Goal: Task Accomplishment & Management: Use online tool/utility

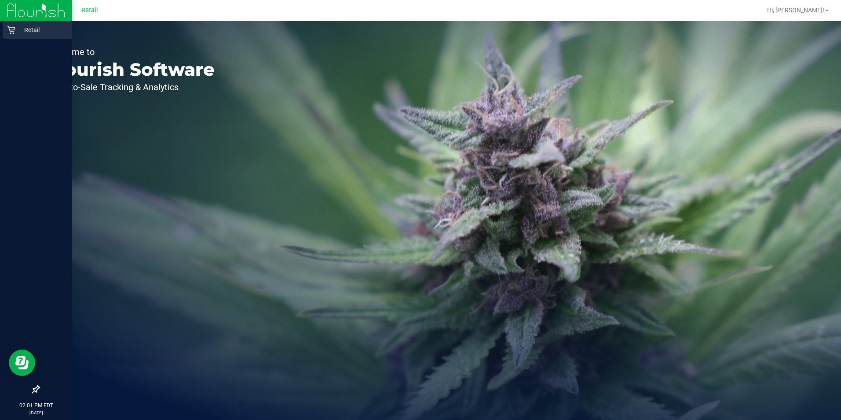
click at [16, 32] on p "Retail" at bounding box center [41, 30] width 53 height 11
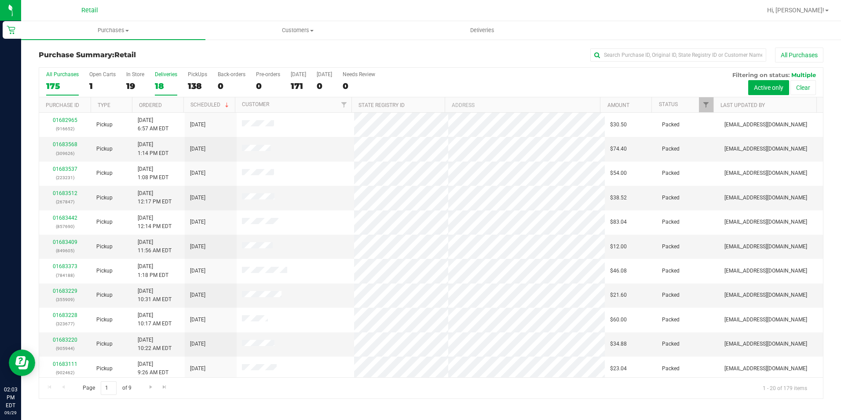
click at [161, 95] on label "Deliveries 18" at bounding box center [166, 83] width 22 height 24
click at [0, 0] on input "Deliveries 18" at bounding box center [0, 0] width 0 height 0
click at [132, 80] on label "In Store 19" at bounding box center [135, 83] width 18 height 24
click at [0, 0] on input "In Store 19" at bounding box center [0, 0] width 0 height 0
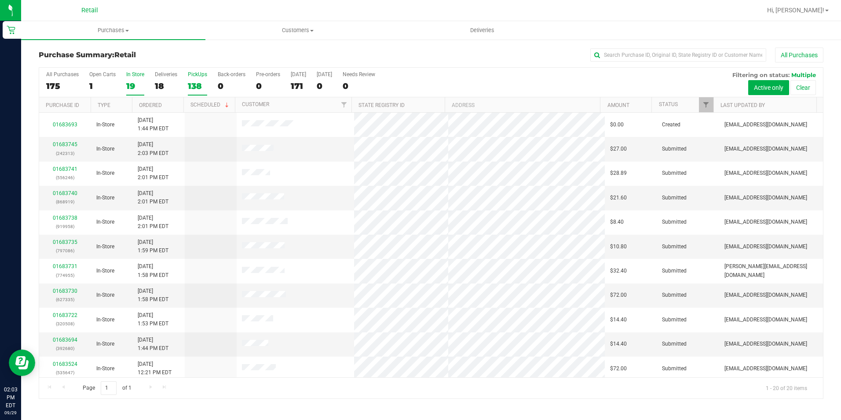
click at [196, 86] on div "138" at bounding box center [197, 86] width 19 height 10
click at [0, 0] on input "PickUps 138" at bounding box center [0, 0] width 0 height 0
click at [118, 31] on span "Purchases" at bounding box center [113, 30] width 184 height 8
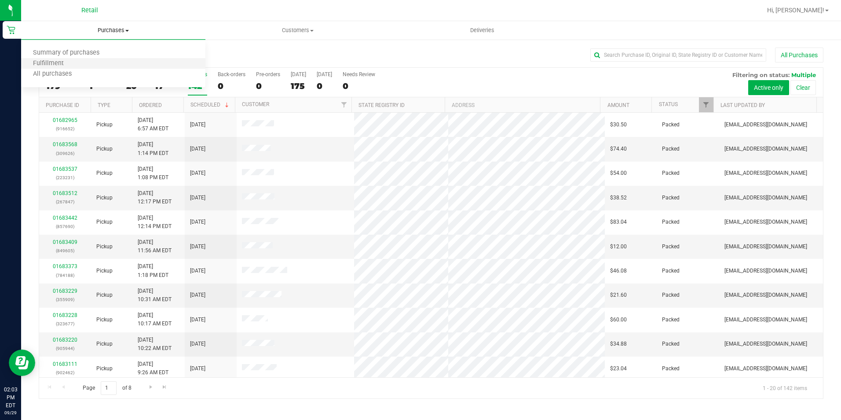
click at [106, 60] on li "Fulfillment" at bounding box center [113, 64] width 184 height 11
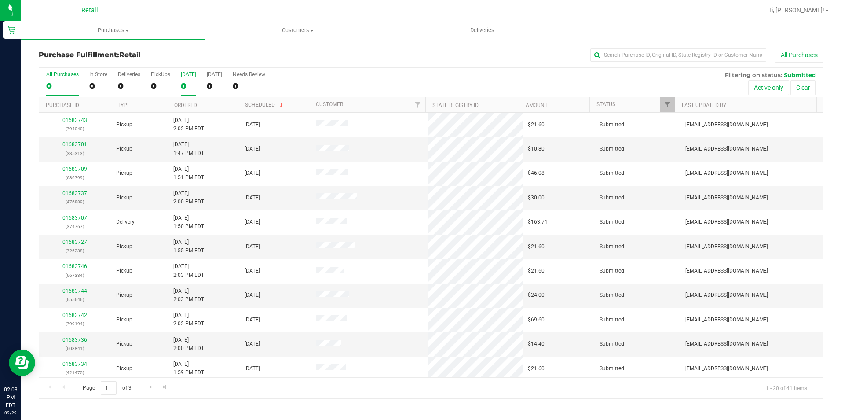
click at [181, 86] on div "0" at bounding box center [188, 86] width 15 height 10
click at [0, 0] on input "[DATE] 0" at bounding box center [0, 0] width 0 height 0
click at [147, 86] on div "All Purchases 0 In Store 0 Deliveries 0 PickUps 0 [DATE] 0 [DATE] 0 Needs Revie…" at bounding box center [431, 82] width 784 height 29
click at [156, 84] on div "0" at bounding box center [160, 86] width 19 height 10
click at [0, 0] on input "PickUps 0" at bounding box center [0, 0] width 0 height 0
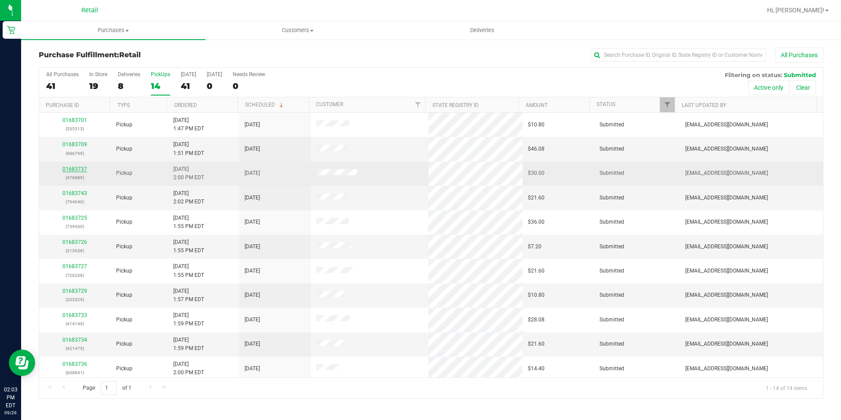
click at [69, 170] on link "01683737" at bounding box center [74, 169] width 25 height 6
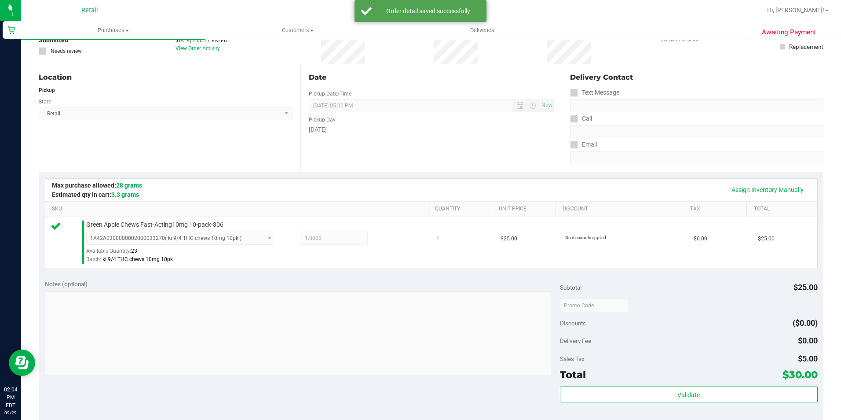
scroll to position [132, 0]
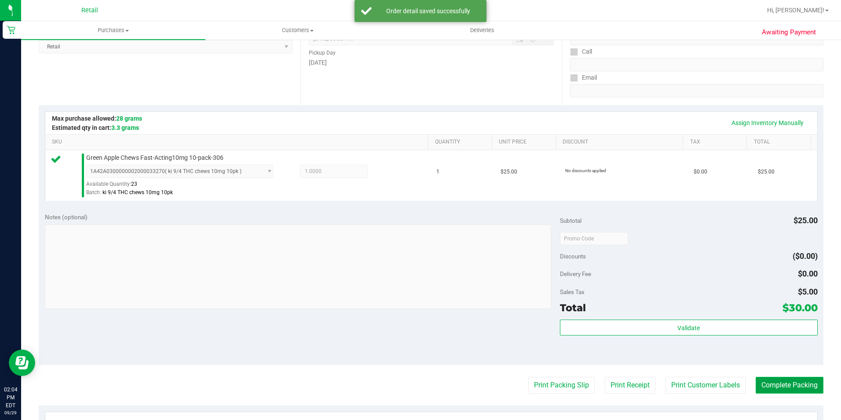
click at [802, 382] on button "Complete Packing" at bounding box center [790, 385] width 68 height 17
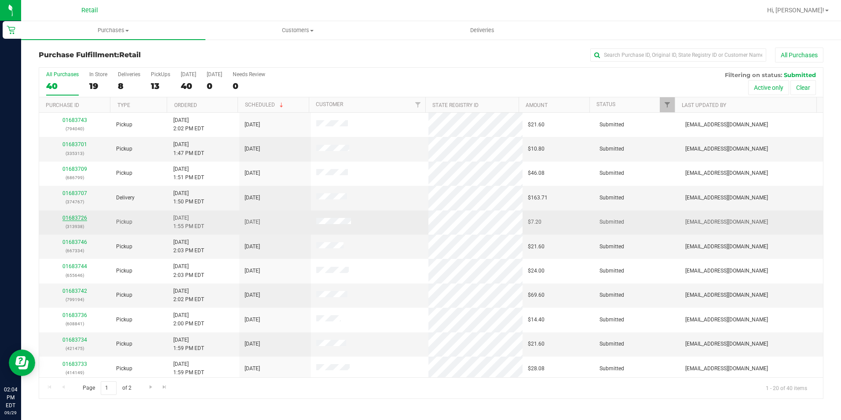
click at [82, 216] on link "01683726" at bounding box center [74, 218] width 25 height 6
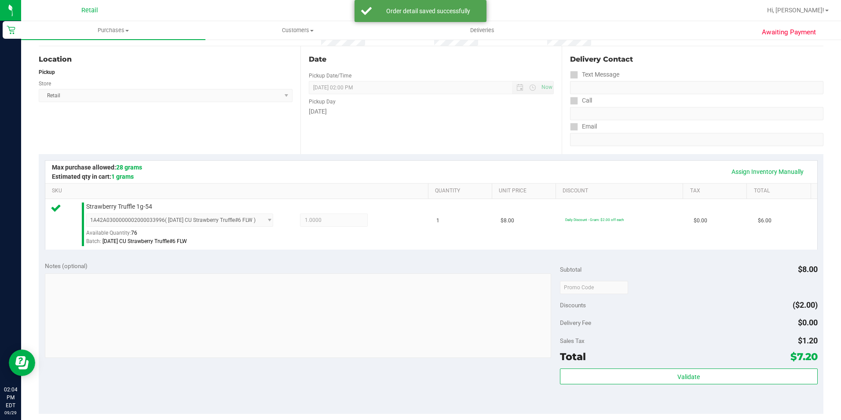
scroll to position [176, 0]
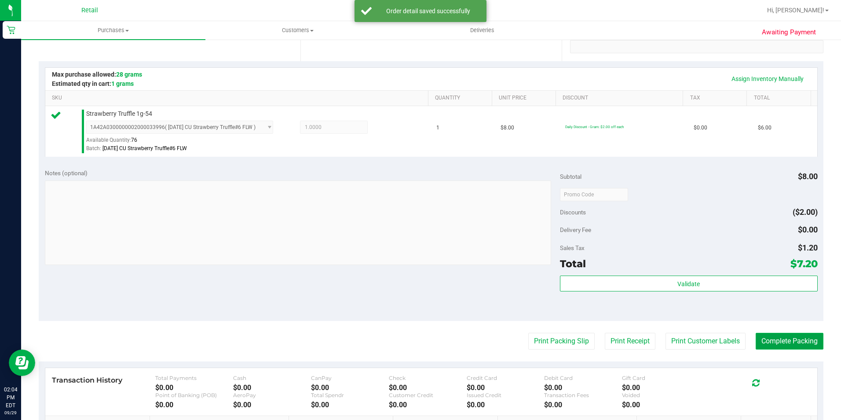
click at [780, 339] on button "Complete Packing" at bounding box center [790, 341] width 68 height 17
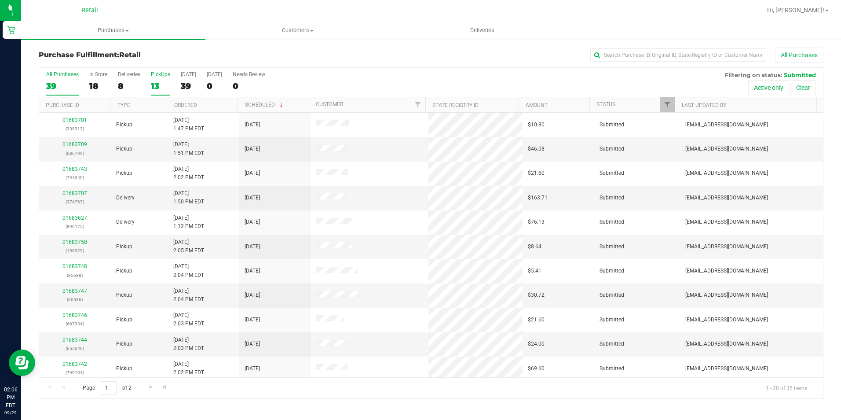
click at [154, 79] on label "PickUps 13" at bounding box center [160, 83] width 19 height 24
click at [0, 0] on input "PickUps 13" at bounding box center [0, 0] width 0 height 0
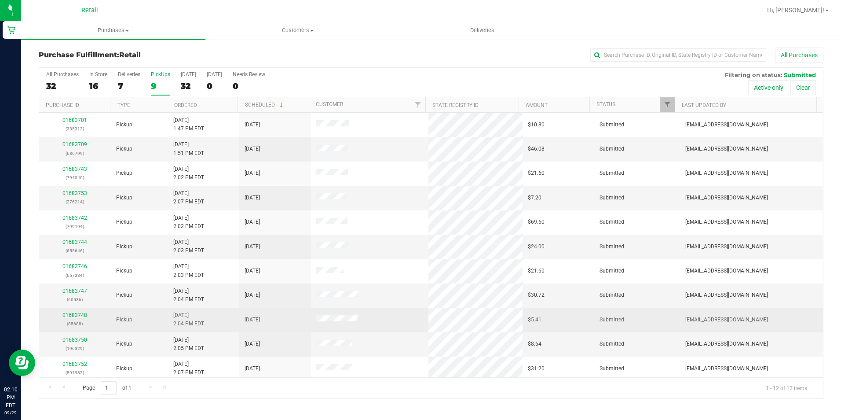
click at [79, 313] on link "01683748" at bounding box center [74, 315] width 25 height 6
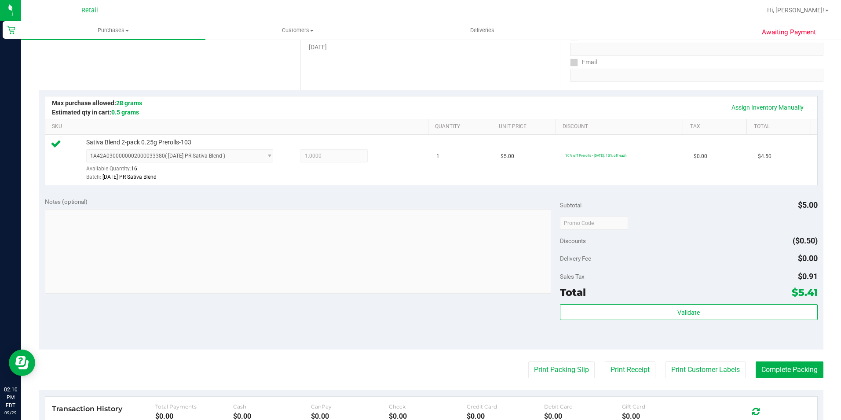
scroll to position [282, 0]
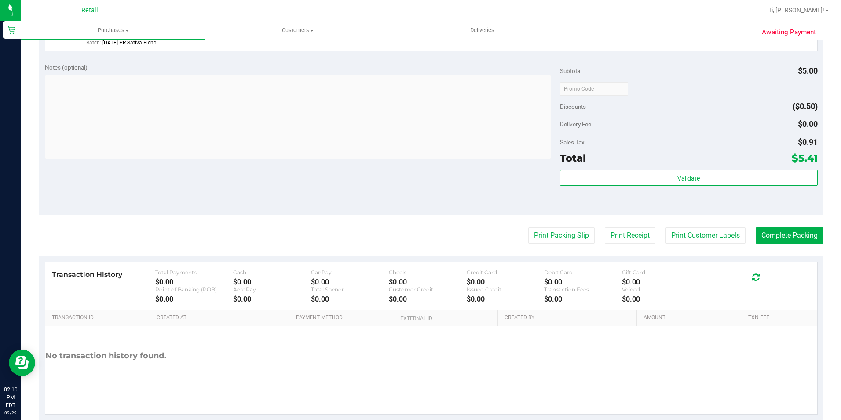
click at [770, 248] on purchase-details "Back Edit Purchase Cancel Purchase View Profile # 01683748 Med | Rec METRC ID: …" at bounding box center [431, 93] width 785 height 654
click at [771, 243] on button "Complete Packing" at bounding box center [790, 235] width 68 height 17
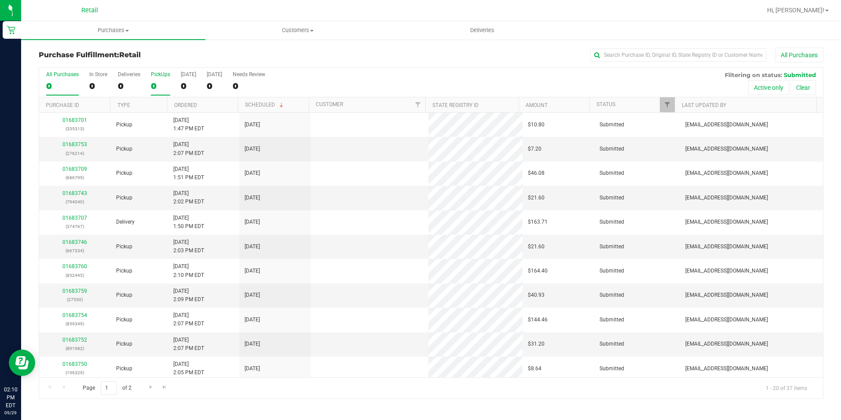
click at [154, 78] on label "PickUps 0" at bounding box center [160, 83] width 19 height 24
click at [0, 0] on input "PickUps 0" at bounding box center [0, 0] width 0 height 0
click at [64, 288] on link "01683750" at bounding box center [74, 291] width 25 height 6
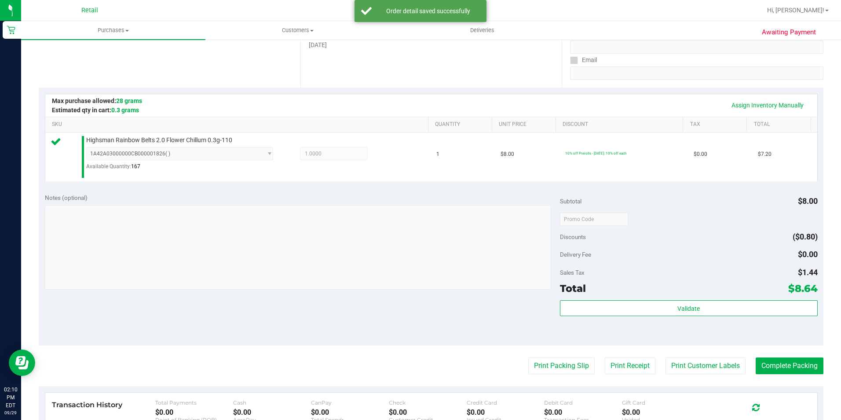
scroll to position [220, 0]
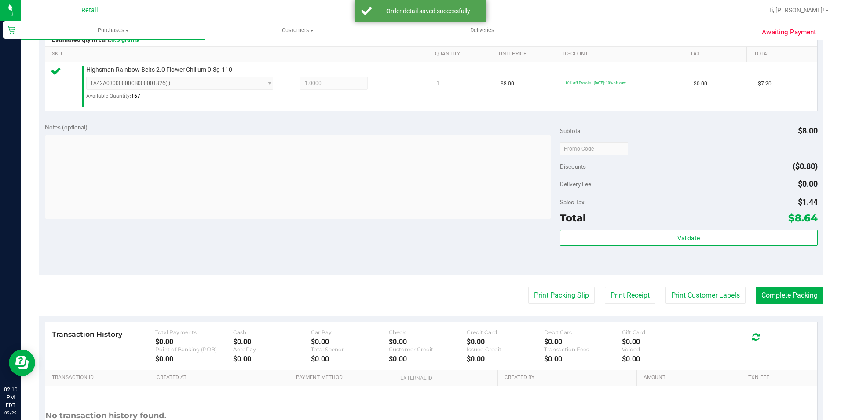
click at [785, 282] on purchase-details "Back Edit Purchase Cancel Purchase View Profile # 01683750 Med | Rec METRC ID: …" at bounding box center [431, 154] width 785 height 652
click at [781, 303] on button "Complete Packing" at bounding box center [790, 295] width 68 height 17
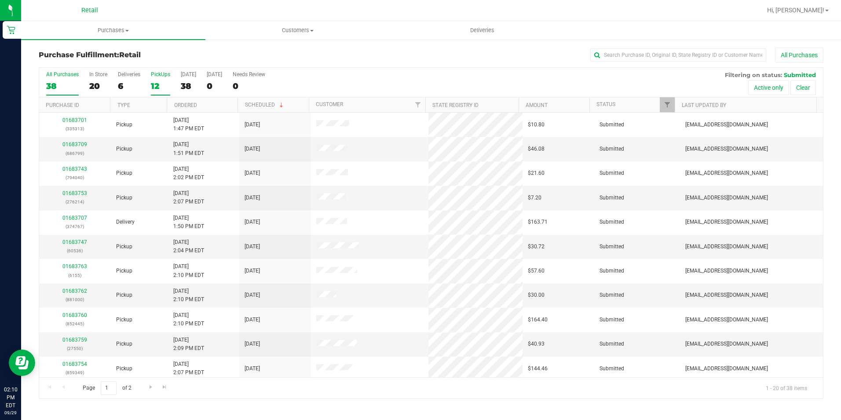
click at [151, 77] on div "PickUps" at bounding box center [160, 74] width 19 height 6
click at [0, 0] on input "PickUps 12" at bounding box center [0, 0] width 0 height 0
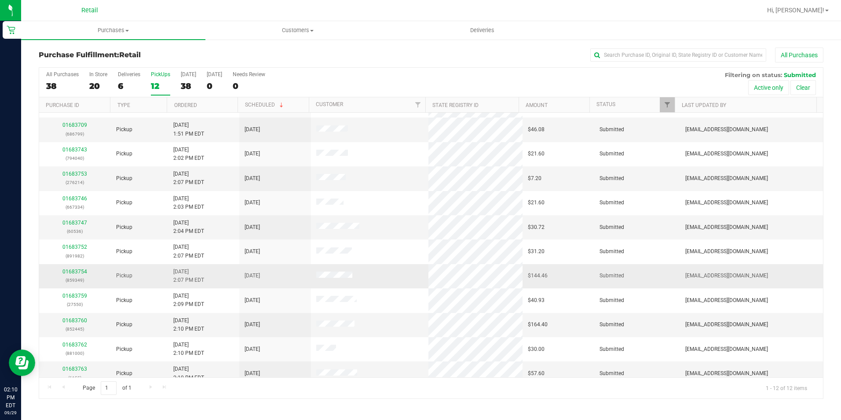
scroll to position [28, 0]
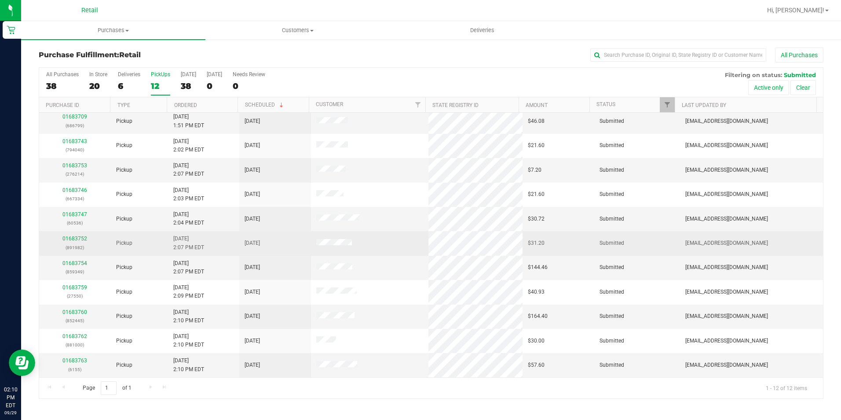
click at [70, 234] on td "01683752 (891982)" at bounding box center [75, 243] width 72 height 24
click at [73, 238] on link "01683752" at bounding box center [74, 238] width 25 height 6
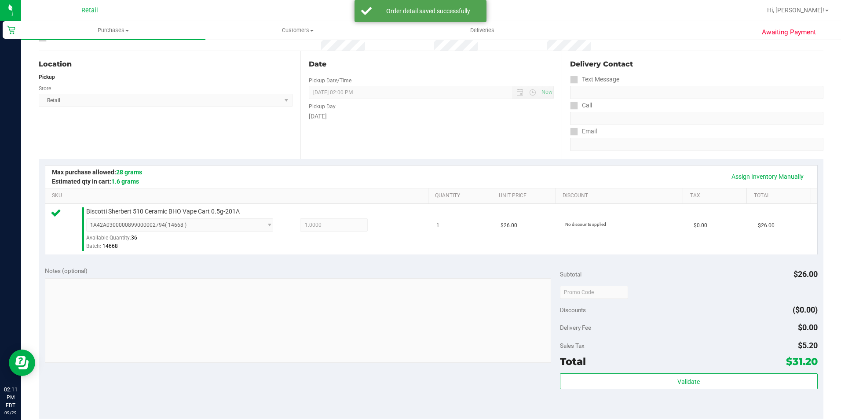
scroll to position [176, 0]
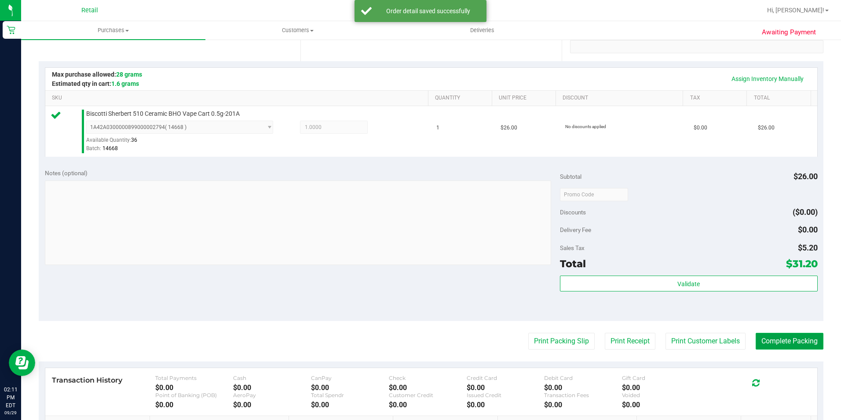
click at [805, 348] on button "Complete Packing" at bounding box center [790, 341] width 68 height 17
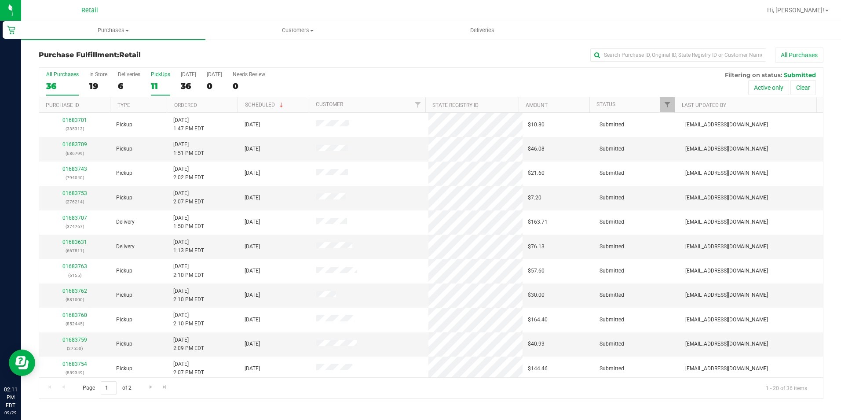
click at [152, 83] on div "11" at bounding box center [160, 86] width 19 height 10
click at [0, 0] on input "PickUps 11" at bounding box center [0, 0] width 0 height 0
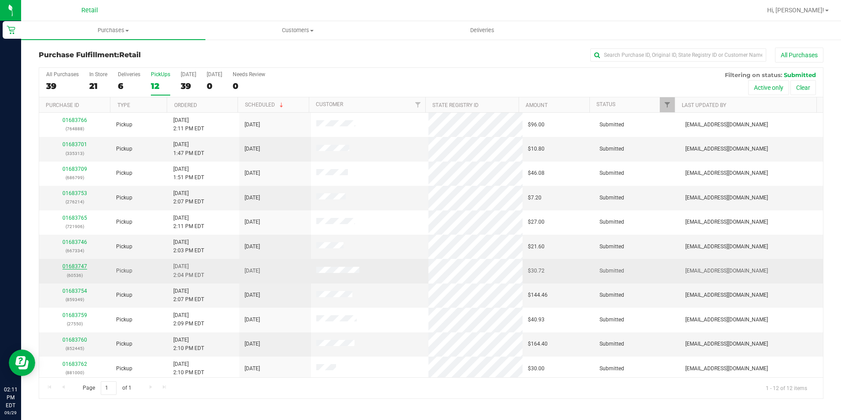
click at [80, 267] on link "01683747" at bounding box center [74, 266] width 25 height 6
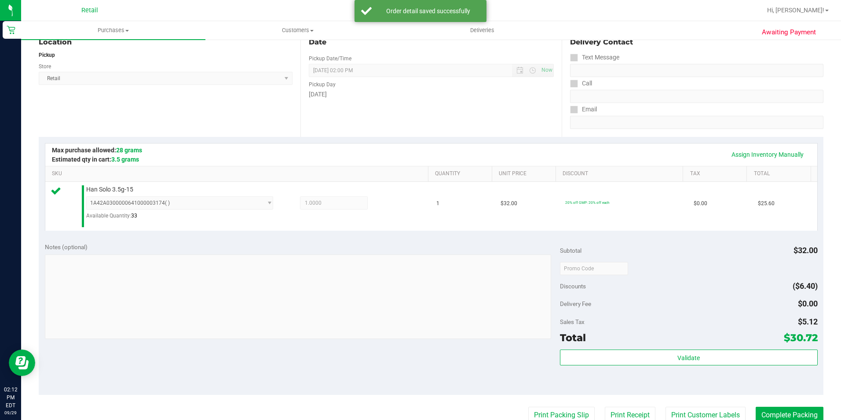
scroll to position [132, 0]
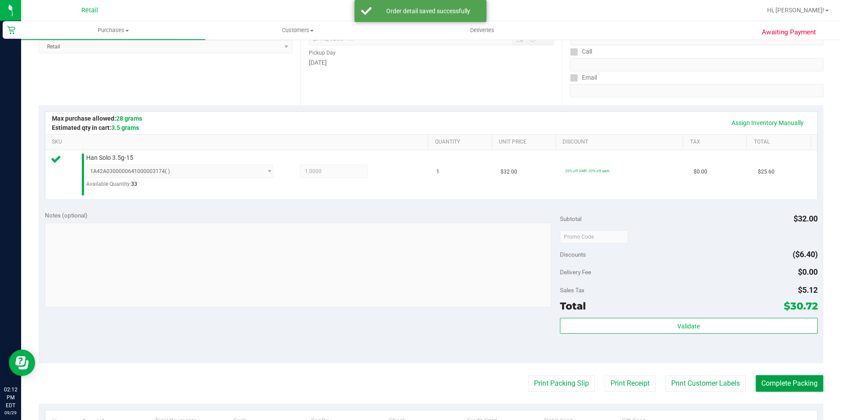
click at [769, 380] on button "Complete Packing" at bounding box center [790, 383] width 68 height 17
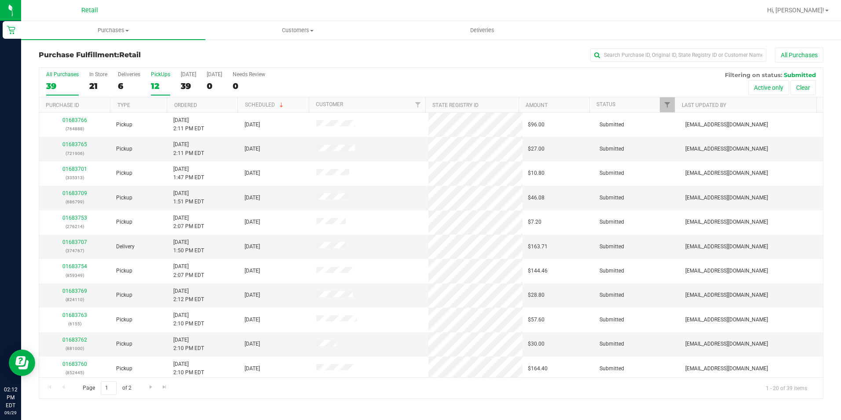
click at [156, 86] on div "12" at bounding box center [160, 86] width 19 height 10
click at [0, 0] on input "PickUps 12" at bounding box center [0, 0] width 0 height 0
click at [79, 239] on link "01683746" at bounding box center [74, 242] width 25 height 6
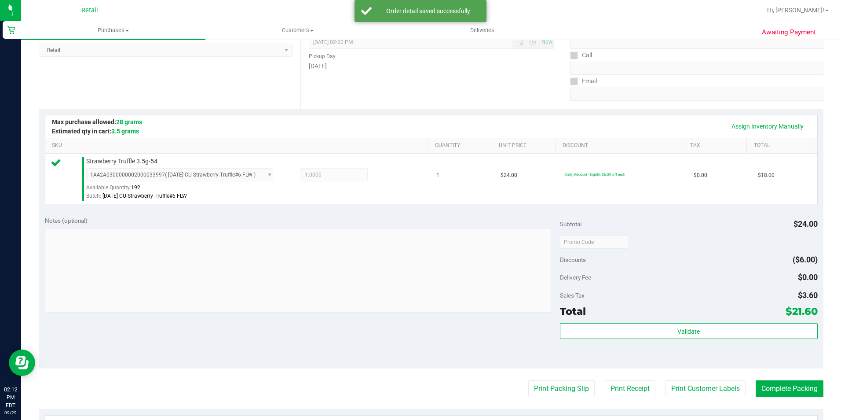
scroll to position [132, 0]
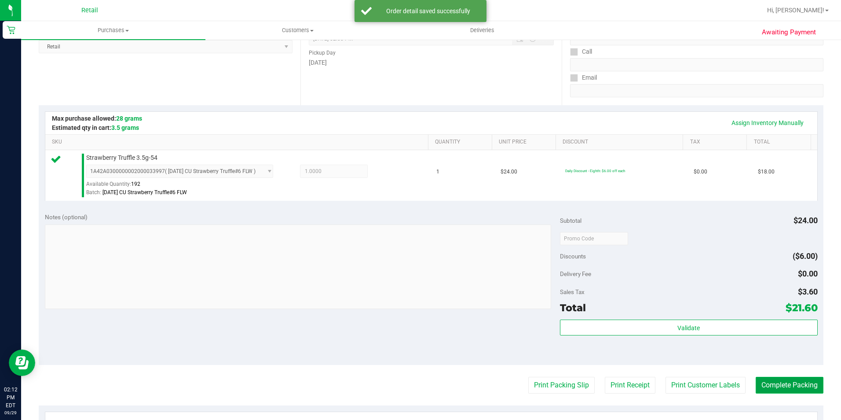
click at [794, 386] on button "Complete Packing" at bounding box center [790, 385] width 68 height 17
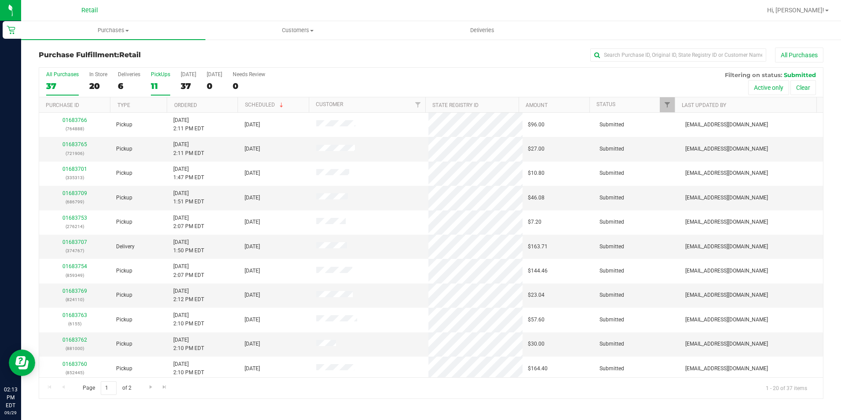
click at [152, 88] on div "11" at bounding box center [160, 86] width 19 height 10
click at [0, 0] on input "PickUps 11" at bounding box center [0, 0] width 0 height 0
click at [154, 90] on div "11" at bounding box center [160, 86] width 19 height 10
click at [0, 0] on input "PickUps 11" at bounding box center [0, 0] width 0 height 0
click at [154, 88] on div "11" at bounding box center [160, 86] width 19 height 10
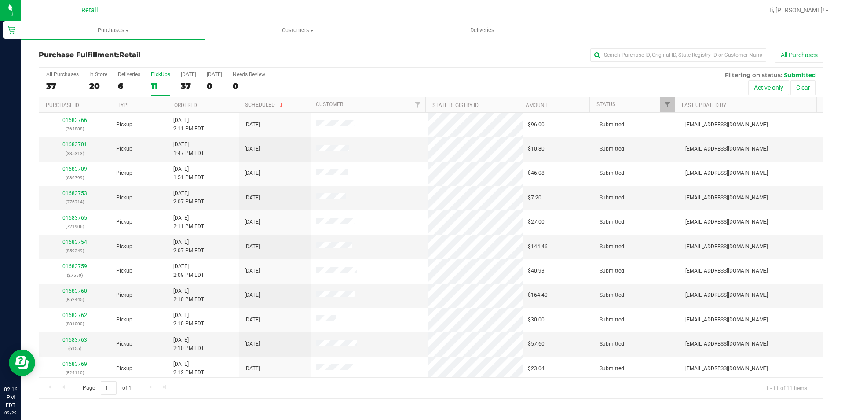
click at [0, 0] on input "PickUps 11" at bounding box center [0, 0] width 0 height 0
click at [77, 337] on link "01683769" at bounding box center [74, 340] width 25 height 6
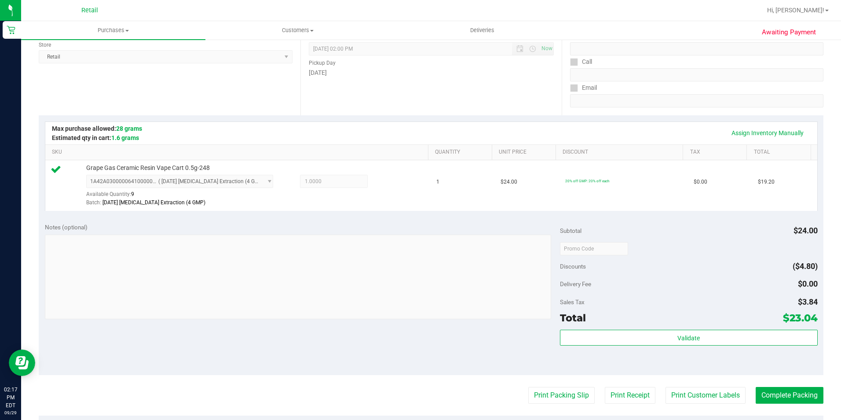
scroll to position [132, 0]
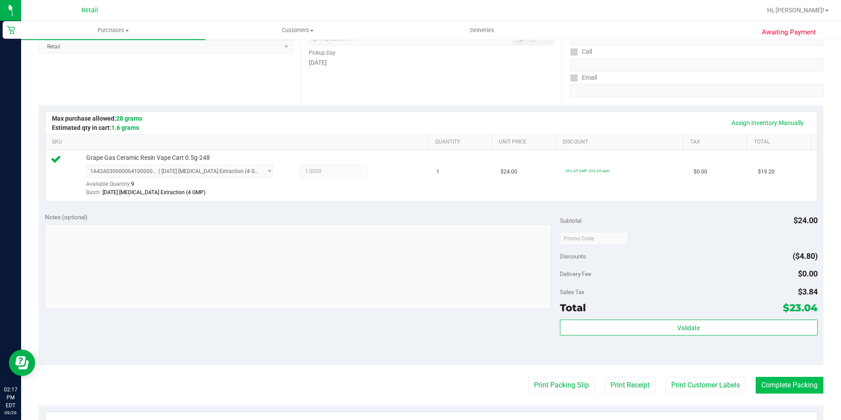
click at [772, 376] on purchase-details "Back Edit Purchase Cancel Purchase View Profile # 01683769 Med | Rec METRC ID: …" at bounding box center [431, 243] width 785 height 654
click at [772, 379] on button "Complete Packing" at bounding box center [790, 385] width 68 height 17
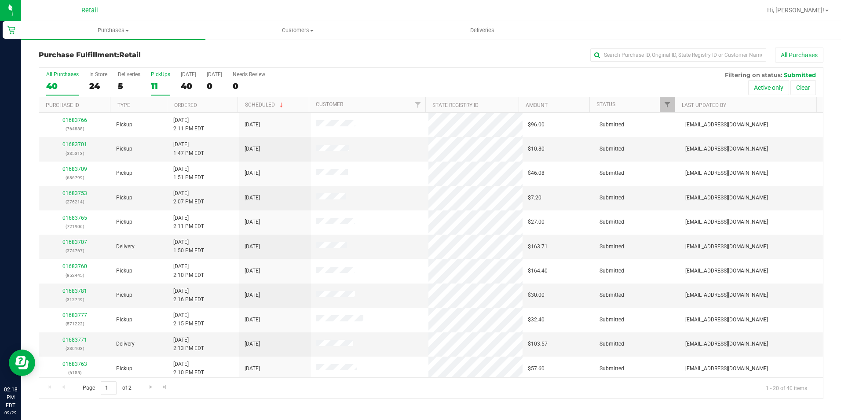
click at [152, 81] on div "11" at bounding box center [160, 86] width 19 height 10
click at [0, 0] on input "PickUps 11" at bounding box center [0, 0] width 0 height 0
click at [76, 195] on link "01683753" at bounding box center [74, 193] width 25 height 6
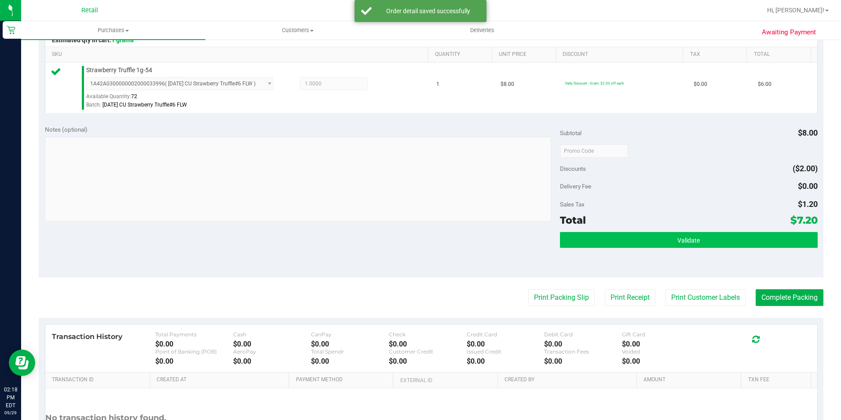
scroll to position [220, 0]
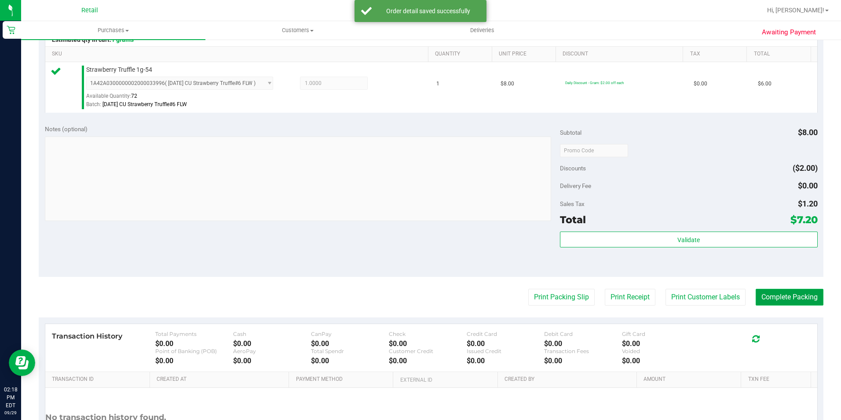
click at [762, 292] on button "Complete Packing" at bounding box center [790, 297] width 68 height 17
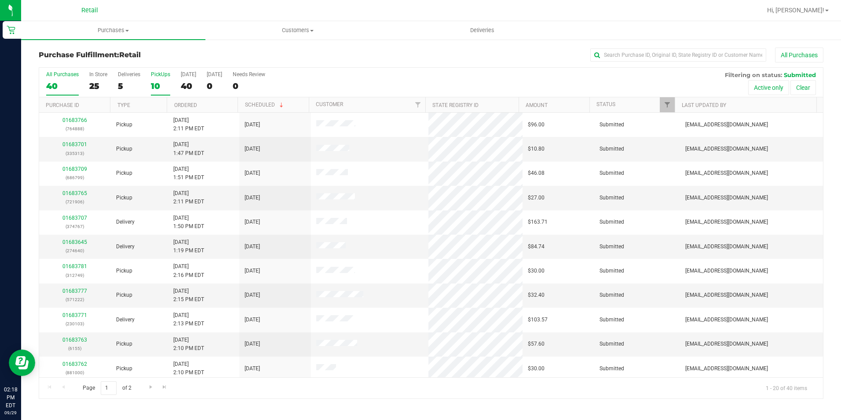
click at [151, 84] on div "10" at bounding box center [160, 86] width 19 height 10
click at [0, 0] on input "PickUps 10" at bounding box center [0, 0] width 0 height 0
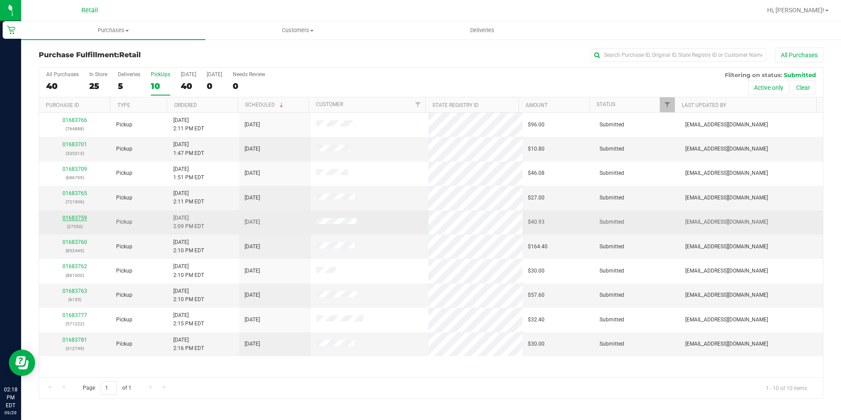
click at [79, 219] on link "01683759" at bounding box center [74, 218] width 25 height 6
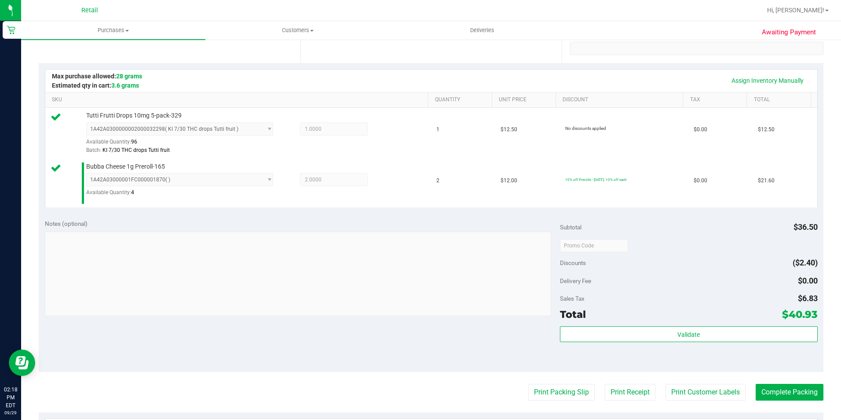
scroll to position [176, 0]
click at [777, 382] on button "Complete Packing" at bounding box center [790, 390] width 68 height 17
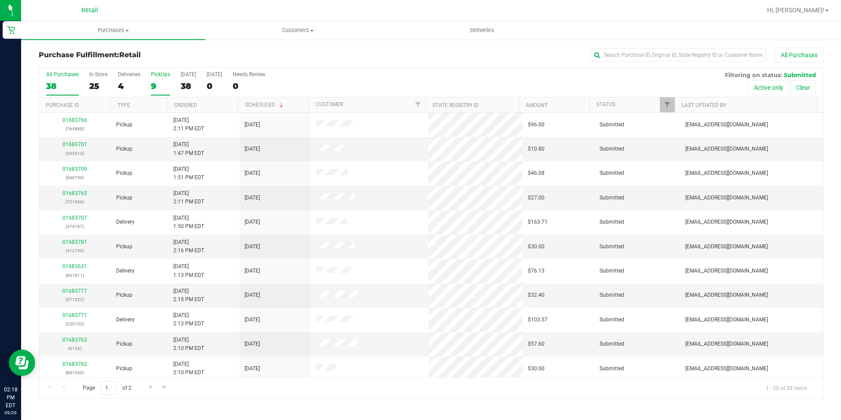
click at [159, 81] on div "9" at bounding box center [160, 86] width 19 height 10
click at [0, 0] on input "PickUps 9" at bounding box center [0, 0] width 0 height 0
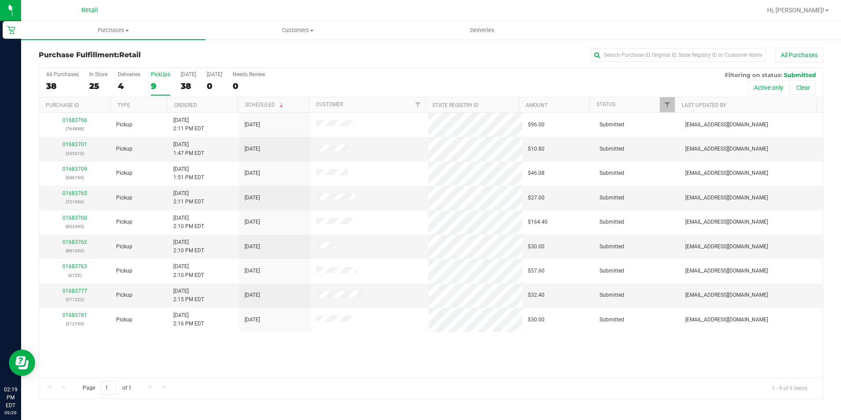
click at [161, 77] on label "PickUps 9" at bounding box center [160, 83] width 19 height 24
click at [0, 0] on input "PickUps 9" at bounding box center [0, 0] width 0 height 0
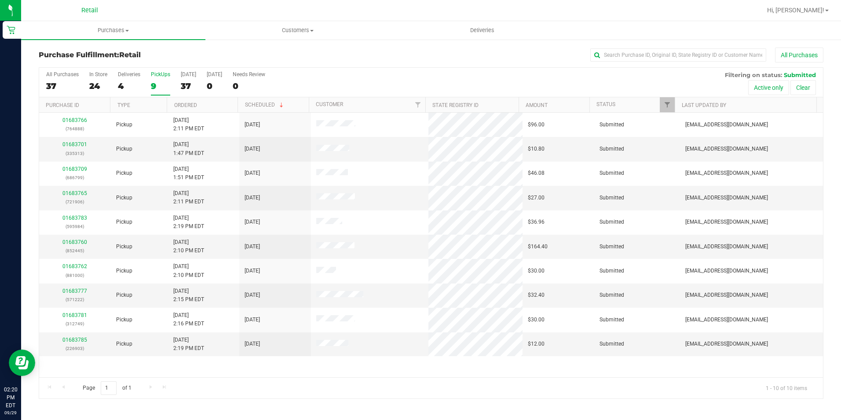
click at [149, 88] on div "All Purchases 37 In Store 24 Deliveries 4 PickUps 9 [DATE] 37 [DATE] 0 Needs Re…" at bounding box center [431, 82] width 784 height 29
click at [154, 87] on div "9" at bounding box center [160, 86] width 19 height 10
click at [0, 0] on input "PickUps 9" at bounding box center [0, 0] width 0 height 0
click at [80, 141] on link "01683701" at bounding box center [74, 144] width 25 height 6
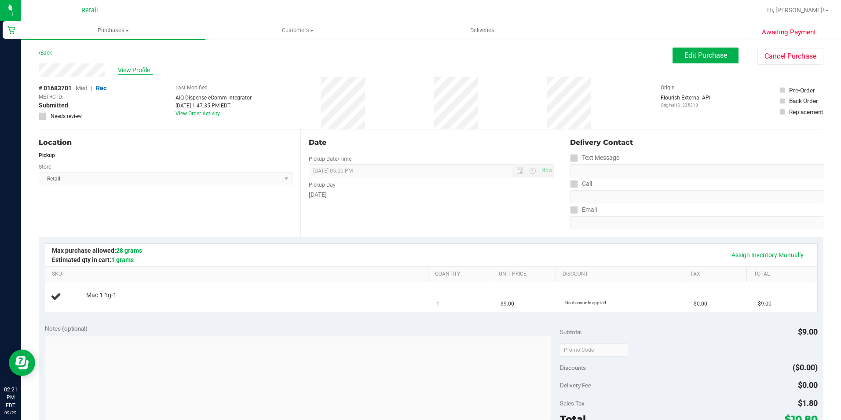
click at [145, 70] on span "View Profile" at bounding box center [135, 70] width 35 height 9
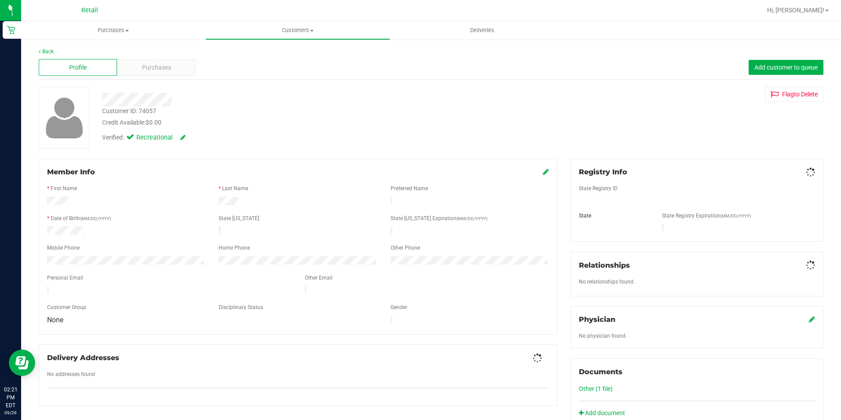
click at [163, 70] on span "Purchases" at bounding box center [156, 67] width 29 height 9
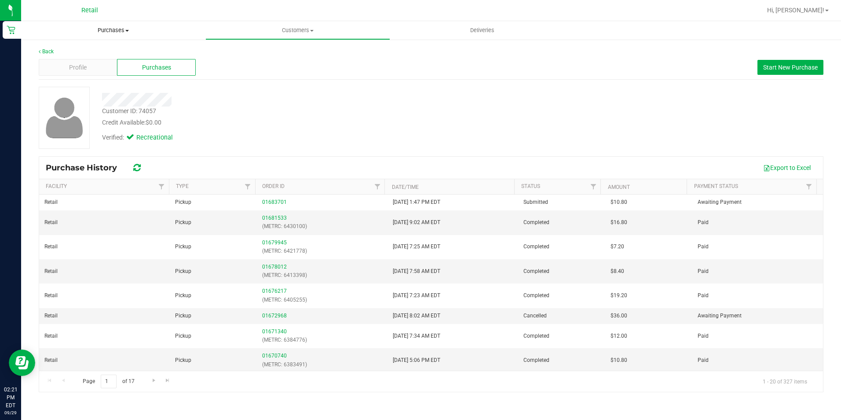
click at [104, 28] on span "Purchases" at bounding box center [113, 30] width 184 height 8
click at [85, 62] on li "Fulfillment" at bounding box center [113, 64] width 184 height 11
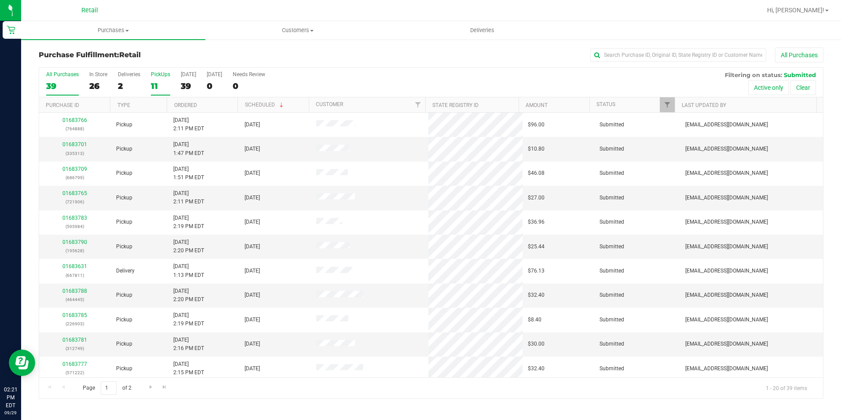
click at [153, 88] on div "11" at bounding box center [160, 86] width 19 height 10
click at [0, 0] on input "PickUps 11" at bounding box center [0, 0] width 0 height 0
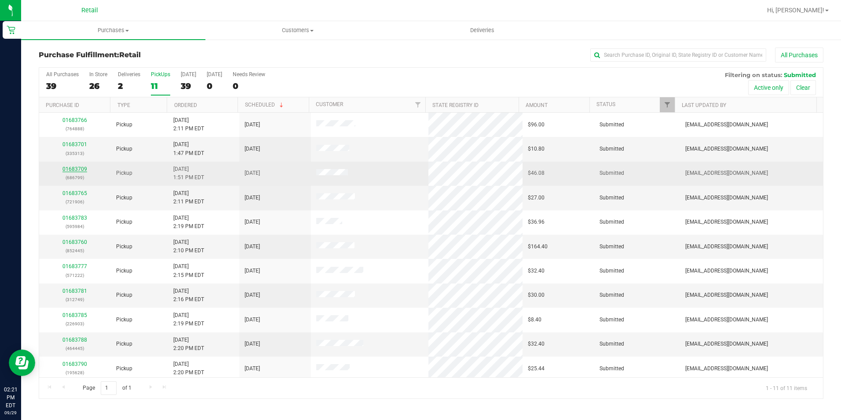
click at [65, 166] on link "01683709" at bounding box center [74, 169] width 25 height 6
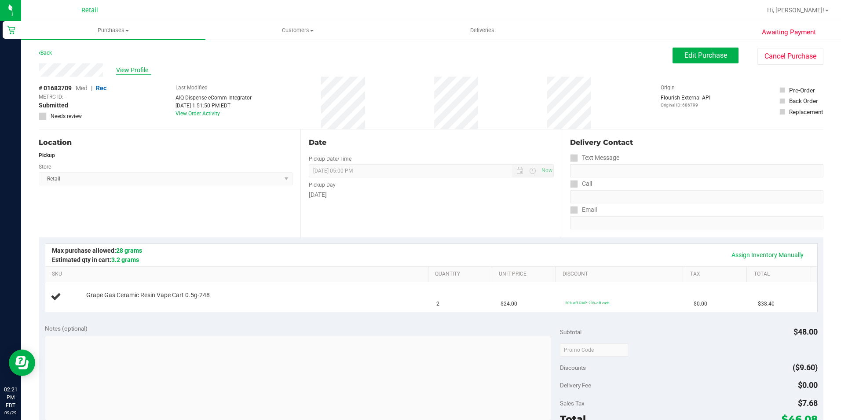
click at [138, 70] on span "View Profile" at bounding box center [133, 70] width 35 height 9
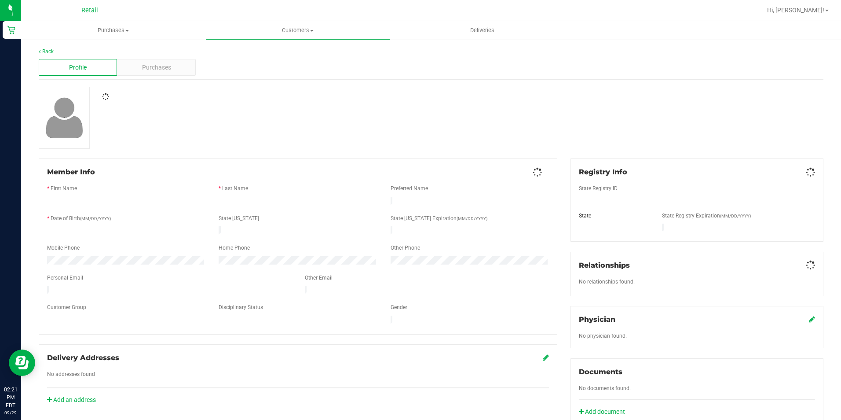
click at [162, 73] on div "Purchases" at bounding box center [156, 67] width 78 height 17
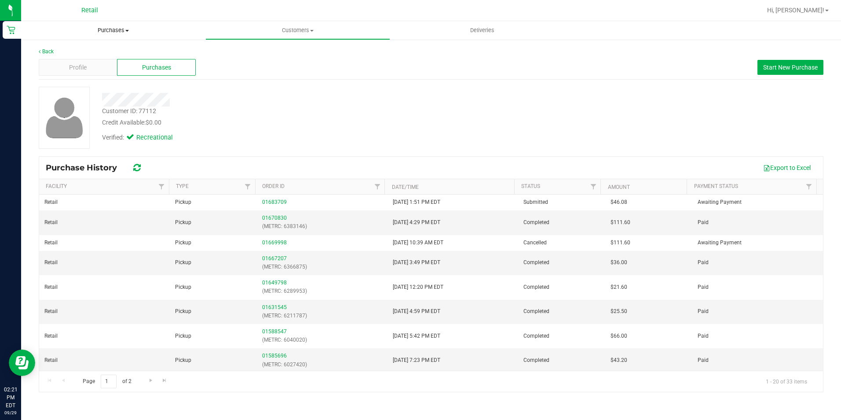
click at [122, 26] on span "Purchases" at bounding box center [113, 30] width 184 height 8
click at [92, 62] on li "Fulfillment" at bounding box center [113, 64] width 184 height 11
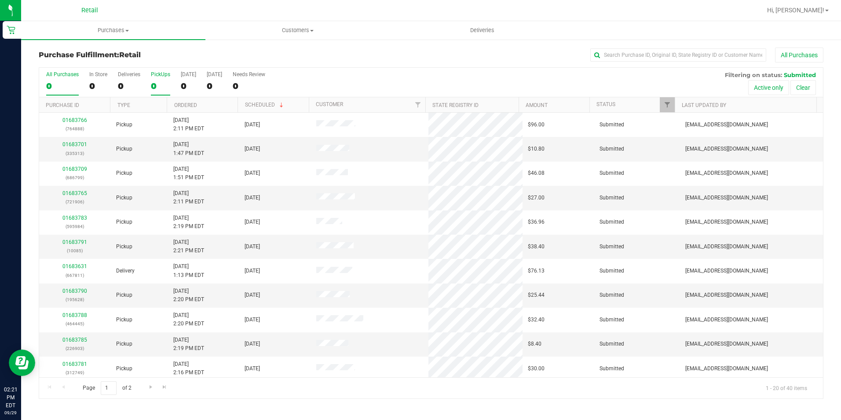
click at [151, 82] on div "0" at bounding box center [160, 86] width 19 height 10
click at [0, 0] on input "PickUps 0" at bounding box center [0, 0] width 0 height 0
click at [151, 83] on div "12" at bounding box center [160, 86] width 19 height 10
click at [0, 0] on input "PickUps 12" at bounding box center [0, 0] width 0 height 0
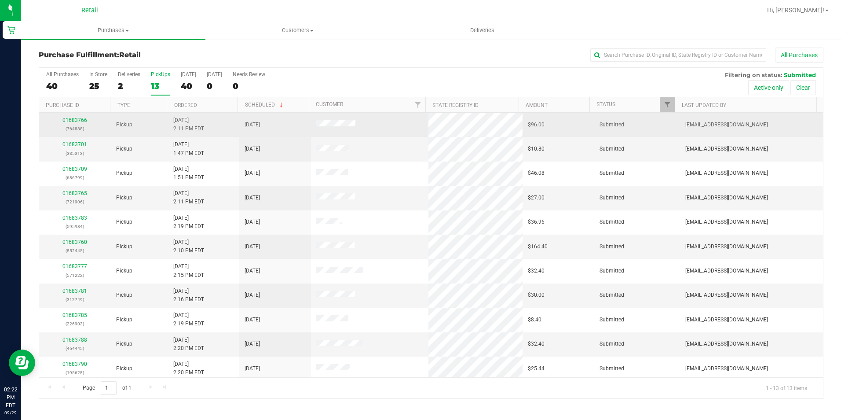
click at [66, 123] on div "01683766 (764888)" at bounding box center [74, 124] width 61 height 17
drag, startPoint x: 66, startPoint y: 123, endPoint x: 72, endPoint y: 119, distance: 6.7
click at [70, 120] on link "01683766" at bounding box center [74, 120] width 25 height 6
click at [73, 122] on link "01683766" at bounding box center [74, 120] width 25 height 6
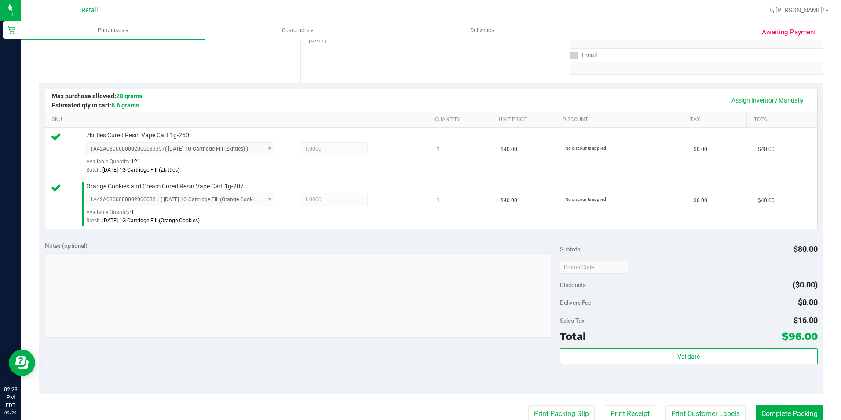
scroll to position [220, 0]
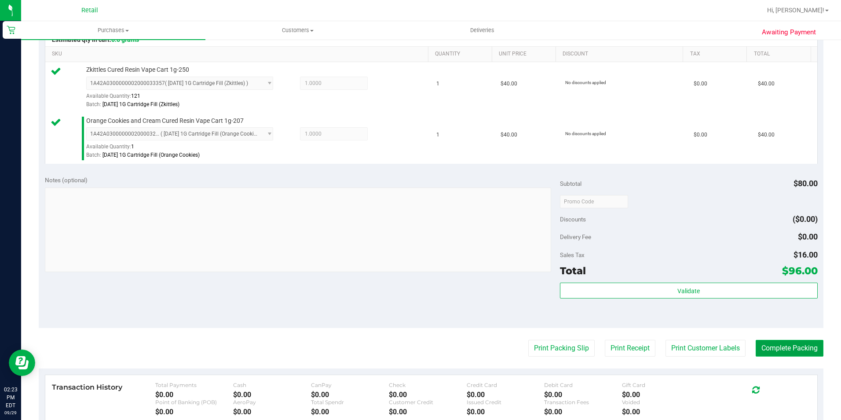
click at [801, 349] on button "Complete Packing" at bounding box center [790, 348] width 68 height 17
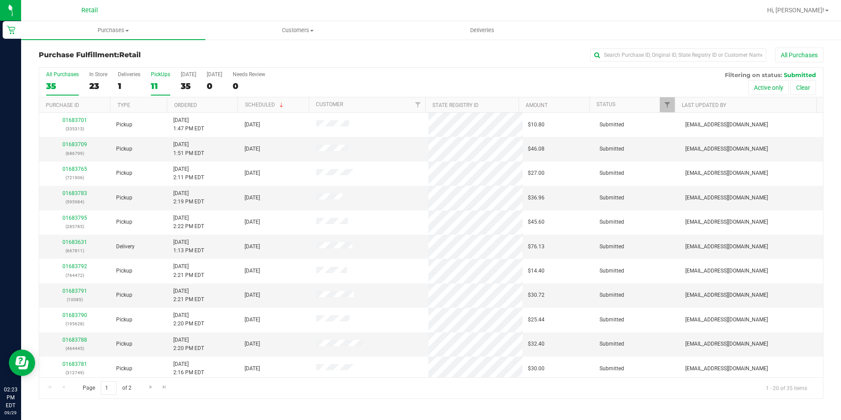
click at [154, 84] on div "11" at bounding box center [160, 86] width 19 height 10
click at [0, 0] on input "PickUps 11" at bounding box center [0, 0] width 0 height 0
click at [164, 83] on div "12" at bounding box center [160, 86] width 19 height 10
click at [0, 0] on input "PickUps 12" at bounding box center [0, 0] width 0 height 0
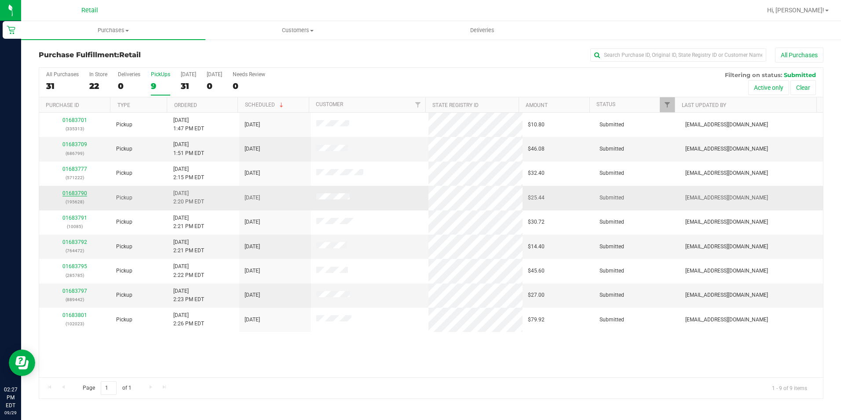
click at [84, 195] on link "01683790" at bounding box center [74, 193] width 25 height 6
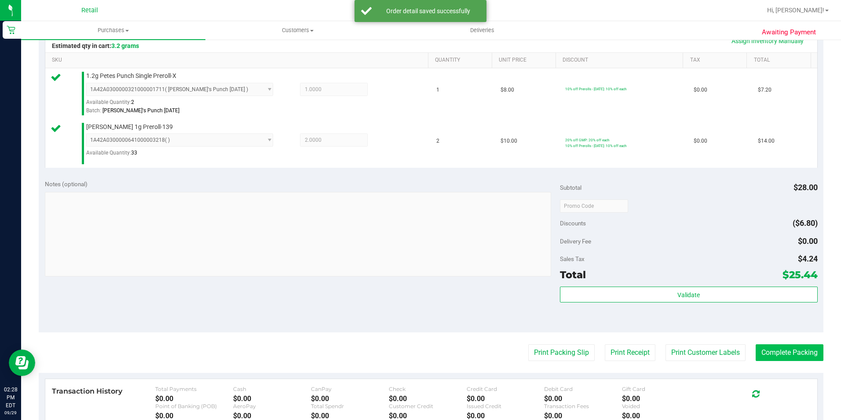
scroll to position [220, 0]
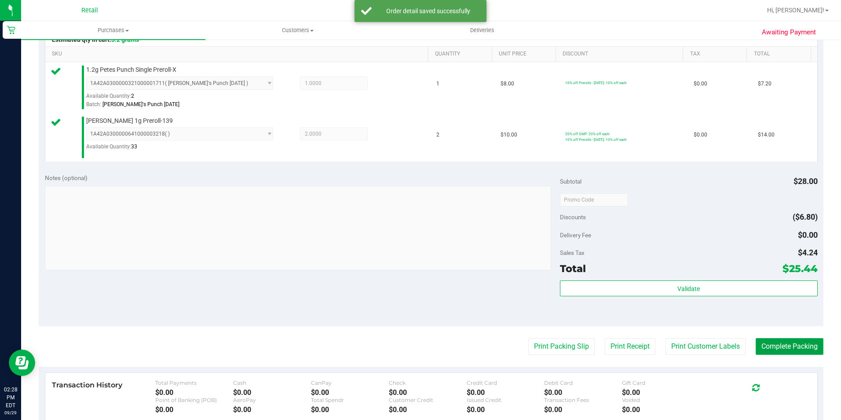
click at [783, 338] on button "Complete Packing" at bounding box center [790, 346] width 68 height 17
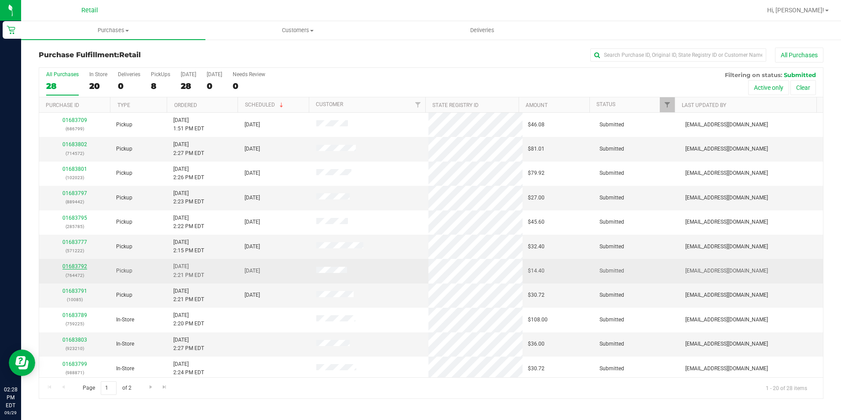
click at [86, 265] on link "01683792" at bounding box center [74, 266] width 25 height 6
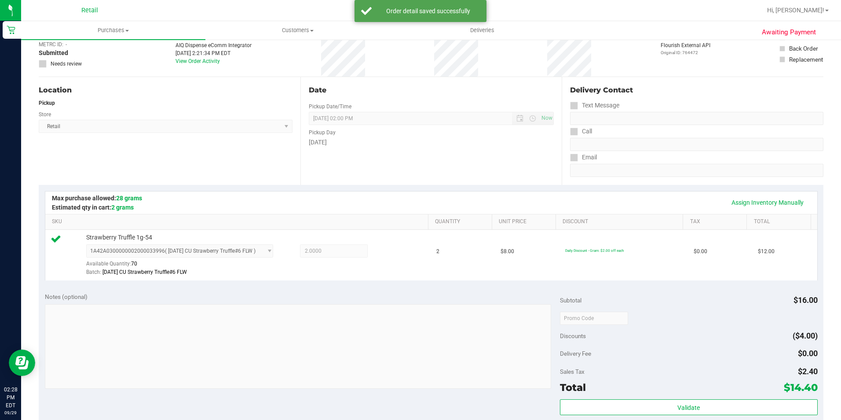
scroll to position [220, 0]
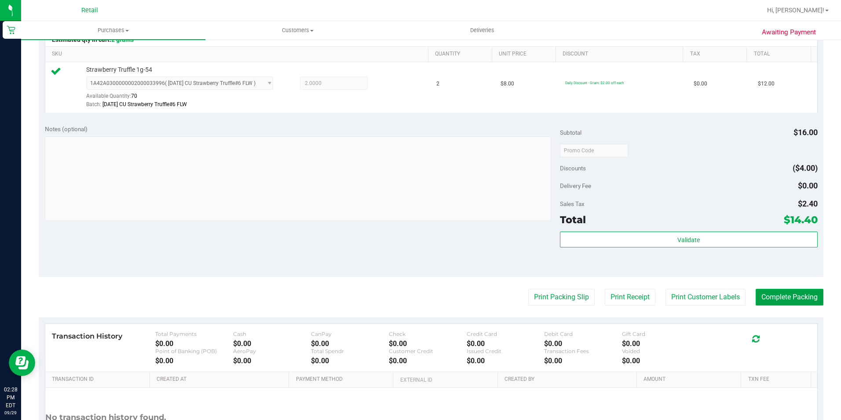
click at [785, 295] on button "Complete Packing" at bounding box center [790, 297] width 68 height 17
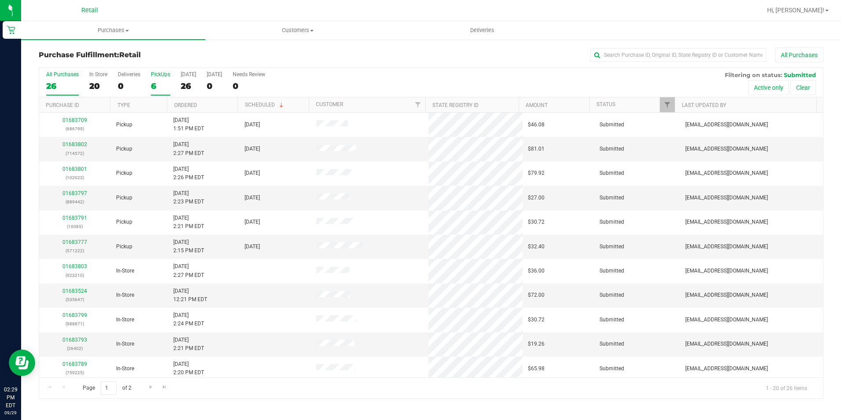
click at [155, 85] on div "6" at bounding box center [160, 86] width 19 height 10
click at [0, 0] on input "PickUps 6" at bounding box center [0, 0] width 0 height 0
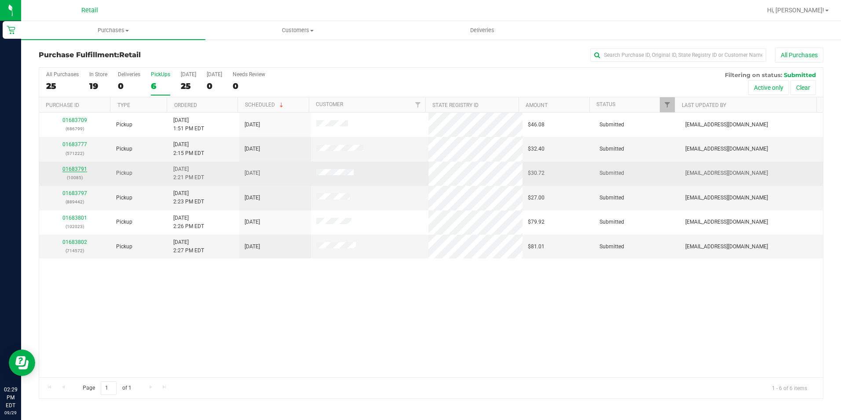
click at [73, 169] on link "01683791" at bounding box center [74, 169] width 25 height 6
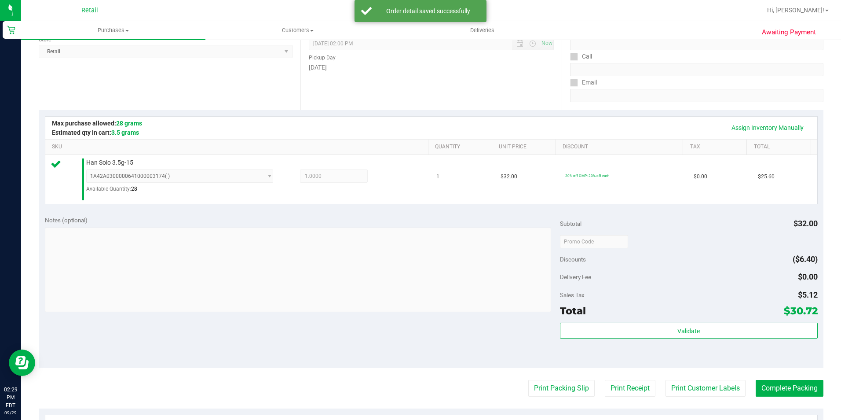
scroll to position [176, 0]
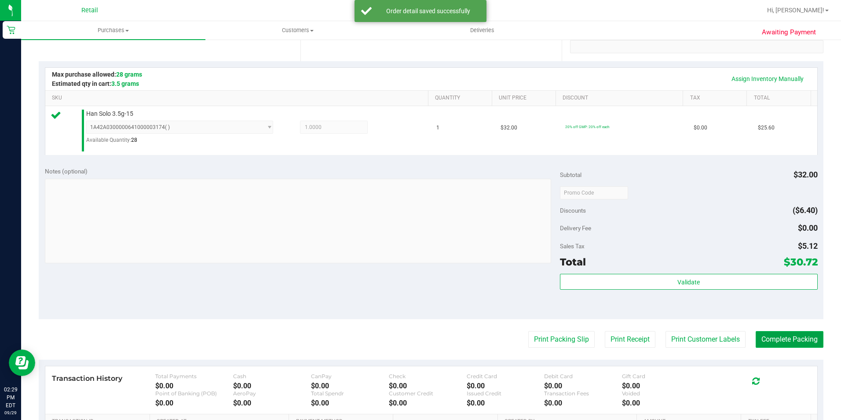
click at [790, 345] on button "Complete Packing" at bounding box center [790, 339] width 68 height 17
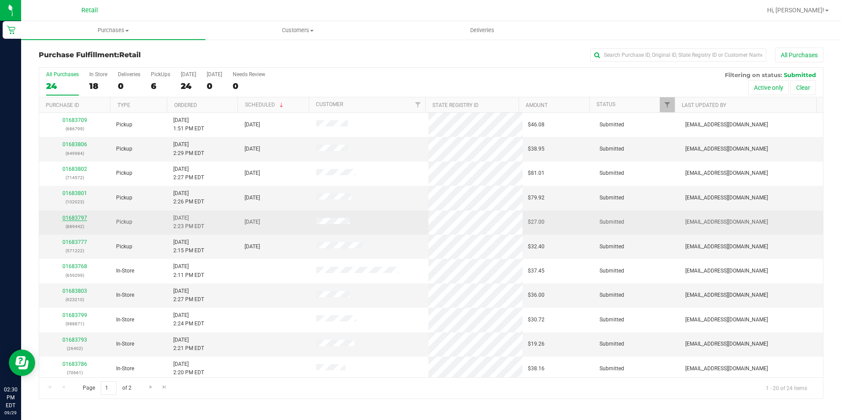
click at [79, 216] on link "01683797" at bounding box center [74, 218] width 25 height 6
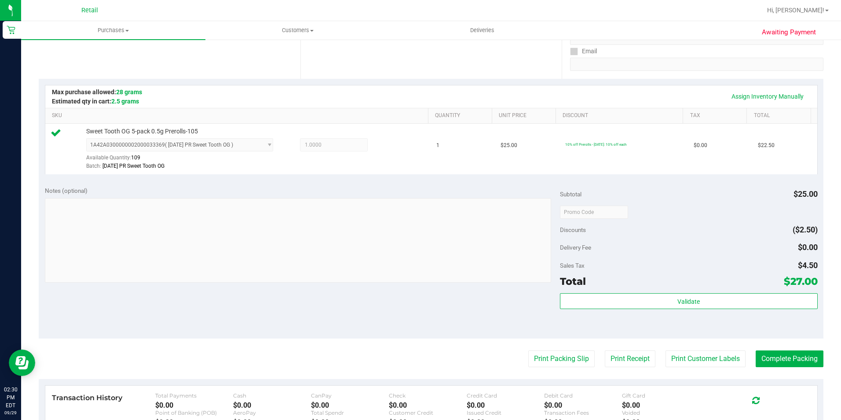
scroll to position [176, 0]
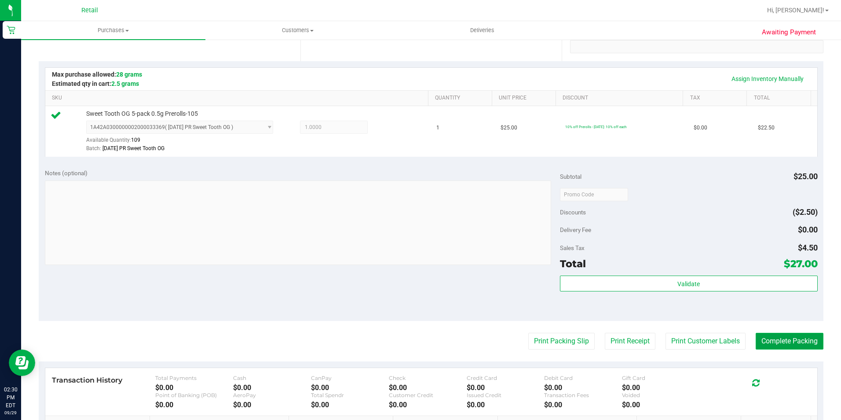
click at [758, 344] on button "Complete Packing" at bounding box center [790, 341] width 68 height 17
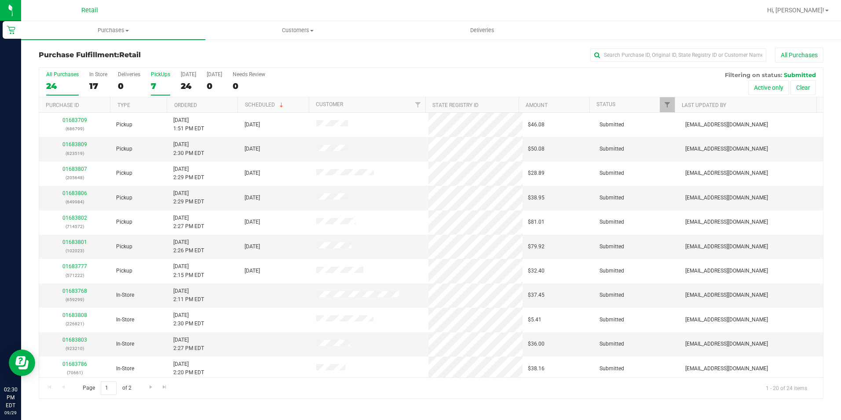
click at [158, 90] on div "7" at bounding box center [160, 86] width 19 height 10
click at [0, 0] on input "PickUps 7" at bounding box center [0, 0] width 0 height 0
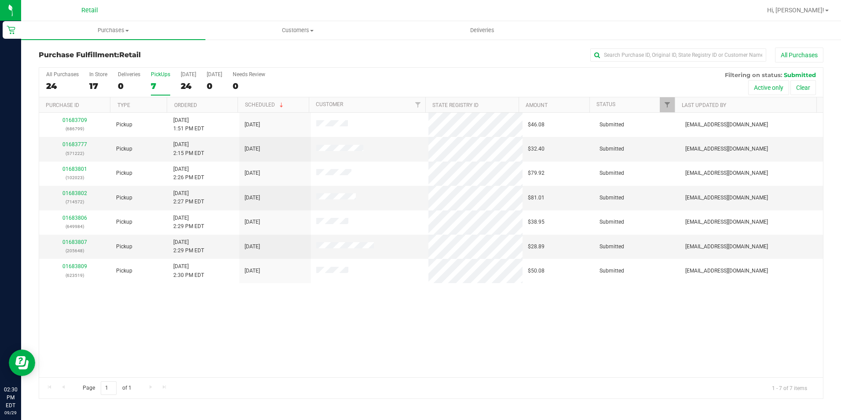
click at [163, 84] on div "7" at bounding box center [160, 86] width 19 height 10
click at [0, 0] on input "PickUps 7" at bounding box center [0, 0] width 0 height 0
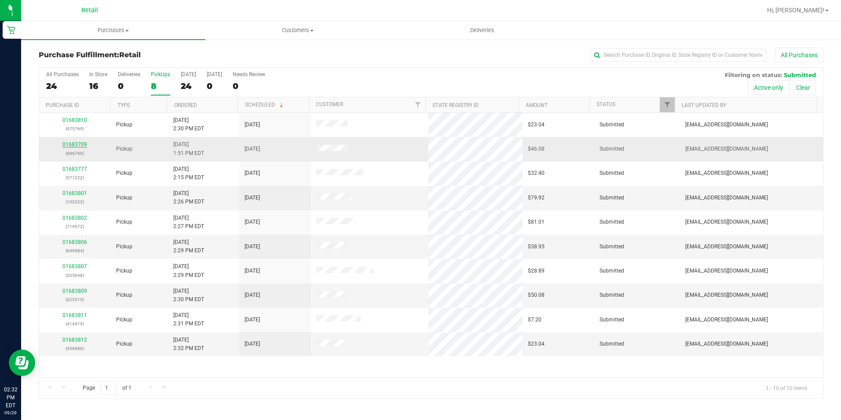
click at [74, 145] on link "01683709" at bounding box center [74, 144] width 25 height 6
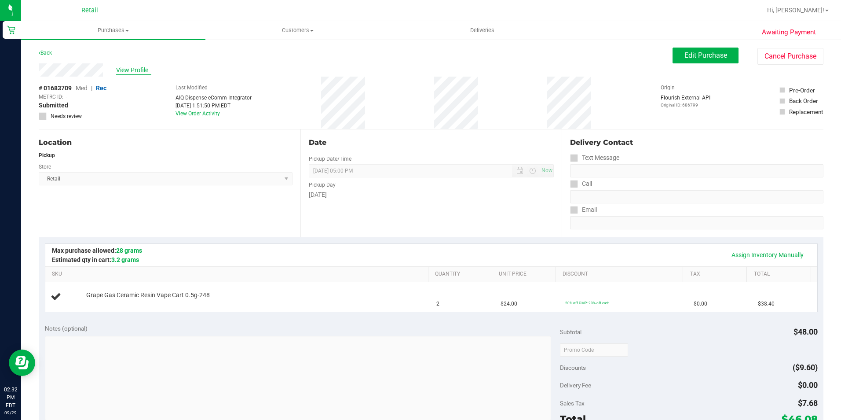
click at [128, 70] on span "View Profile" at bounding box center [133, 70] width 35 height 9
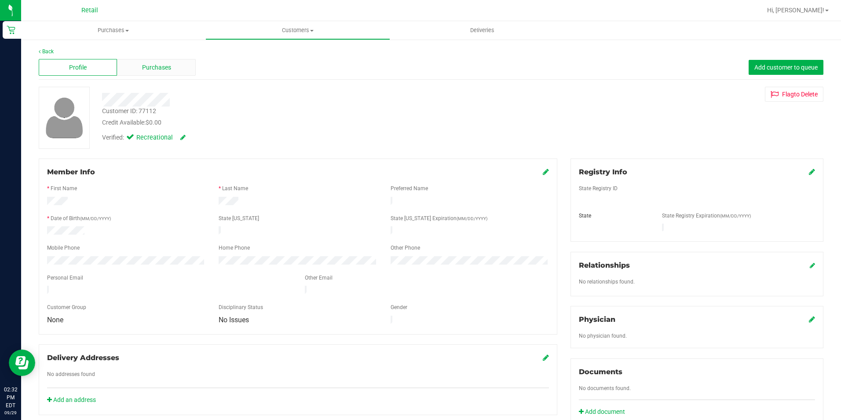
click at [154, 73] on div "Purchases" at bounding box center [156, 67] width 78 height 17
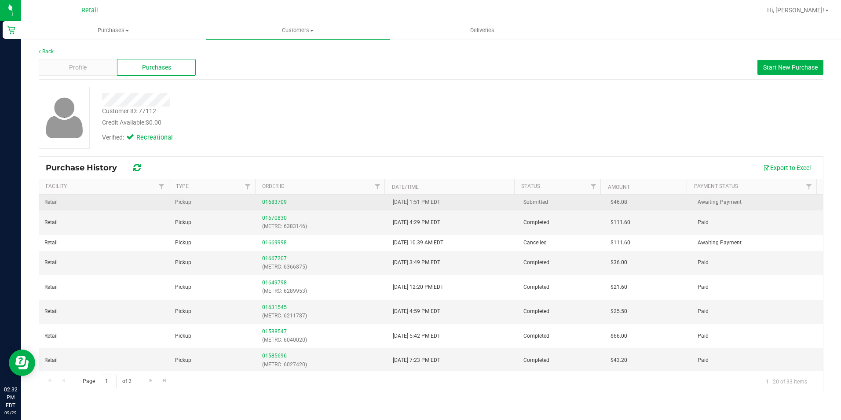
click at [272, 203] on link "01683709" at bounding box center [274, 202] width 25 height 6
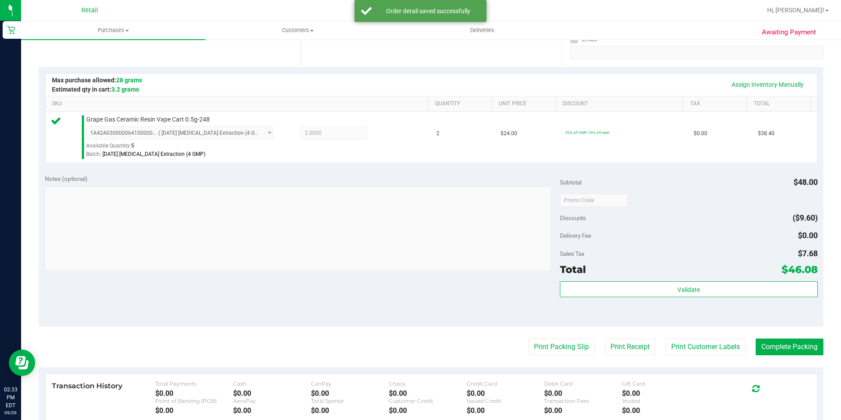
scroll to position [176, 0]
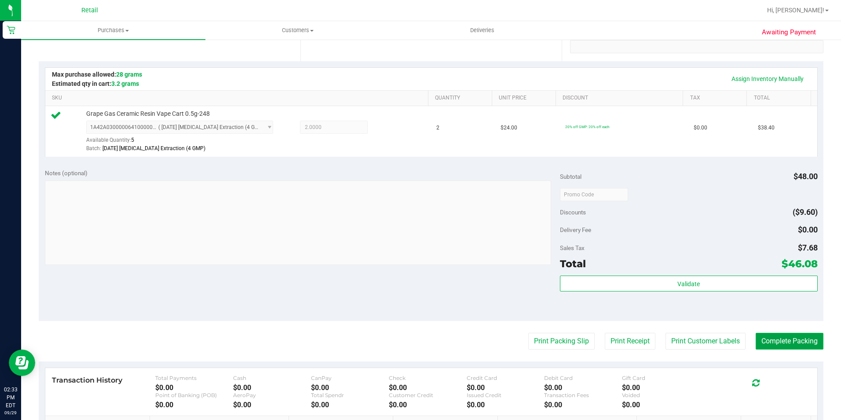
click at [762, 336] on button "Complete Packing" at bounding box center [790, 341] width 68 height 17
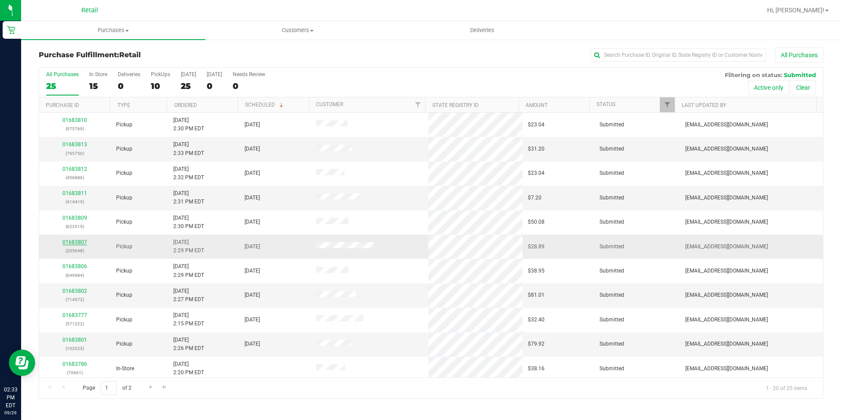
click at [73, 241] on link "01683807" at bounding box center [74, 242] width 25 height 6
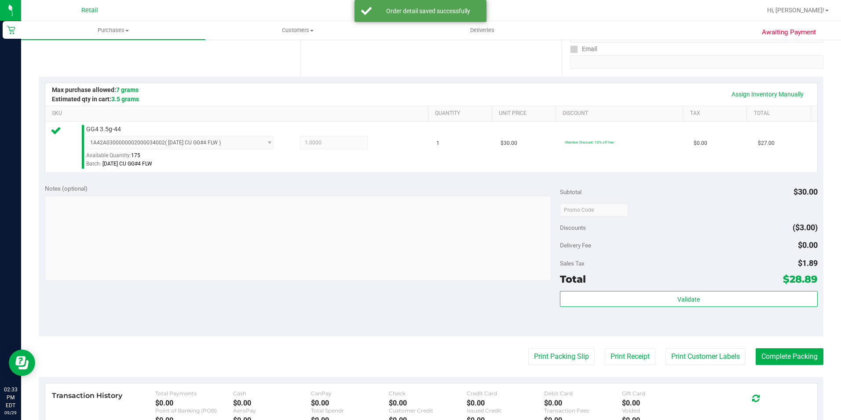
scroll to position [176, 0]
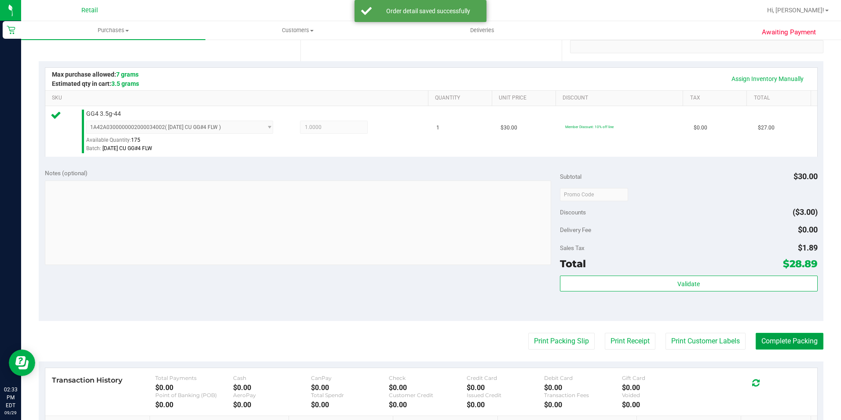
click at [798, 341] on button "Complete Packing" at bounding box center [790, 341] width 68 height 17
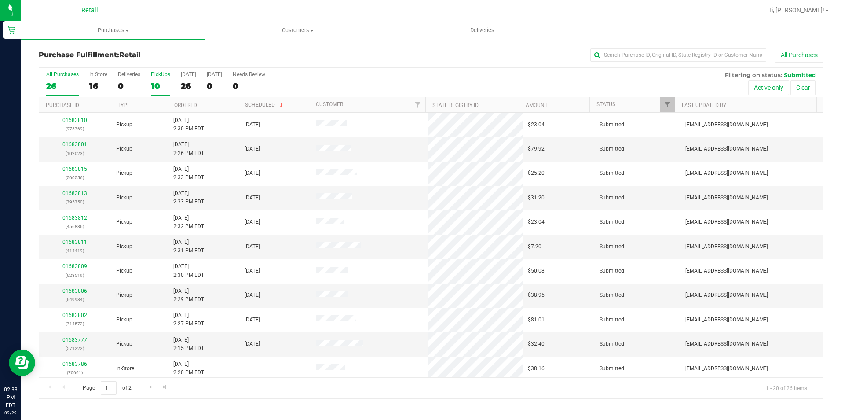
click at [154, 84] on div "10" at bounding box center [160, 86] width 19 height 10
click at [0, 0] on input "PickUps 10" at bounding box center [0, 0] width 0 height 0
click at [161, 90] on div "10" at bounding box center [160, 86] width 19 height 10
click at [0, 0] on input "PickUps 10" at bounding box center [0, 0] width 0 height 0
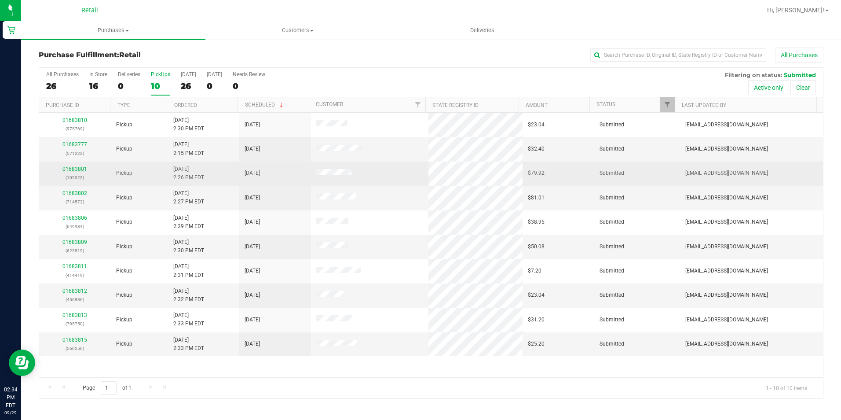
click at [75, 168] on link "01683801" at bounding box center [74, 169] width 25 height 6
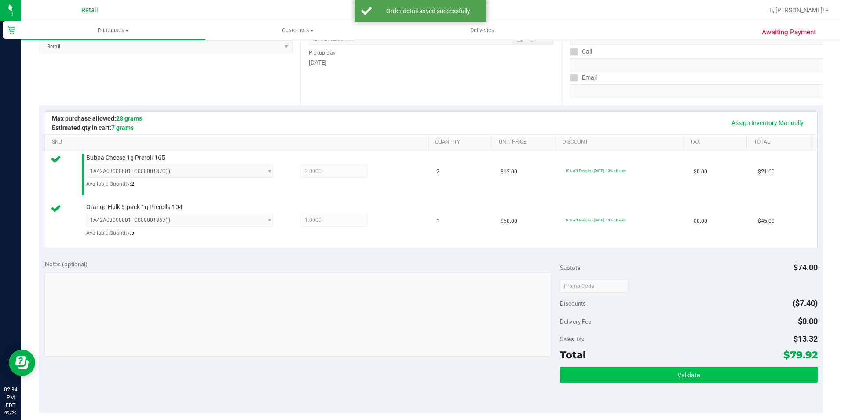
scroll to position [176, 0]
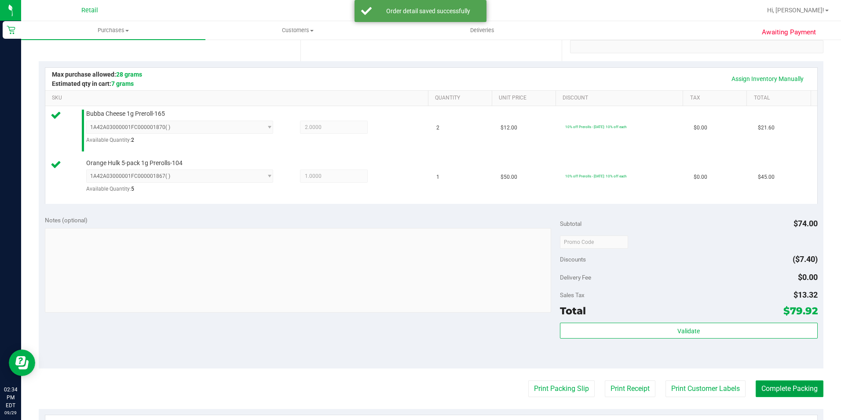
click at [779, 386] on button "Complete Packing" at bounding box center [790, 388] width 68 height 17
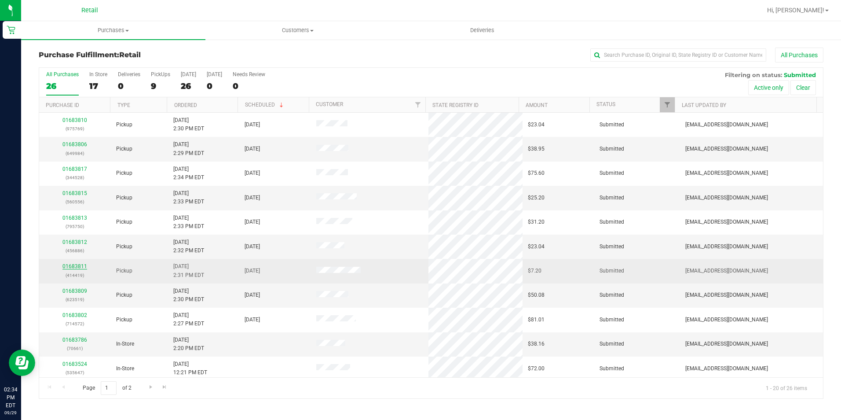
click at [66, 267] on link "01683811" at bounding box center [74, 266] width 25 height 6
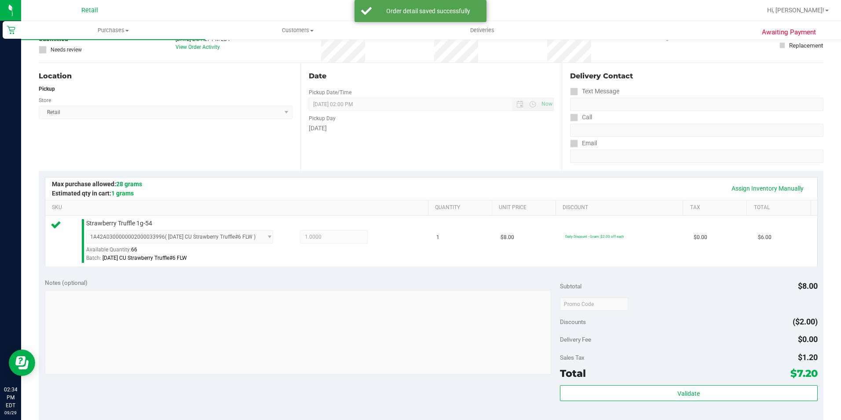
scroll to position [176, 0]
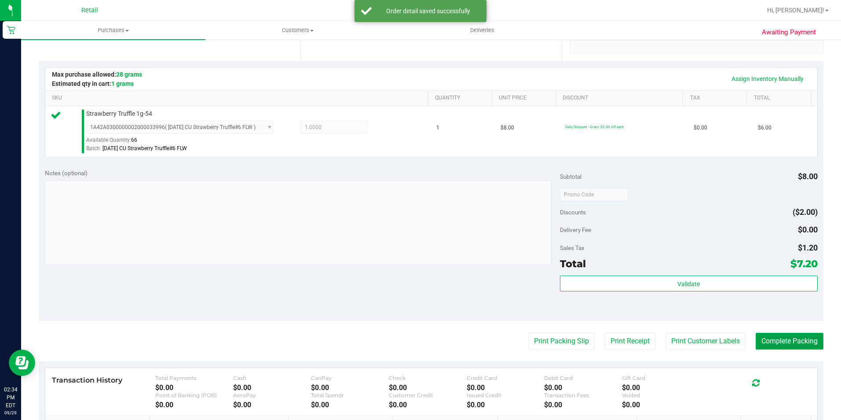
click at [770, 333] on button "Complete Packing" at bounding box center [790, 341] width 68 height 17
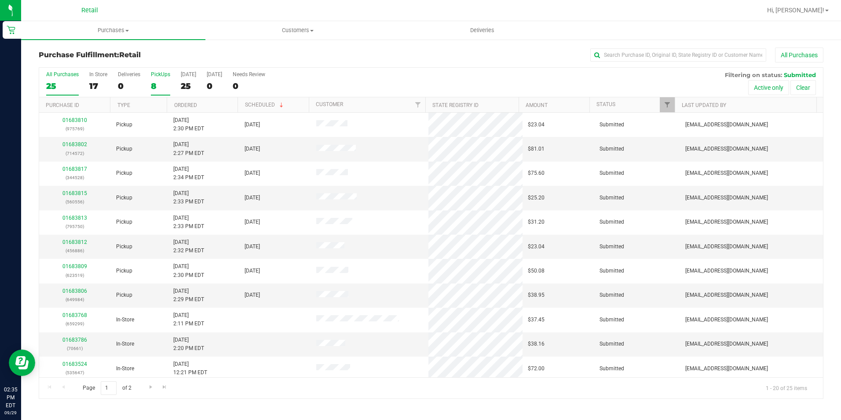
click at [160, 79] on label "PickUps 8" at bounding box center [160, 83] width 19 height 24
click at [0, 0] on input "PickUps 8" at bounding box center [0, 0] width 0 height 0
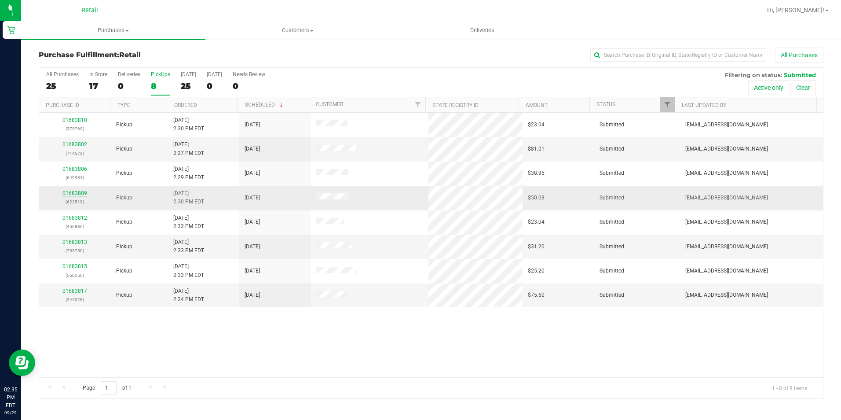
click at [69, 191] on link "01683809" at bounding box center [74, 193] width 25 height 6
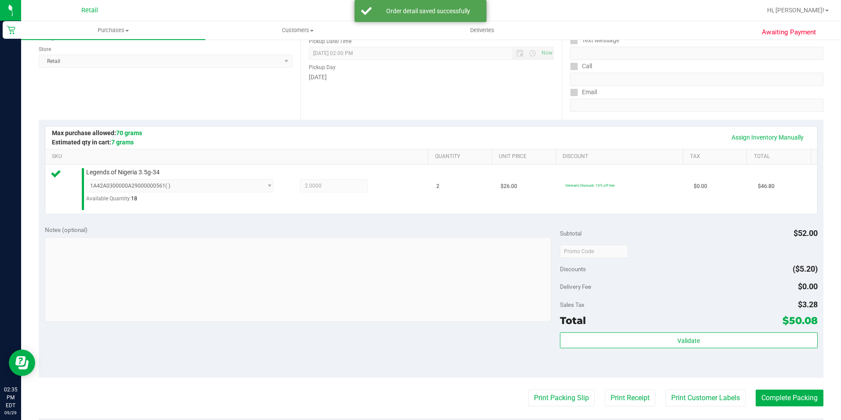
scroll to position [132, 0]
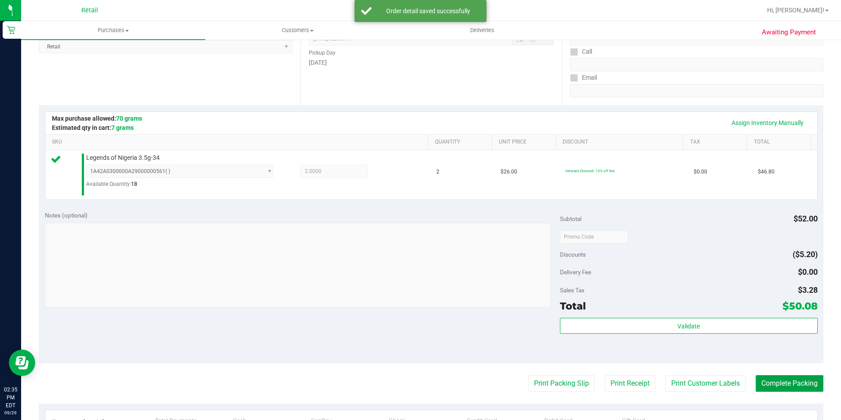
click at [794, 382] on button "Complete Packing" at bounding box center [790, 383] width 68 height 17
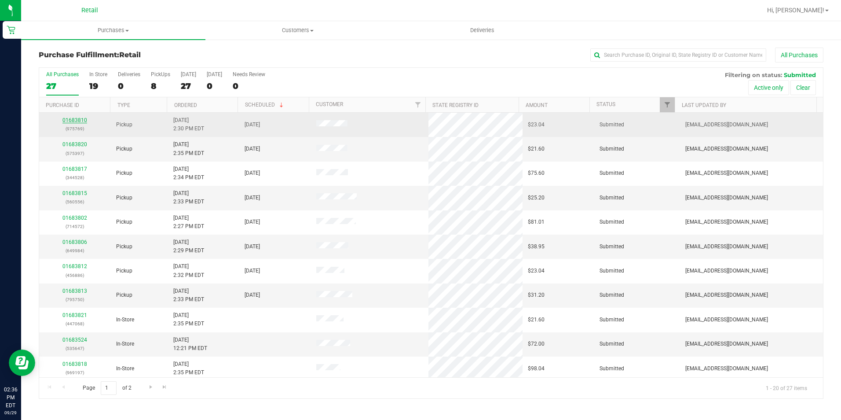
click at [74, 119] on link "01683810" at bounding box center [74, 120] width 25 height 6
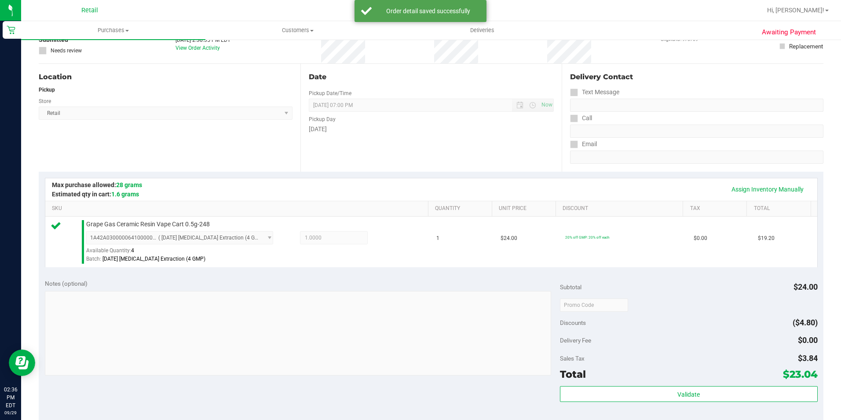
scroll to position [132, 0]
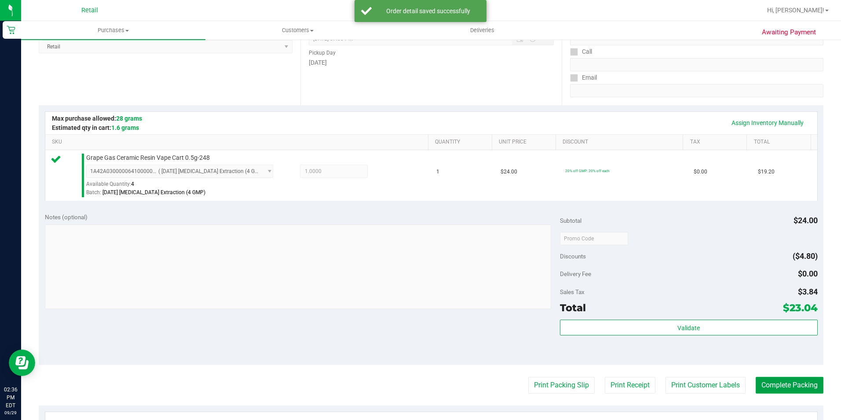
click at [756, 387] on button "Complete Packing" at bounding box center [790, 385] width 68 height 17
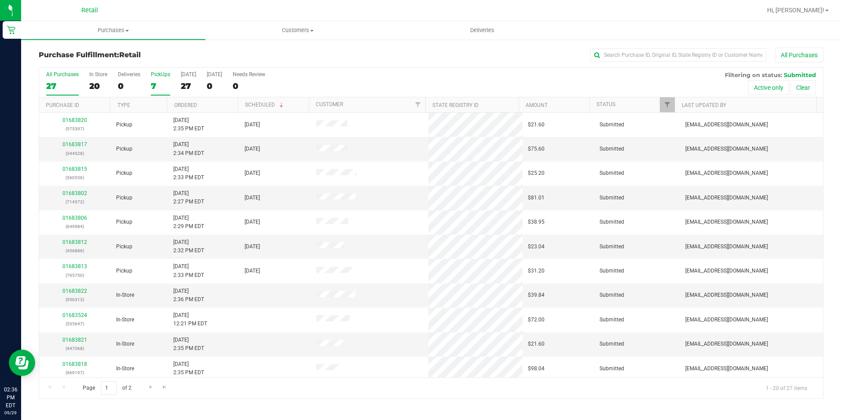
click at [165, 81] on div "7" at bounding box center [160, 86] width 19 height 10
click at [0, 0] on input "PickUps 7" at bounding box center [0, 0] width 0 height 0
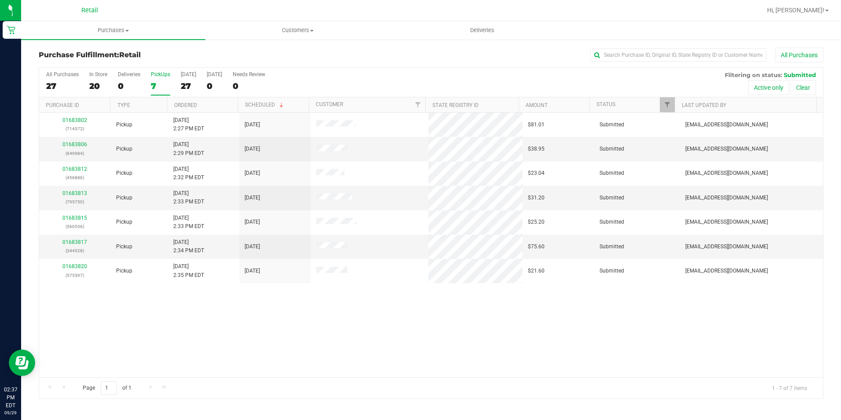
click at [151, 83] on div "7" at bounding box center [160, 86] width 19 height 10
click at [0, 0] on input "PickUps 7" at bounding box center [0, 0] width 0 height 0
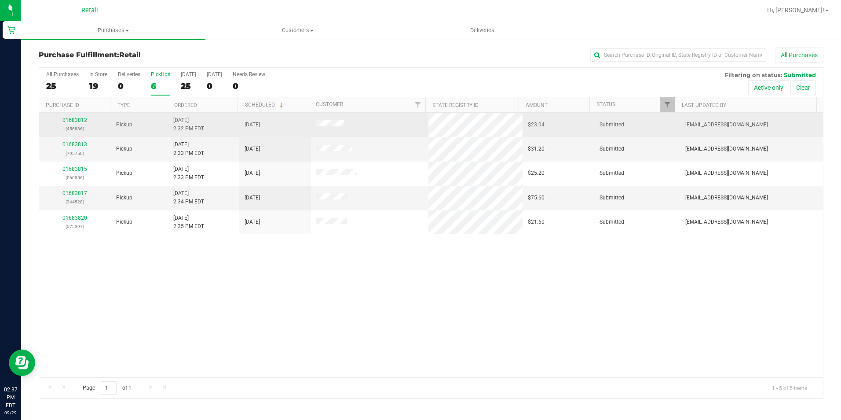
click at [69, 122] on link "01683812" at bounding box center [74, 120] width 25 height 6
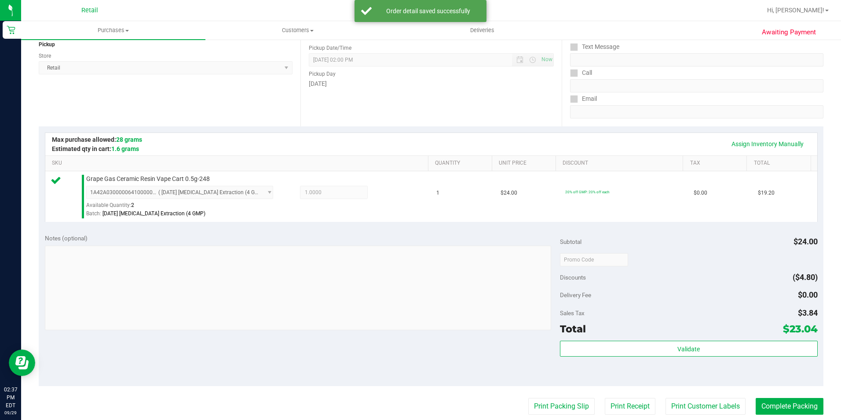
scroll to position [176, 0]
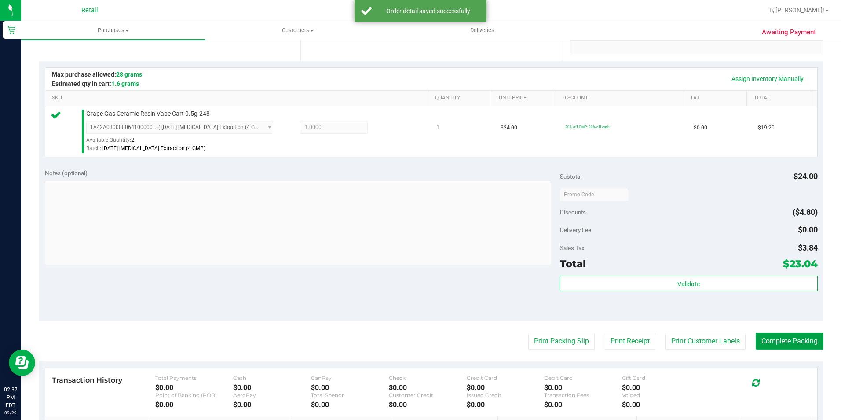
click at [797, 348] on button "Complete Packing" at bounding box center [790, 341] width 68 height 17
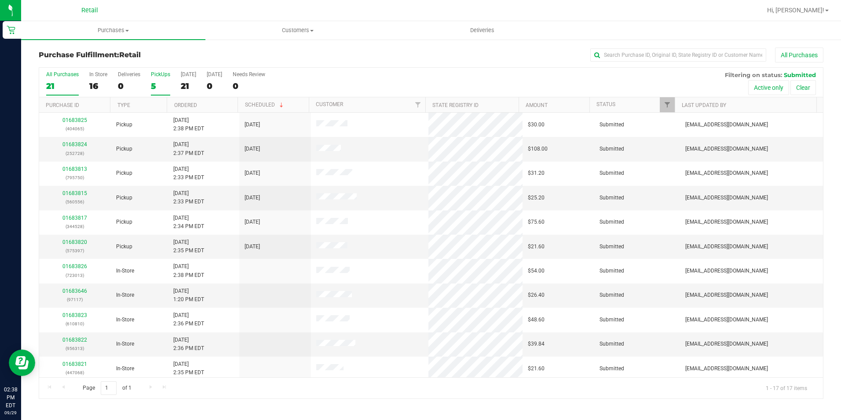
click at [160, 77] on div "PickUps" at bounding box center [160, 74] width 19 height 6
click at [0, 0] on input "PickUps 5" at bounding box center [0, 0] width 0 height 0
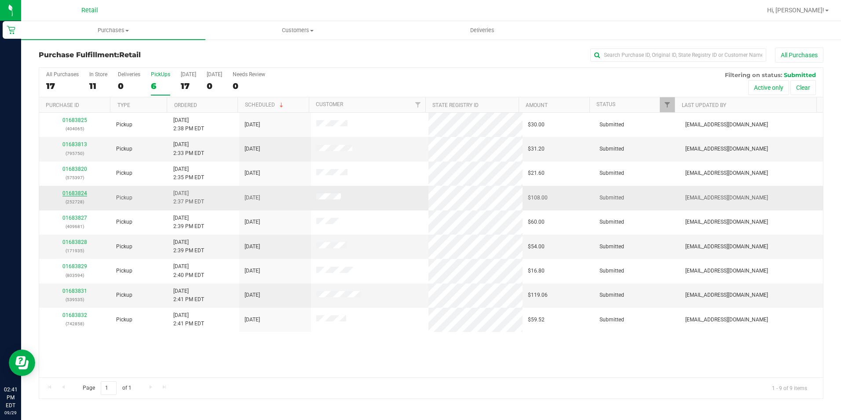
click at [84, 195] on link "01683824" at bounding box center [74, 193] width 25 height 6
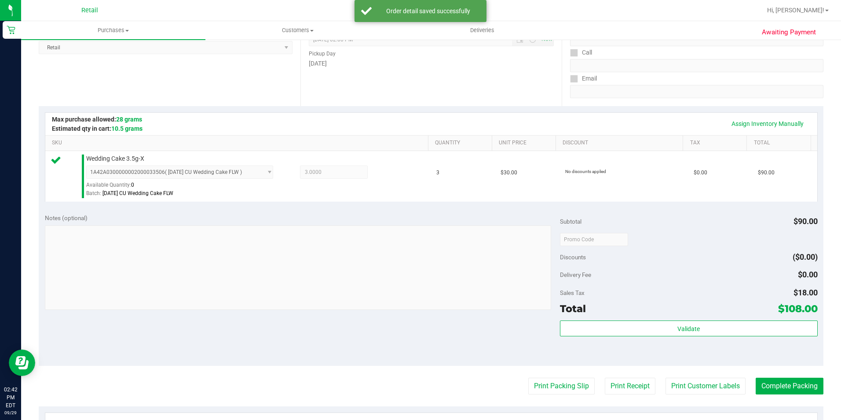
scroll to position [132, 0]
click at [770, 393] on button "Complete Packing" at bounding box center [790, 385] width 68 height 17
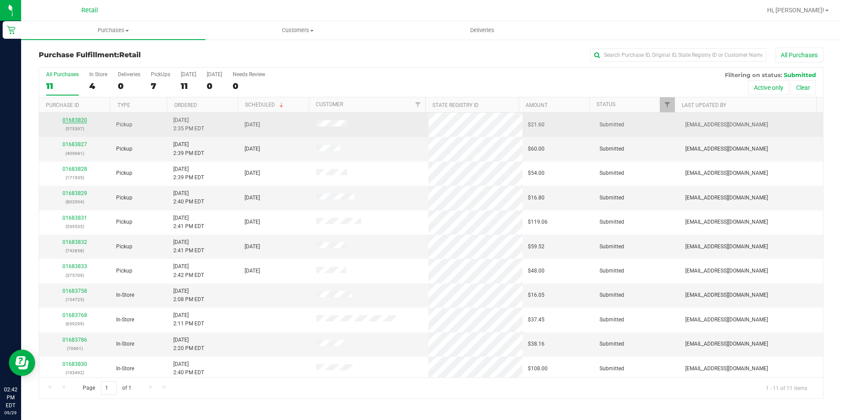
click at [77, 120] on link "01683820" at bounding box center [74, 120] width 25 height 6
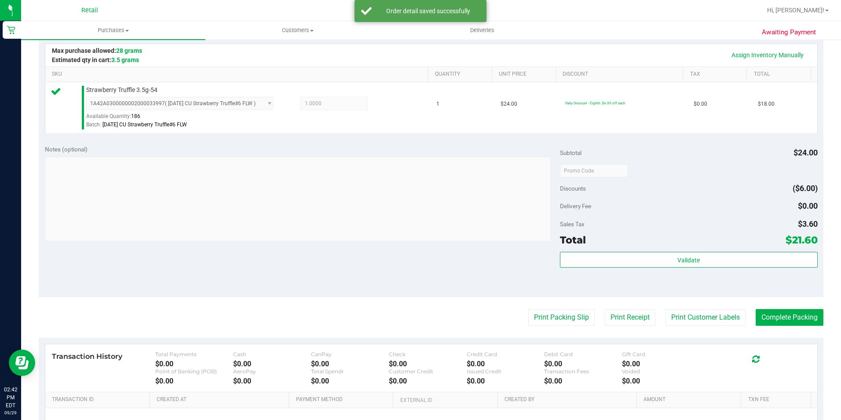
scroll to position [220, 0]
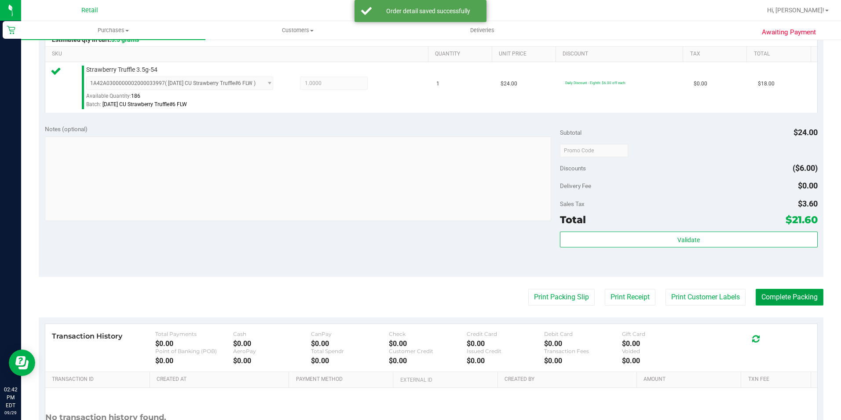
click at [765, 289] on button "Complete Packing" at bounding box center [790, 297] width 68 height 17
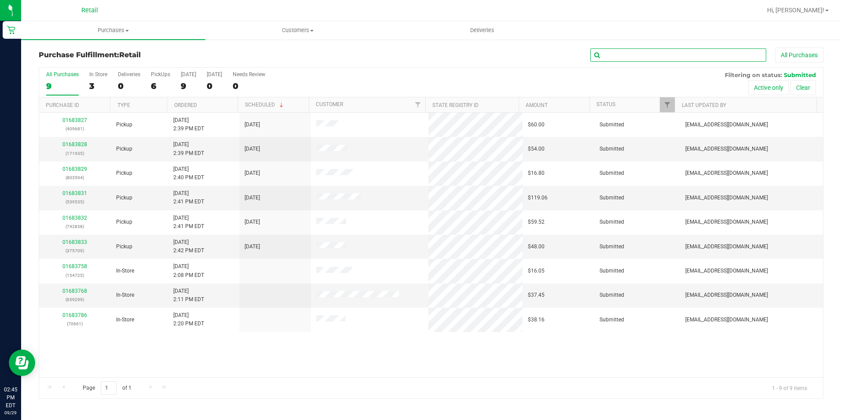
click at [692, 56] on input "text" at bounding box center [678, 54] width 176 height 13
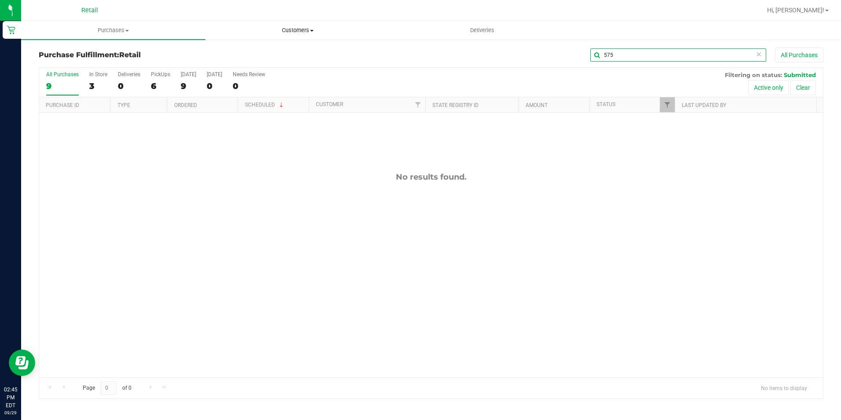
type input "575"
click at [321, 35] on uib-tab-heading "Customers All customers Add a new customer All physicians" at bounding box center [297, 31] width 183 height 18
click at [233, 51] on span "All customers" at bounding box center [236, 52] width 63 height 7
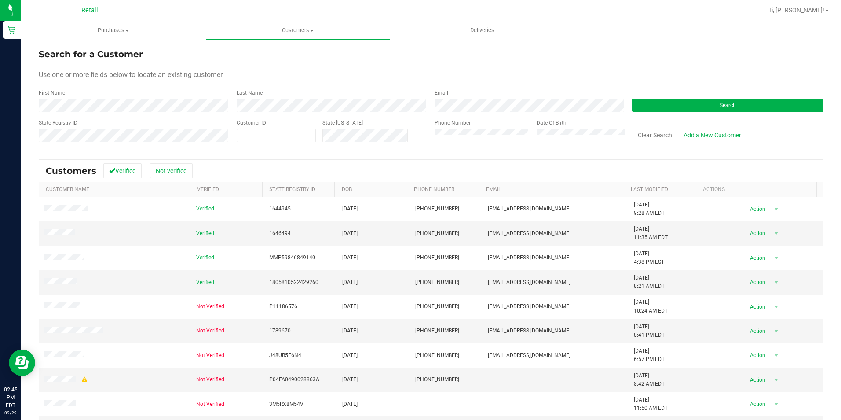
click at [150, 113] on form "Search for a Customer Use one or more fields below to locate an existing custom…" at bounding box center [431, 99] width 785 height 102
click at [150, 112] on form "Search for a Customer Use one or more fields below to locate an existing custom…" at bounding box center [431, 99] width 785 height 102
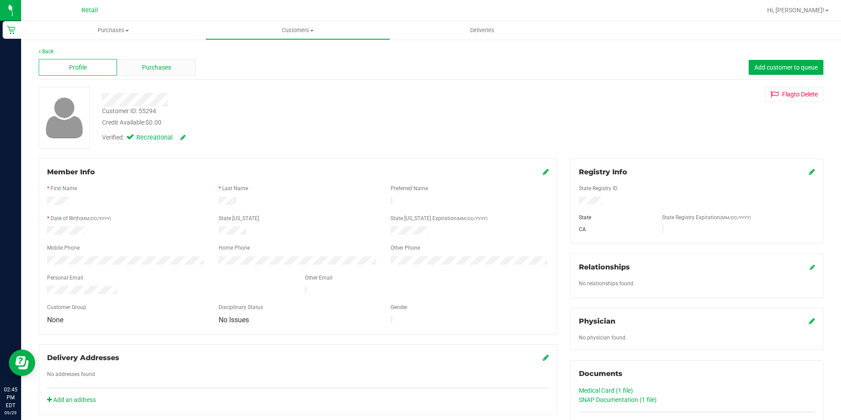
click at [145, 62] on div "Purchases" at bounding box center [156, 67] width 78 height 17
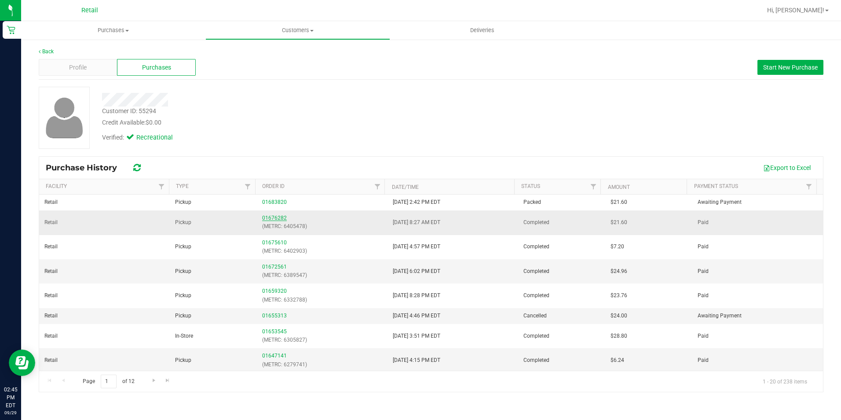
click at [267, 219] on link "01676282" at bounding box center [274, 218] width 25 height 6
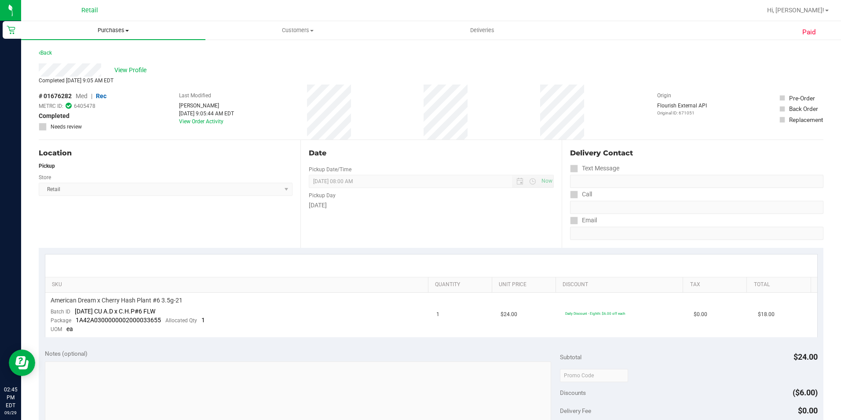
click at [118, 30] on span "Purchases" at bounding box center [113, 30] width 184 height 8
click at [91, 66] on li "Fulfillment" at bounding box center [113, 64] width 184 height 11
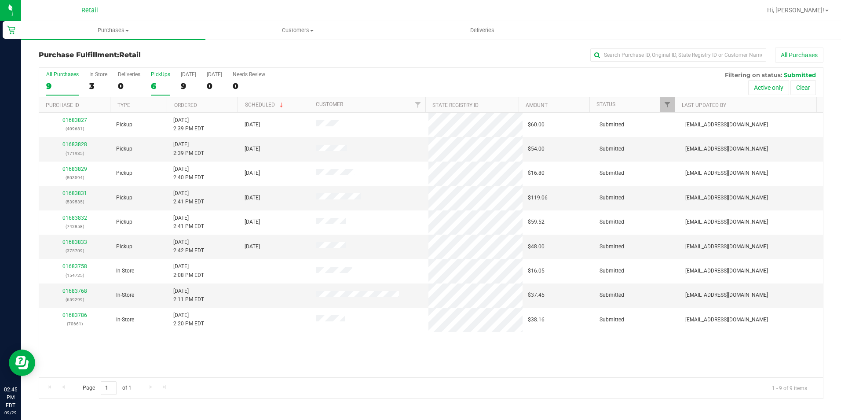
click at [152, 82] on div "6" at bounding box center [160, 86] width 19 height 10
click at [0, 0] on input "PickUps 6" at bounding box center [0, 0] width 0 height 0
click at [78, 241] on link "01683833" at bounding box center [74, 242] width 25 height 6
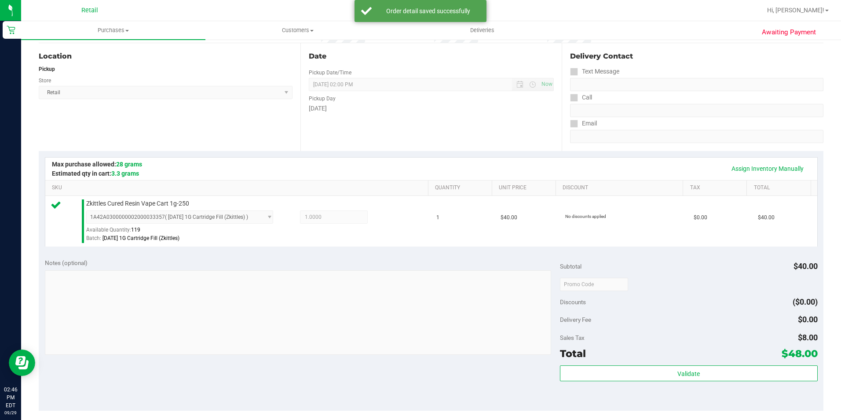
scroll to position [132, 0]
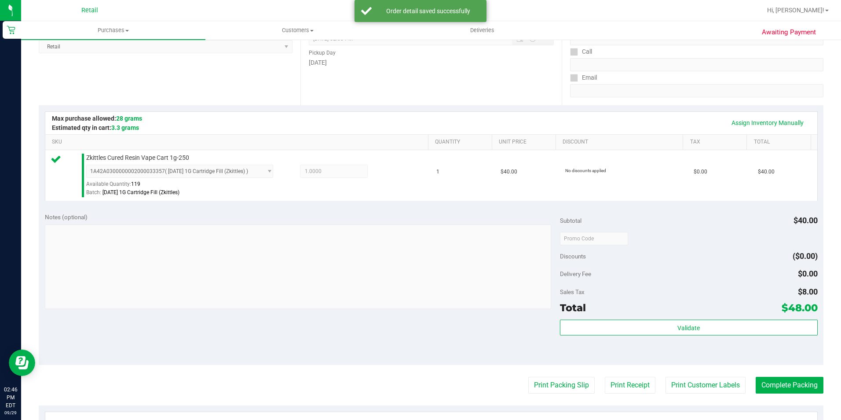
click at [794, 395] on purchase-details "Back Edit Purchase Cancel Purchase View Profile # 01683833 Med | Rec METRC ID: …" at bounding box center [431, 243] width 785 height 654
click at [793, 389] on button "Complete Packing" at bounding box center [790, 385] width 68 height 17
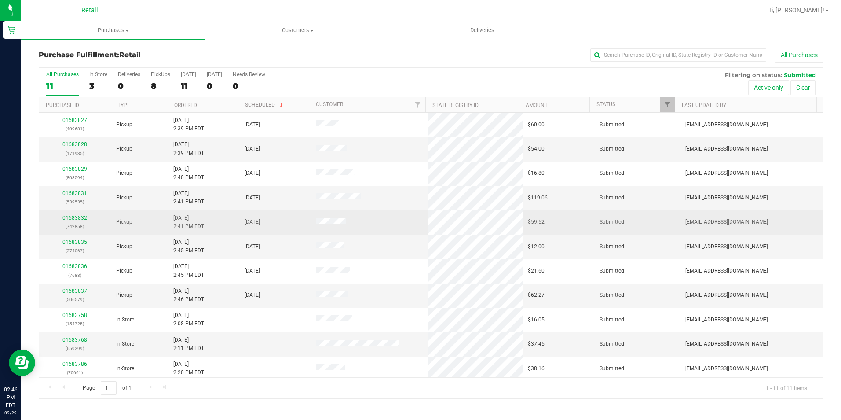
click at [70, 220] on link "01683832" at bounding box center [74, 218] width 25 height 6
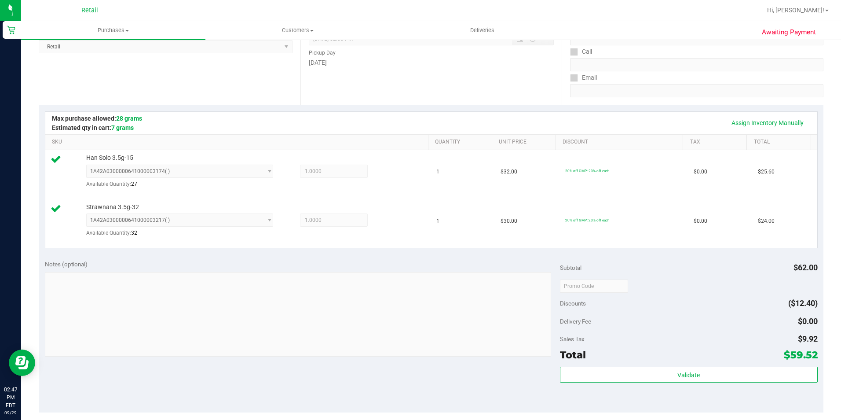
scroll to position [220, 0]
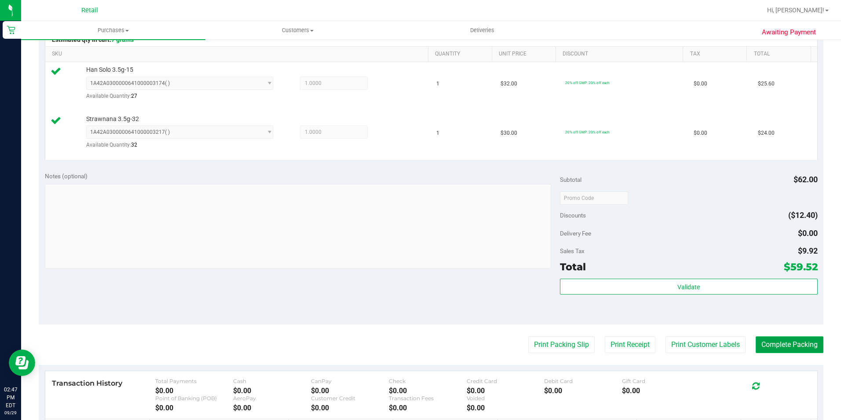
click at [775, 349] on button "Complete Packing" at bounding box center [790, 344] width 68 height 17
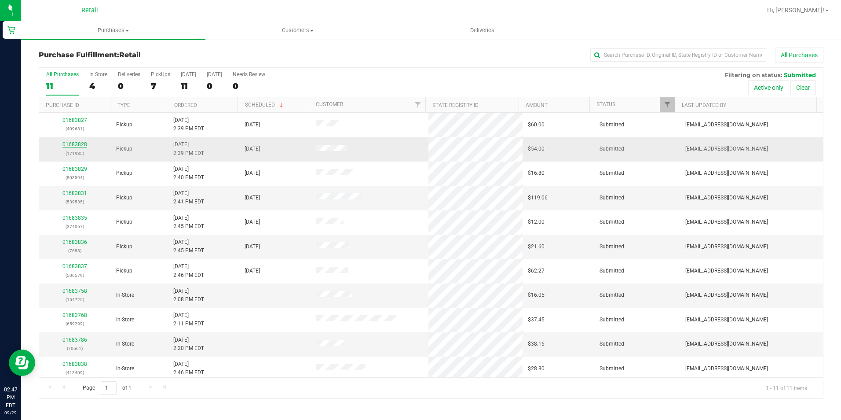
click at [72, 146] on link "01683828" at bounding box center [74, 144] width 25 height 6
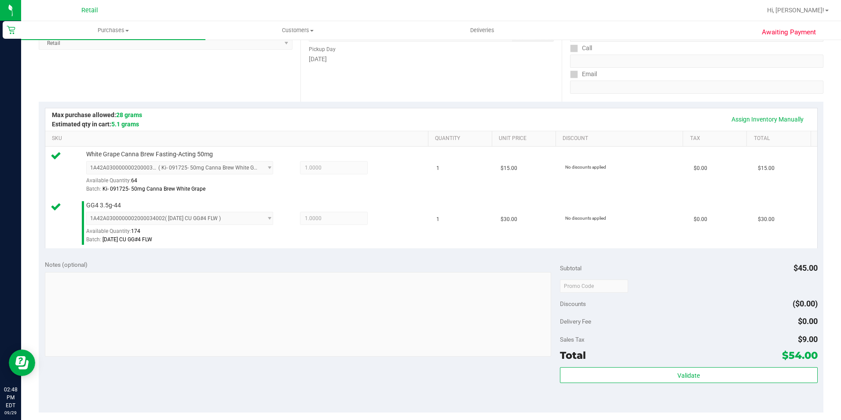
scroll to position [176, 0]
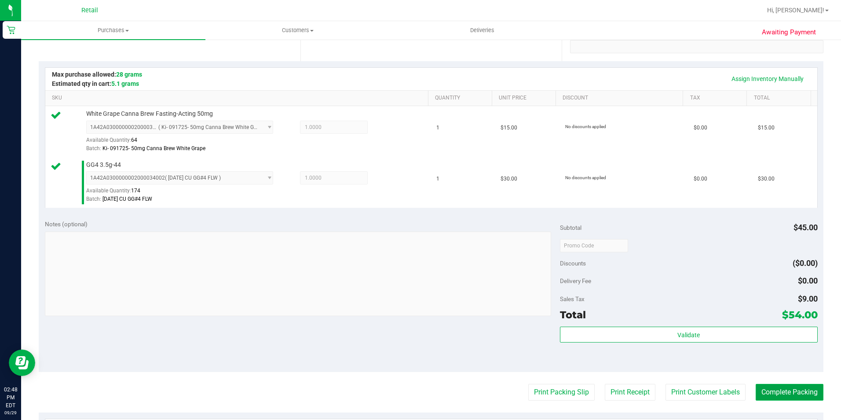
click at [787, 385] on button "Complete Packing" at bounding box center [790, 392] width 68 height 17
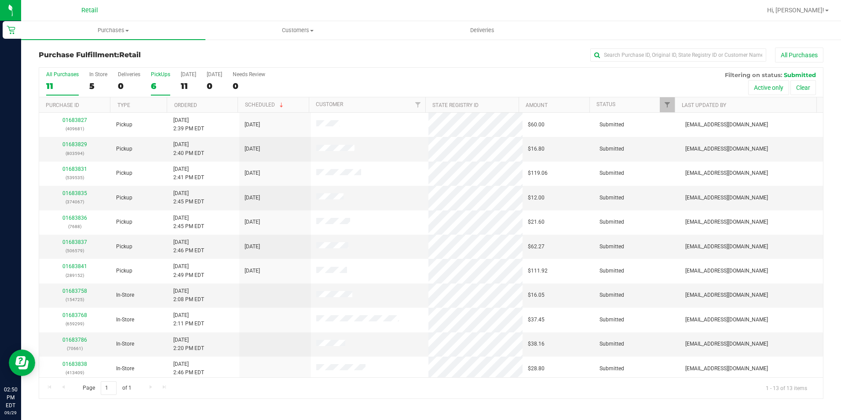
click at [168, 86] on div "6" at bounding box center [160, 86] width 19 height 10
click at [0, 0] on input "PickUps 6" at bounding box center [0, 0] width 0 height 0
click at [159, 89] on div "8" at bounding box center [160, 86] width 19 height 10
click at [0, 0] on input "PickUps 8" at bounding box center [0, 0] width 0 height 0
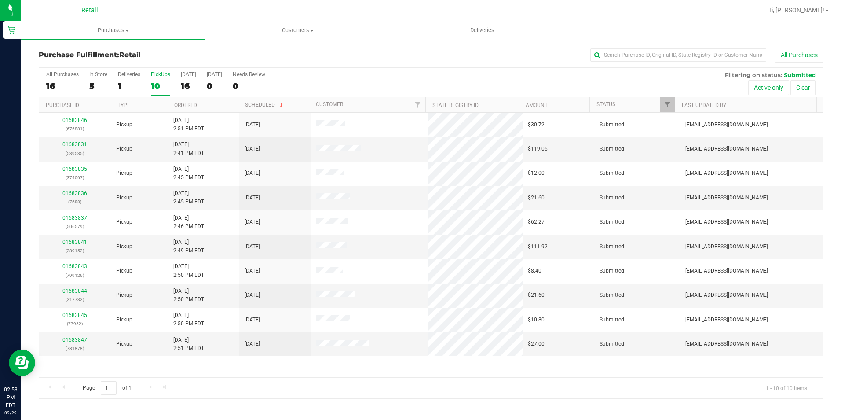
click at [165, 81] on div "10" at bounding box center [160, 86] width 19 height 10
click at [0, 0] on input "PickUps 10" at bounding box center [0, 0] width 0 height 0
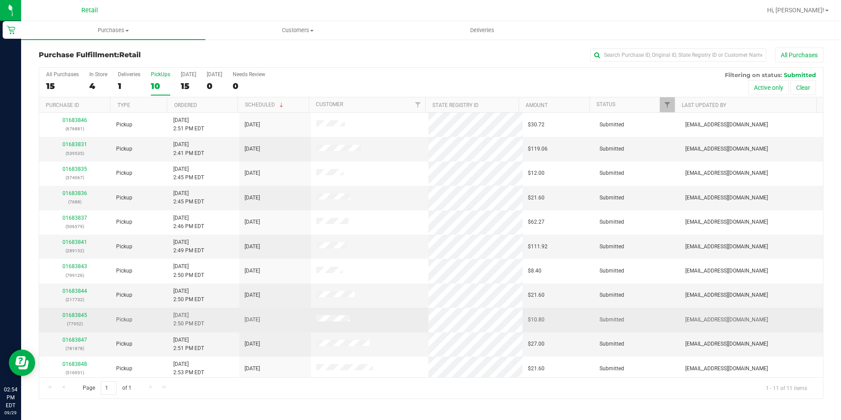
click at [72, 321] on p "(77952)" at bounding box center [74, 323] width 61 height 8
click at [73, 318] on div "01683845 (77952)" at bounding box center [74, 319] width 61 height 17
click at [73, 315] on link "01683845" at bounding box center [74, 315] width 25 height 6
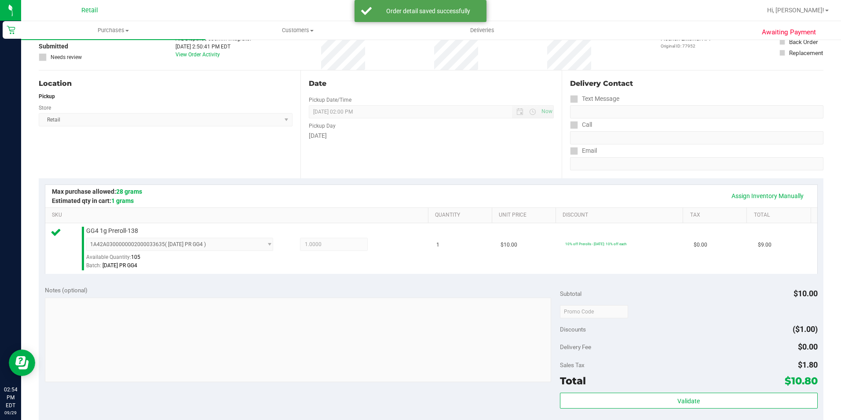
scroll to position [176, 0]
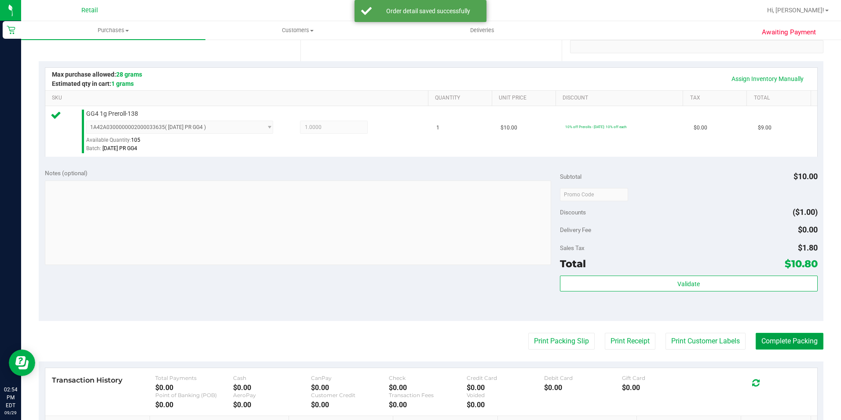
click at [793, 333] on button "Complete Packing" at bounding box center [790, 341] width 68 height 17
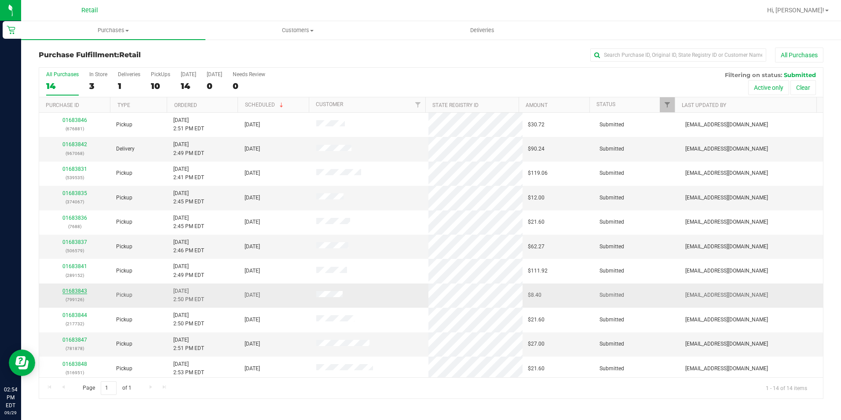
click at [67, 288] on link "01683843" at bounding box center [74, 291] width 25 height 6
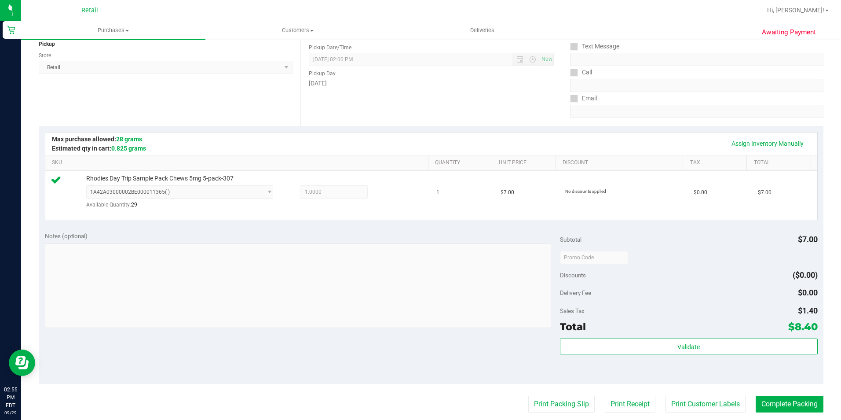
scroll to position [176, 0]
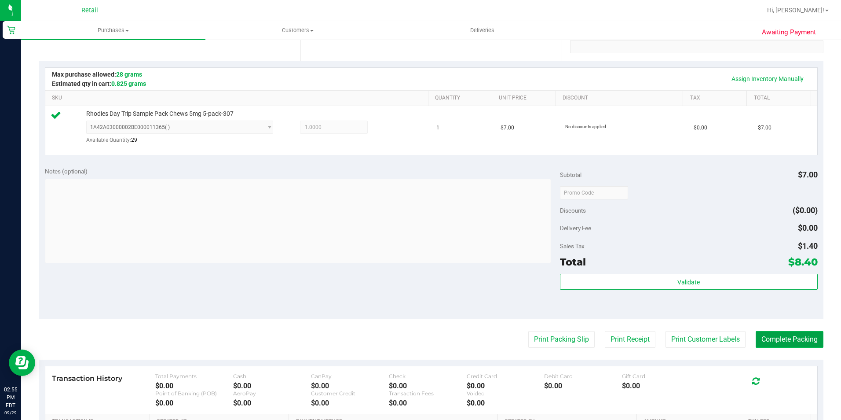
click at [805, 340] on button "Complete Packing" at bounding box center [790, 339] width 68 height 17
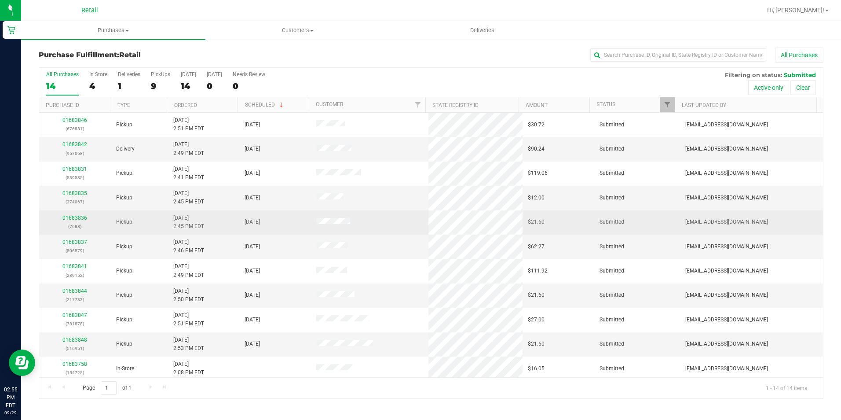
click at [75, 214] on div "01683836 (7688)" at bounding box center [74, 222] width 61 height 17
click at [76, 216] on link "01683836" at bounding box center [74, 218] width 25 height 6
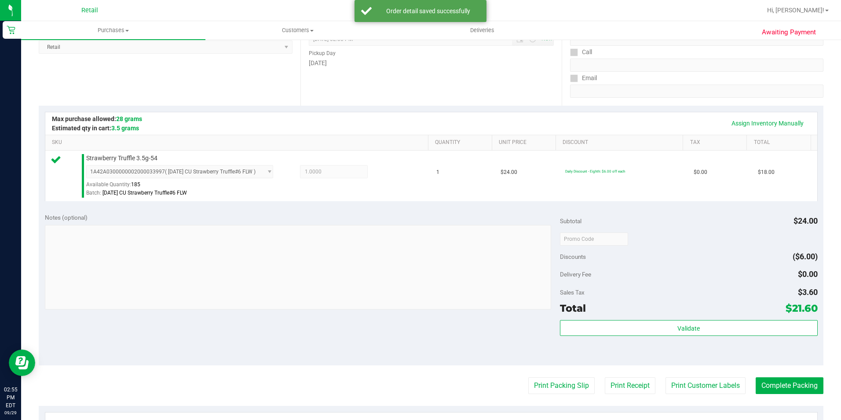
scroll to position [132, 0]
click at [768, 394] on purchase-details "Back Edit Purchase Cancel Purchase View Profile # 01683836 Med | Rec METRC ID: …" at bounding box center [431, 243] width 785 height 654
click at [766, 384] on button "Complete Packing" at bounding box center [790, 385] width 68 height 17
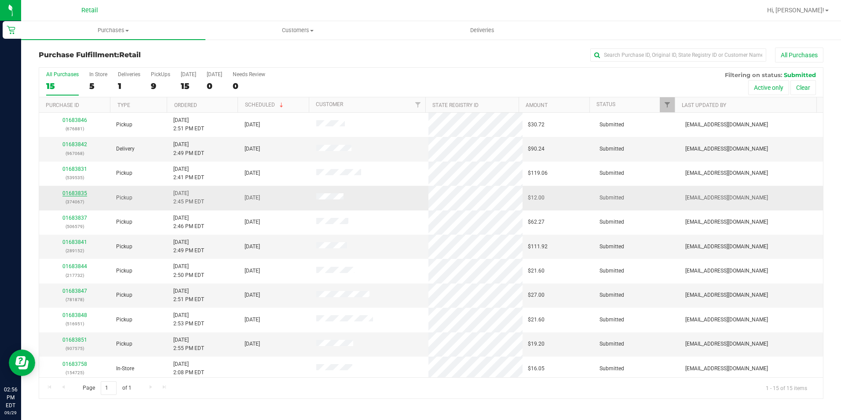
click at [73, 194] on link "01683835" at bounding box center [74, 193] width 25 height 6
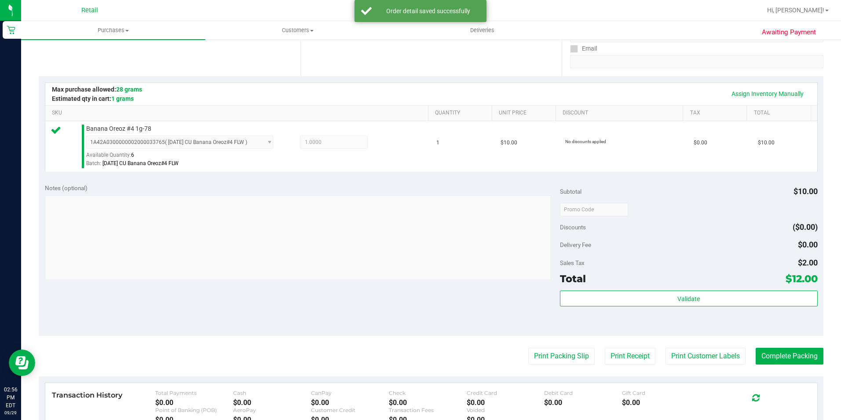
scroll to position [220, 0]
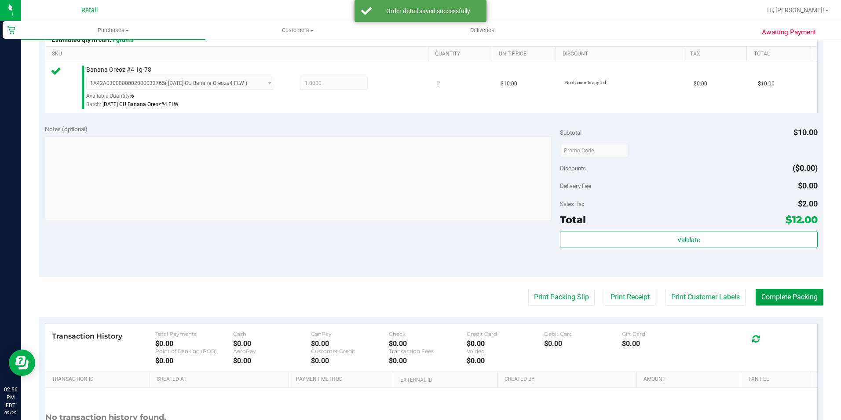
click at [804, 299] on button "Complete Packing" at bounding box center [790, 297] width 68 height 17
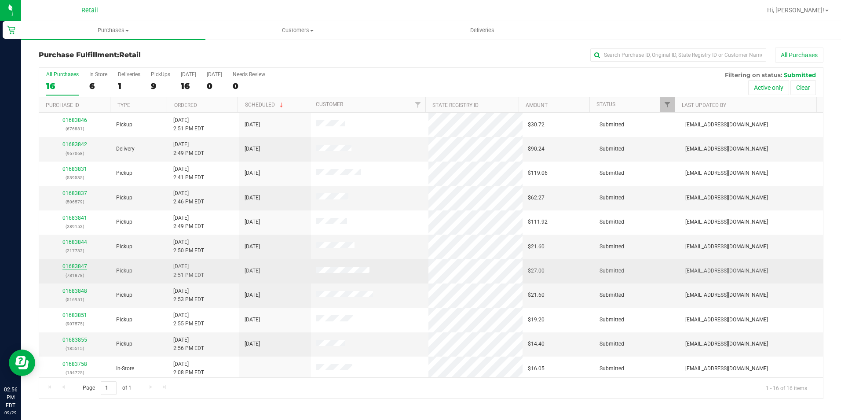
click at [82, 266] on link "01683847" at bounding box center [74, 266] width 25 height 6
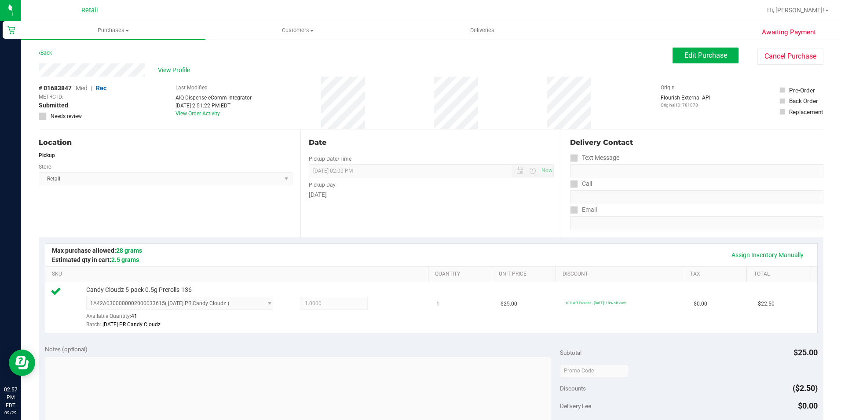
scroll to position [176, 0]
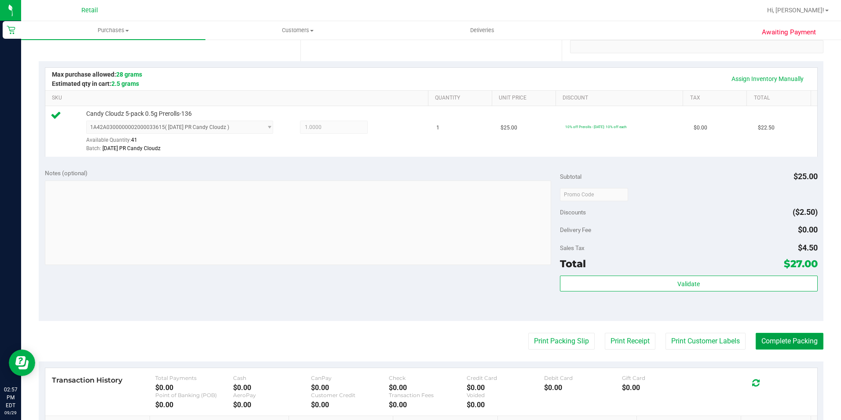
click at [774, 337] on button "Complete Packing" at bounding box center [790, 341] width 68 height 17
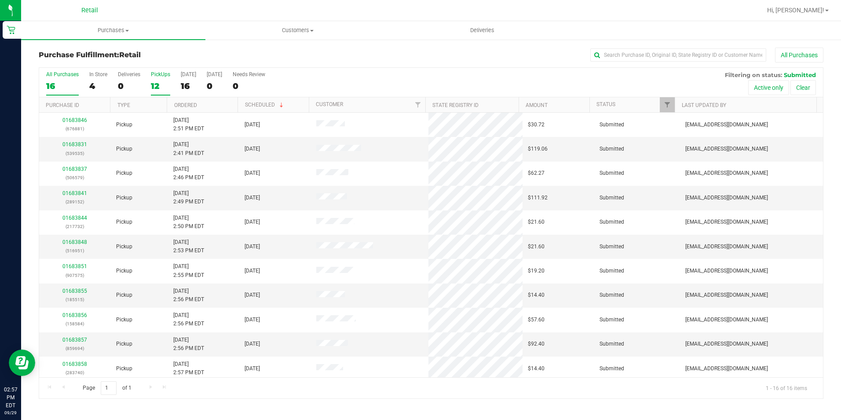
click at [155, 81] on div "12" at bounding box center [160, 86] width 19 height 10
click at [0, 0] on input "PickUps 12" at bounding box center [0, 0] width 0 height 0
click at [155, 87] on div "12" at bounding box center [160, 86] width 19 height 10
click at [0, 0] on input "PickUps 12" at bounding box center [0, 0] width 0 height 0
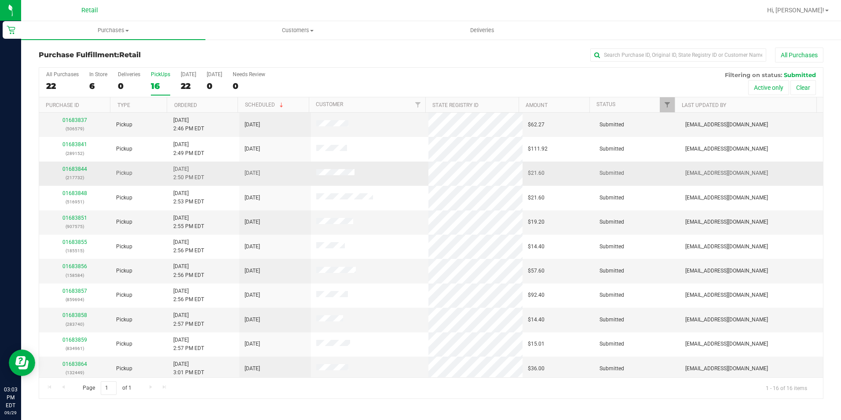
scroll to position [125, 0]
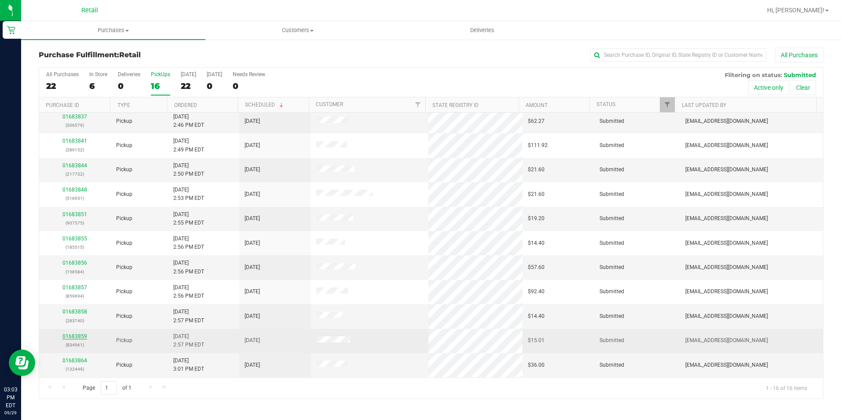
click at [80, 335] on link "01683859" at bounding box center [74, 336] width 25 height 6
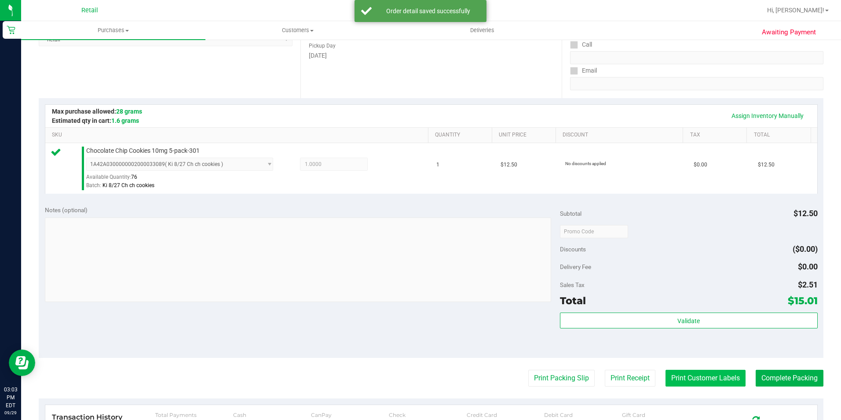
scroll to position [176, 0]
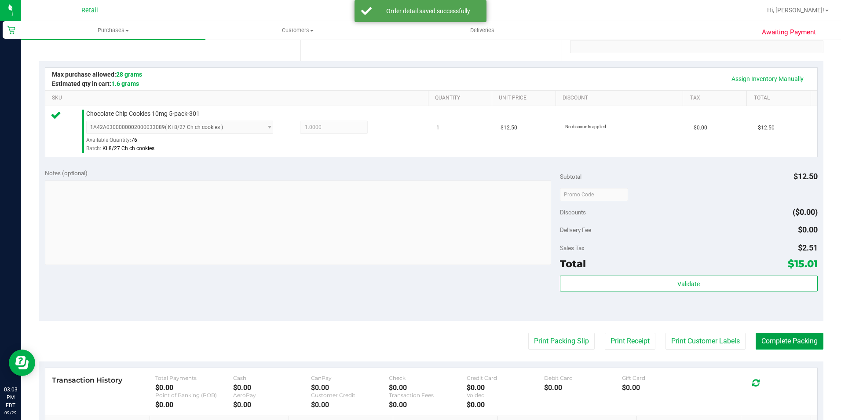
click at [778, 337] on button "Complete Packing" at bounding box center [790, 341] width 68 height 17
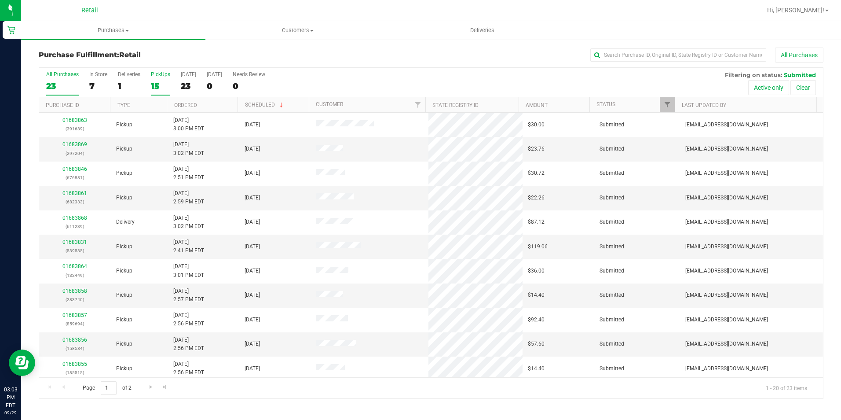
click at [152, 90] on div "15" at bounding box center [160, 86] width 19 height 10
click at [0, 0] on input "PickUps 15" at bounding box center [0, 0] width 0 height 0
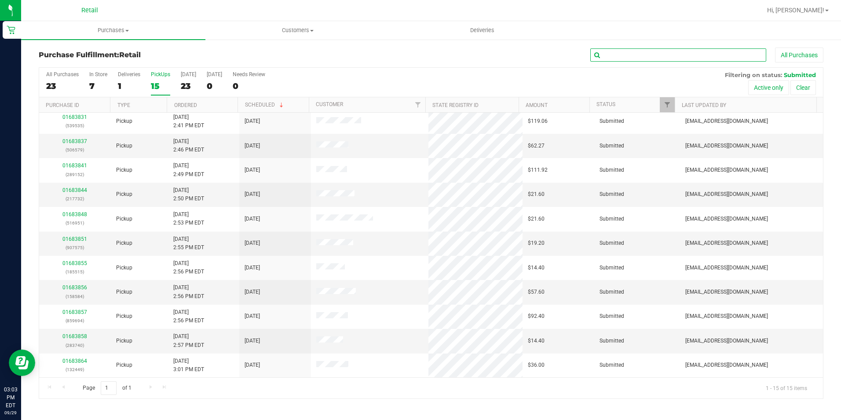
click at [654, 54] on input "text" at bounding box center [678, 54] width 176 height 13
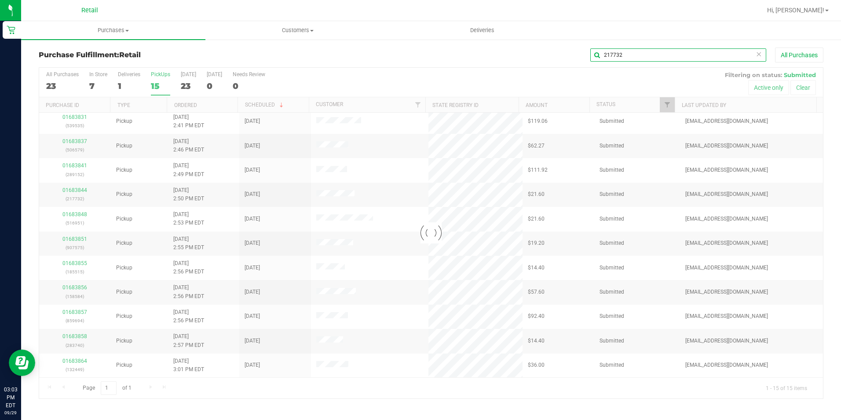
scroll to position [0, 0]
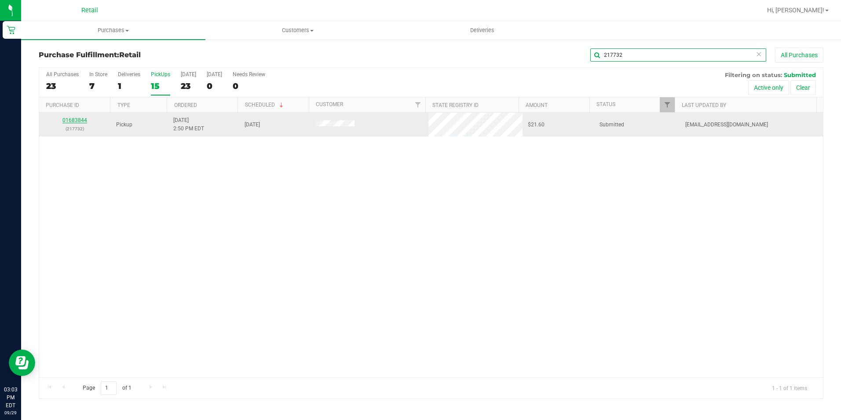
type input "217732"
click at [82, 119] on link "01683844" at bounding box center [74, 120] width 25 height 6
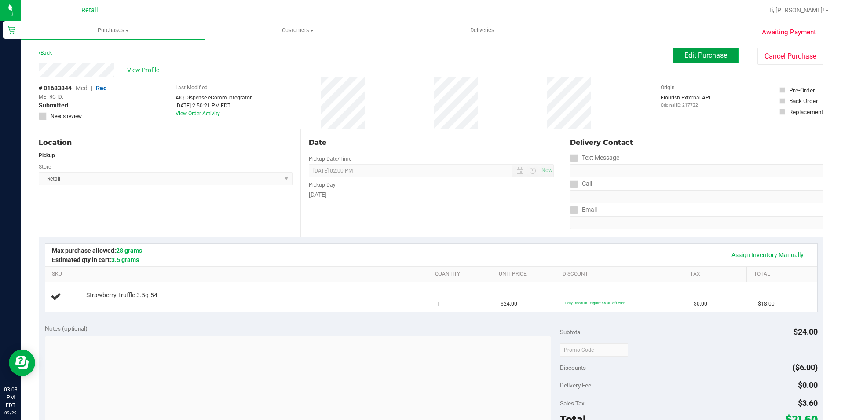
click at [718, 55] on span "Edit Purchase" at bounding box center [705, 55] width 43 height 8
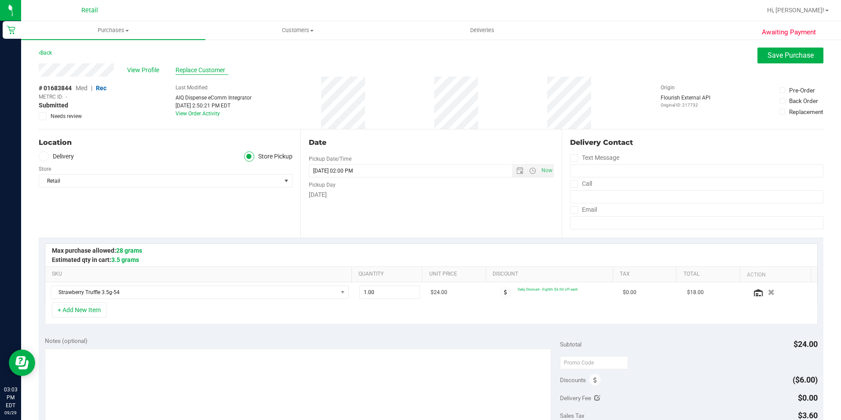
click at [212, 73] on span "Replace Customer" at bounding box center [202, 70] width 53 height 9
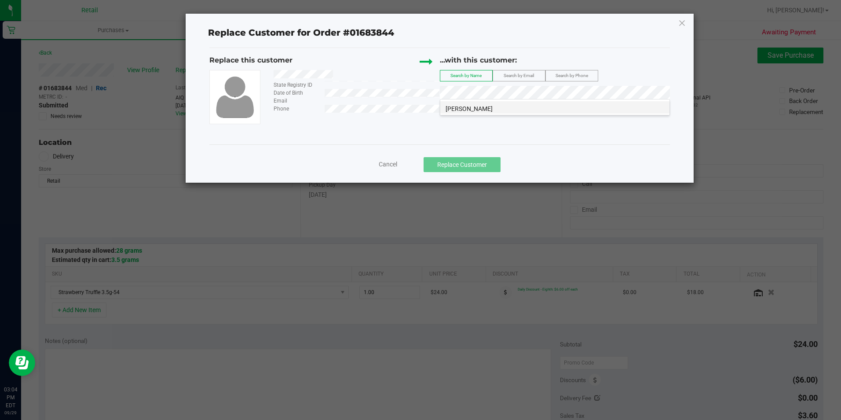
click at [479, 111] on span "[PERSON_NAME]" at bounding box center [469, 108] width 47 height 7
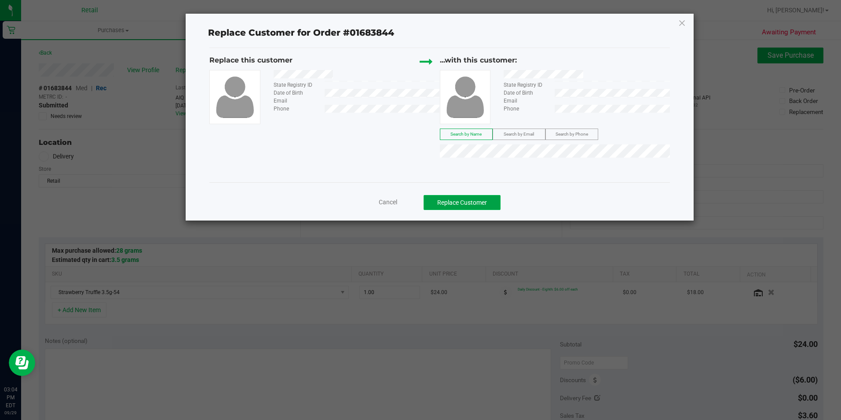
click at [463, 203] on button "Replace Customer" at bounding box center [462, 202] width 77 height 15
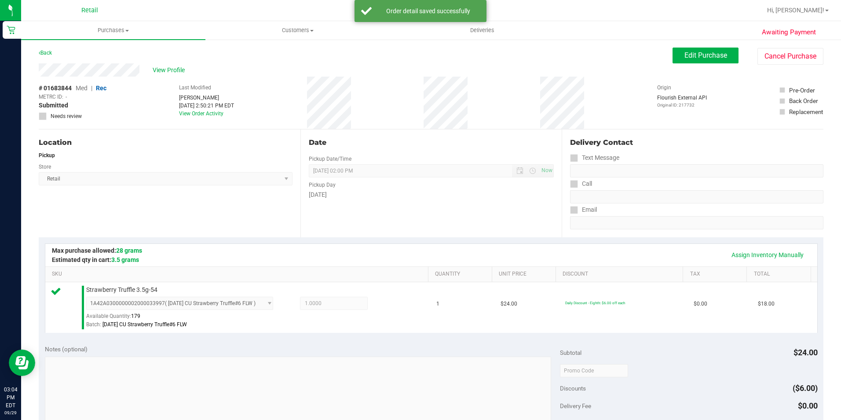
scroll to position [132, 0]
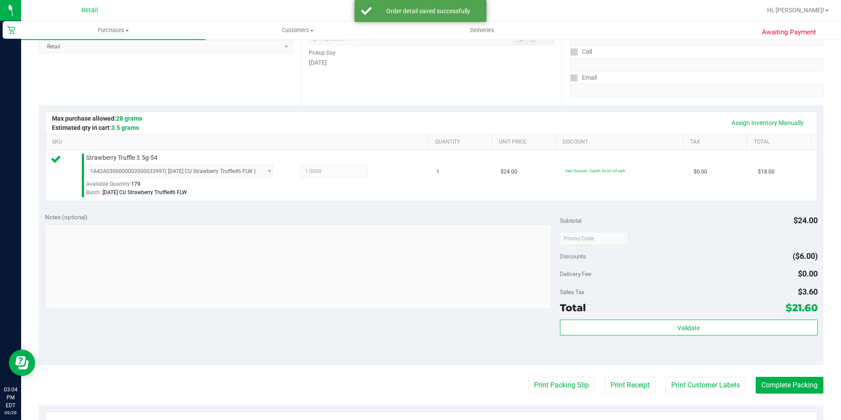
click at [759, 395] on purchase-details "Back Edit Purchase Cancel Purchase View Profile # 01683844 Med | Rec METRC ID: …" at bounding box center [431, 243] width 785 height 654
click at [759, 391] on button "Complete Packing" at bounding box center [790, 385] width 68 height 17
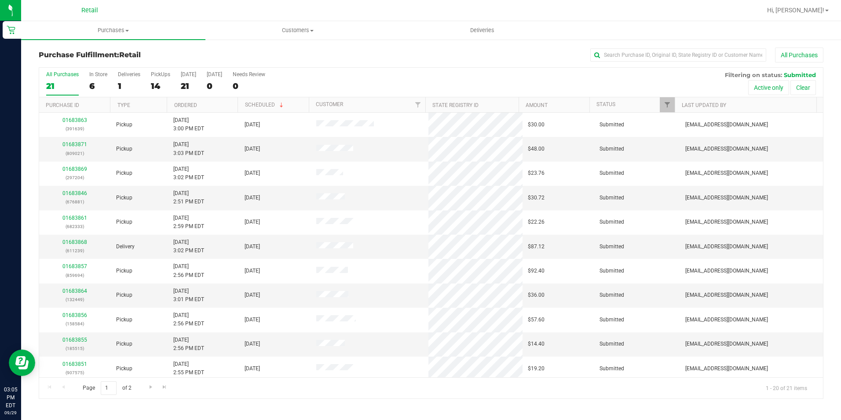
click at [148, 82] on div "All Purchases 21 In Store 6 Deliveries 1 PickUps 14 [DATE] 21 [DATE] 0 Needs Re…" at bounding box center [431, 82] width 784 height 29
click at [153, 83] on div "14" at bounding box center [160, 86] width 19 height 10
click at [0, 0] on input "PickUps 14" at bounding box center [0, 0] width 0 height 0
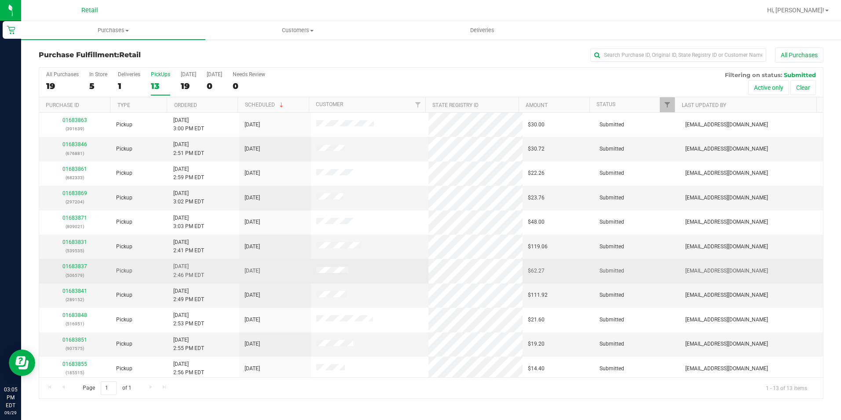
scroll to position [44, 0]
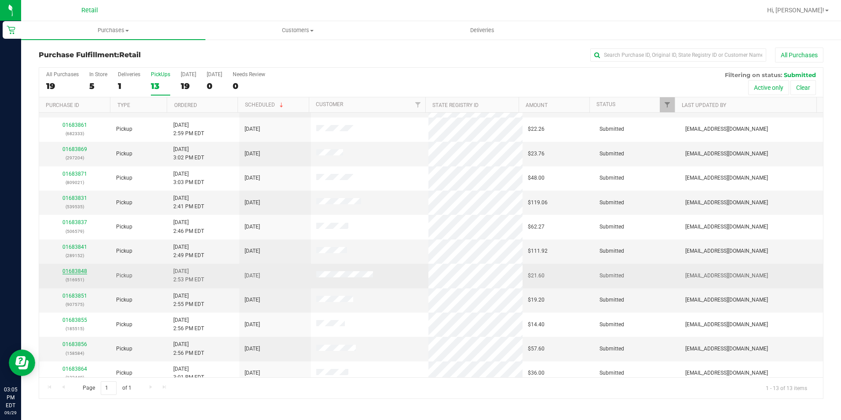
click at [76, 269] on link "01683848" at bounding box center [74, 271] width 25 height 6
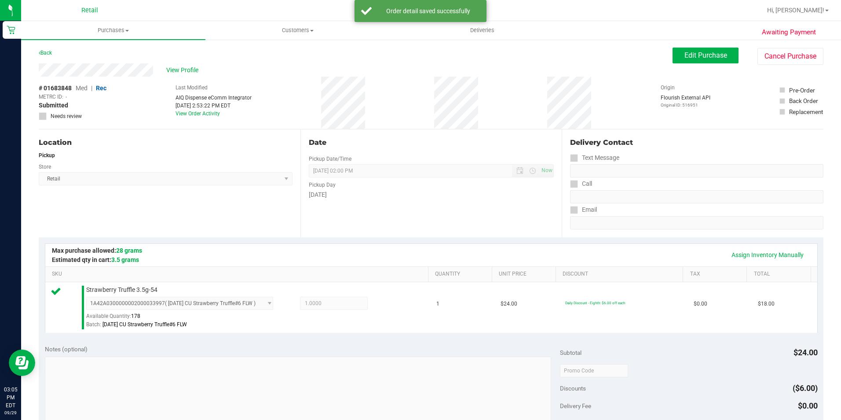
scroll to position [132, 0]
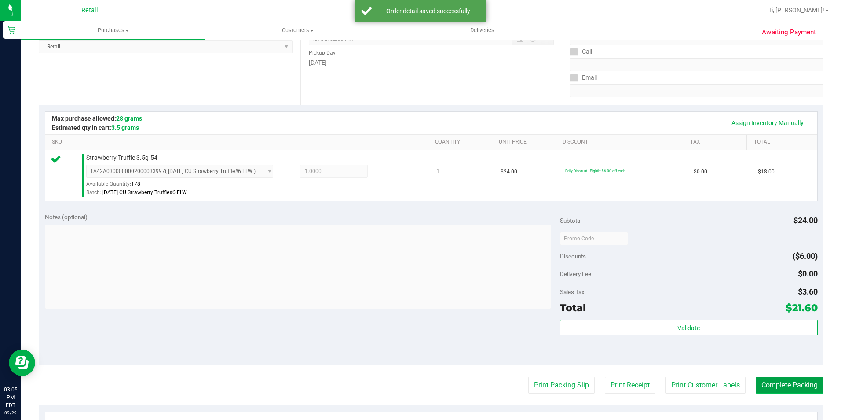
click at [790, 387] on button "Complete Packing" at bounding box center [790, 385] width 68 height 17
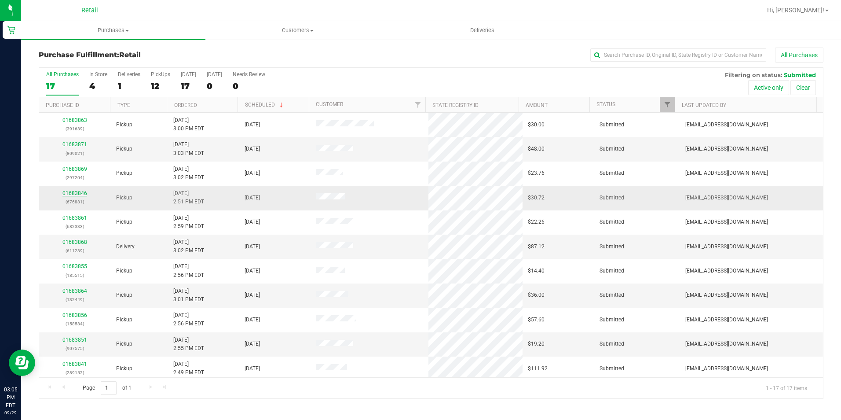
click at [81, 193] on link "01683846" at bounding box center [74, 193] width 25 height 6
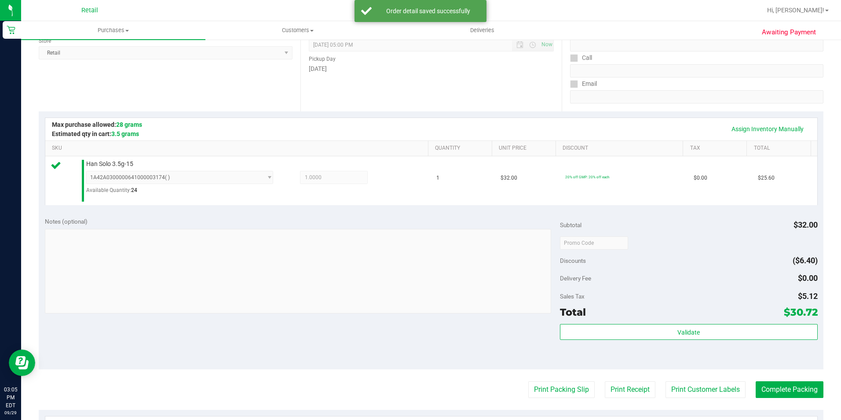
scroll to position [176, 0]
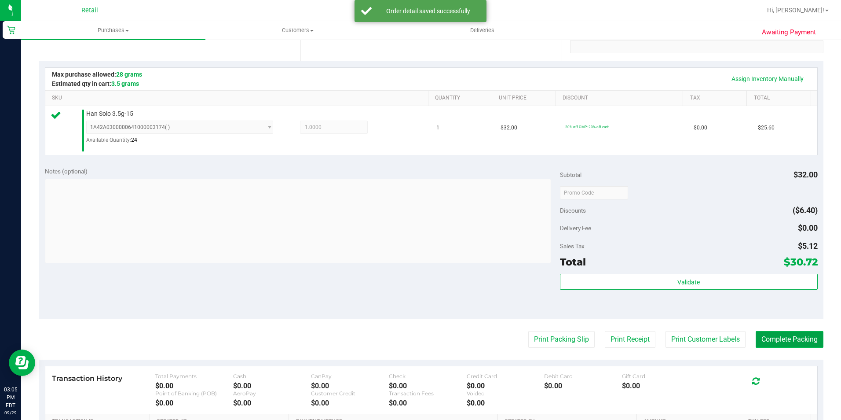
click at [808, 336] on button "Complete Packing" at bounding box center [790, 339] width 68 height 17
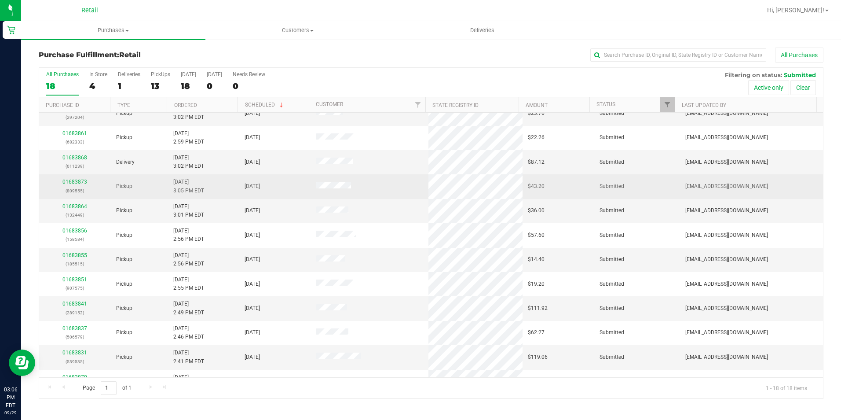
scroll to position [88, 0]
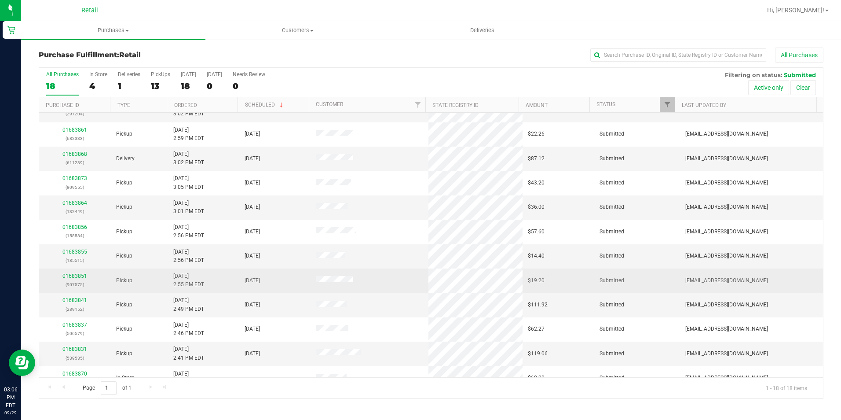
click at [76, 279] on div "01683851 (907575)" at bounding box center [74, 280] width 61 height 17
click at [76, 275] on link "01683851" at bounding box center [74, 276] width 25 height 6
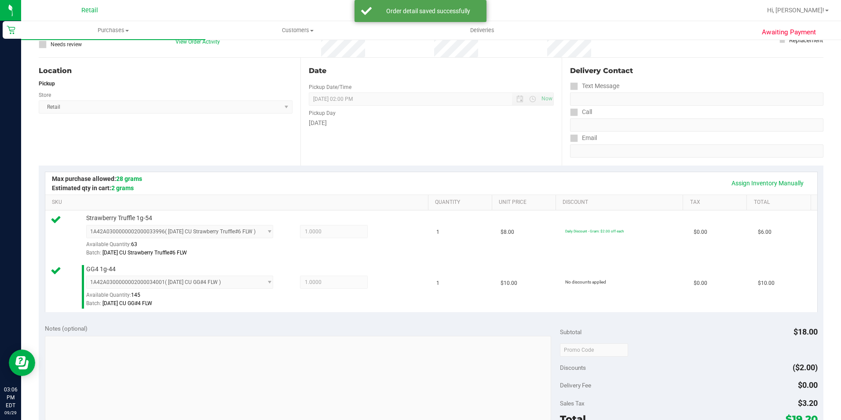
scroll to position [220, 0]
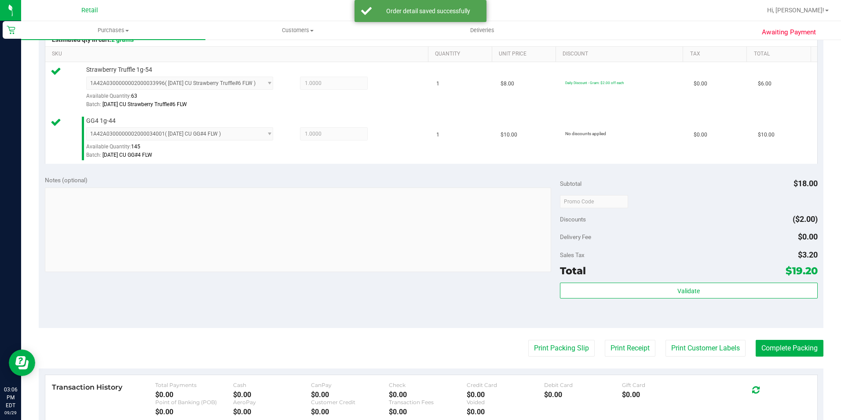
click at [801, 339] on purchase-details "Back Edit Purchase Cancel Purchase View Profile # 01683851 Med | Rec METRC ID: …" at bounding box center [431, 180] width 785 height 705
click at [802, 345] on button "Complete Packing" at bounding box center [790, 348] width 68 height 17
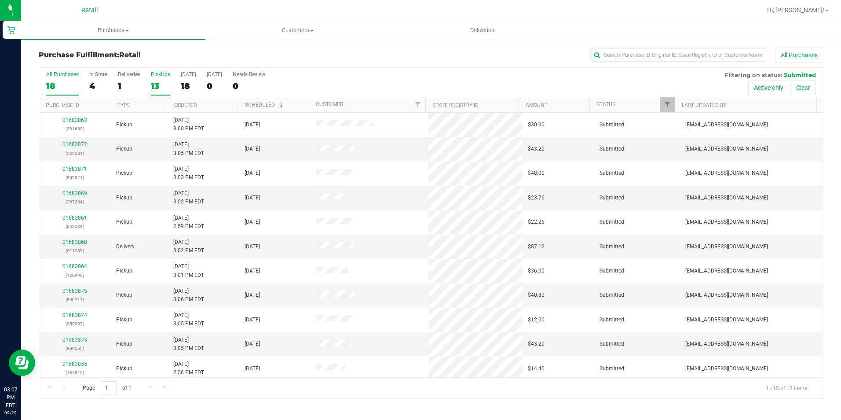
click at [161, 82] on div "13" at bounding box center [160, 86] width 19 height 10
click at [0, 0] on input "PickUps 13" at bounding box center [0, 0] width 0 height 0
click at [65, 147] on link "01683861" at bounding box center [74, 144] width 25 height 6
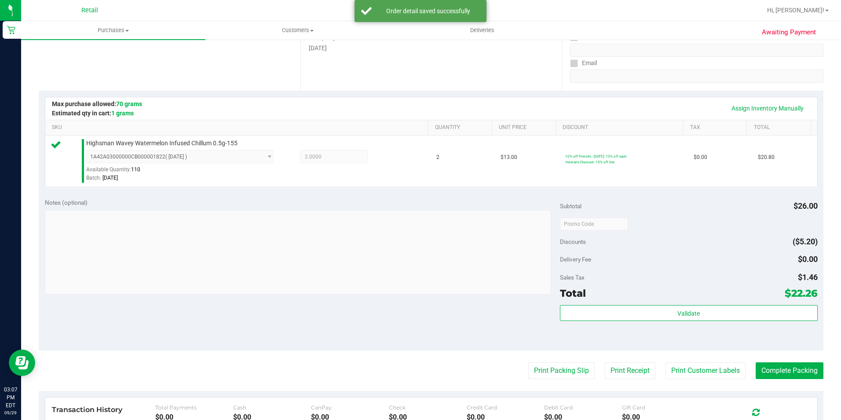
scroll to position [176, 0]
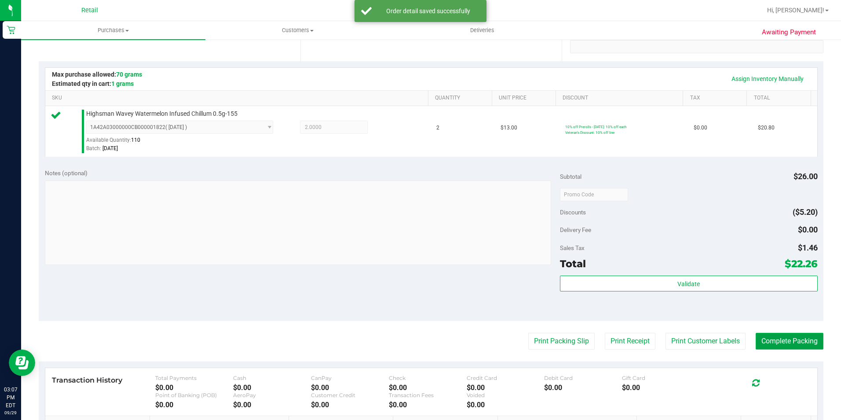
click at [771, 339] on button "Complete Packing" at bounding box center [790, 341] width 68 height 17
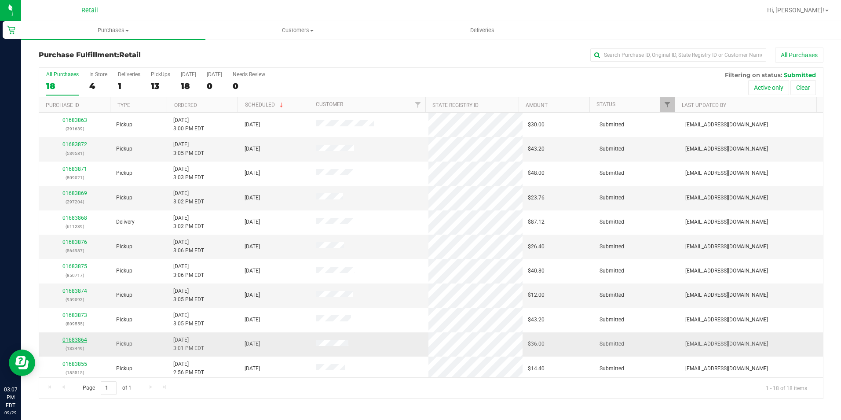
click at [80, 341] on link "01683864" at bounding box center [74, 340] width 25 height 6
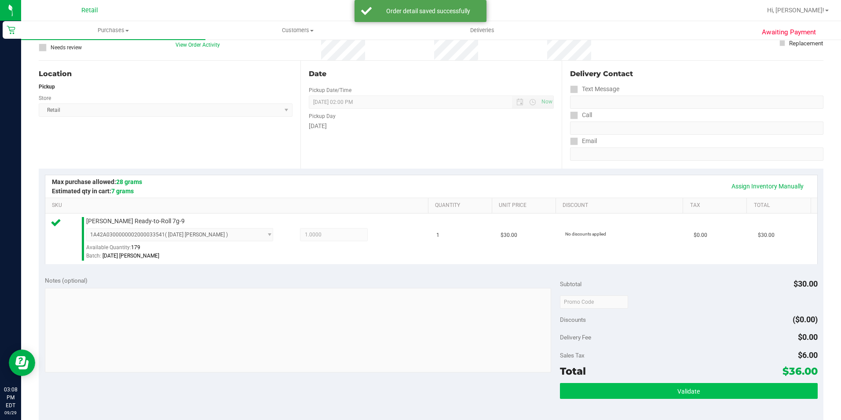
scroll to position [132, 0]
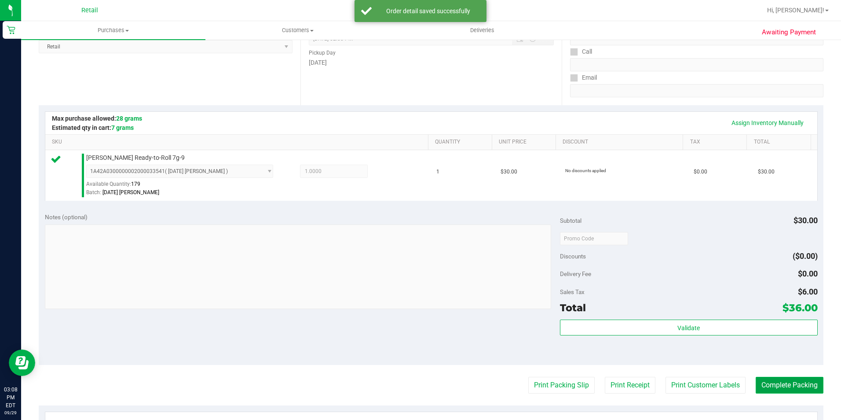
click at [776, 388] on button "Complete Packing" at bounding box center [790, 385] width 68 height 17
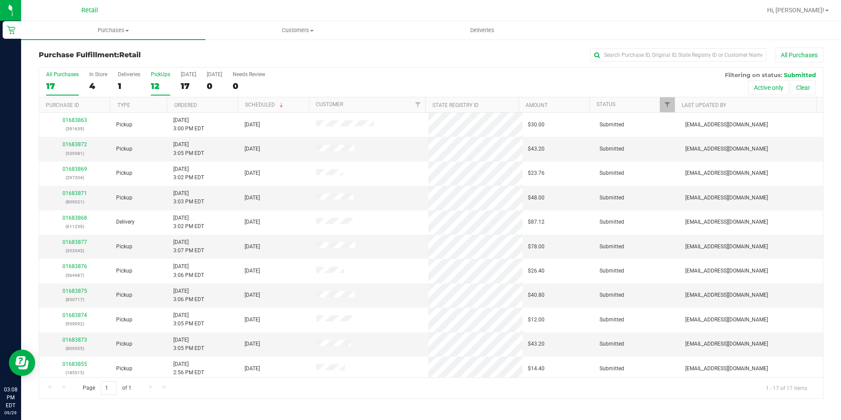
click at [154, 81] on div "12" at bounding box center [160, 86] width 19 height 10
click at [0, 0] on input "PickUps 12" at bounding box center [0, 0] width 0 height 0
click at [177, 106] on link "Ordered" at bounding box center [185, 105] width 23 height 6
click at [66, 145] on link "01683841" at bounding box center [74, 144] width 25 height 6
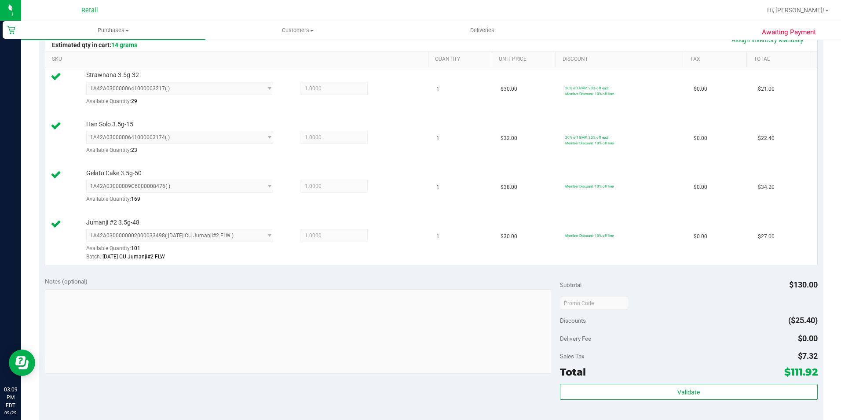
scroll to position [264, 0]
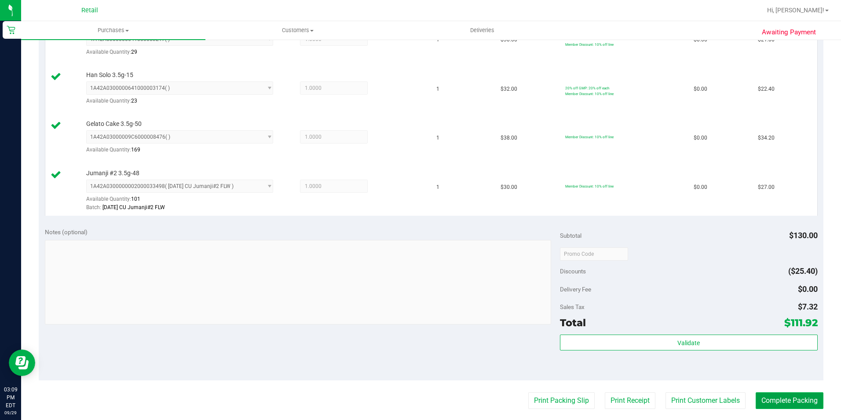
click at [777, 396] on button "Complete Packing" at bounding box center [790, 400] width 68 height 17
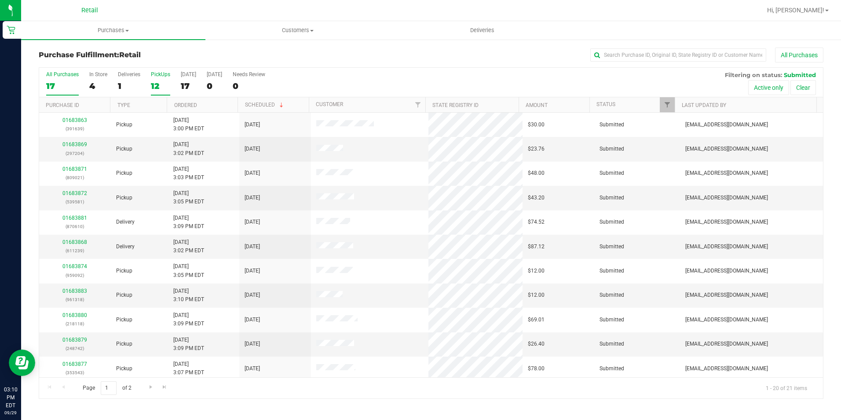
click at [157, 82] on div "12" at bounding box center [160, 86] width 19 height 10
click at [0, 0] on input "PickUps 12" at bounding box center [0, 0] width 0 height 0
click at [78, 196] on div "01683872 (539581)" at bounding box center [74, 197] width 61 height 17
click at [78, 195] on link "01683872" at bounding box center [74, 193] width 25 height 6
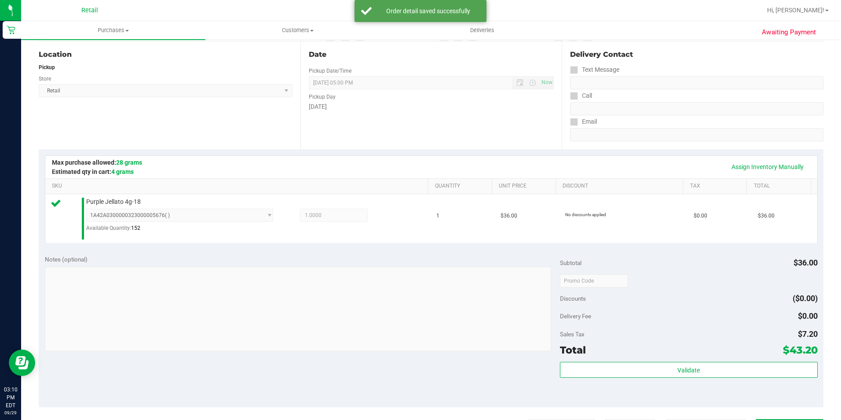
scroll to position [176, 0]
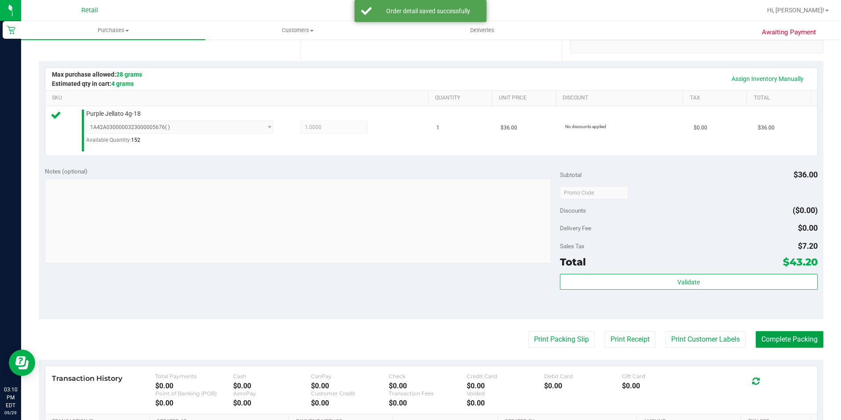
click at [771, 341] on button "Complete Packing" at bounding box center [790, 339] width 68 height 17
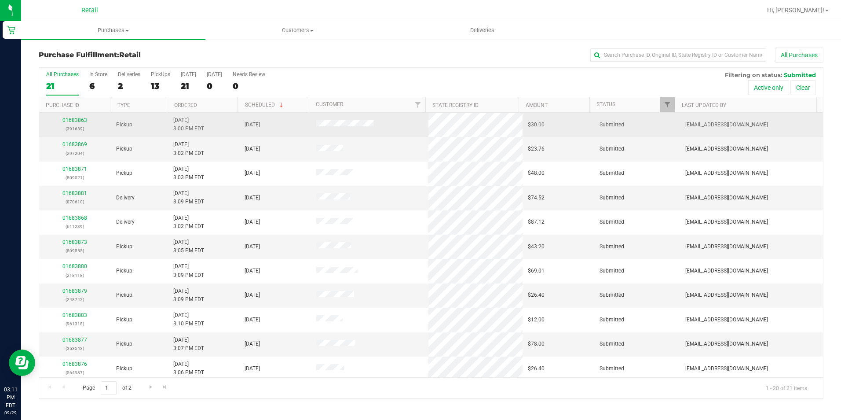
click at [78, 119] on link "01683863" at bounding box center [74, 120] width 25 height 6
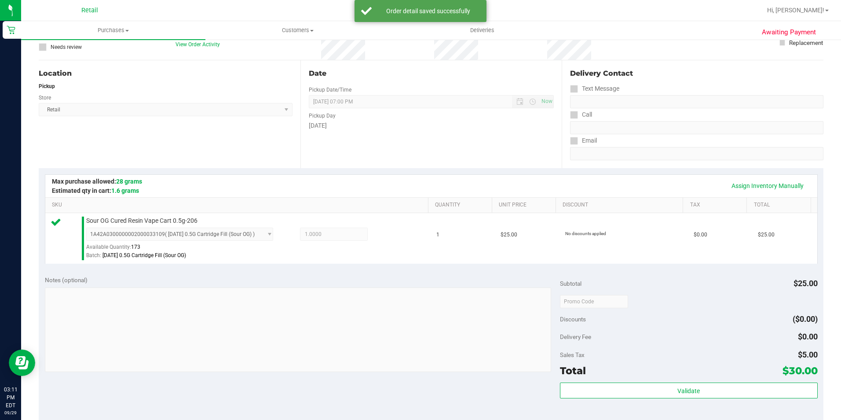
scroll to position [132, 0]
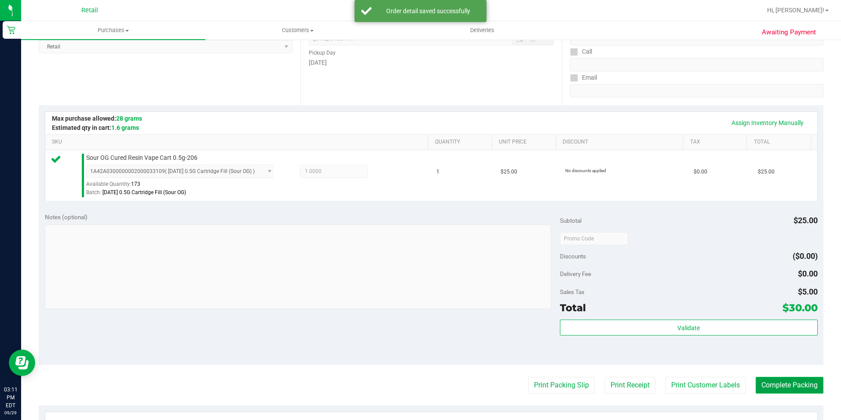
click at [756, 381] on button "Complete Packing" at bounding box center [790, 385] width 68 height 17
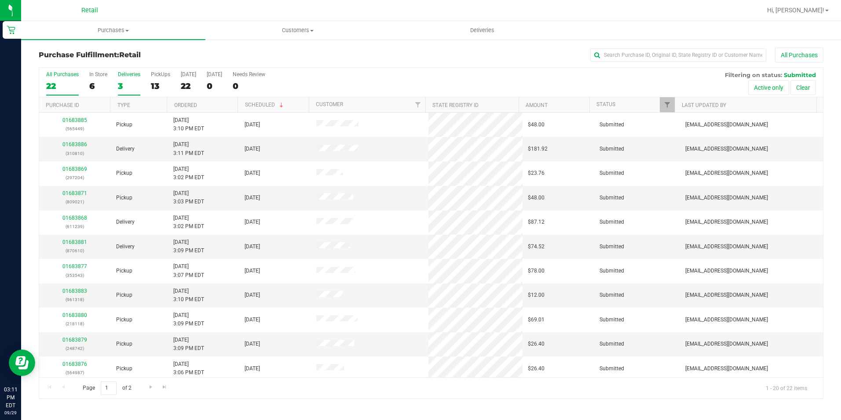
click at [118, 79] on label "Deliveries 3" at bounding box center [129, 83] width 22 height 24
click at [0, 0] on input "Deliveries 3" at bounding box center [0, 0] width 0 height 0
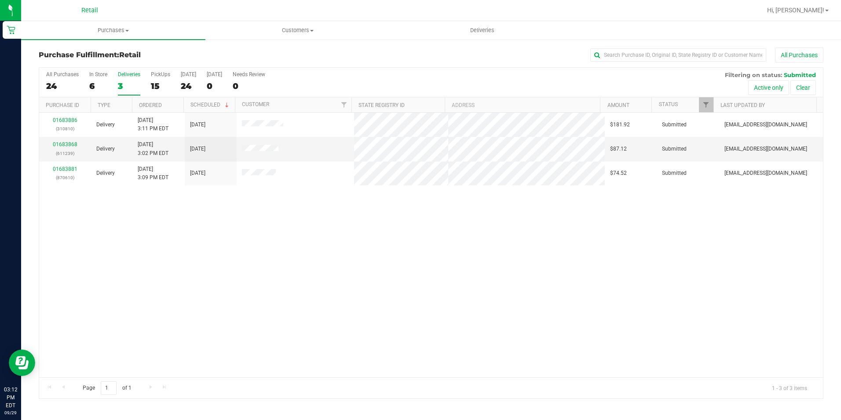
click at [149, 88] on div "All Purchases 24 In Store 6 Deliveries 3 PickUps 15 [DATE] 24 [DATE] 0 Needs Re…" at bounding box center [431, 82] width 784 height 29
click at [154, 86] on div "15" at bounding box center [160, 86] width 19 height 10
click at [0, 0] on input "PickUps 15" at bounding box center [0, 0] width 0 height 0
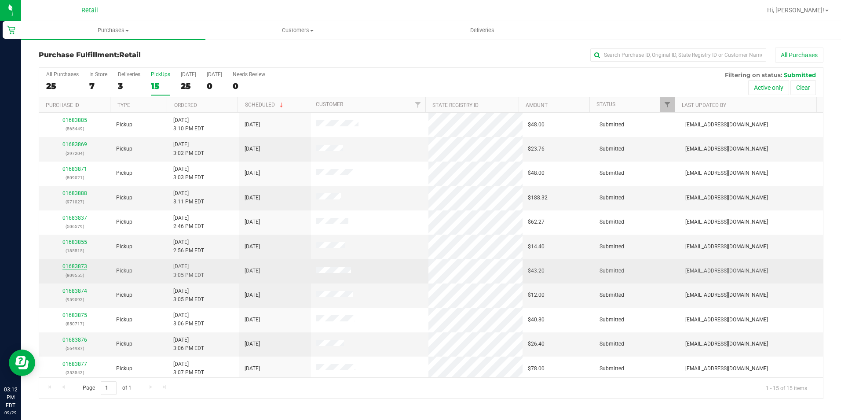
click at [66, 263] on link "01683873" at bounding box center [74, 266] width 25 height 6
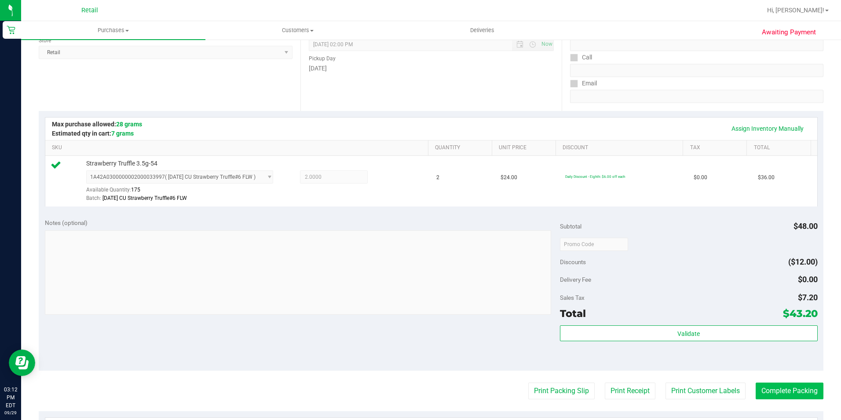
scroll to position [132, 0]
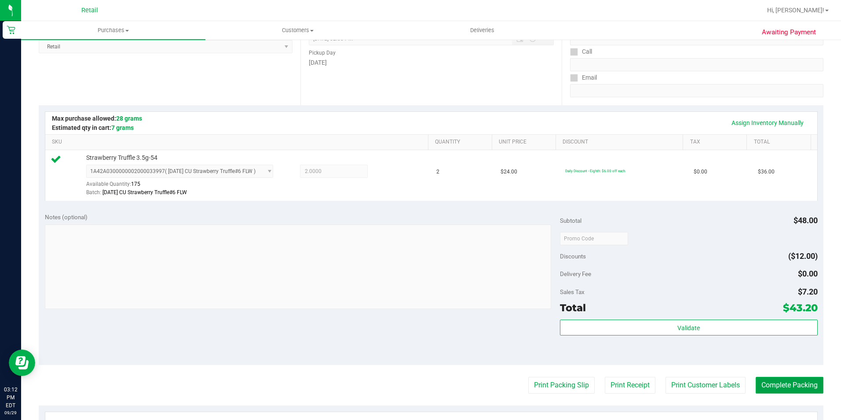
click at [790, 388] on button "Complete Packing" at bounding box center [790, 385] width 68 height 17
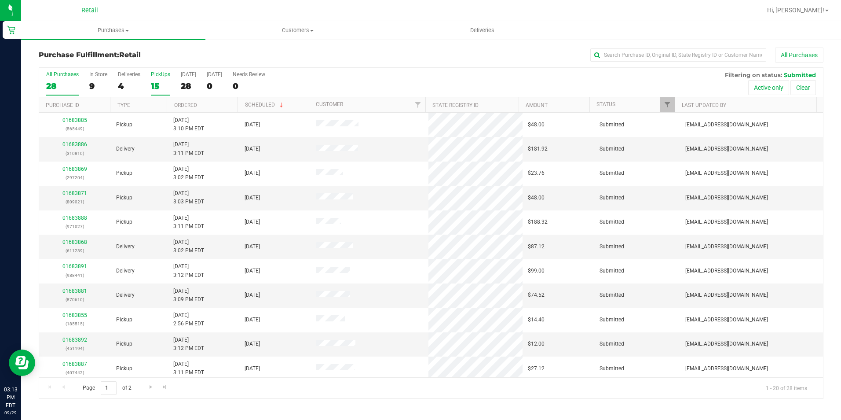
click at [168, 83] on div "15" at bounding box center [160, 86] width 19 height 10
click at [0, 0] on input "PickUps 15" at bounding box center [0, 0] width 0 height 0
click at [192, 104] on link "Ordered" at bounding box center [185, 105] width 23 height 6
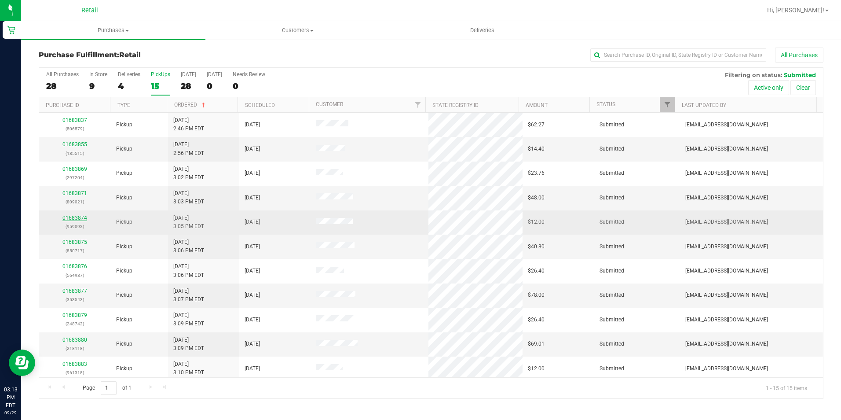
click at [76, 215] on link "01683874" at bounding box center [74, 218] width 25 height 6
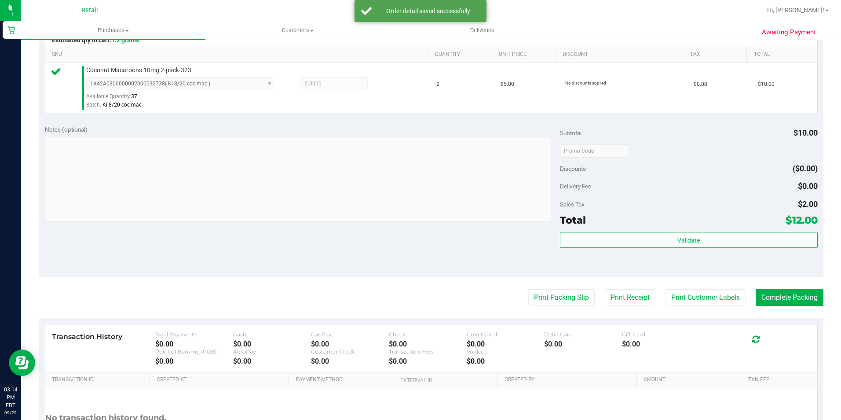
scroll to position [220, 0]
click at [763, 293] on button "Complete Packing" at bounding box center [790, 297] width 68 height 17
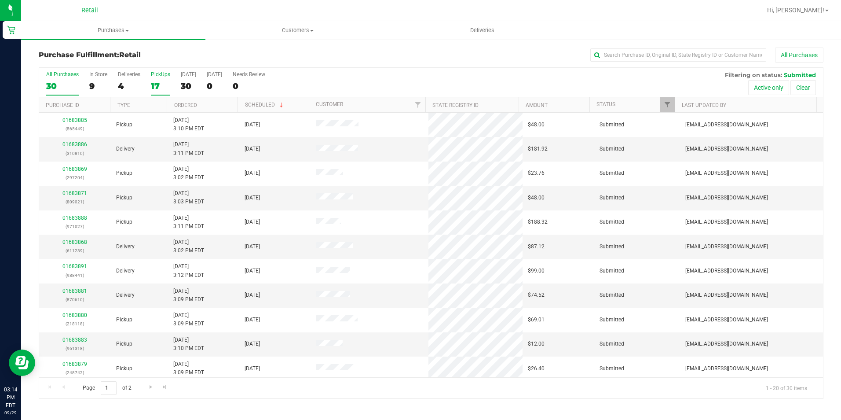
click at [159, 91] on label "PickUps 17" at bounding box center [160, 83] width 19 height 24
click at [0, 0] on input "PickUps 17" at bounding box center [0, 0] width 0 height 0
click at [160, 84] on div "18" at bounding box center [160, 86] width 19 height 10
click at [0, 0] on input "PickUps 18" at bounding box center [0, 0] width 0 height 0
click at [165, 85] on div "25" at bounding box center [160, 86] width 19 height 10
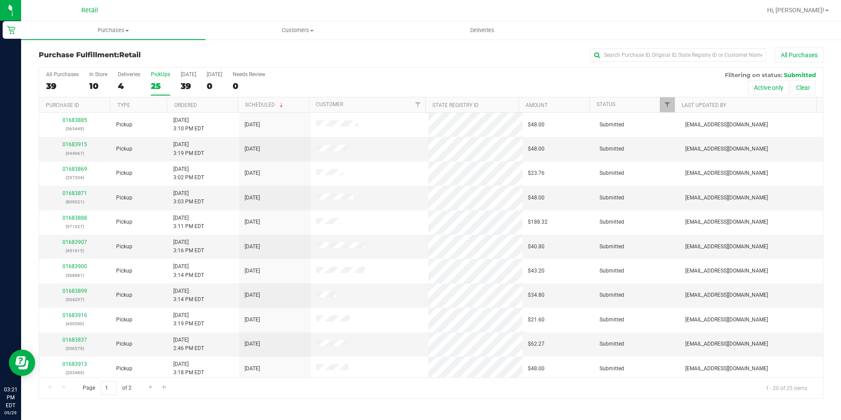
click at [0, 0] on input "PickUps 25" at bounding box center [0, 0] width 0 height 0
click at [183, 104] on link "Ordered" at bounding box center [185, 105] width 23 height 6
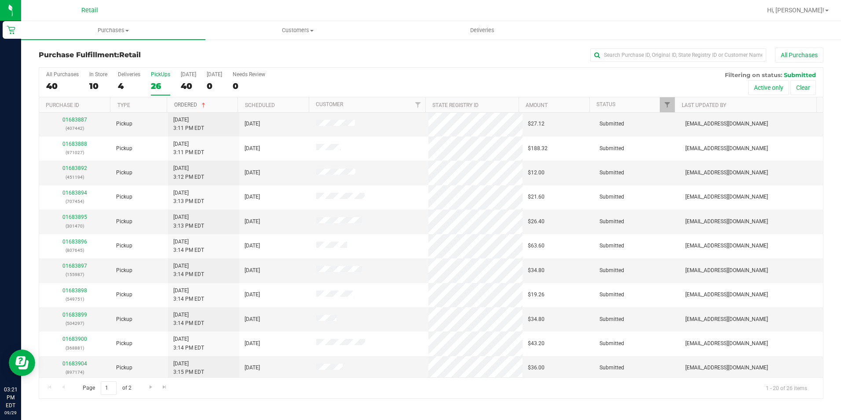
scroll to position [223, 0]
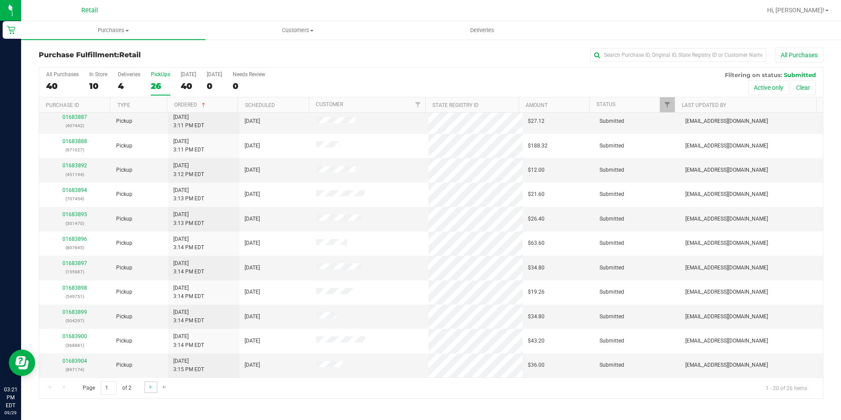
click at [147, 391] on link "Go to the next page" at bounding box center [150, 387] width 13 height 12
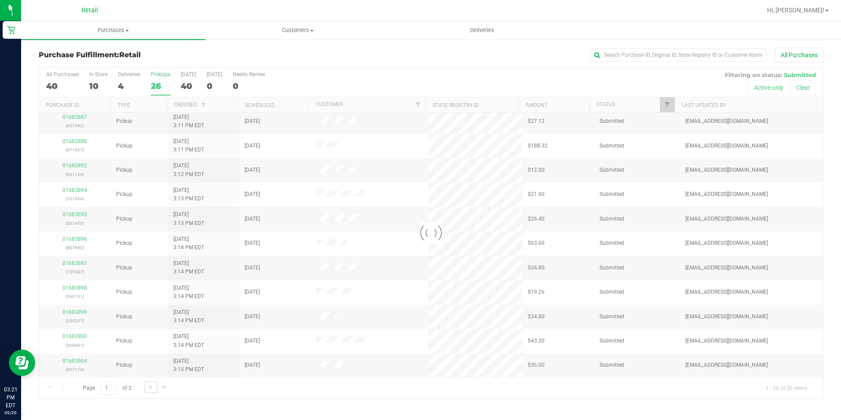
scroll to position [0, 0]
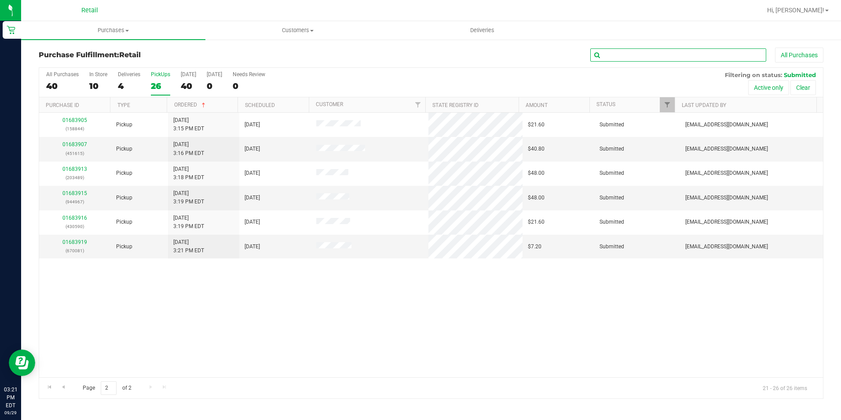
click at [615, 51] on input "text" at bounding box center [678, 54] width 176 height 13
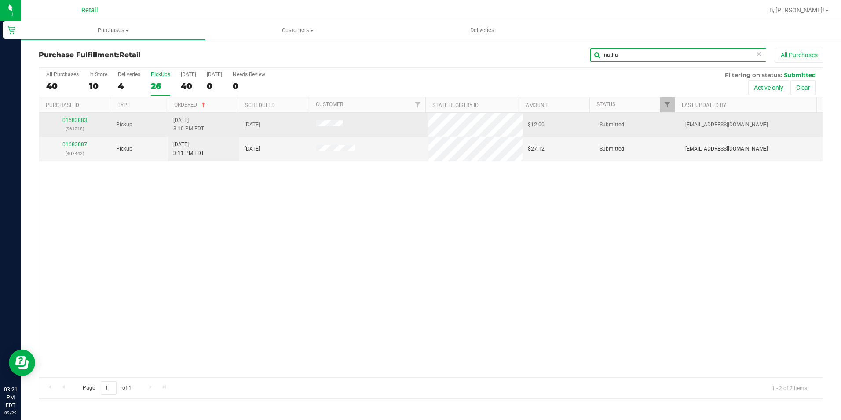
type input "natha"
click at [79, 115] on td "01683883 (961318)" at bounding box center [75, 125] width 72 height 24
click at [80, 126] on p "(961318)" at bounding box center [74, 128] width 61 height 8
click at [79, 121] on link "01683883" at bounding box center [74, 120] width 25 height 6
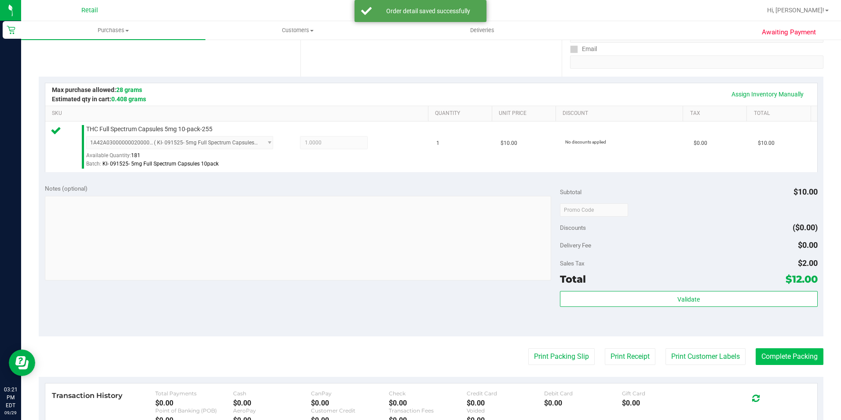
scroll to position [176, 0]
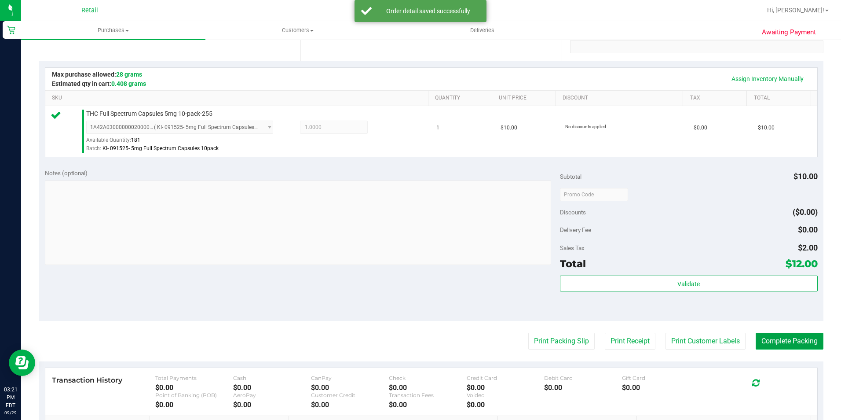
click at [783, 335] on button "Complete Packing" at bounding box center [790, 341] width 68 height 17
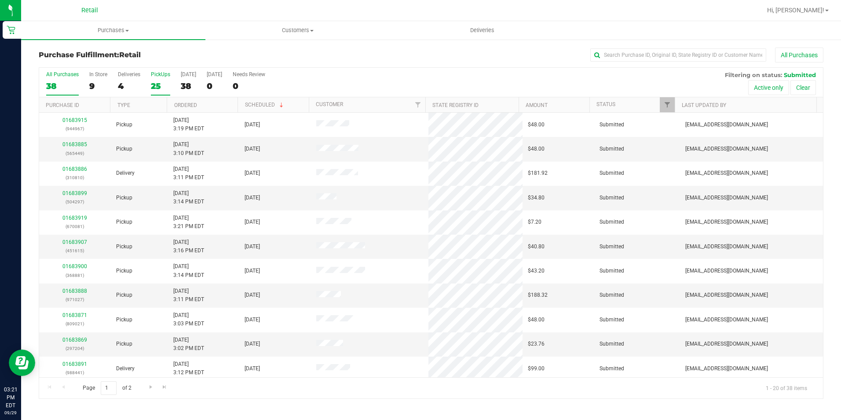
click at [152, 87] on div "25" at bounding box center [160, 86] width 19 height 10
click at [0, 0] on input "PickUps 25" at bounding box center [0, 0] width 0 height 0
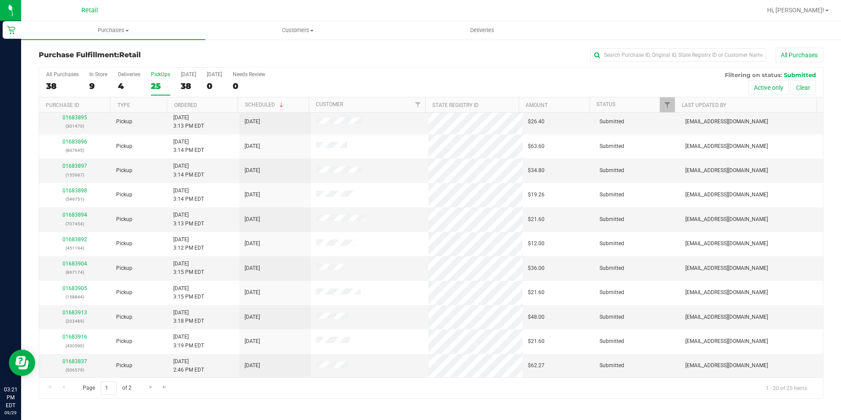
scroll to position [223, 0]
click at [151, 390] on span "Go to the next page" at bounding box center [150, 386] width 7 height 7
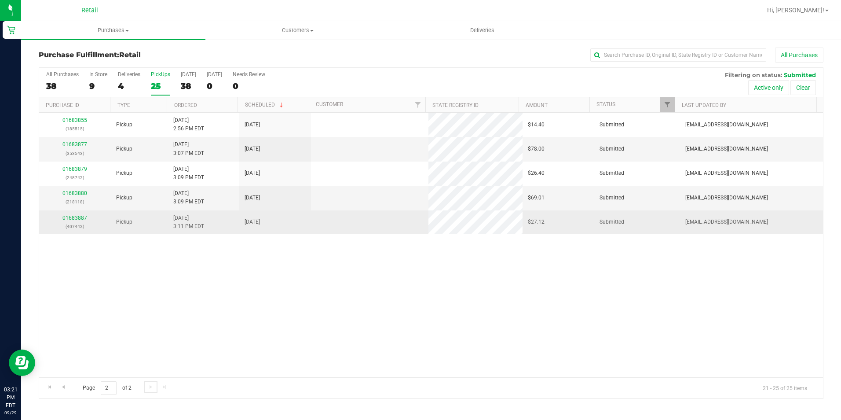
scroll to position [0, 0]
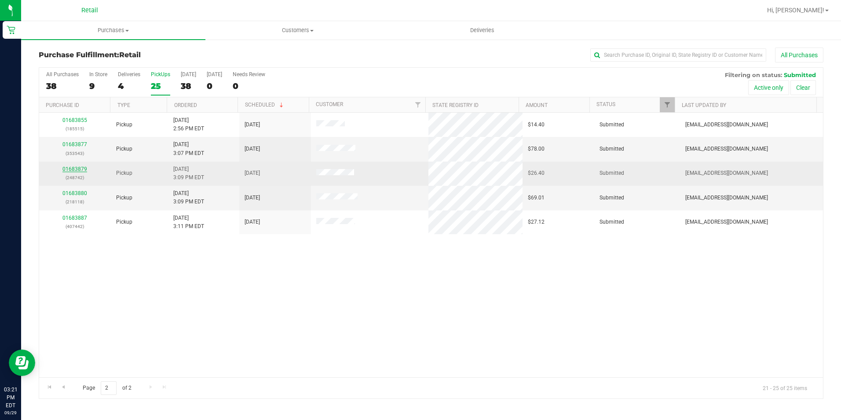
click at [81, 168] on link "01683879" at bounding box center [74, 169] width 25 height 6
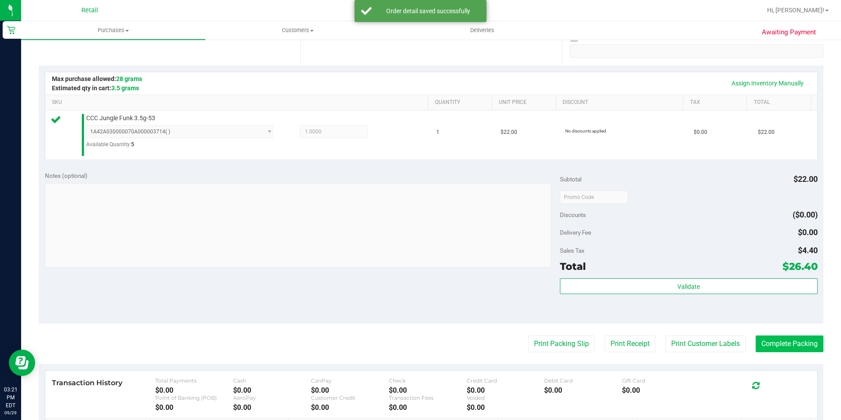
scroll to position [176, 0]
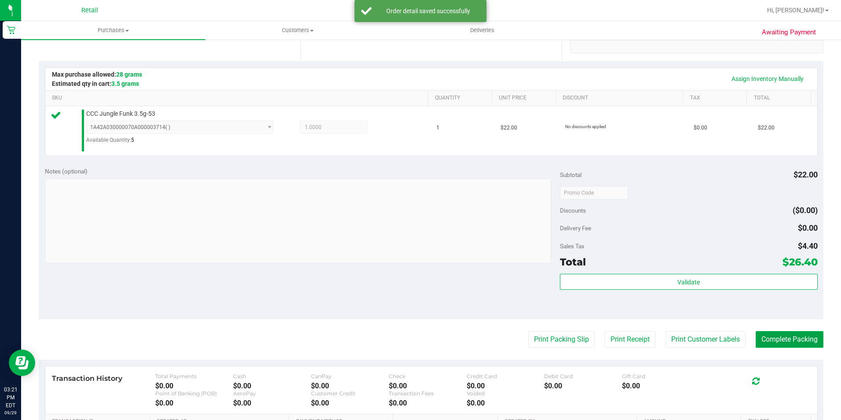
click at [784, 338] on button "Complete Packing" at bounding box center [790, 339] width 68 height 17
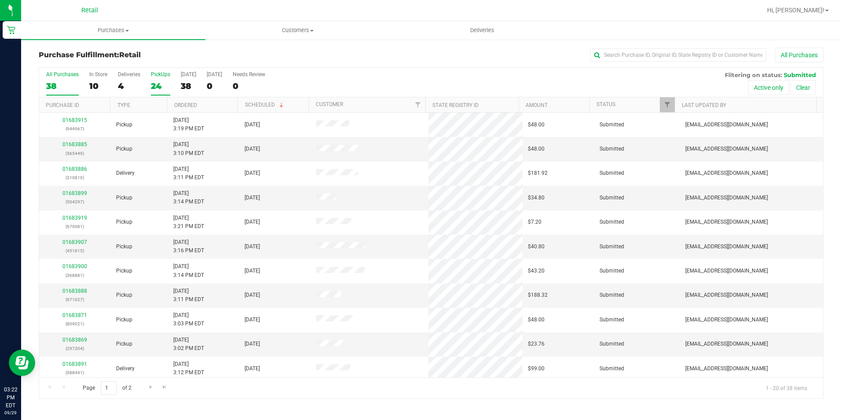
click at [155, 91] on div "24" at bounding box center [160, 86] width 19 height 10
click at [0, 0] on input "PickUps 24" at bounding box center [0, 0] width 0 height 0
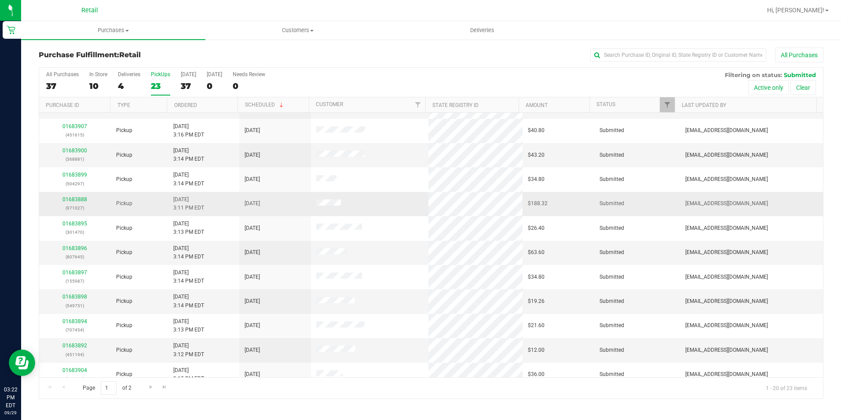
scroll to position [223, 0]
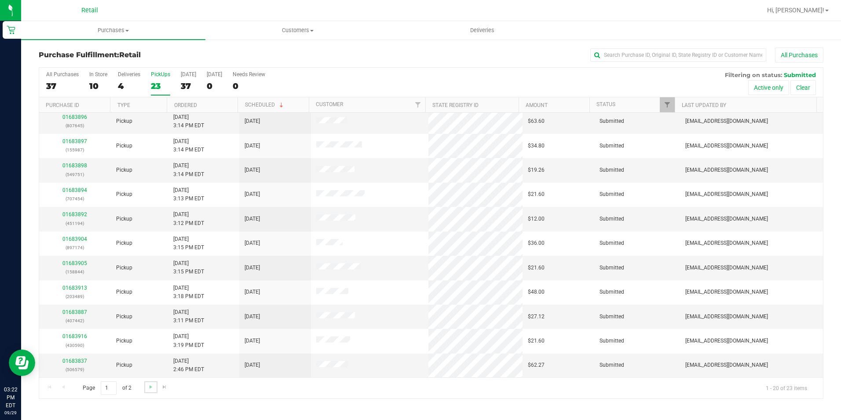
click at [151, 391] on link "Go to the next page" at bounding box center [150, 387] width 13 height 12
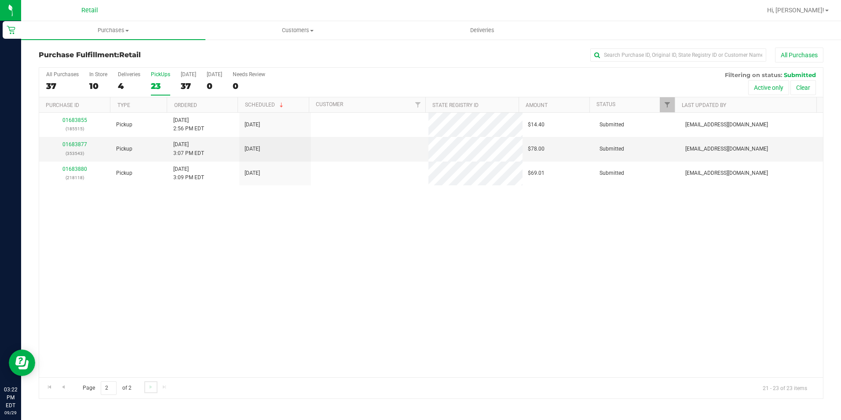
scroll to position [0, 0]
click at [71, 143] on link "01683877" at bounding box center [74, 144] width 25 height 6
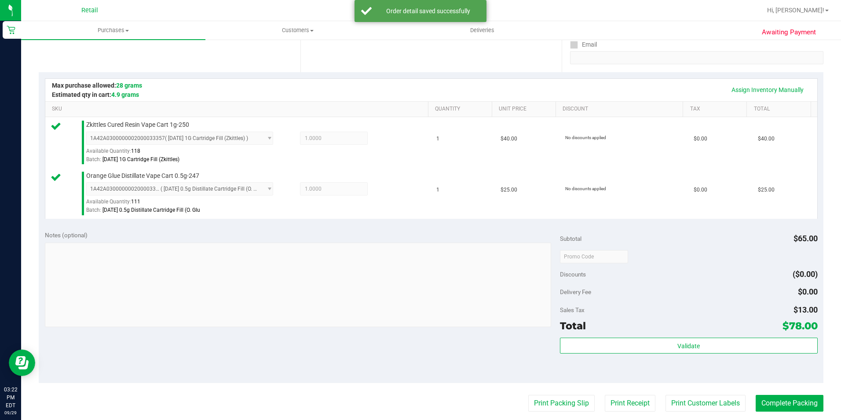
scroll to position [176, 0]
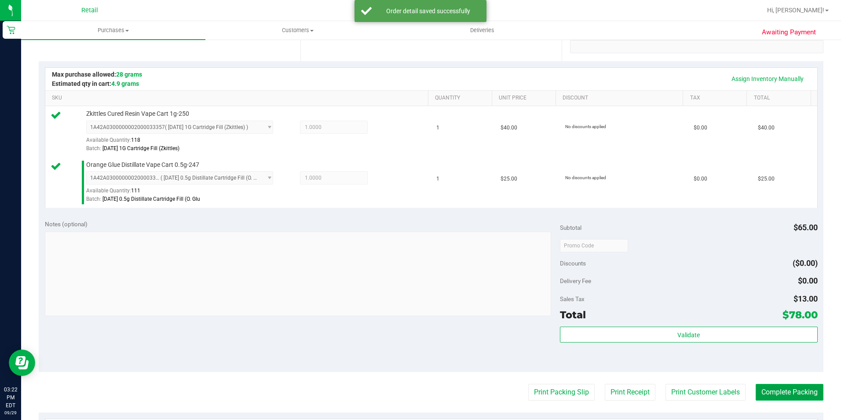
click at [766, 387] on button "Complete Packing" at bounding box center [790, 392] width 68 height 17
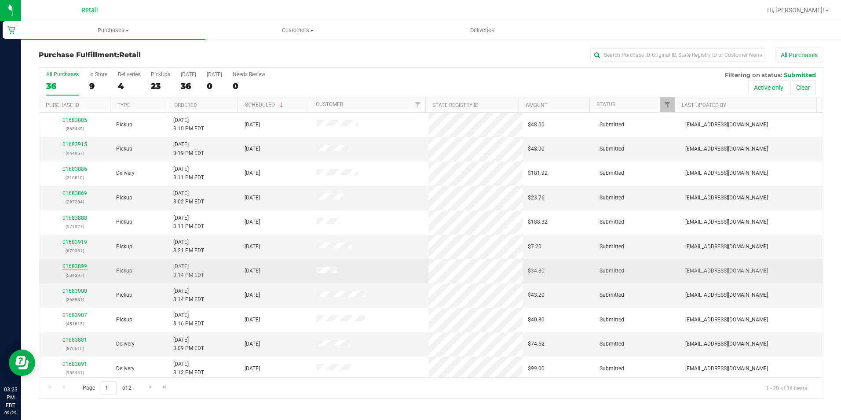
click at [80, 267] on link "01683899" at bounding box center [74, 266] width 25 height 6
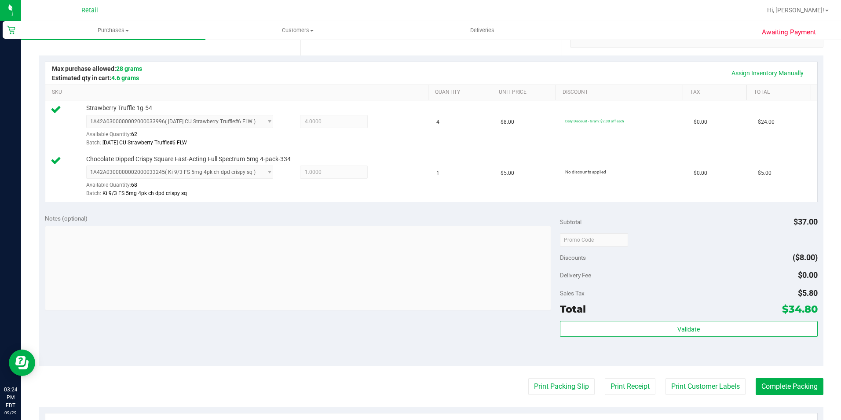
scroll to position [264, 0]
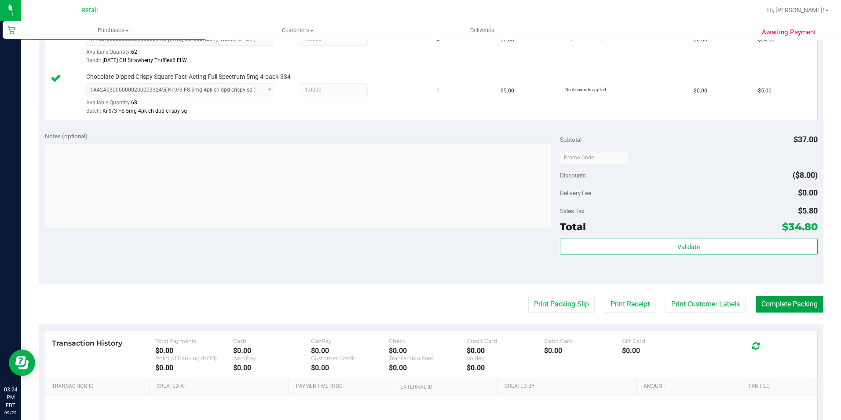
click at [775, 299] on button "Complete Packing" at bounding box center [790, 304] width 68 height 17
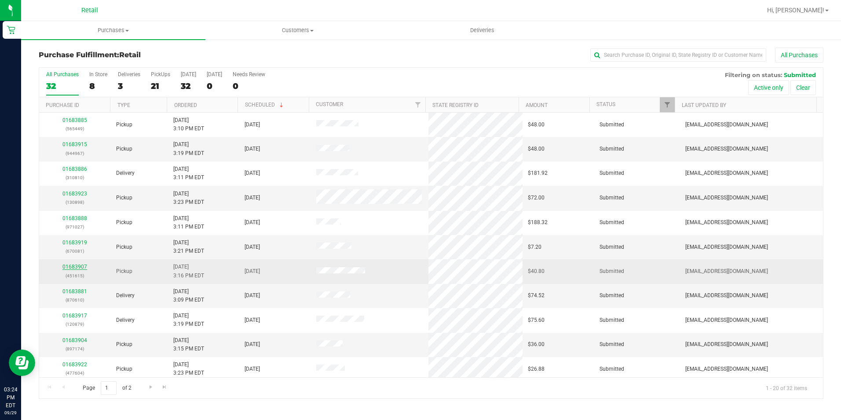
click at [82, 267] on link "01683907" at bounding box center [74, 266] width 25 height 6
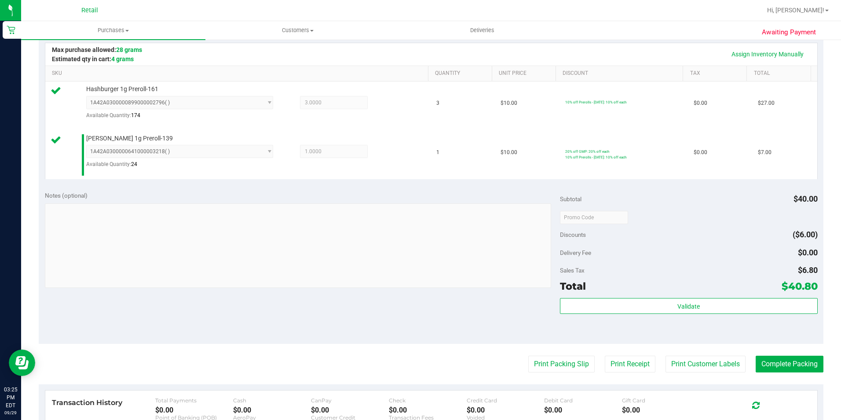
scroll to position [308, 0]
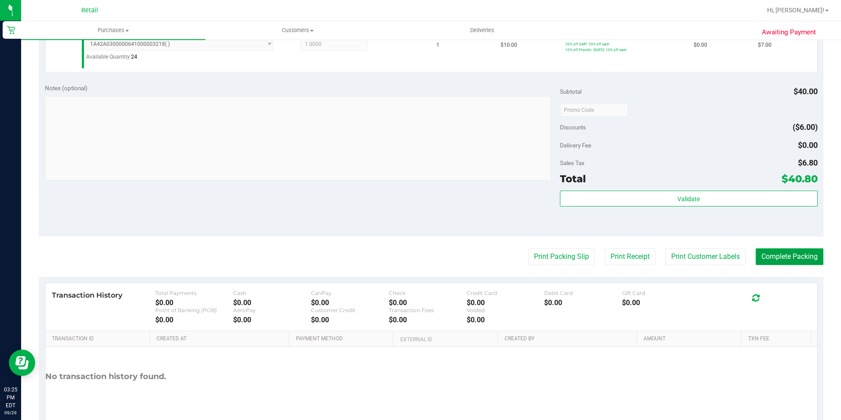
click at [816, 258] on button "Complete Packing" at bounding box center [790, 256] width 68 height 17
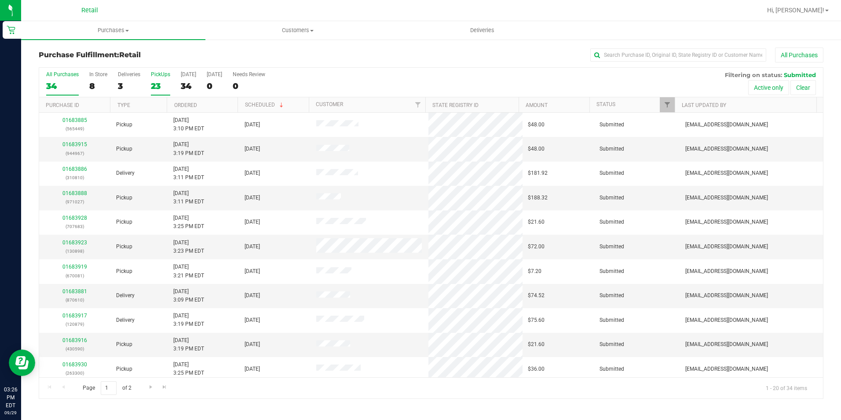
click at [157, 85] on div "23" at bounding box center [160, 86] width 19 height 10
click at [0, 0] on input "PickUps 23" at bounding box center [0, 0] width 0 height 0
click at [187, 108] on link "Ordered" at bounding box center [185, 105] width 23 height 6
click at [77, 241] on link "01683892" at bounding box center [74, 242] width 25 height 6
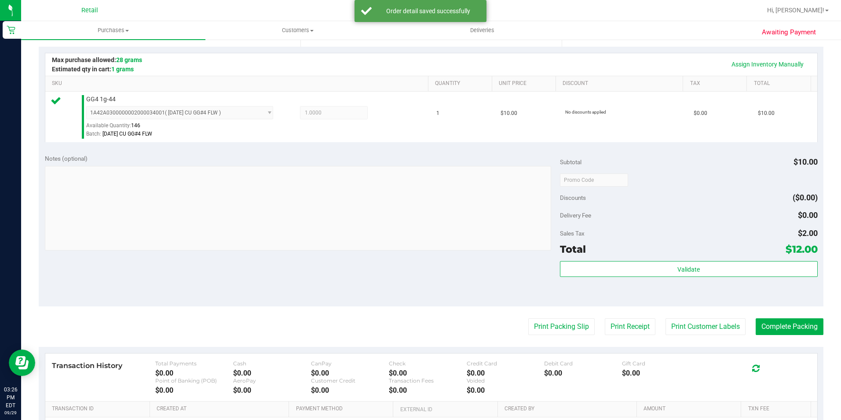
scroll to position [264, 0]
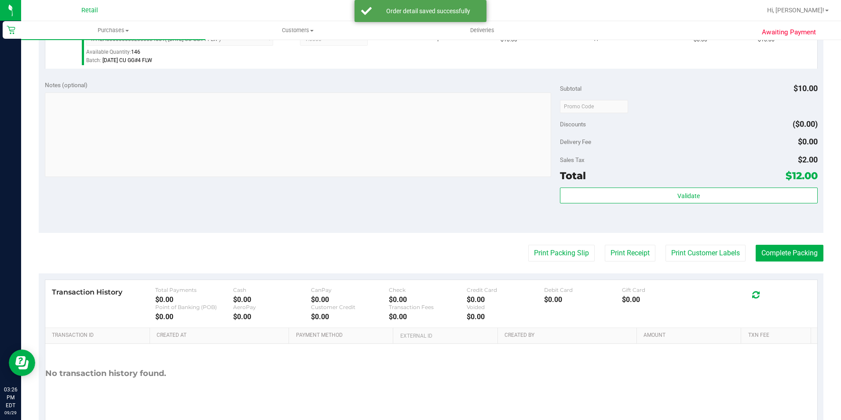
click at [792, 238] on purchase-details "Back Edit Purchase Cancel Purchase View Profile # 01683892 Med | Rec METRC ID: …" at bounding box center [431, 111] width 785 height 654
click at [790, 251] on button "Complete Packing" at bounding box center [790, 253] width 68 height 17
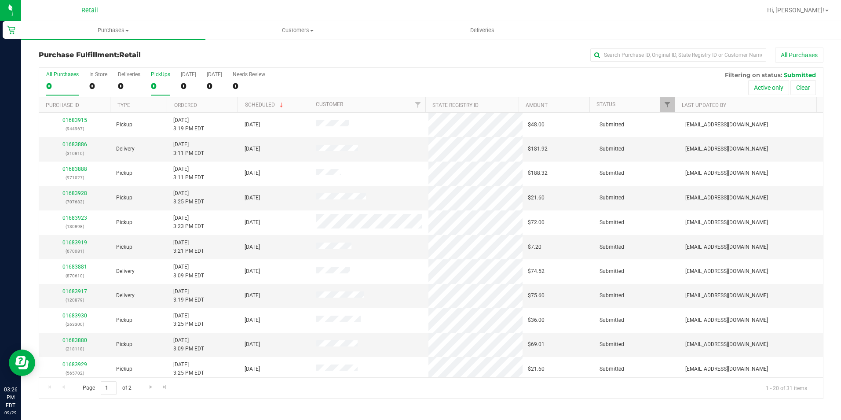
click at [152, 94] on label "PickUps 0" at bounding box center [160, 83] width 19 height 24
click at [0, 0] on input "PickUps 0" at bounding box center [0, 0] width 0 height 0
click at [186, 106] on link "Ordered" at bounding box center [185, 105] width 23 height 6
click at [69, 244] on link "01683895" at bounding box center [74, 242] width 25 height 6
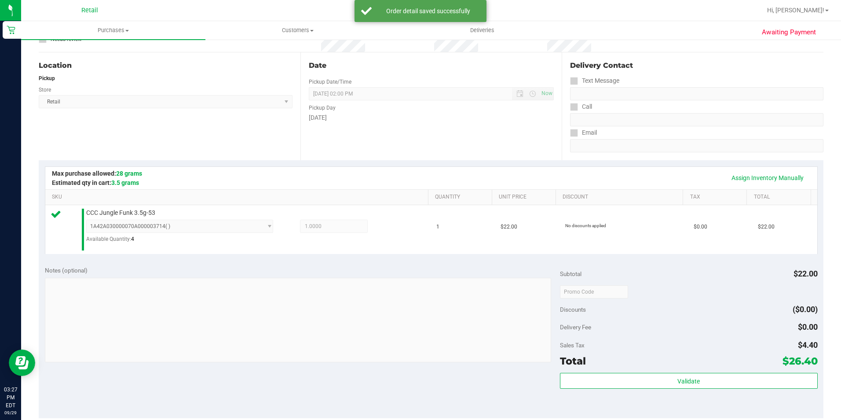
scroll to position [220, 0]
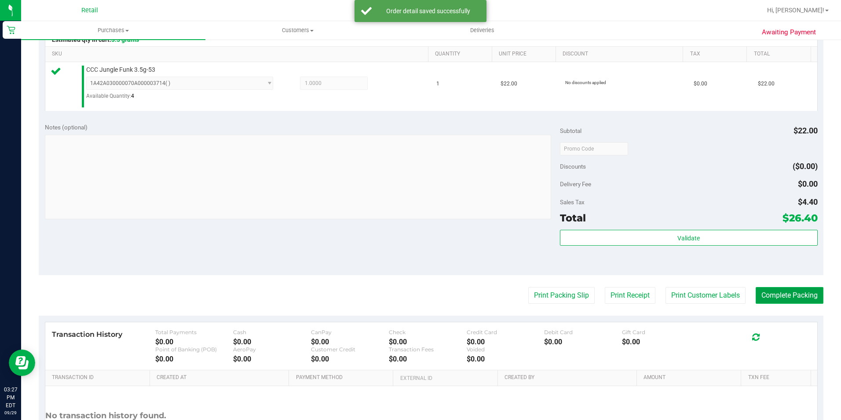
click at [801, 294] on button "Complete Packing" at bounding box center [790, 295] width 68 height 17
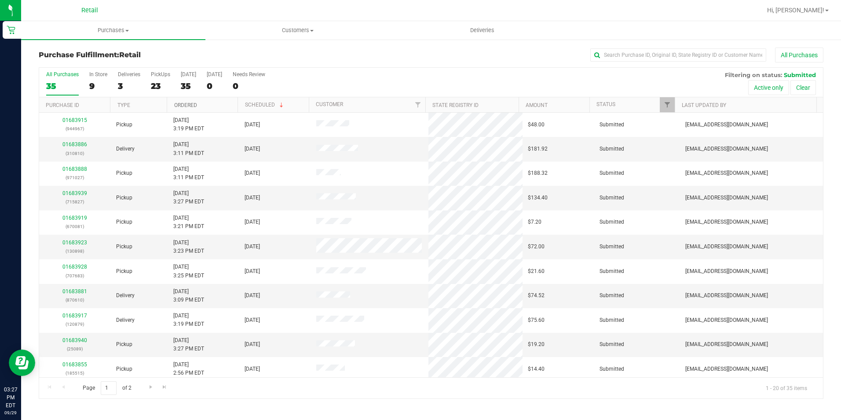
click at [184, 105] on link "Ordered" at bounding box center [185, 105] width 23 height 6
click at [160, 86] on div "23" at bounding box center [160, 86] width 19 height 10
click at [0, 0] on input "PickUps 23" at bounding box center [0, 0] width 0 height 0
click at [162, 86] on div "22" at bounding box center [160, 86] width 19 height 10
click at [0, 0] on input "PickUps 22" at bounding box center [0, 0] width 0 height 0
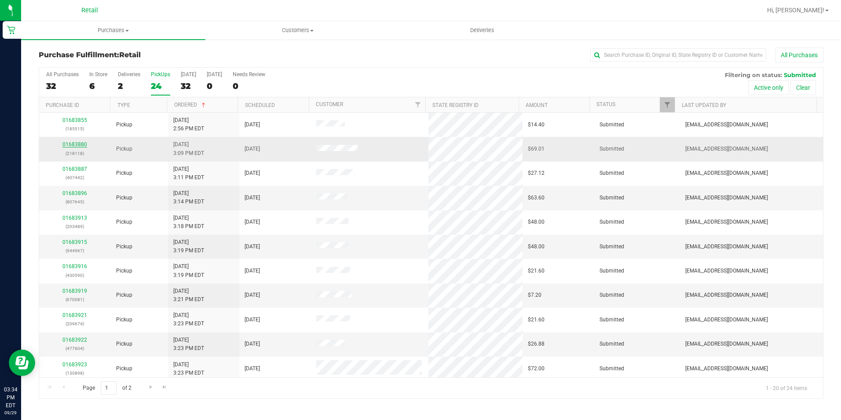
click at [75, 143] on link "01683880" at bounding box center [74, 144] width 25 height 6
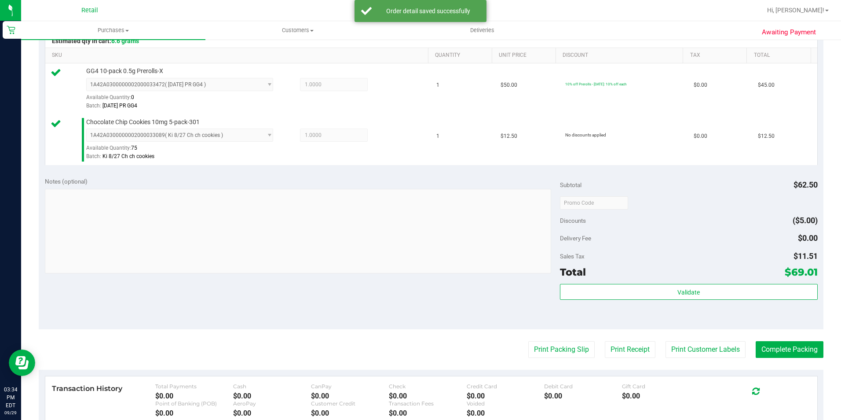
scroll to position [220, 0]
click at [772, 347] on button "Complete Packing" at bounding box center [790, 348] width 68 height 17
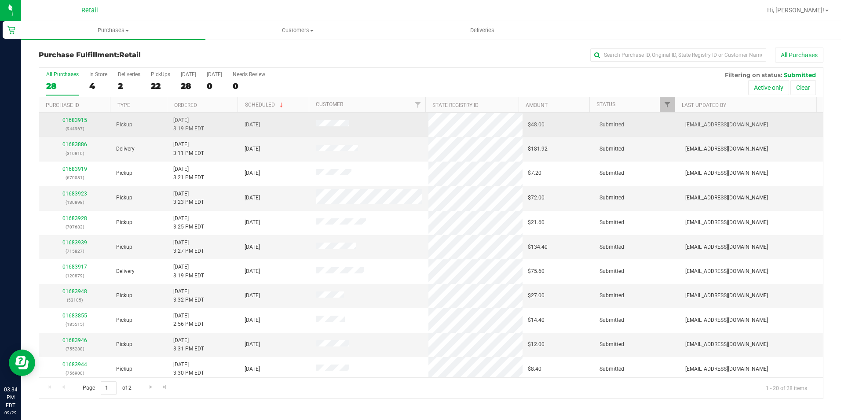
click at [71, 124] on div "01683915 (944967)" at bounding box center [74, 124] width 61 height 17
click at [73, 118] on link "01683915" at bounding box center [74, 120] width 25 height 6
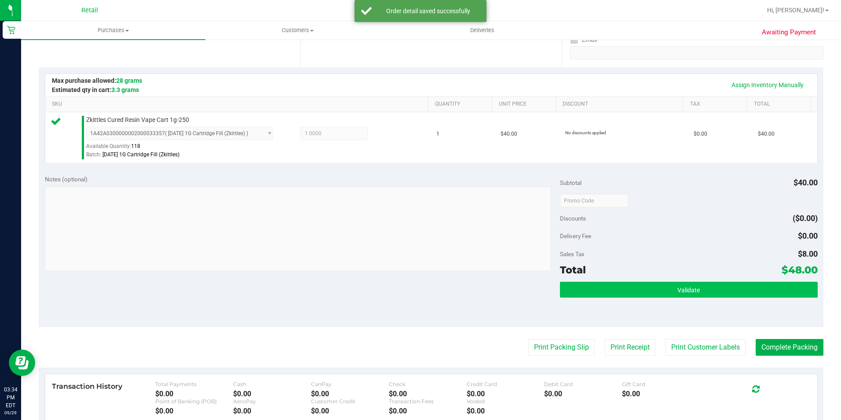
scroll to position [176, 0]
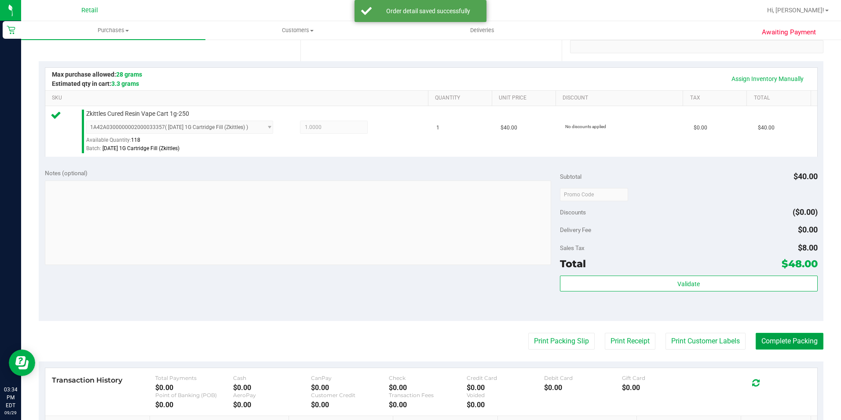
click at [781, 346] on button "Complete Packing" at bounding box center [790, 341] width 68 height 17
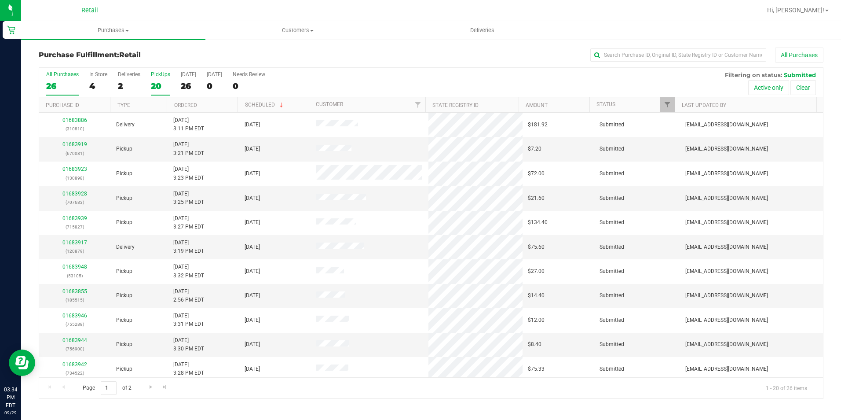
click at [156, 83] on div "20" at bounding box center [160, 86] width 19 height 10
click at [0, 0] on input "PickUps 20" at bounding box center [0, 0] width 0 height 0
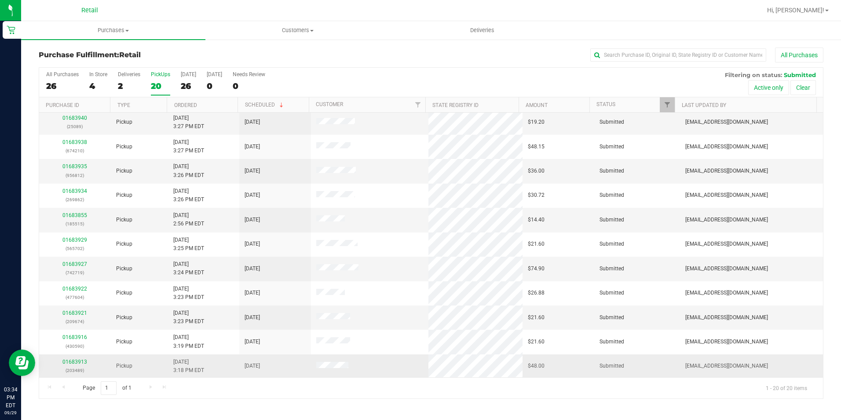
scroll to position [223, 0]
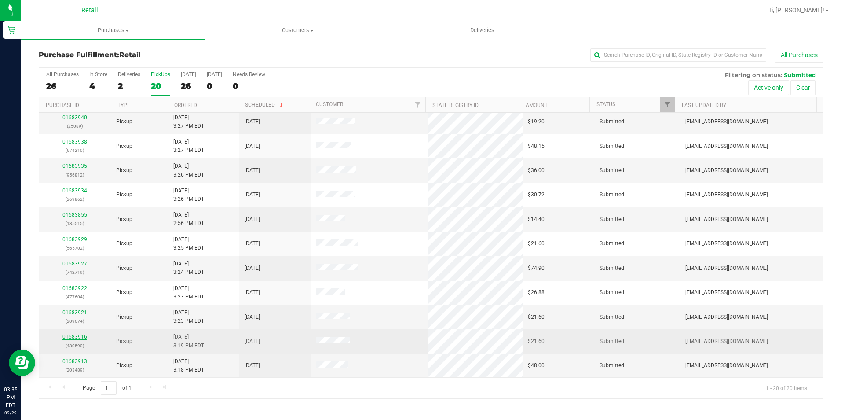
click at [70, 339] on link "01683916" at bounding box center [74, 336] width 25 height 6
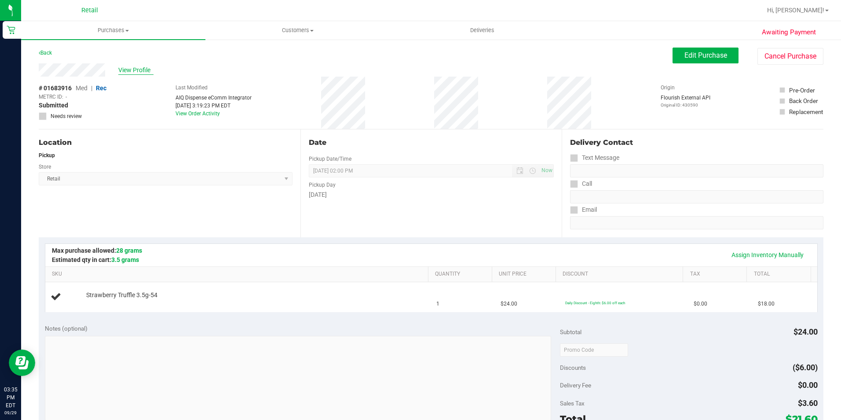
click at [146, 70] on span "View Profile" at bounding box center [135, 70] width 35 height 9
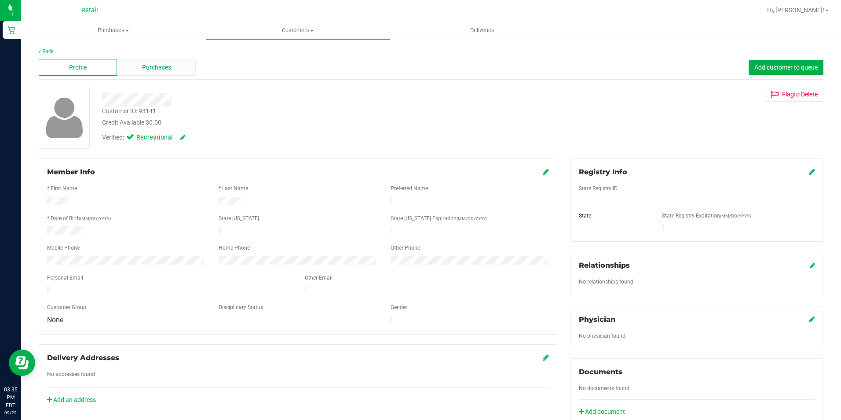
click at [161, 74] on div "Purchases" at bounding box center [156, 67] width 78 height 17
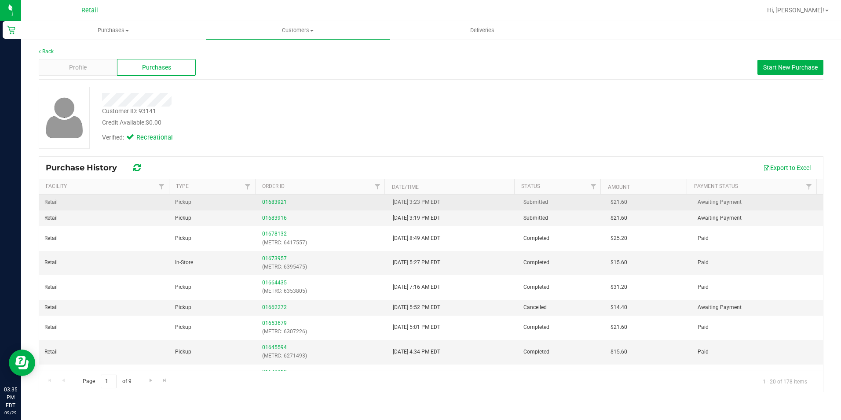
click at [263, 196] on td "01683921" at bounding box center [322, 202] width 131 height 16
click at [266, 199] on link "01683921" at bounding box center [274, 202] width 25 height 6
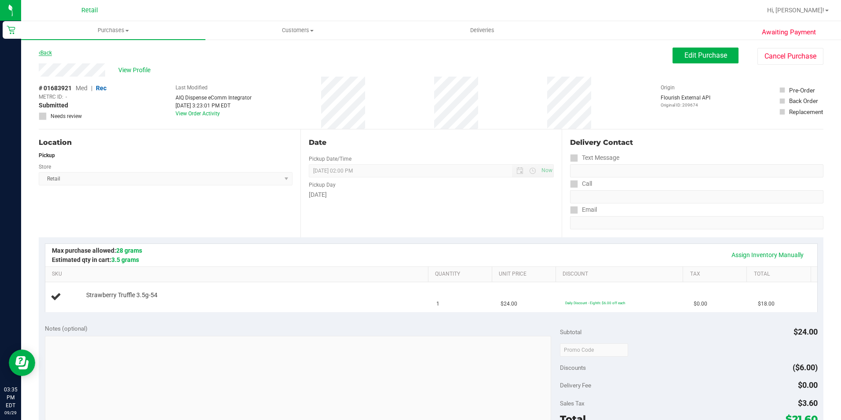
click at [48, 52] on link "Back" at bounding box center [45, 53] width 13 height 6
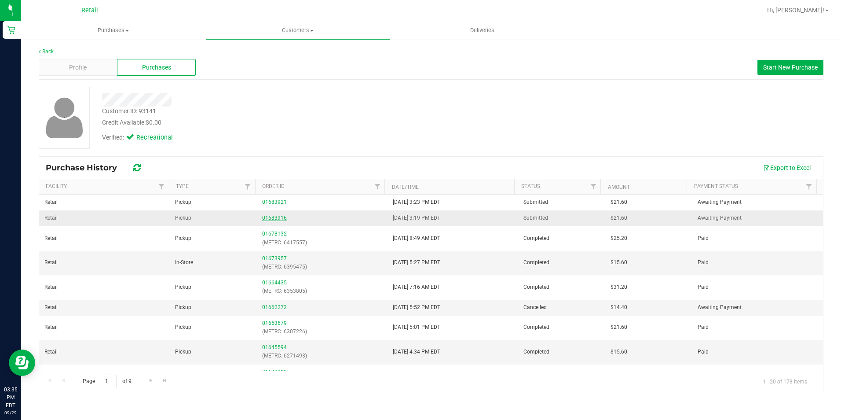
click at [267, 215] on link "01683916" at bounding box center [274, 218] width 25 height 6
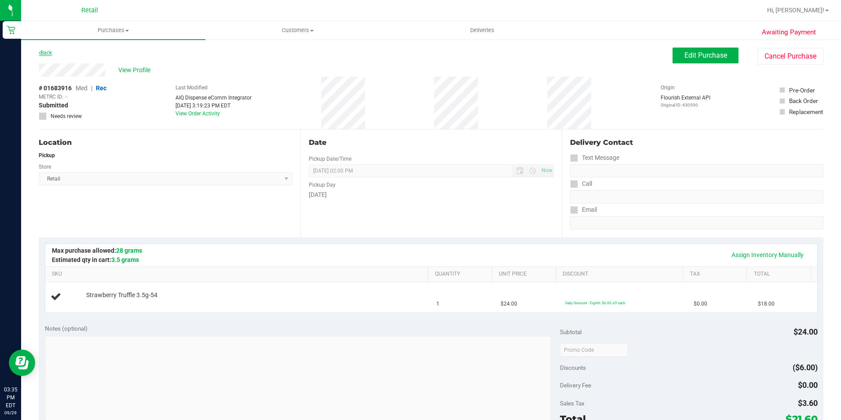
click at [48, 50] on link "Back" at bounding box center [45, 53] width 13 height 6
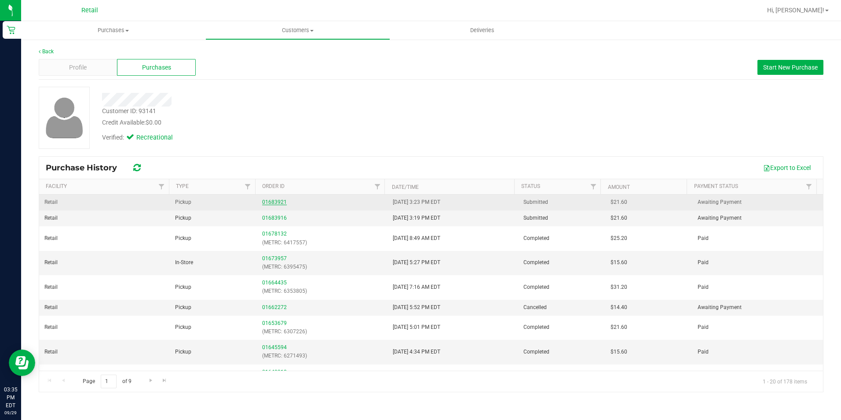
click at [270, 201] on link "01683921" at bounding box center [274, 202] width 25 height 6
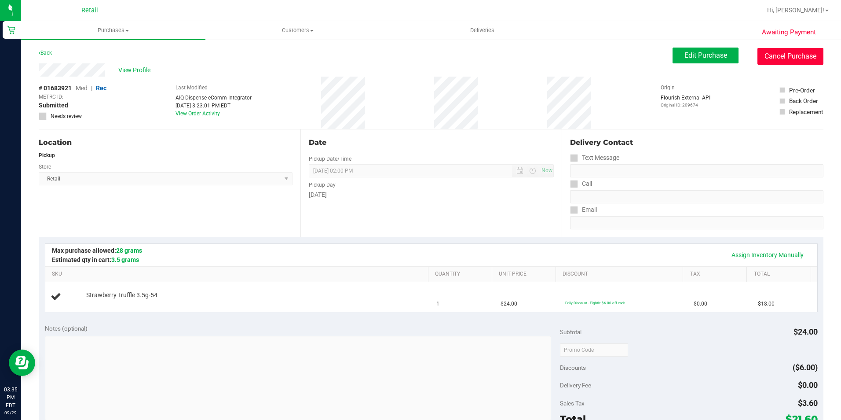
click at [777, 59] on button "Cancel Purchase" at bounding box center [790, 56] width 66 height 17
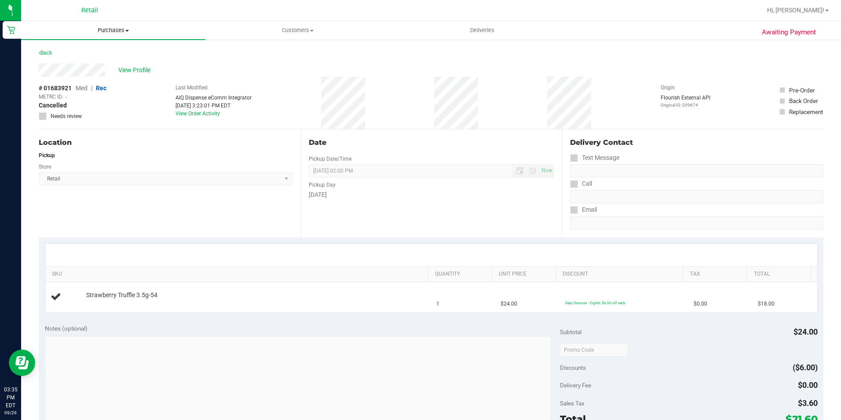
click at [113, 28] on span "Purchases" at bounding box center [113, 30] width 184 height 8
click at [109, 68] on li "Fulfillment" at bounding box center [113, 64] width 184 height 11
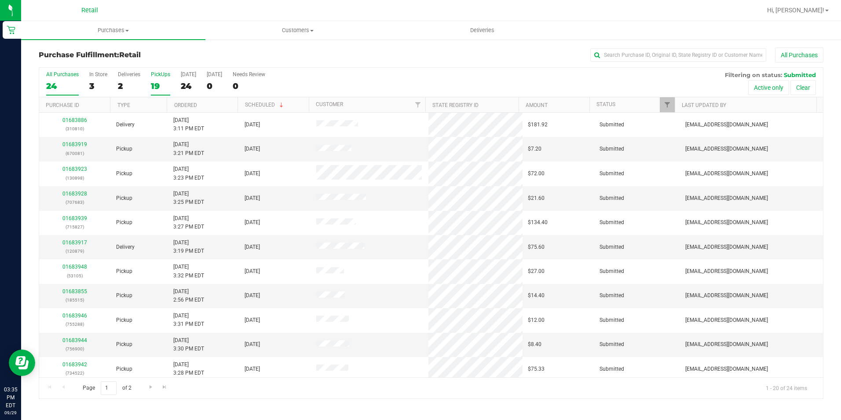
click at [158, 88] on div "19" at bounding box center [160, 86] width 19 height 10
click at [0, 0] on input "PickUps 19" at bounding box center [0, 0] width 0 height 0
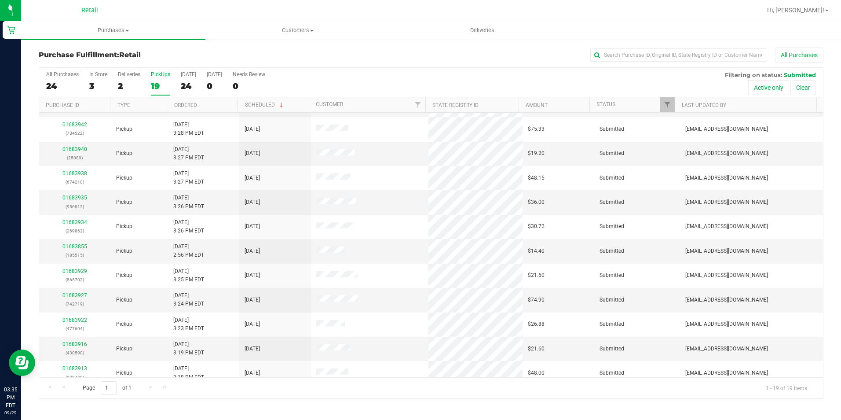
scroll to position [198, 0]
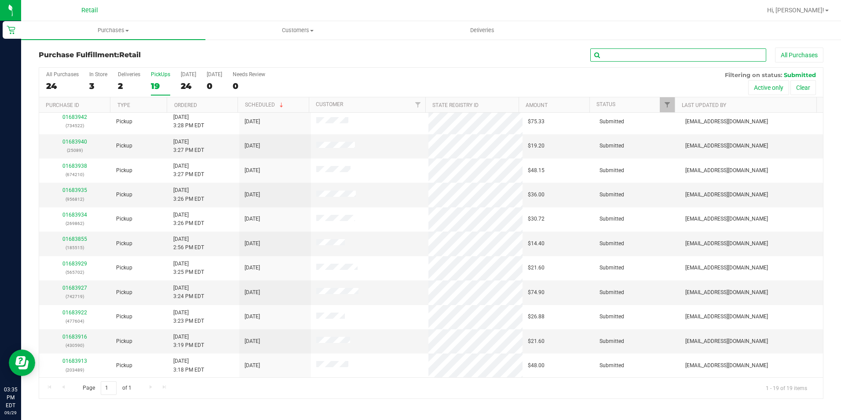
click at [628, 57] on input "text" at bounding box center [678, 54] width 176 height 13
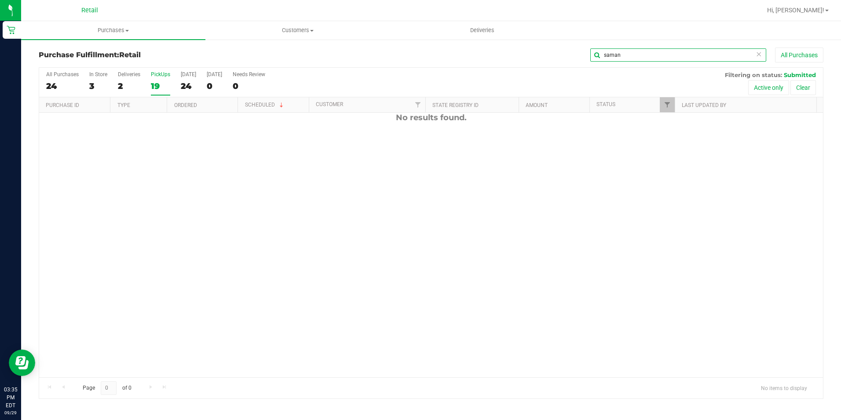
scroll to position [0, 0]
type input "s"
type input "5"
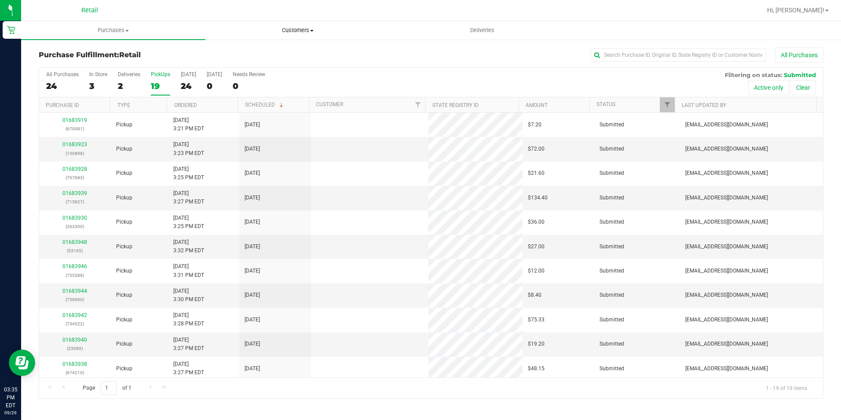
click at [276, 28] on span "Customers" at bounding box center [297, 30] width 183 height 8
click at [256, 46] on ul "All customers Add a new customer All physicians" at bounding box center [297, 64] width 184 height 48
click at [256, 49] on span "All customers" at bounding box center [236, 52] width 63 height 7
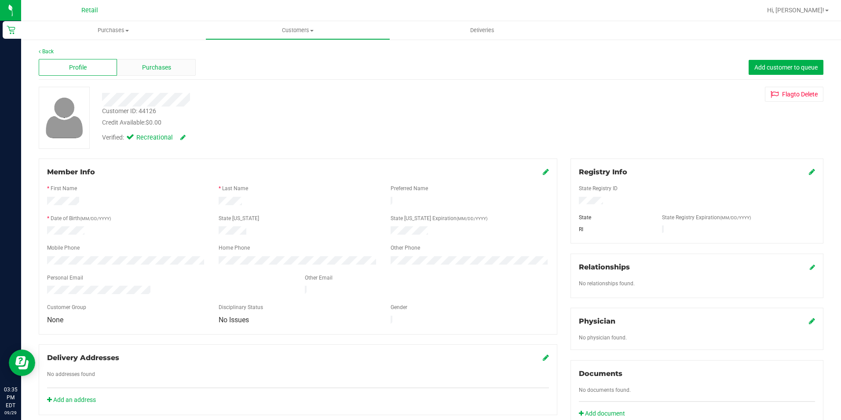
click at [154, 71] on span "Purchases" at bounding box center [156, 67] width 29 height 9
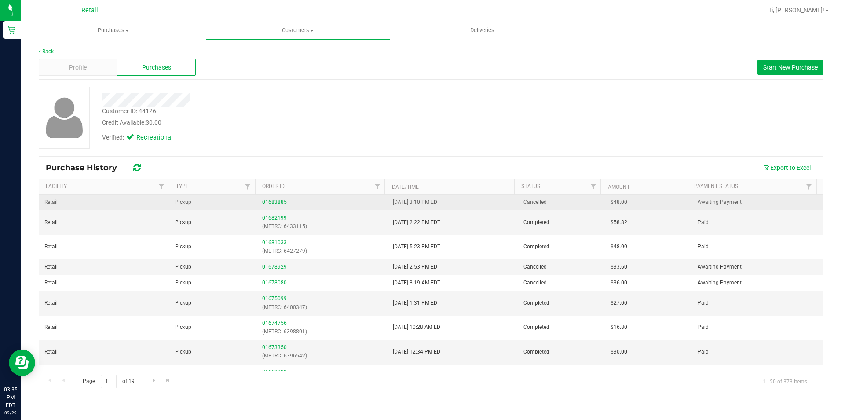
click at [272, 202] on link "01683885" at bounding box center [274, 202] width 25 height 6
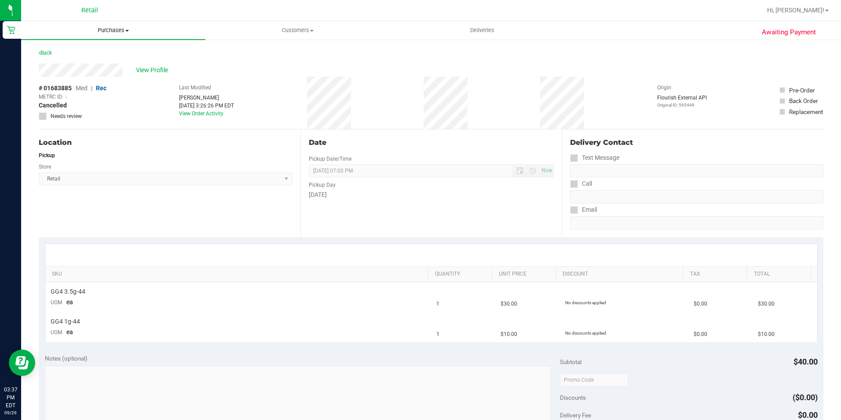
click at [105, 32] on span "Purchases" at bounding box center [113, 30] width 184 height 8
click at [103, 64] on li "Fulfillment" at bounding box center [113, 64] width 184 height 11
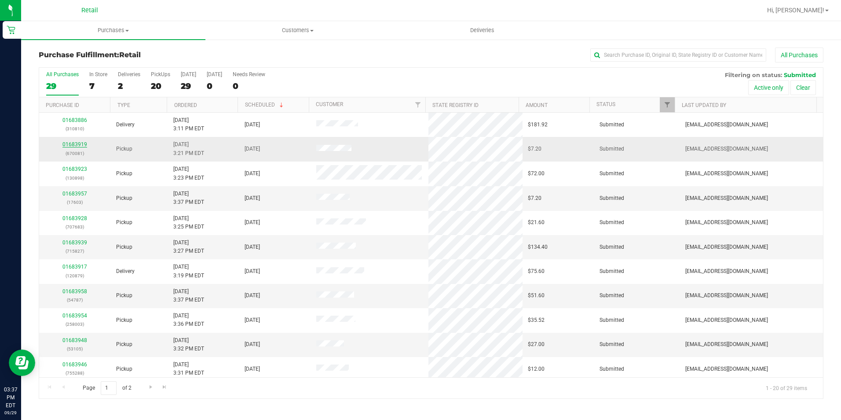
click at [80, 145] on link "01683919" at bounding box center [74, 144] width 25 height 6
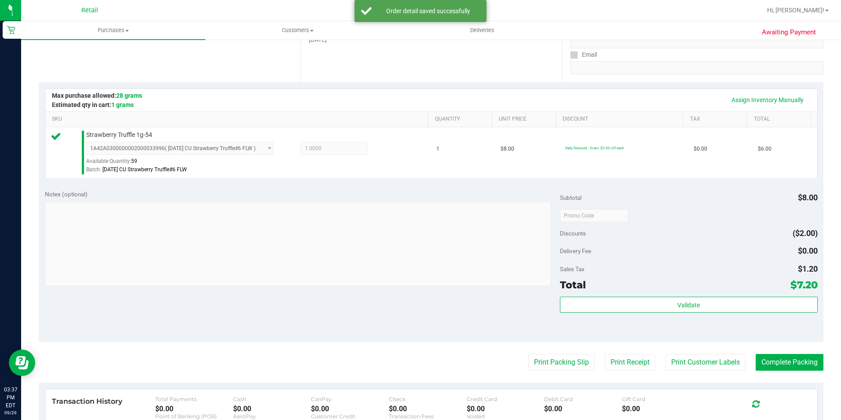
scroll to position [176, 0]
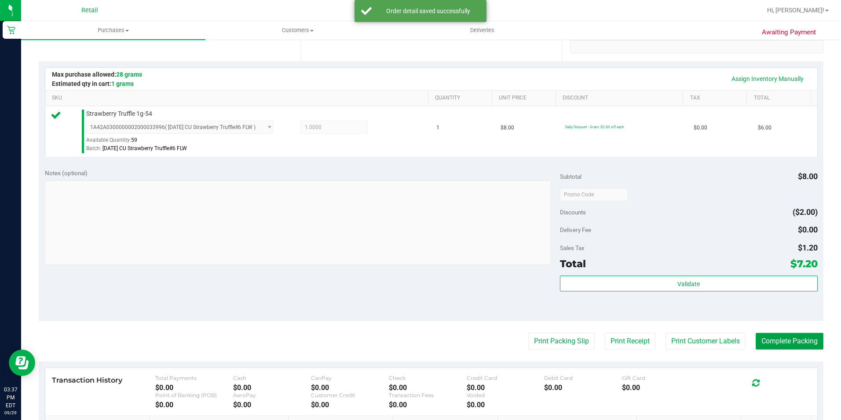
click at [786, 340] on button "Complete Packing" at bounding box center [790, 341] width 68 height 17
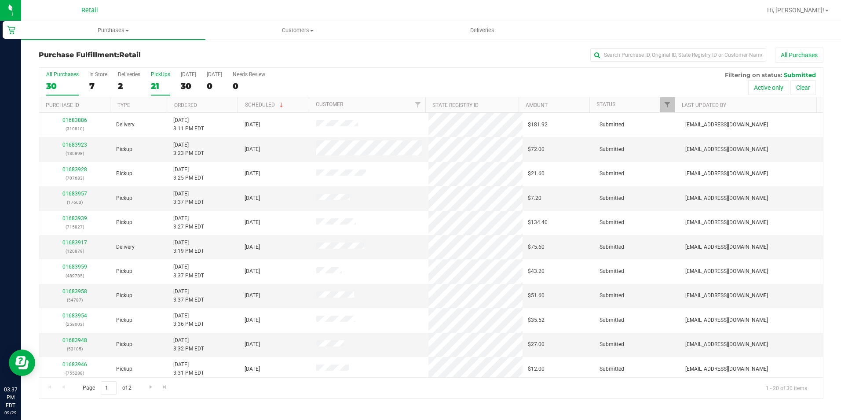
click at [151, 85] on div "21" at bounding box center [160, 86] width 19 height 10
click at [0, 0] on input "PickUps 21" at bounding box center [0, 0] width 0 height 0
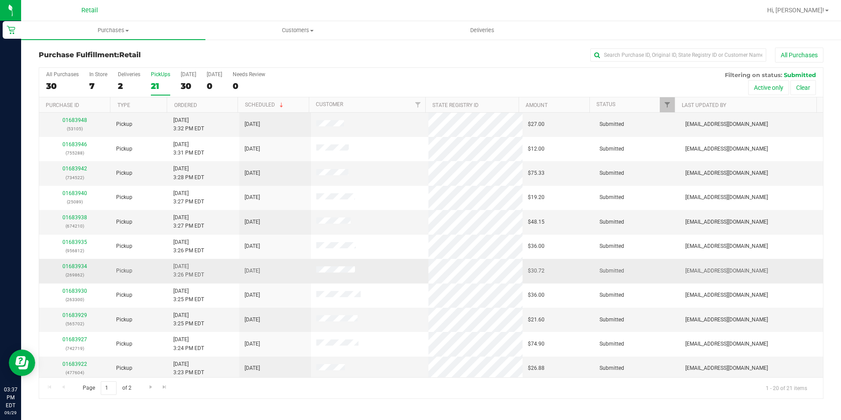
scroll to position [223, 0]
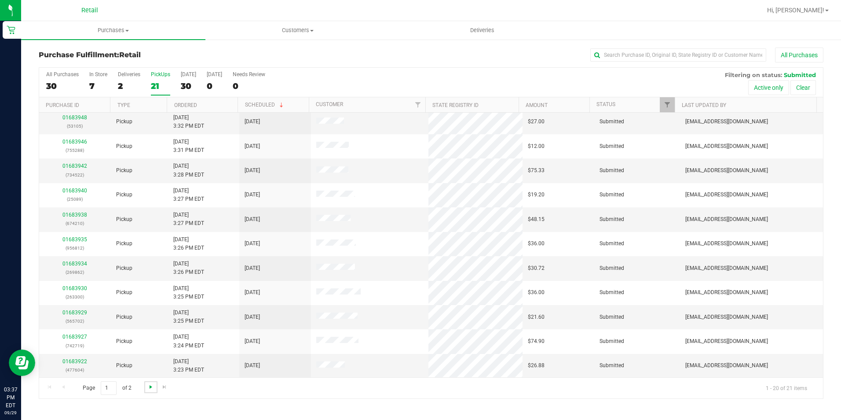
click at [153, 383] on span "Go to the next page" at bounding box center [150, 386] width 7 height 7
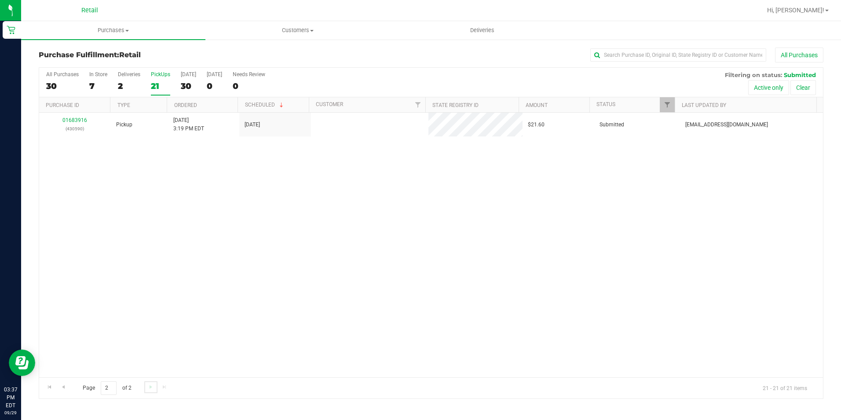
scroll to position [0, 0]
click at [62, 386] on span "Go to the previous page" at bounding box center [63, 386] width 7 height 7
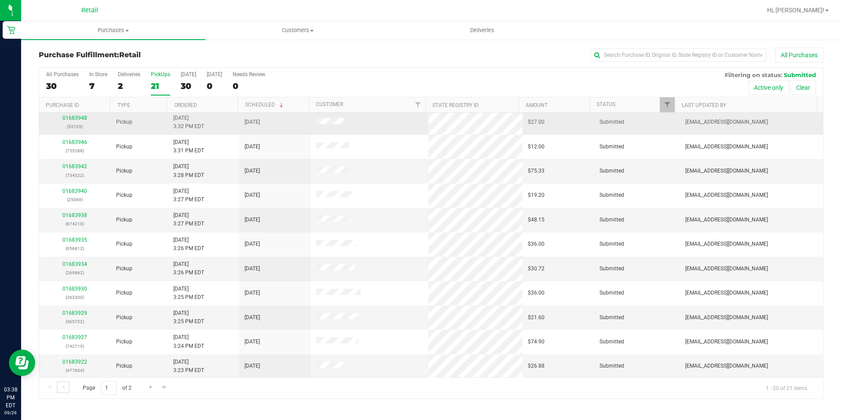
scroll to position [223, 0]
click at [714, 55] on input "text" at bounding box center [678, 54] width 176 height 13
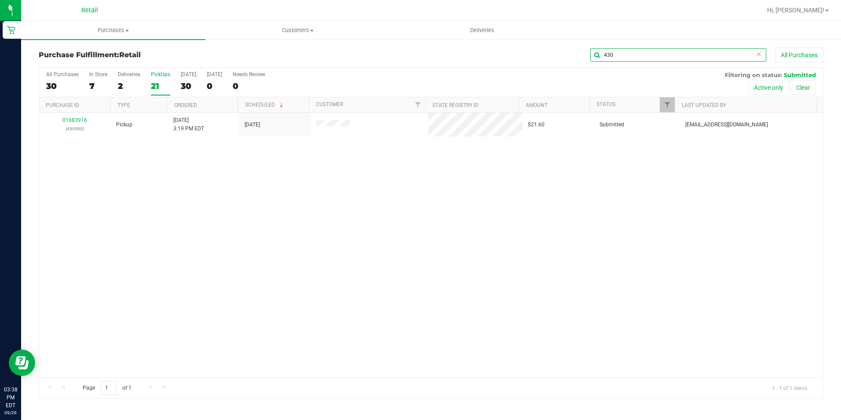
scroll to position [0, 0]
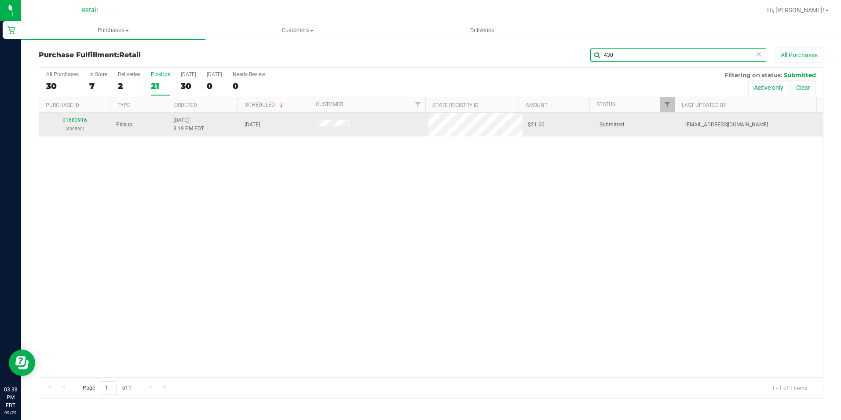
type input "430"
click at [76, 119] on link "01683916" at bounding box center [74, 120] width 25 height 6
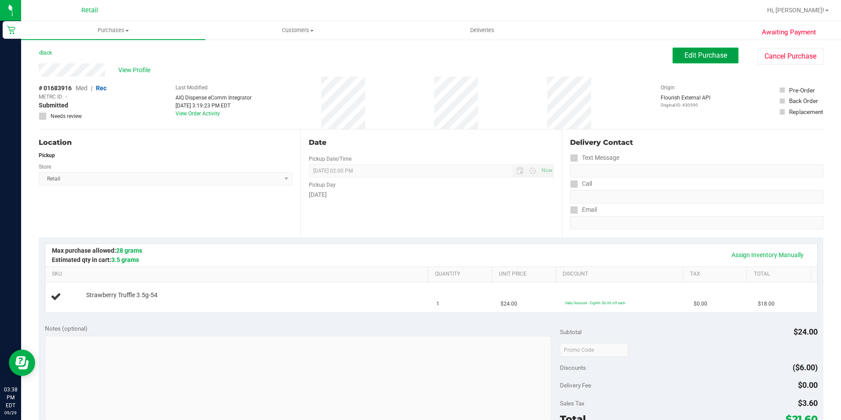
click at [673, 55] on button "Edit Purchase" at bounding box center [706, 56] width 66 height 16
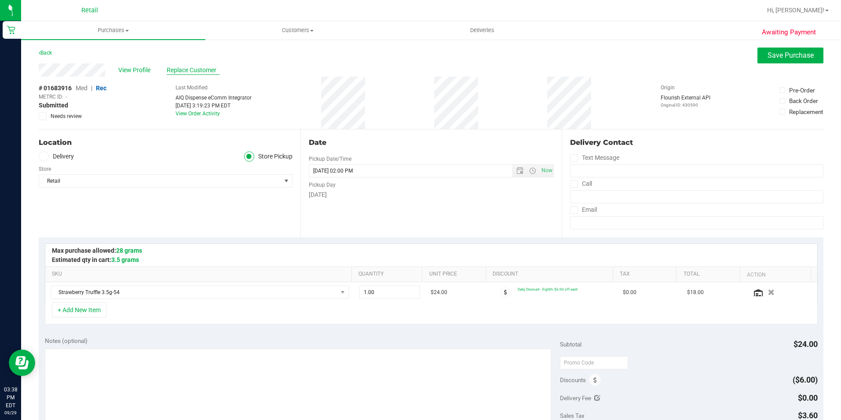
click at [208, 71] on span "Replace Customer" at bounding box center [193, 70] width 53 height 9
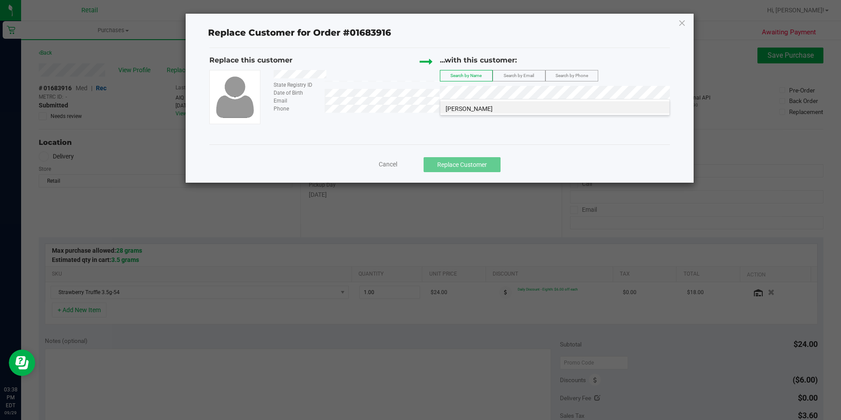
click at [485, 105] on span "[PERSON_NAME]" at bounding box center [469, 108] width 47 height 7
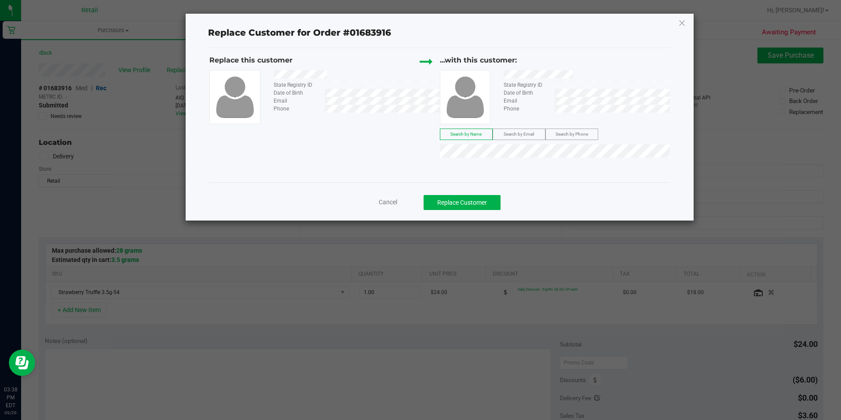
click at [495, 190] on div "Cancel Replace Customer" at bounding box center [439, 199] width 460 height 35
click at [493, 199] on button "Replace Customer" at bounding box center [462, 202] width 77 height 15
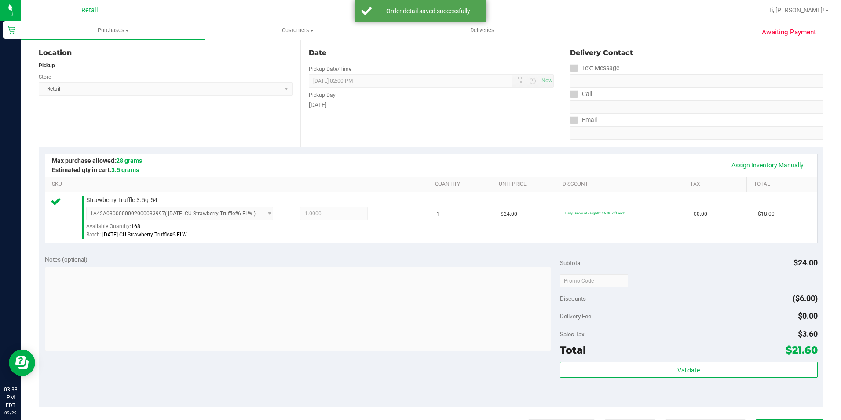
scroll to position [176, 0]
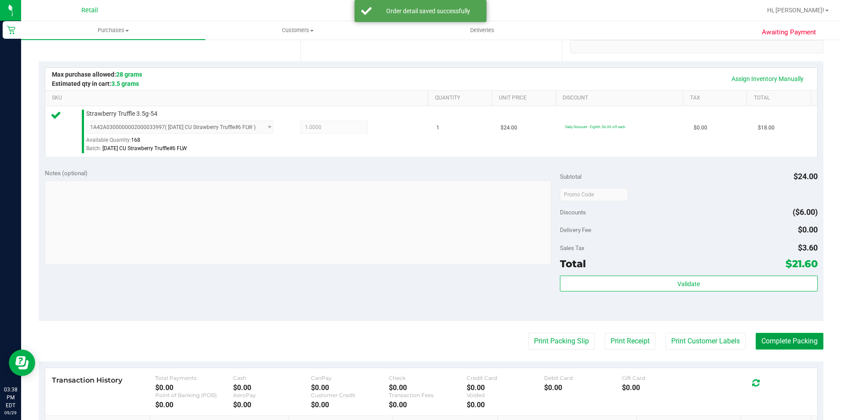
click at [765, 342] on button "Complete Packing" at bounding box center [790, 341] width 68 height 17
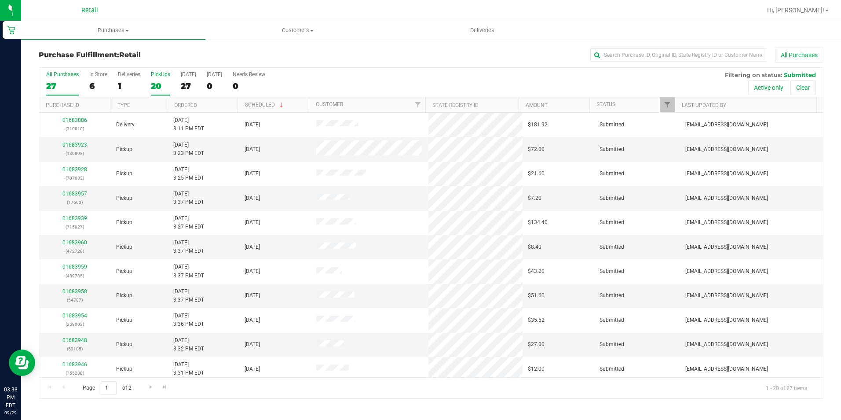
click at [164, 86] on div "20" at bounding box center [160, 86] width 19 height 10
click at [0, 0] on input "PickUps 20" at bounding box center [0, 0] width 0 height 0
click at [76, 242] on link "01683913" at bounding box center [74, 242] width 25 height 6
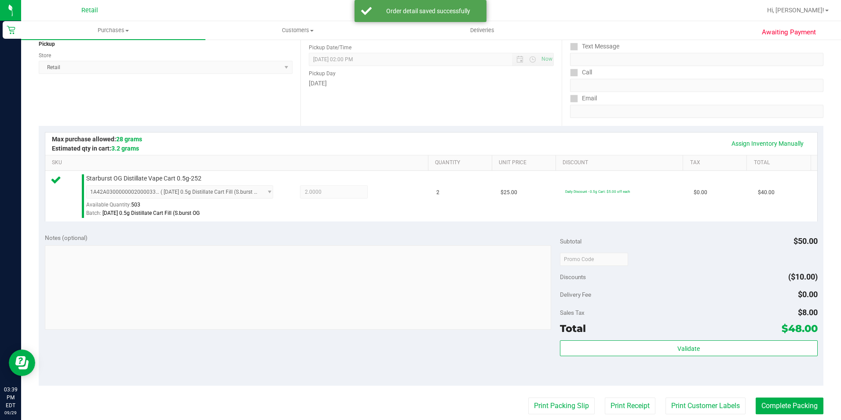
scroll to position [176, 0]
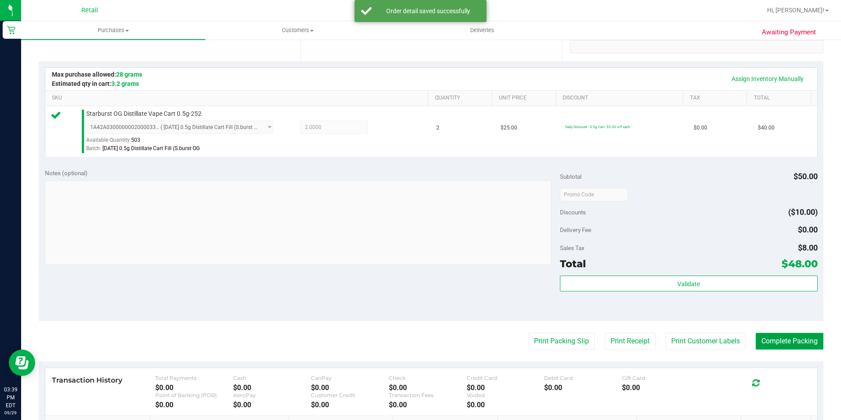
click at [775, 343] on button "Complete Packing" at bounding box center [790, 341] width 68 height 17
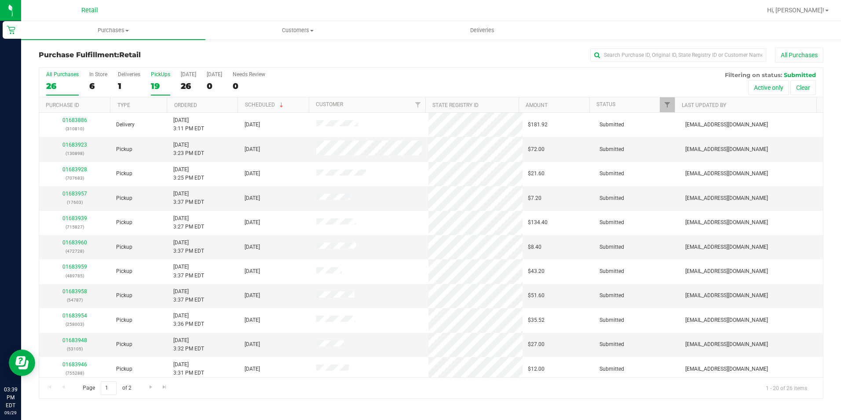
click at [155, 90] on div "19" at bounding box center [160, 86] width 19 height 10
click at [0, 0] on input "PickUps 19" at bounding box center [0, 0] width 0 height 0
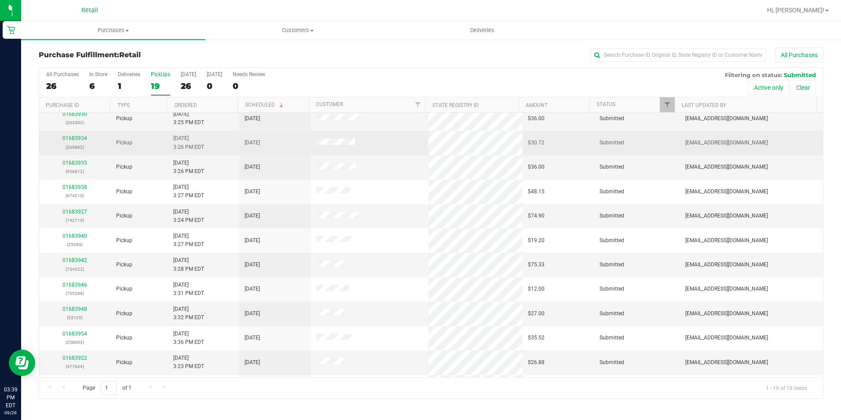
scroll to position [132, 0]
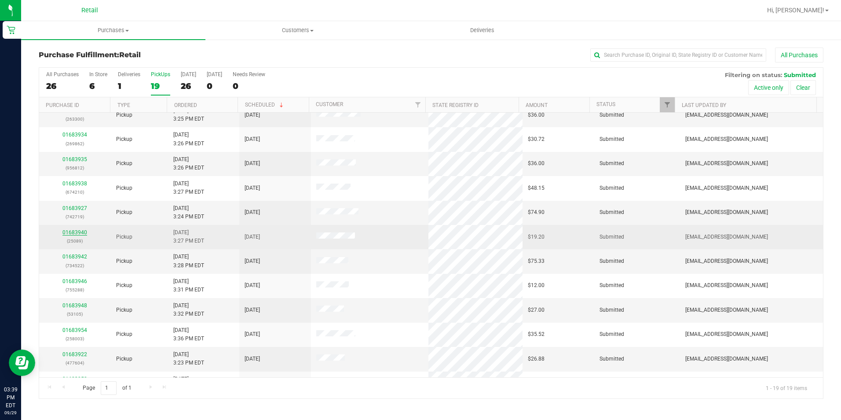
click at [73, 234] on link "01683940" at bounding box center [74, 232] width 25 height 6
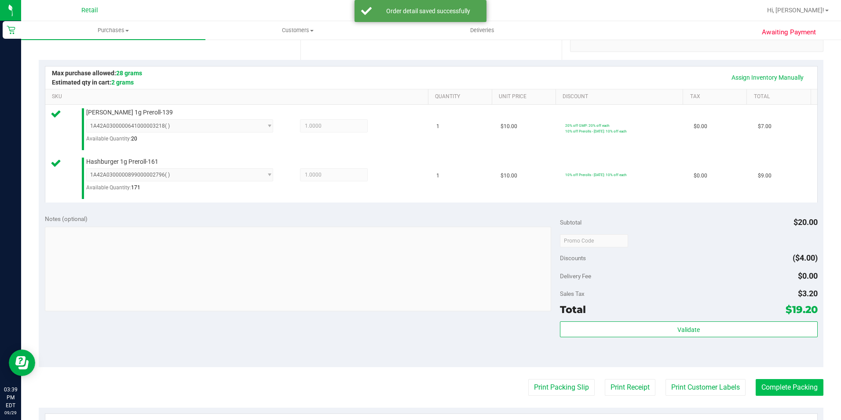
scroll to position [220, 0]
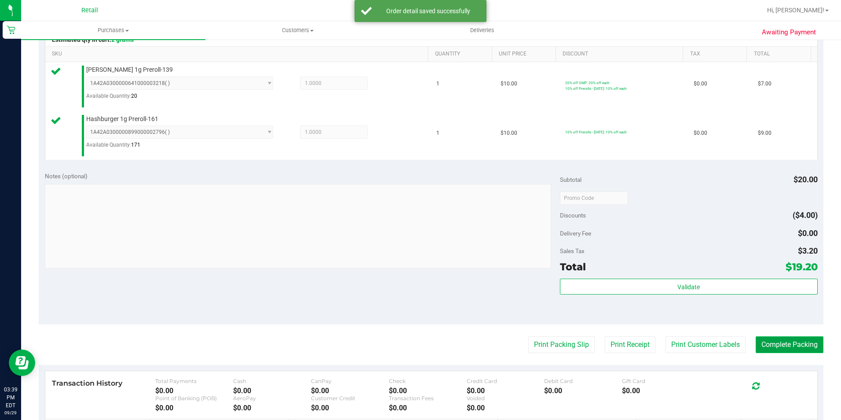
click at [767, 344] on button "Complete Packing" at bounding box center [790, 344] width 68 height 17
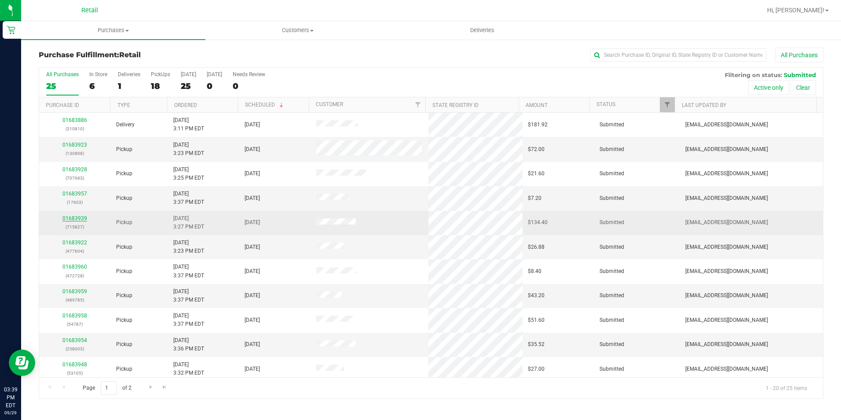
click at [81, 219] on link "01683939" at bounding box center [74, 218] width 25 height 6
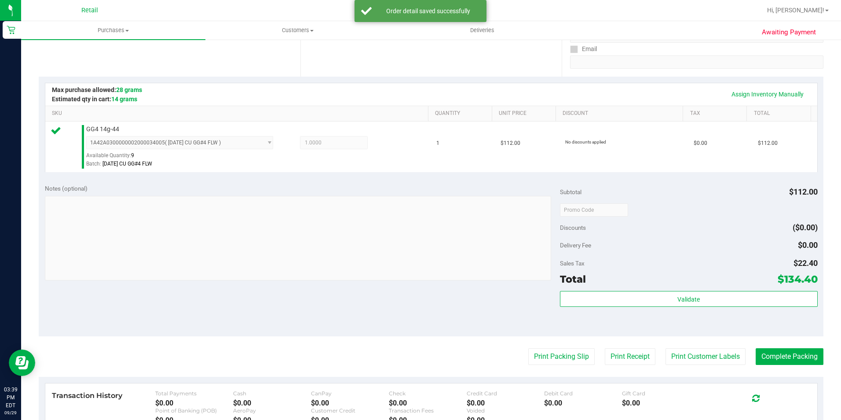
scroll to position [176, 0]
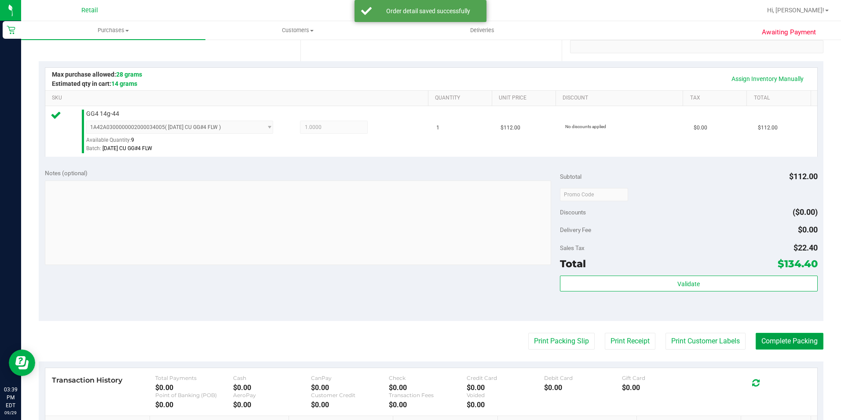
click at [797, 346] on button "Complete Packing" at bounding box center [790, 341] width 68 height 17
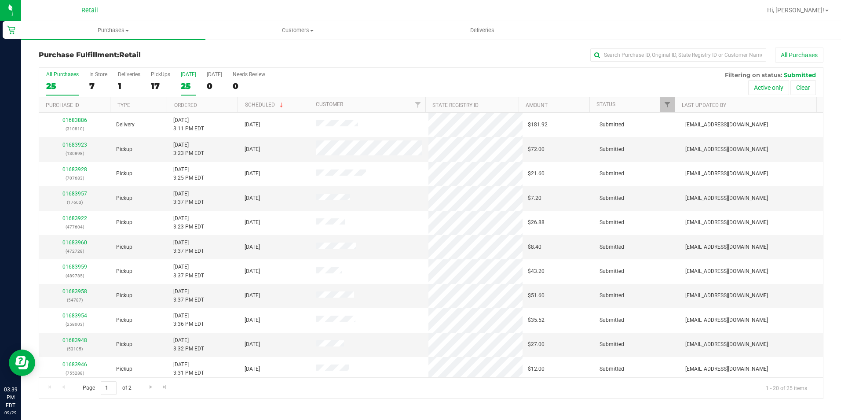
click at [191, 86] on div "25" at bounding box center [188, 86] width 15 height 10
click at [0, 0] on input "[DATE] 25" at bounding box center [0, 0] width 0 height 0
click at [164, 81] on div "17" at bounding box center [160, 86] width 19 height 10
click at [0, 0] on input "PickUps 17" at bounding box center [0, 0] width 0 height 0
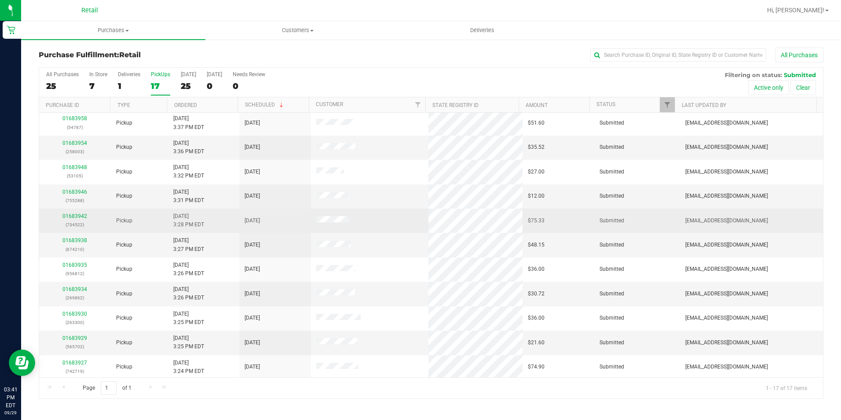
scroll to position [150, 0]
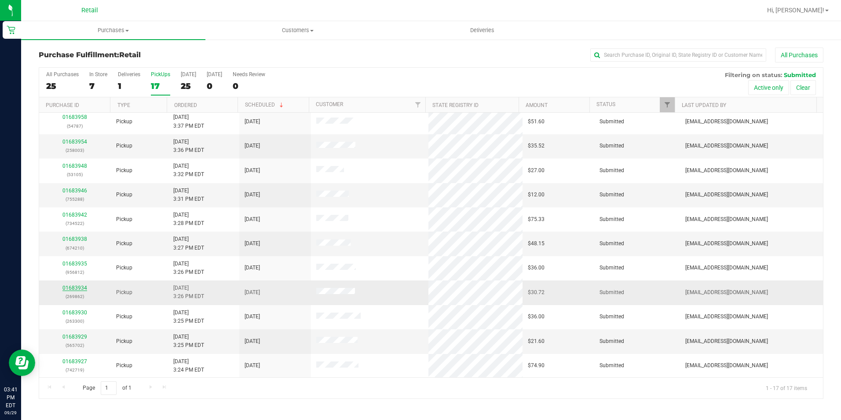
click at [78, 288] on link "01683934" at bounding box center [74, 288] width 25 height 6
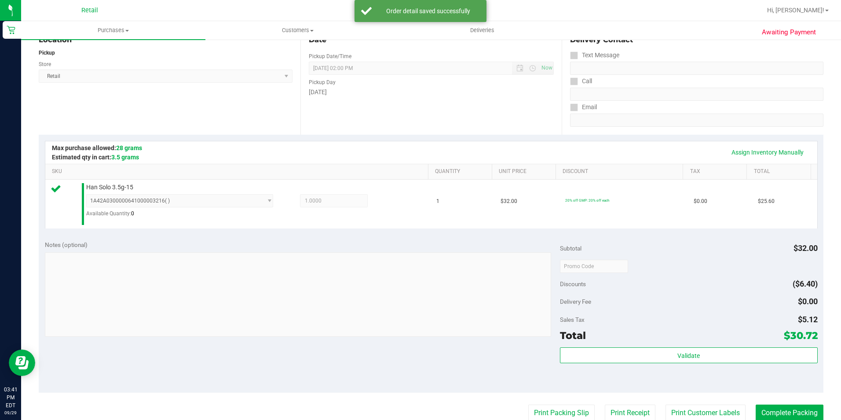
scroll to position [176, 0]
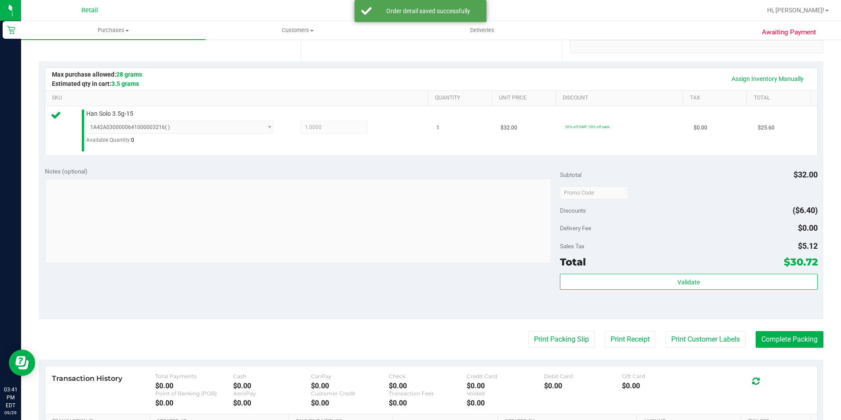
click at [790, 326] on purchase-details "Back Edit Purchase Cancel Purchase View Profile # 01683934 Med | Rec METRC ID: …" at bounding box center [431, 198] width 785 height 652
click at [792, 334] on button "Complete Packing" at bounding box center [790, 339] width 68 height 17
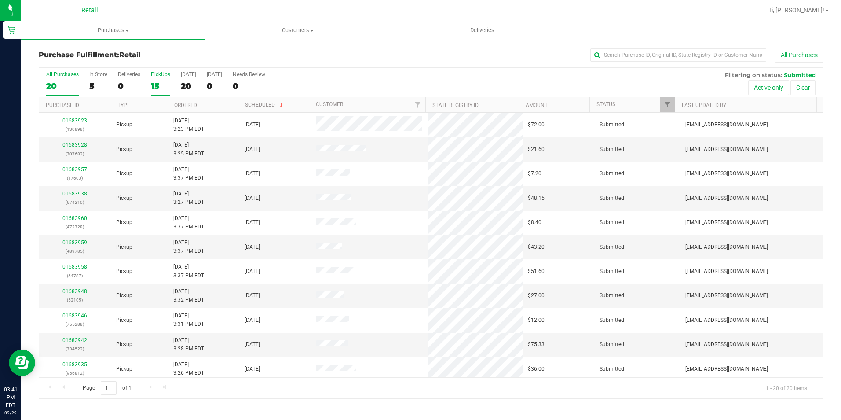
click at [165, 78] on label "PickUps 15" at bounding box center [160, 83] width 19 height 24
click at [0, 0] on input "PickUps 15" at bounding box center [0, 0] width 0 height 0
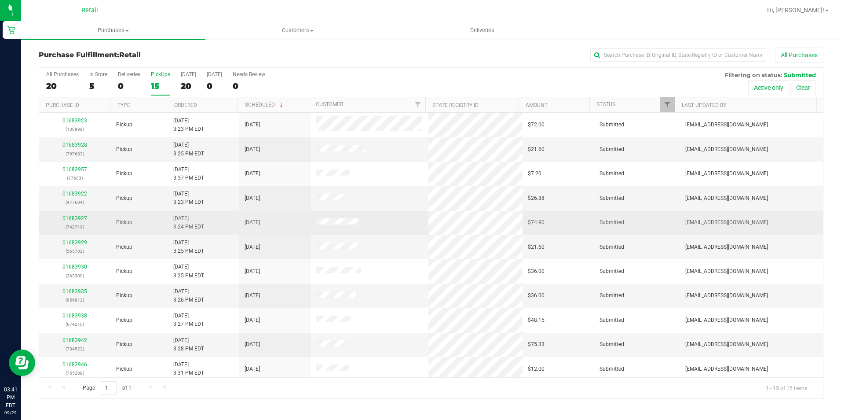
click at [75, 214] on div "01683927 (742719)" at bounding box center [74, 222] width 61 height 17
click at [77, 217] on link "01683927" at bounding box center [74, 218] width 25 height 6
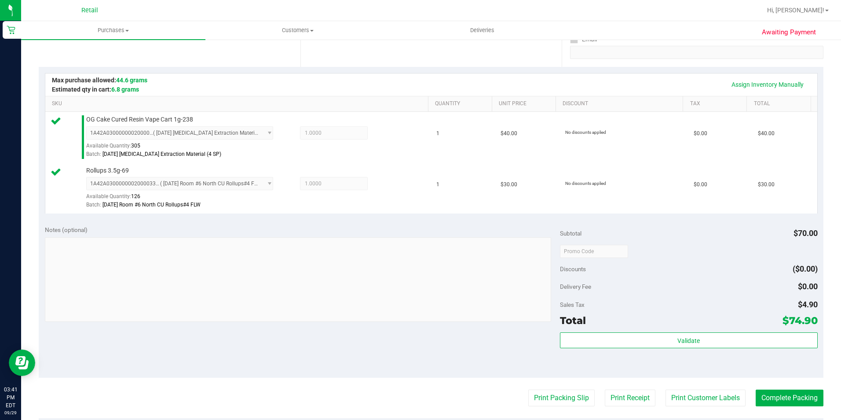
scroll to position [176, 0]
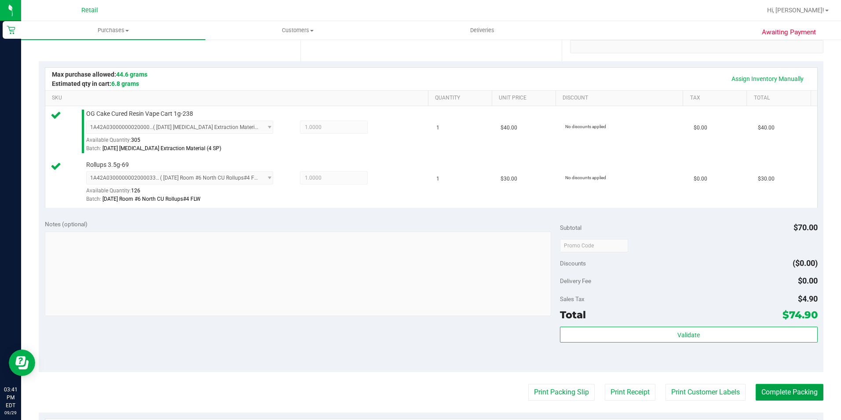
click at [792, 393] on button "Complete Packing" at bounding box center [790, 392] width 68 height 17
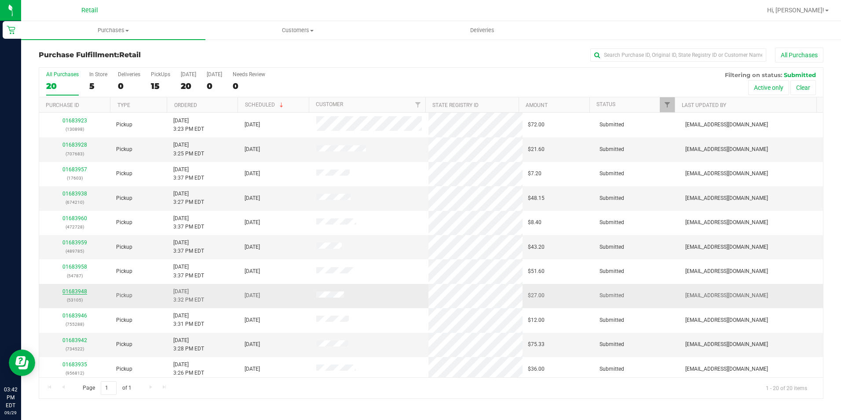
click at [79, 293] on link "01683948" at bounding box center [74, 291] width 25 height 6
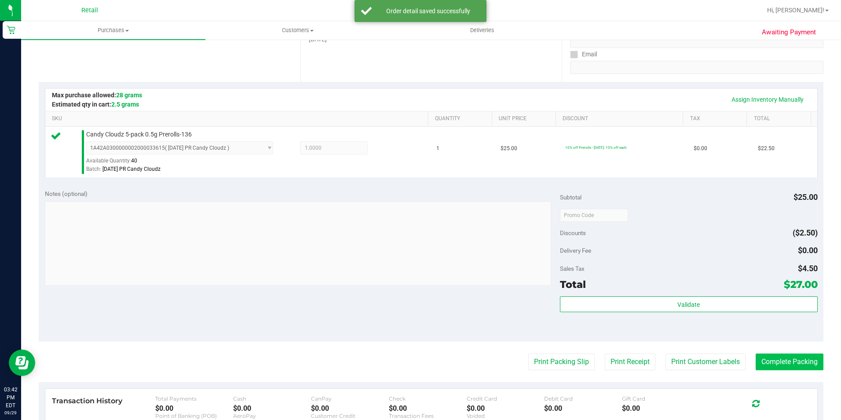
scroll to position [176, 0]
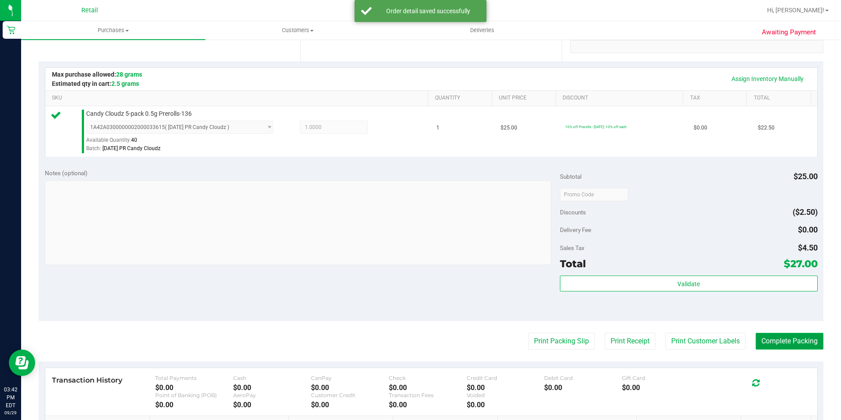
click at [807, 342] on button "Complete Packing" at bounding box center [790, 341] width 68 height 17
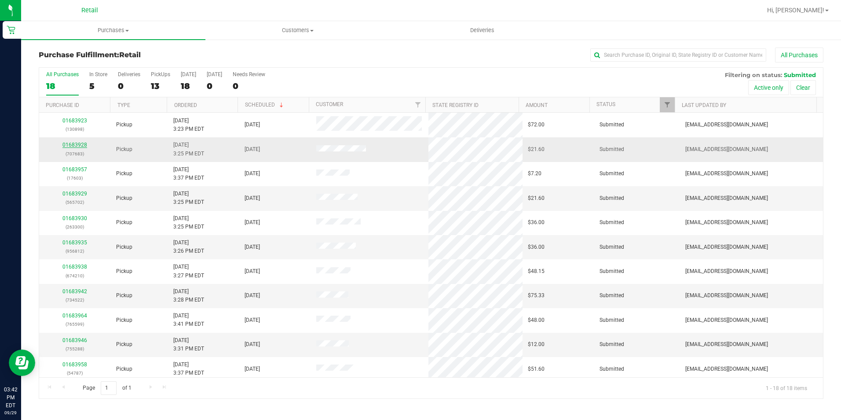
click at [67, 142] on link "01683928" at bounding box center [74, 145] width 25 height 6
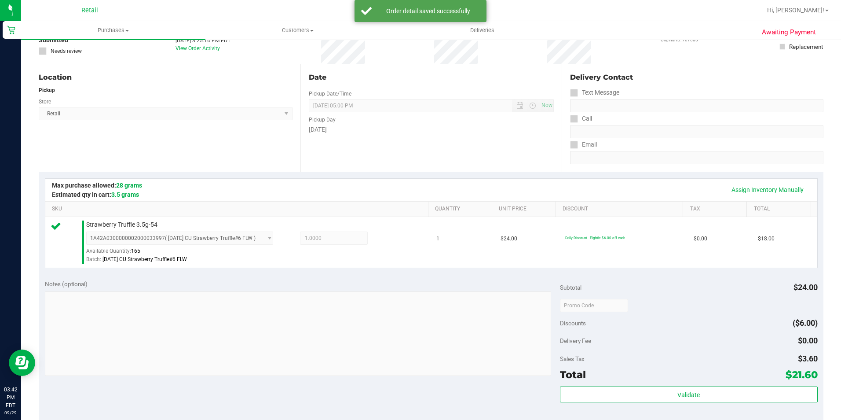
scroll to position [132, 0]
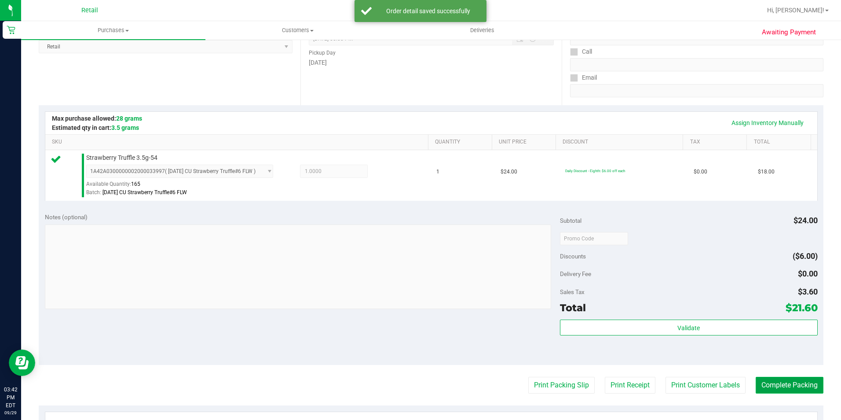
click at [791, 381] on button "Complete Packing" at bounding box center [790, 385] width 68 height 17
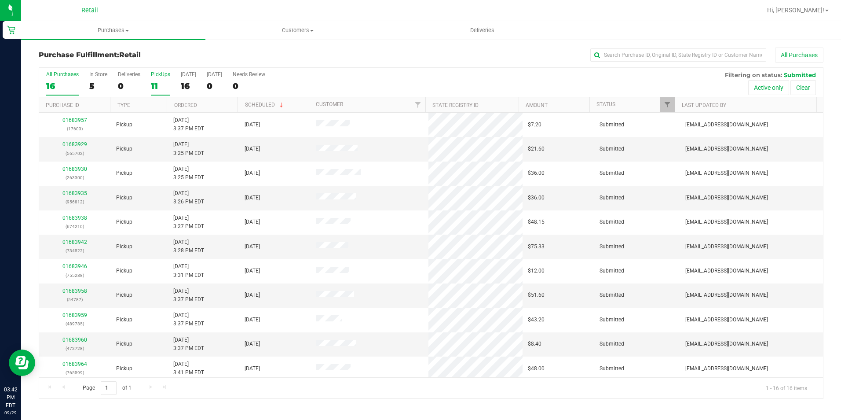
click at [158, 87] on div "11" at bounding box center [160, 86] width 19 height 10
click at [0, 0] on input "PickUps 11" at bounding box center [0, 0] width 0 height 0
click at [187, 104] on link "Ordered" at bounding box center [185, 105] width 23 height 6
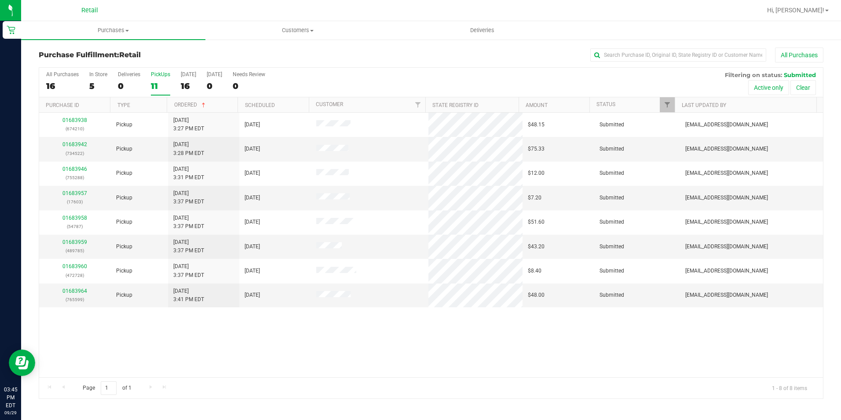
click at [154, 89] on div "11" at bounding box center [160, 86] width 19 height 10
click at [0, 0] on input "PickUps 11" at bounding box center [0, 0] width 0 height 0
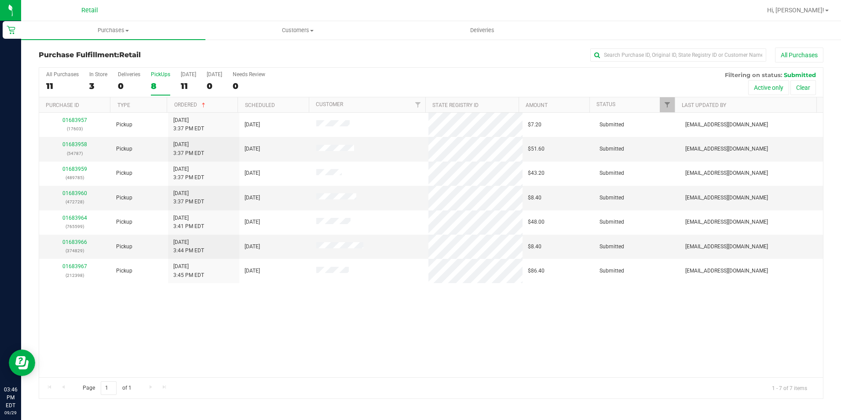
click at [165, 92] on label "PickUps 8" at bounding box center [160, 83] width 19 height 24
click at [0, 0] on input "PickUps 8" at bounding box center [0, 0] width 0 height 0
click at [152, 87] on div "7" at bounding box center [160, 86] width 19 height 10
click at [0, 0] on input "PickUps 7" at bounding box center [0, 0] width 0 height 0
click at [151, 85] on div "7" at bounding box center [160, 86] width 19 height 10
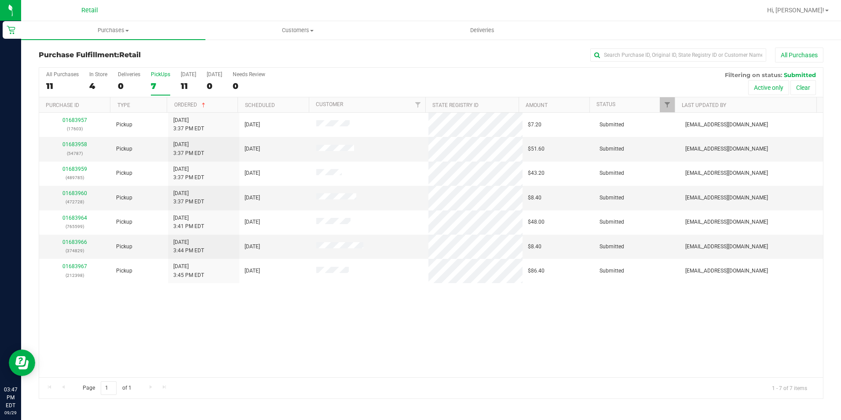
click at [0, 0] on input "PickUps 7" at bounding box center [0, 0] width 0 height 0
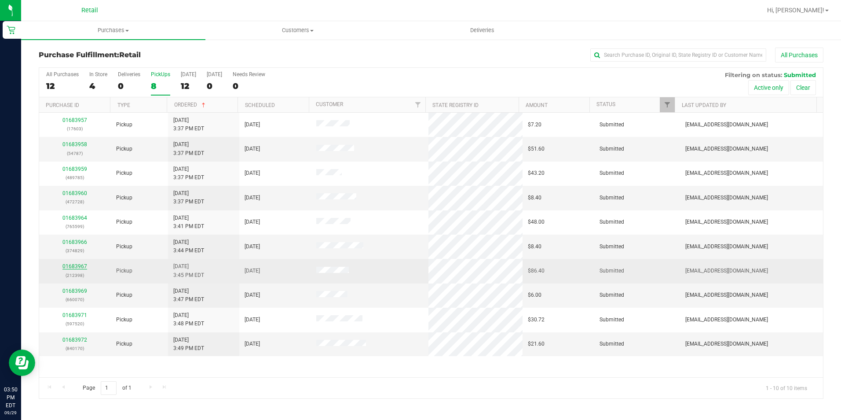
click at [79, 264] on link "01683967" at bounding box center [74, 266] width 25 height 6
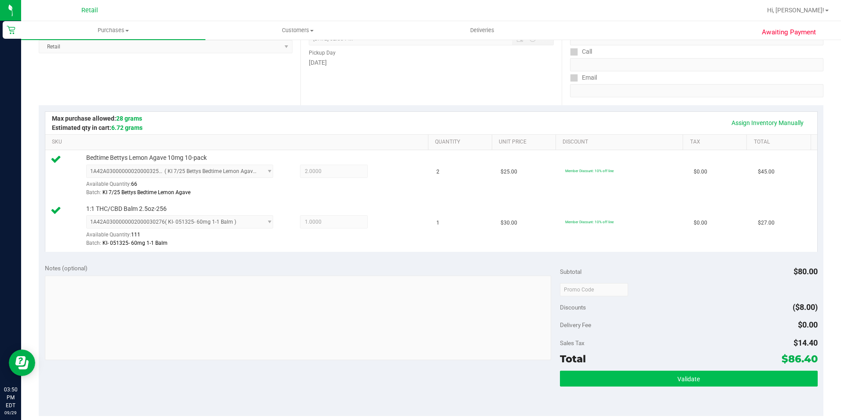
scroll to position [176, 0]
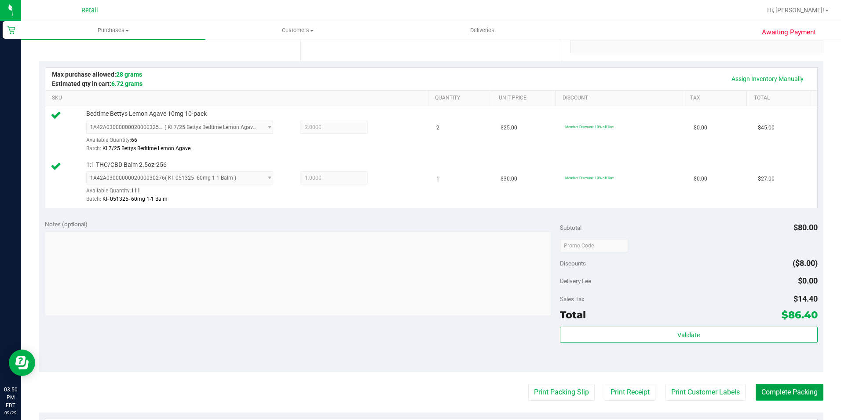
click at [768, 389] on button "Complete Packing" at bounding box center [790, 392] width 68 height 17
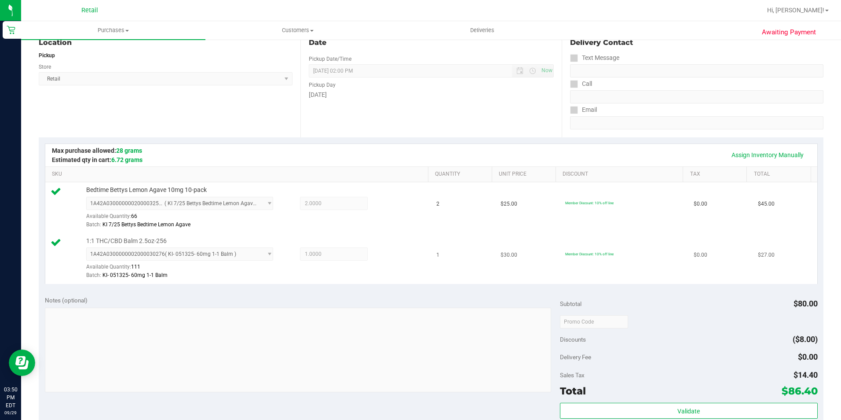
scroll to position [0, 0]
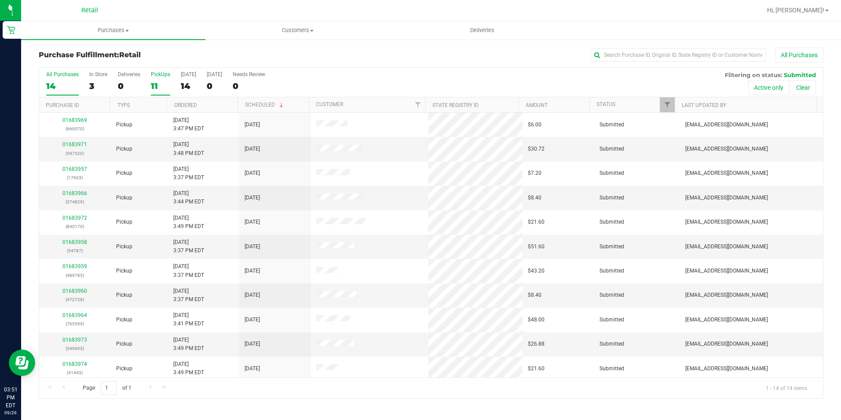
click at [164, 82] on div "11" at bounding box center [160, 86] width 19 height 10
click at [0, 0] on input "PickUps 11" at bounding box center [0, 0] width 0 height 0
click at [184, 103] on link "Ordered" at bounding box center [185, 105] width 23 height 6
click at [73, 141] on link "01683958" at bounding box center [74, 144] width 25 height 6
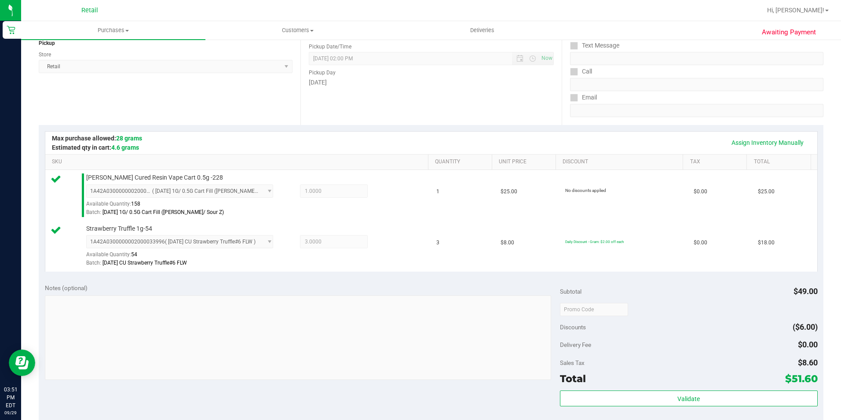
scroll to position [176, 0]
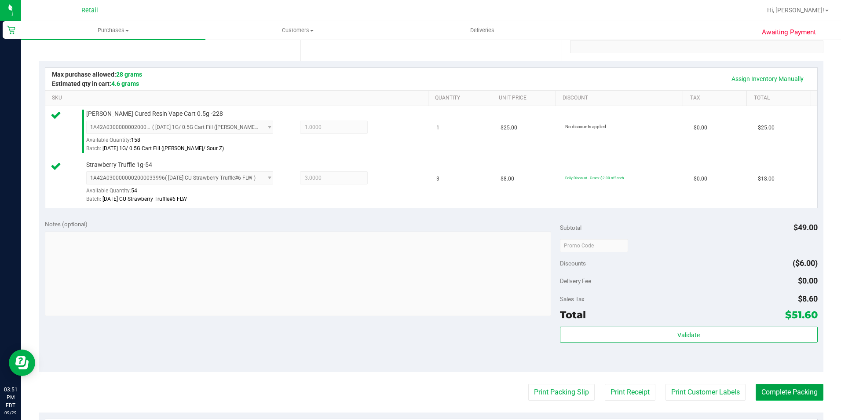
click at [799, 393] on button "Complete Packing" at bounding box center [790, 392] width 68 height 17
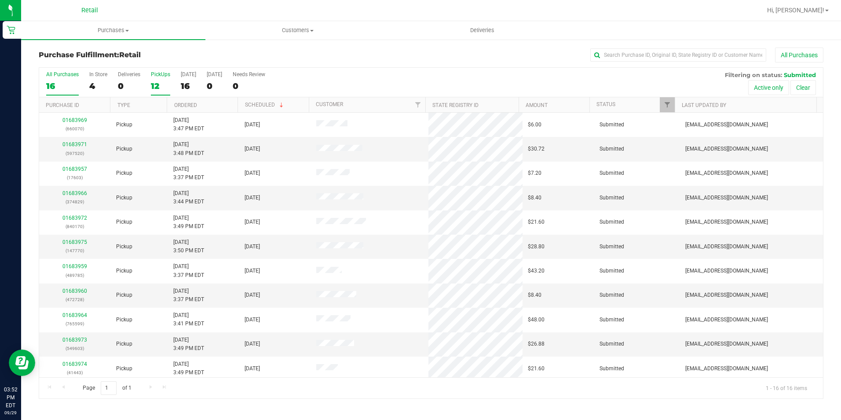
click at [153, 81] on div "12" at bounding box center [160, 86] width 19 height 10
click at [0, 0] on input "PickUps 12" at bounding box center [0, 0] width 0 height 0
click at [168, 82] on div "13" at bounding box center [160, 86] width 19 height 10
click at [0, 0] on input "PickUps 13" at bounding box center [0, 0] width 0 height 0
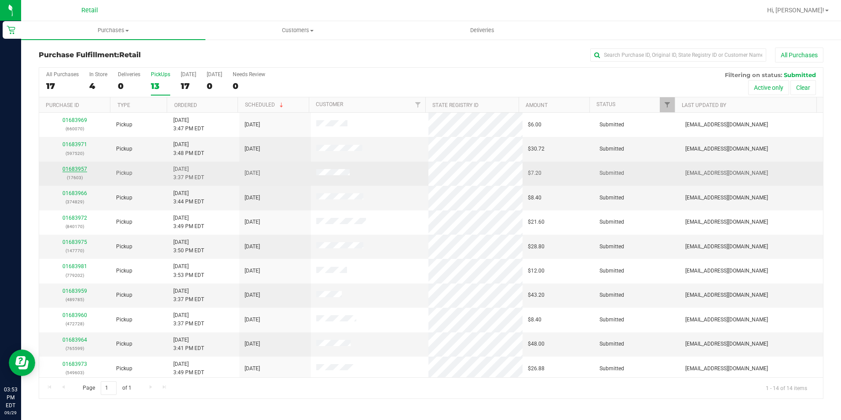
click at [73, 171] on link "01683957" at bounding box center [74, 169] width 25 height 6
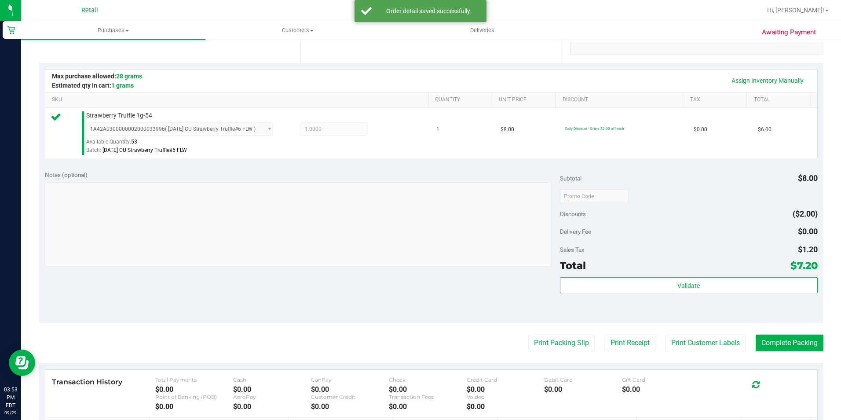
scroll to position [176, 0]
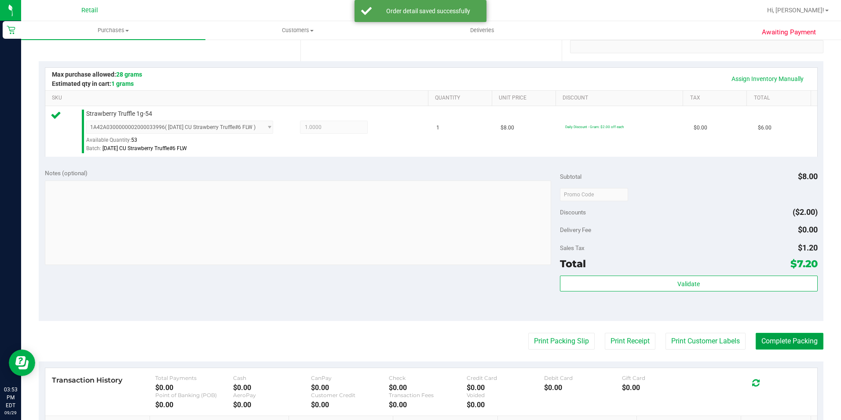
click at [796, 345] on button "Complete Packing" at bounding box center [790, 341] width 68 height 17
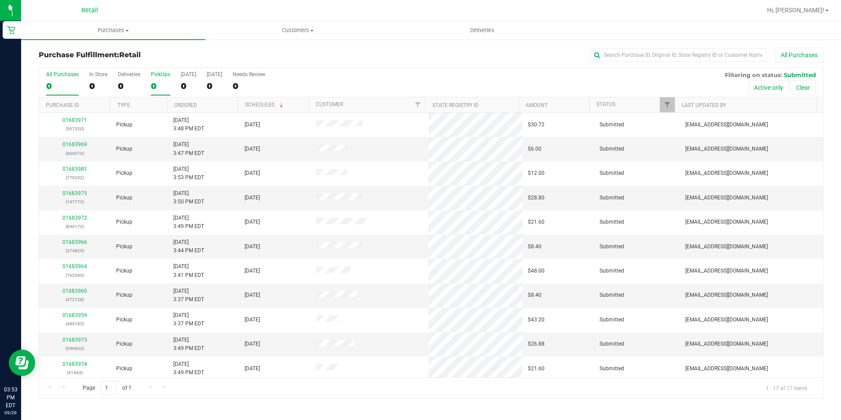
click at [162, 91] on div "0" at bounding box center [160, 86] width 19 height 10
click at [0, 0] on input "PickUps 0" at bounding box center [0, 0] width 0 height 0
click at [78, 290] on link "01683960" at bounding box center [74, 291] width 25 height 6
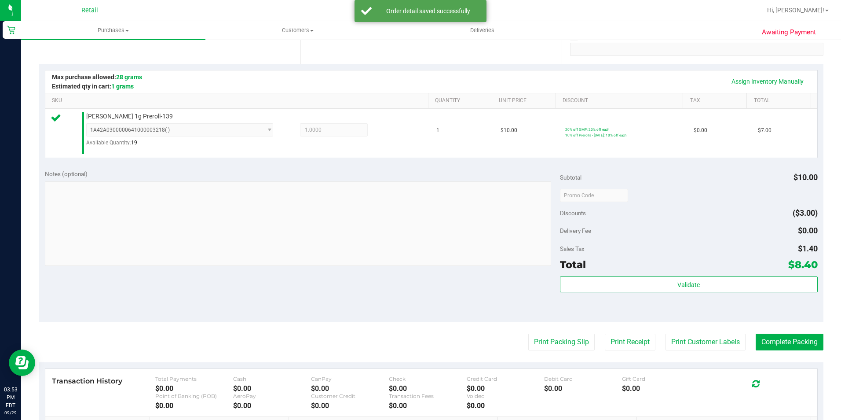
scroll to position [176, 0]
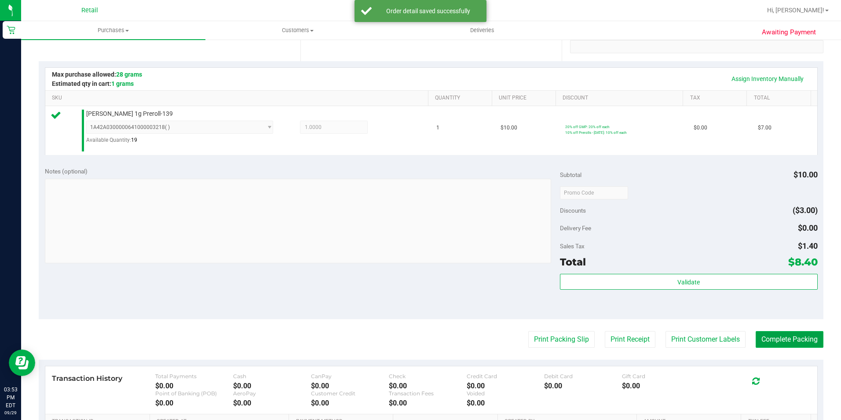
click at [769, 336] on button "Complete Packing" at bounding box center [790, 339] width 68 height 17
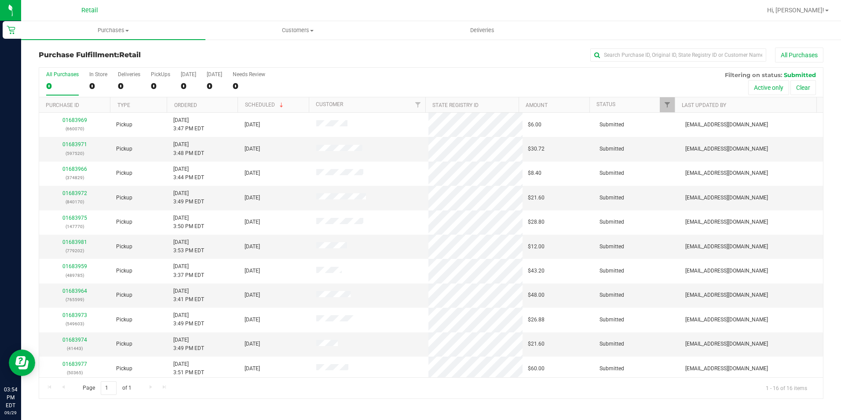
click at [146, 87] on div "All Purchases 0 In Store 0 Deliveries 0 PickUps 0 [DATE] 0 [DATE] 0 Needs Revie…" at bounding box center [431, 82] width 784 height 29
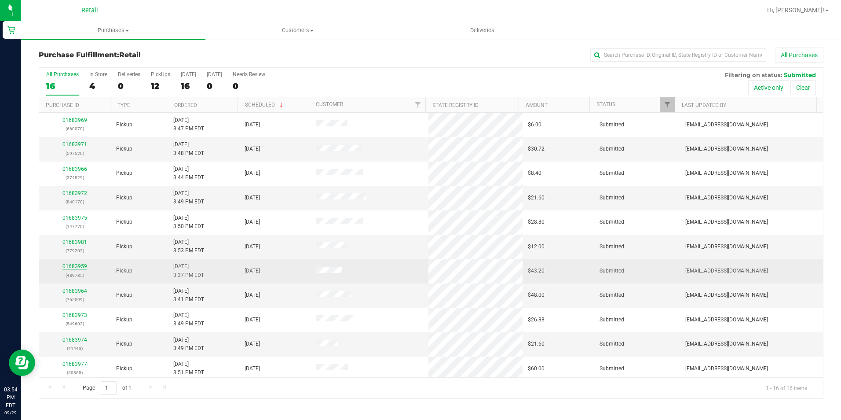
click at [76, 263] on link "01683959" at bounding box center [74, 266] width 25 height 6
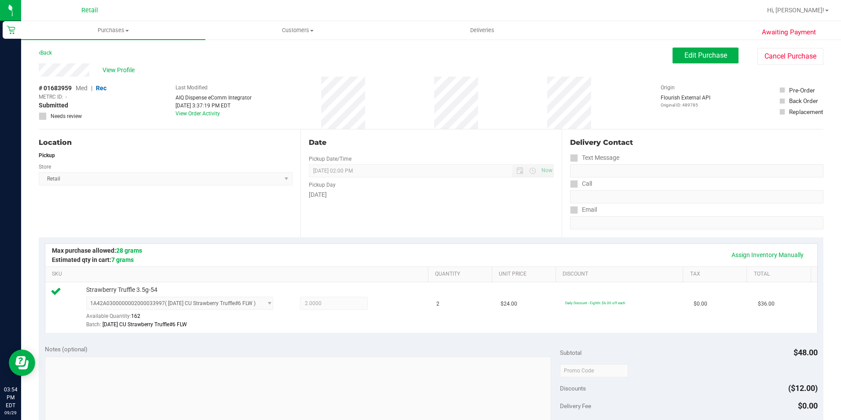
scroll to position [176, 0]
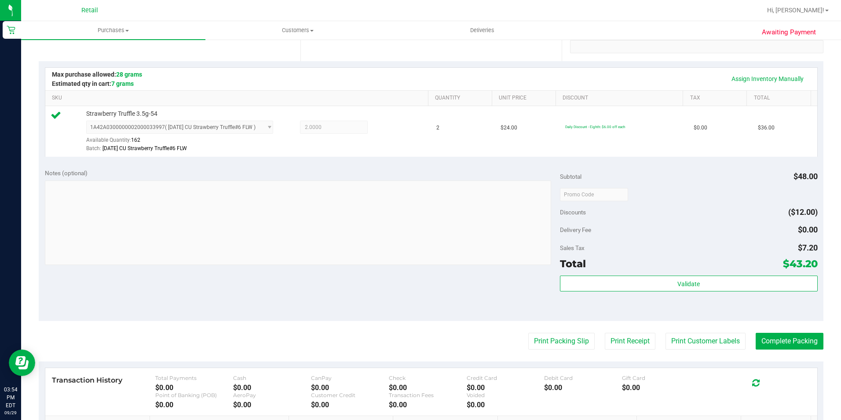
click at [776, 352] on purchase-details "Back Edit Purchase Cancel Purchase View Profile # 01683959 Med | Rec METRC ID: …" at bounding box center [431, 199] width 785 height 654
click at [778, 345] on button "Complete Packing" at bounding box center [790, 341] width 68 height 17
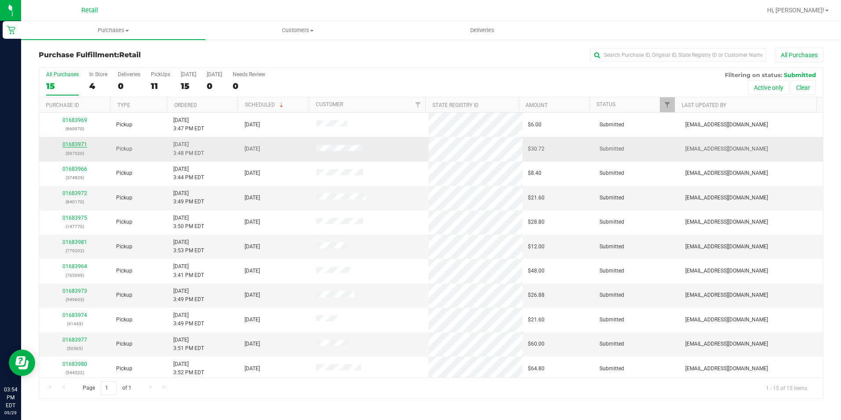
click at [66, 143] on link "01683971" at bounding box center [74, 144] width 25 height 6
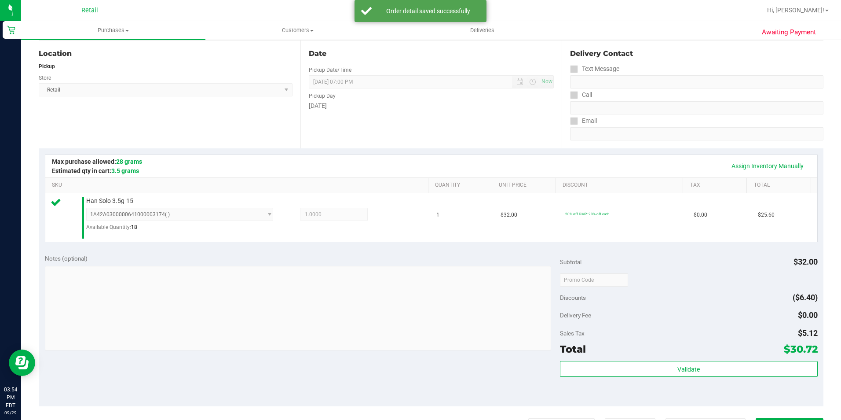
scroll to position [176, 0]
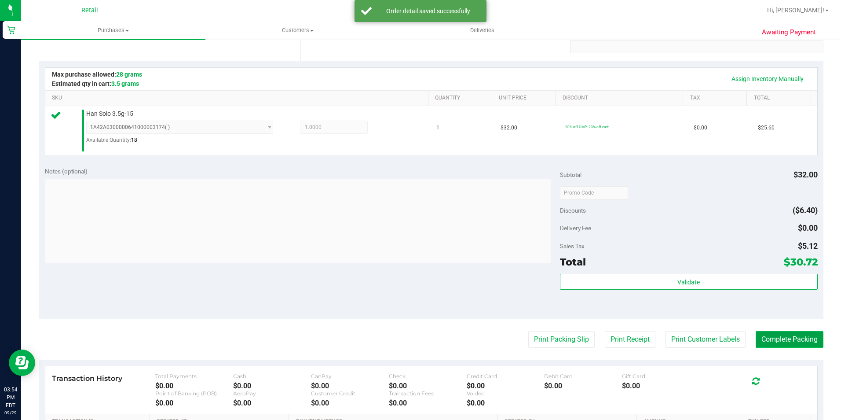
click at [779, 338] on button "Complete Packing" at bounding box center [790, 339] width 68 height 17
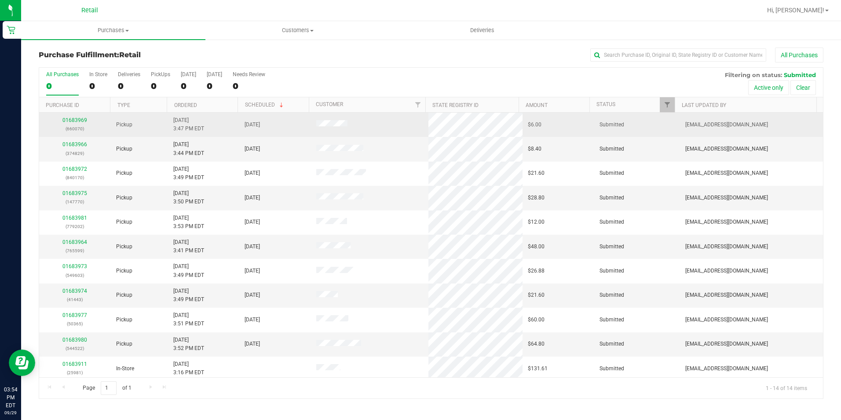
click at [74, 123] on div "01683969 (660070)" at bounding box center [74, 124] width 61 height 17
click at [75, 119] on link "01683969" at bounding box center [74, 120] width 25 height 6
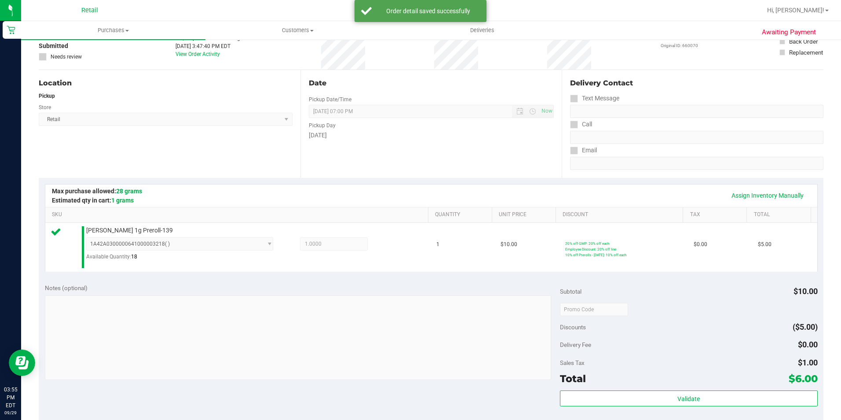
scroll to position [132, 0]
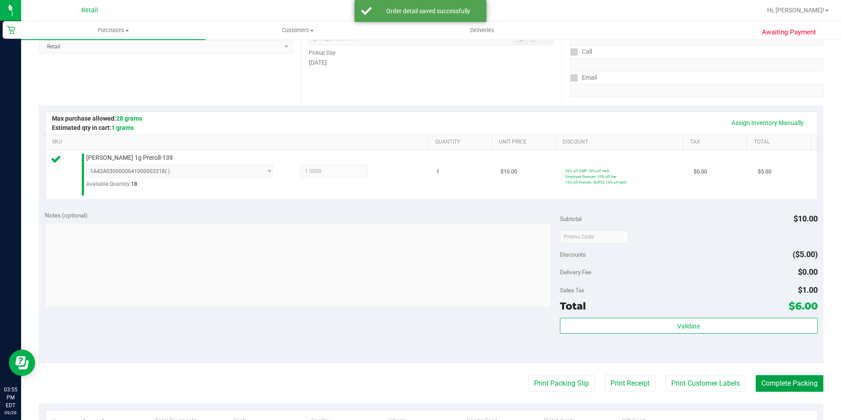
click at [759, 388] on button "Complete Packing" at bounding box center [790, 383] width 68 height 17
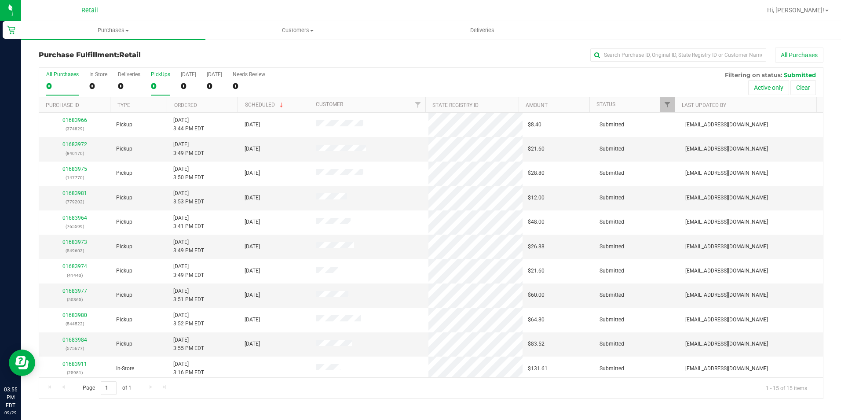
click at [157, 85] on div "0" at bounding box center [160, 86] width 19 height 10
click at [0, 0] on input "PickUps 0" at bounding box center [0, 0] width 0 height 0
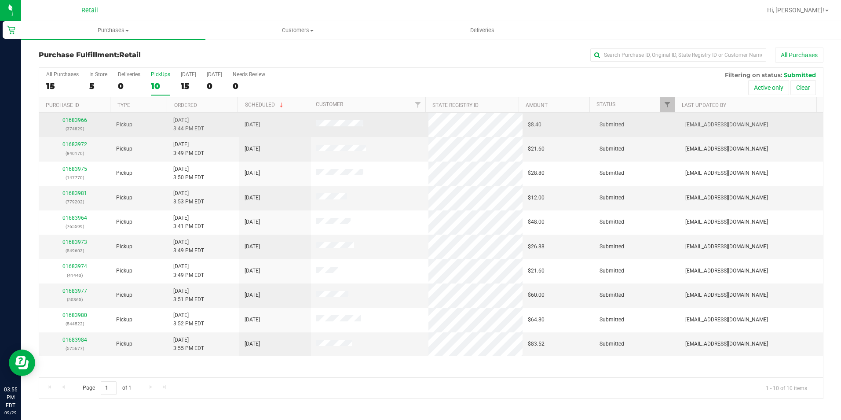
click at [70, 118] on link "01683966" at bounding box center [74, 120] width 25 height 6
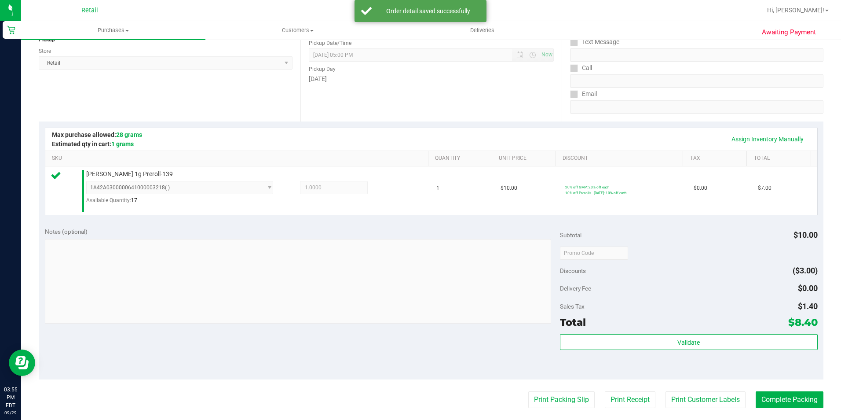
scroll to position [220, 0]
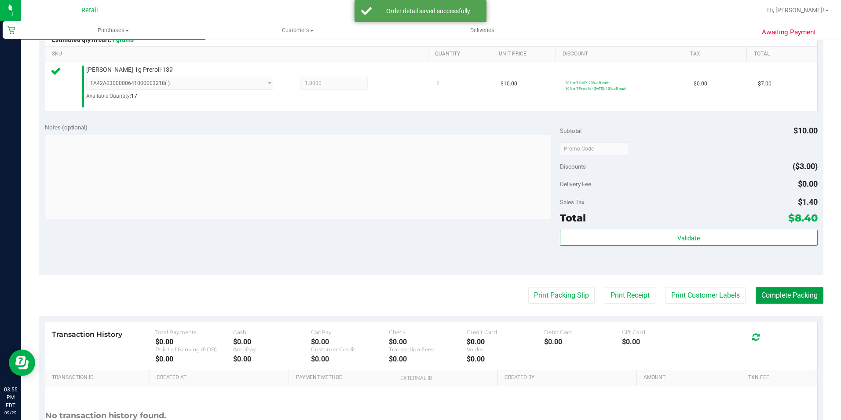
click at [798, 296] on button "Complete Packing" at bounding box center [790, 295] width 68 height 17
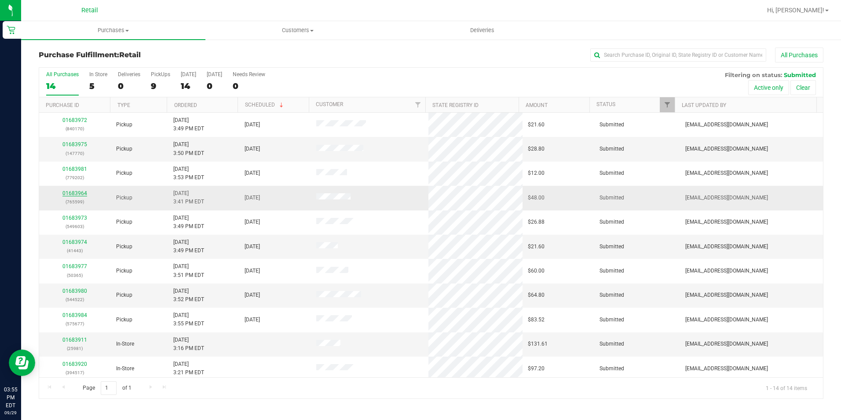
click at [82, 194] on link "01683964" at bounding box center [74, 193] width 25 height 6
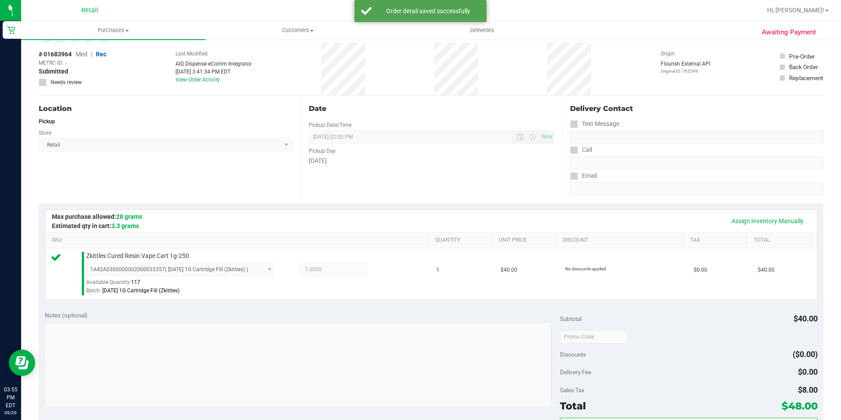
scroll to position [132, 0]
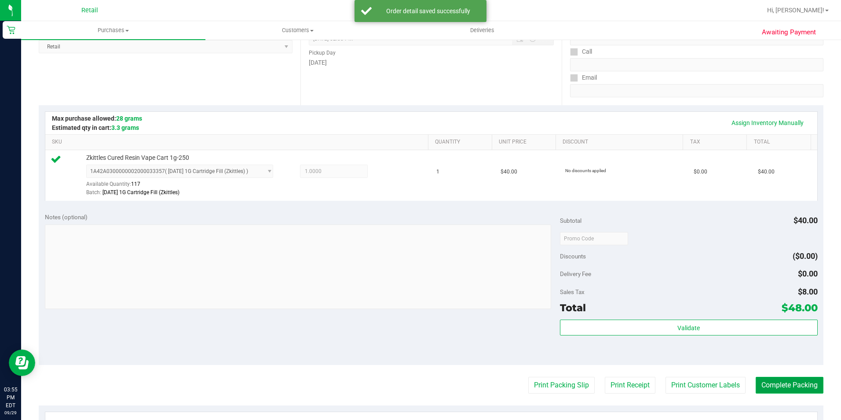
click at [761, 380] on button "Complete Packing" at bounding box center [790, 385] width 68 height 17
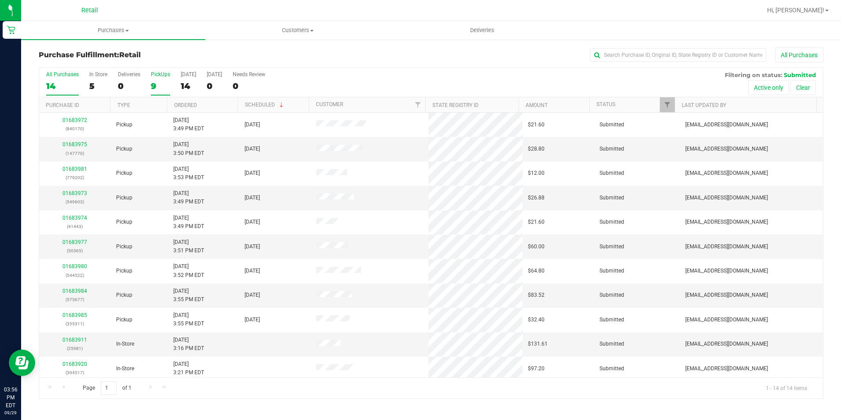
click at [151, 75] on div "PickUps" at bounding box center [160, 74] width 19 height 6
click at [0, 0] on input "PickUps 9" at bounding box center [0, 0] width 0 height 0
click at [159, 91] on label "PickUps 9" at bounding box center [160, 83] width 19 height 24
click at [0, 0] on input "PickUps 9" at bounding box center [0, 0] width 0 height 0
click at [75, 241] on link "01683977" at bounding box center [74, 242] width 25 height 6
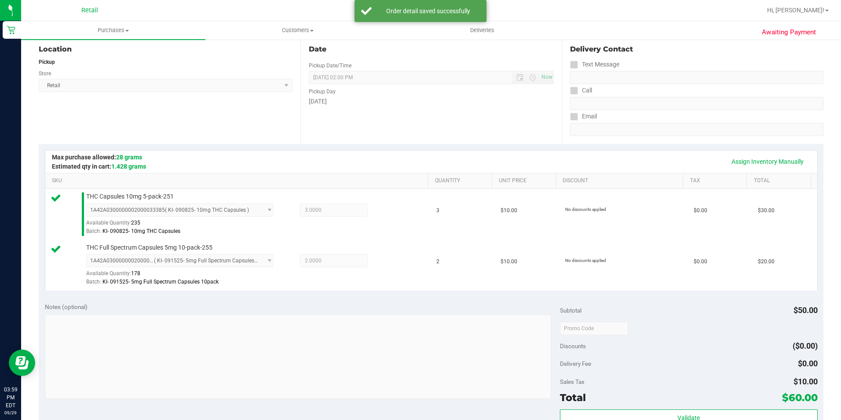
scroll to position [176, 0]
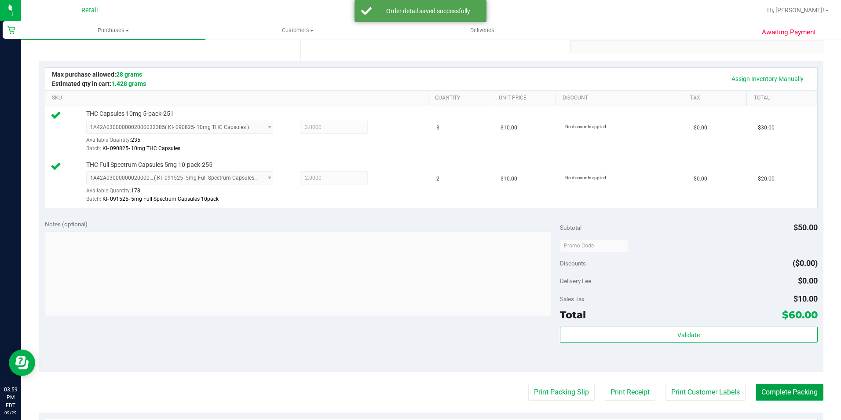
click at [791, 392] on button "Complete Packing" at bounding box center [790, 392] width 68 height 17
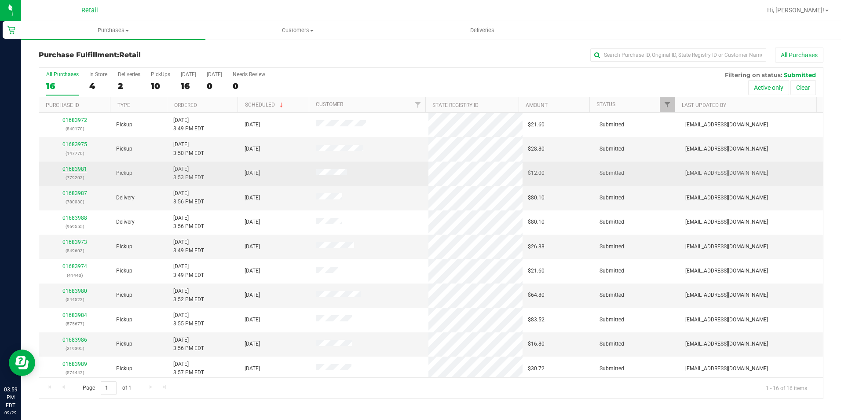
click at [73, 167] on link "01683981" at bounding box center [74, 169] width 25 height 6
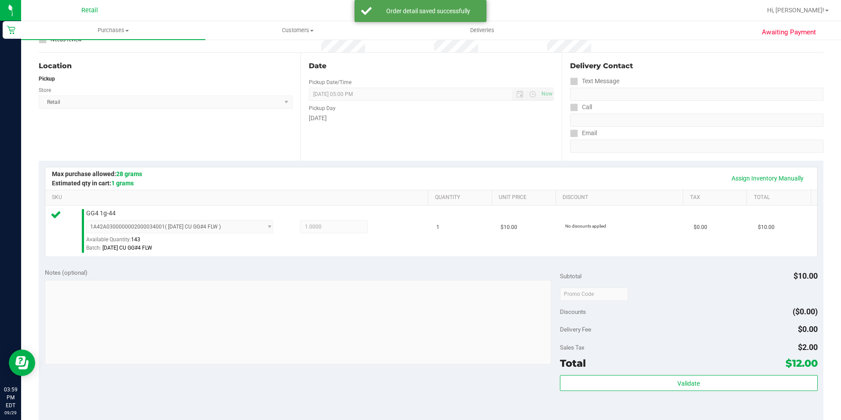
scroll to position [220, 0]
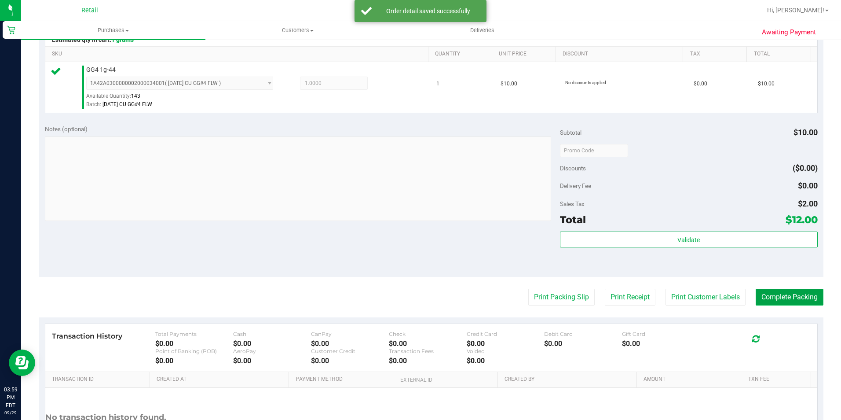
click at [774, 295] on button "Complete Packing" at bounding box center [790, 297] width 68 height 17
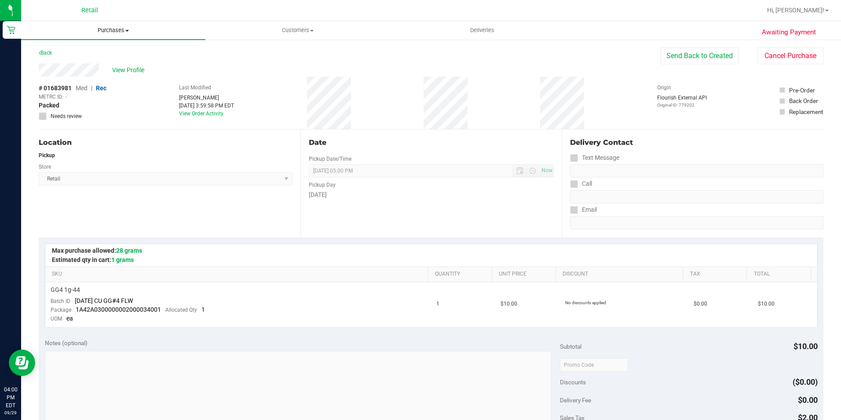
click at [103, 27] on span "Purchases" at bounding box center [113, 30] width 184 height 8
click at [94, 63] on li "Fulfillment" at bounding box center [113, 64] width 184 height 11
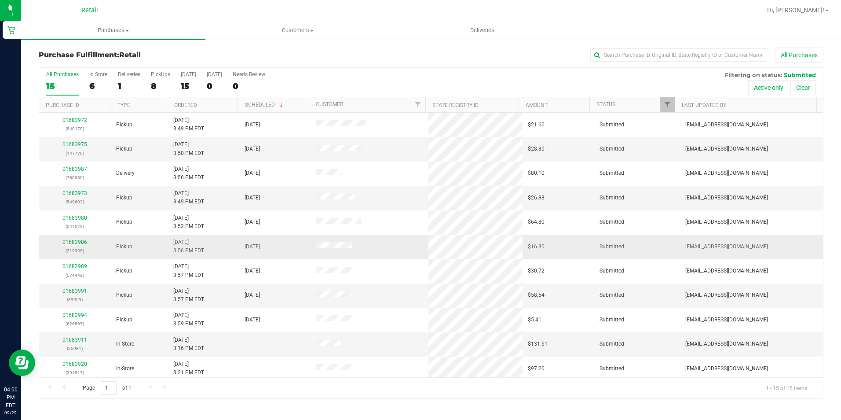
click at [66, 239] on link "01683986" at bounding box center [74, 242] width 25 height 6
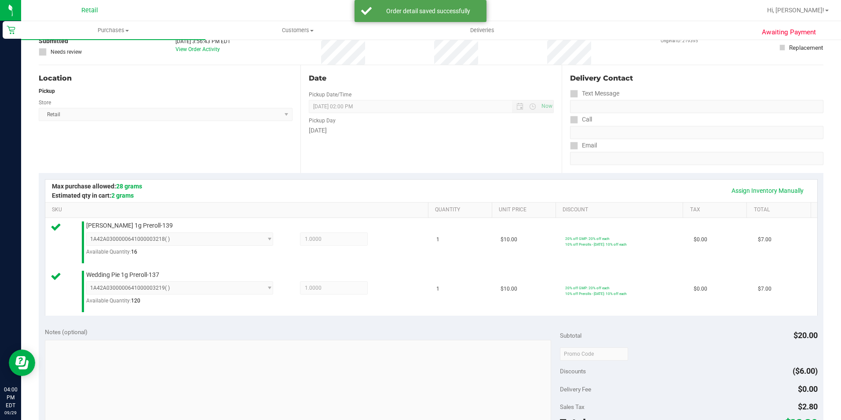
scroll to position [176, 0]
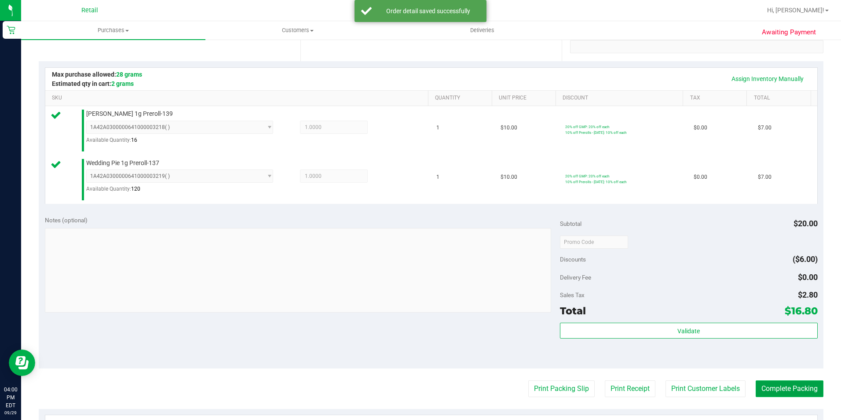
click at [803, 393] on button "Complete Packing" at bounding box center [790, 388] width 68 height 17
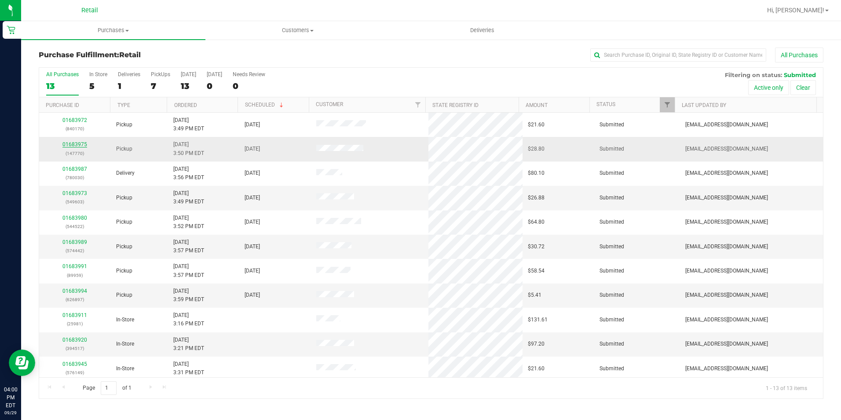
click at [77, 144] on link "01683975" at bounding box center [74, 144] width 25 height 6
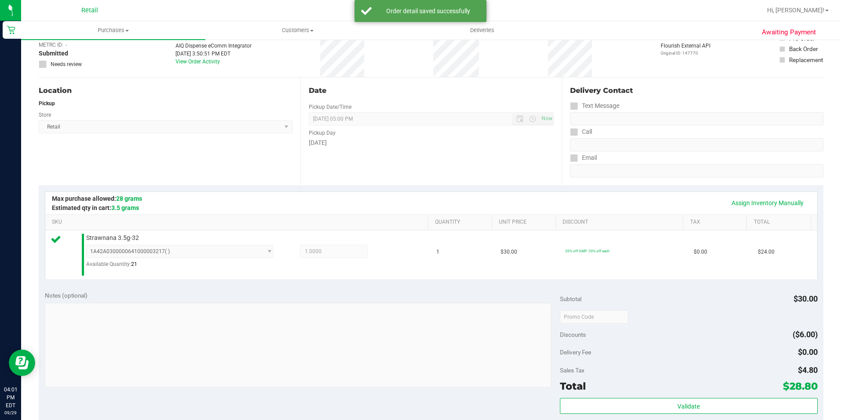
scroll to position [132, 0]
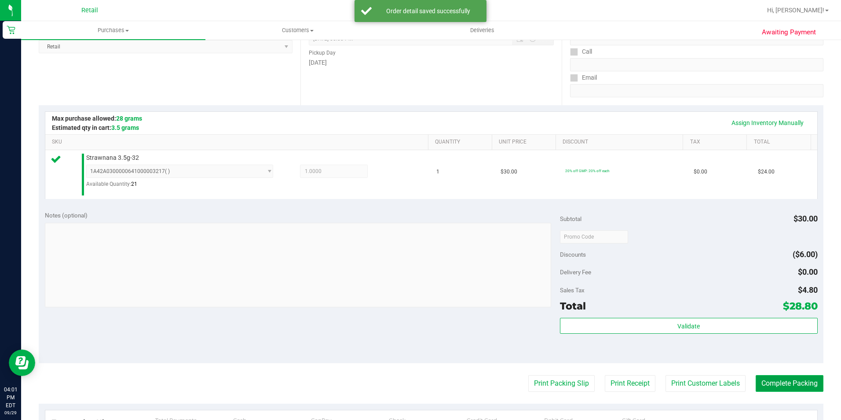
click at [789, 389] on button "Complete Packing" at bounding box center [790, 383] width 68 height 17
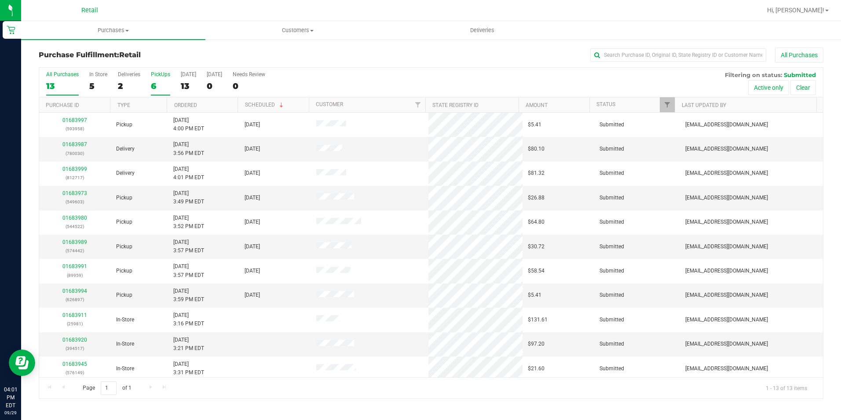
click at [157, 88] on div "6" at bounding box center [160, 86] width 19 height 10
click at [0, 0] on input "PickUps 6" at bounding box center [0, 0] width 0 height 0
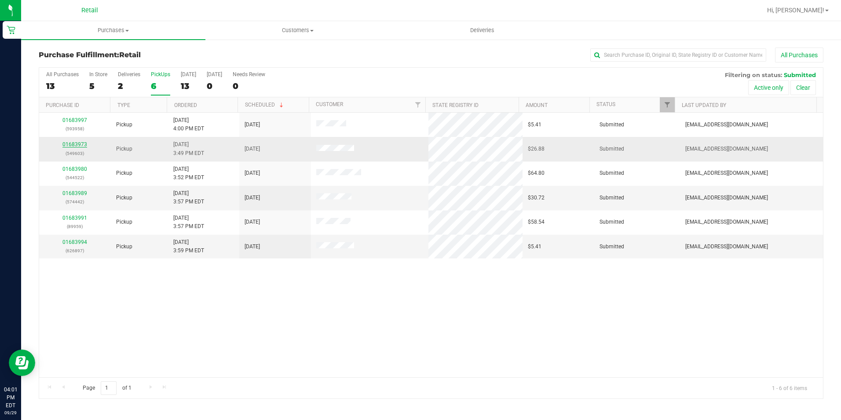
click at [77, 143] on link "01683973" at bounding box center [74, 144] width 25 height 6
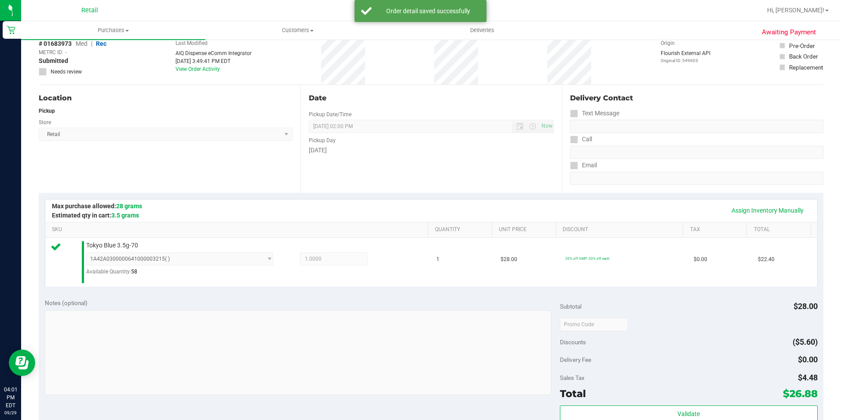
scroll to position [132, 0]
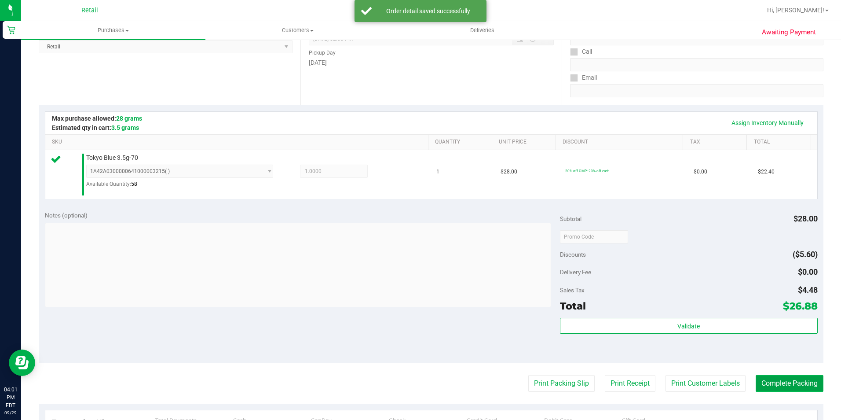
click at [760, 381] on button "Complete Packing" at bounding box center [790, 383] width 68 height 17
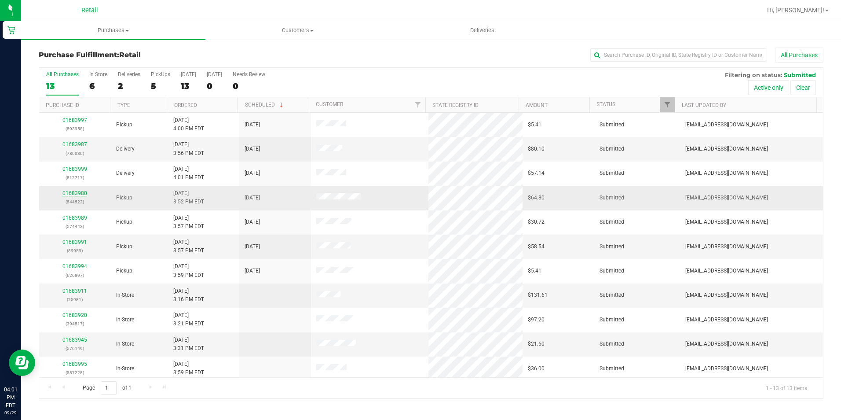
click at [72, 196] on link "01683980" at bounding box center [74, 193] width 25 height 6
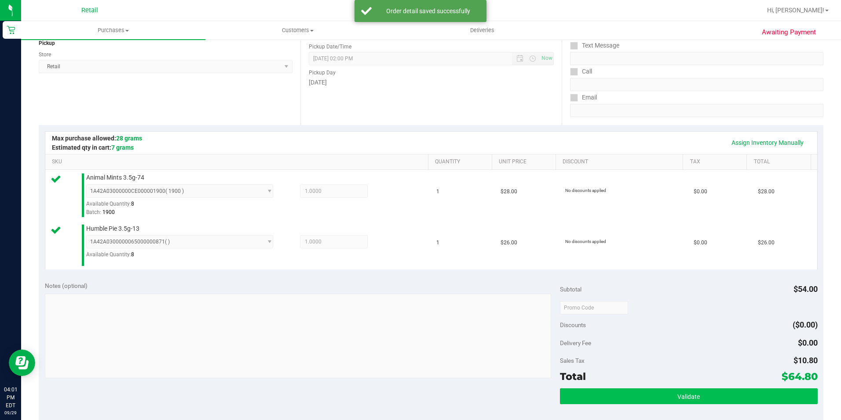
scroll to position [176, 0]
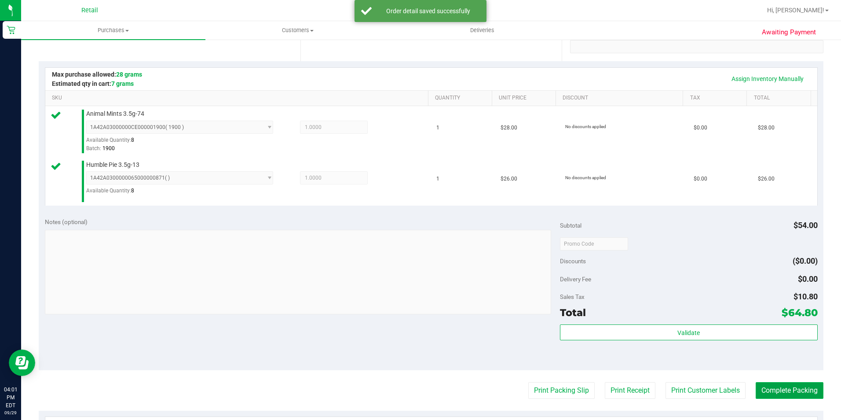
click at [782, 388] on button "Complete Packing" at bounding box center [790, 390] width 68 height 17
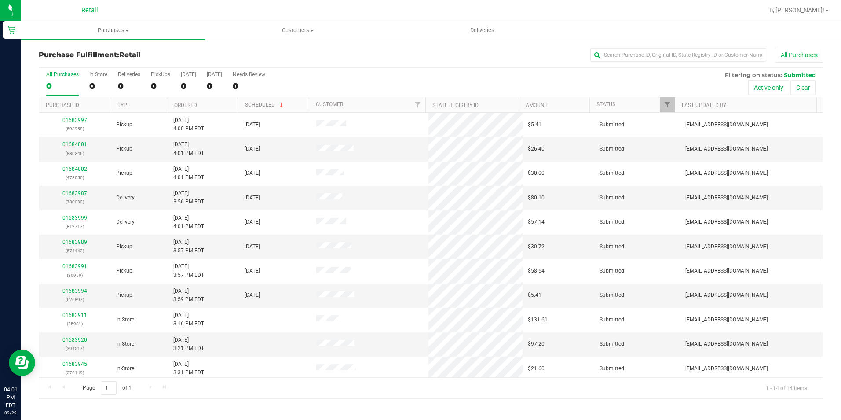
drag, startPoint x: 157, startPoint y: 83, endPoint x: 160, endPoint y: 16, distance: 66.9
click at [157, 83] on div "0" at bounding box center [160, 86] width 19 height 10
click at [0, 0] on input "PickUps 0" at bounding box center [0, 0] width 0 height 0
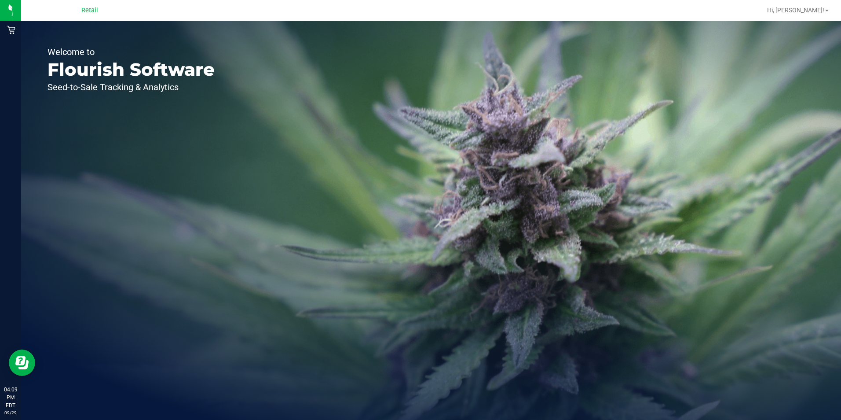
click at [304, 88] on div "Welcome to Flourish Software Seed-to-Sale Tracking & Analytics" at bounding box center [431, 220] width 820 height 399
click at [32, 12] on div "Retail" at bounding box center [90, 11] width 128 height 14
drag, startPoint x: 32, startPoint y: 12, endPoint x: 166, endPoint y: 76, distance: 148.3
click at [166, 76] on p "Flourish Software" at bounding box center [131, 70] width 167 height 18
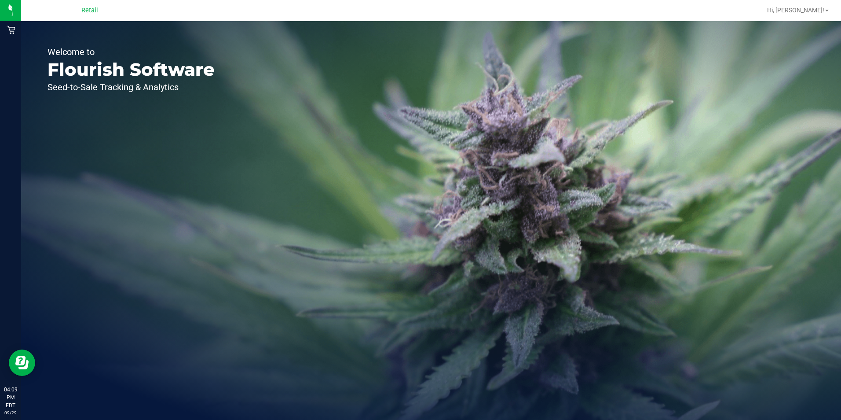
click at [212, 142] on div "Welcome to Flourish Software Seed-to-Sale Tracking & Analytics" at bounding box center [131, 220] width 220 height 399
click at [84, 13] on span "Retail" at bounding box center [89, 11] width 17 height 8
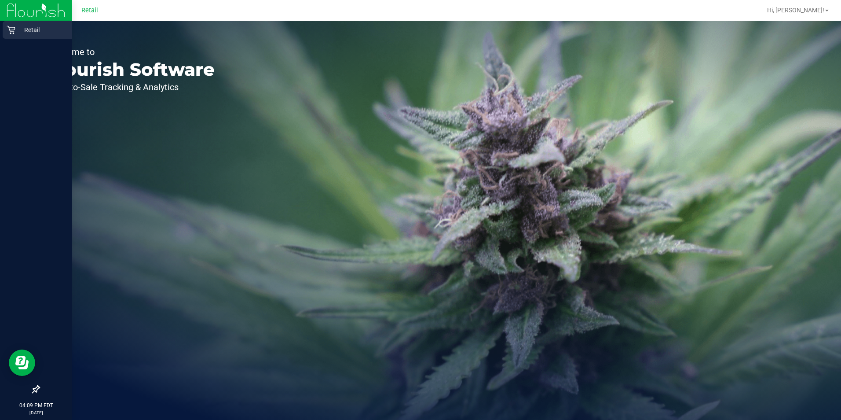
click at [11, 31] on icon at bounding box center [11, 30] width 9 height 9
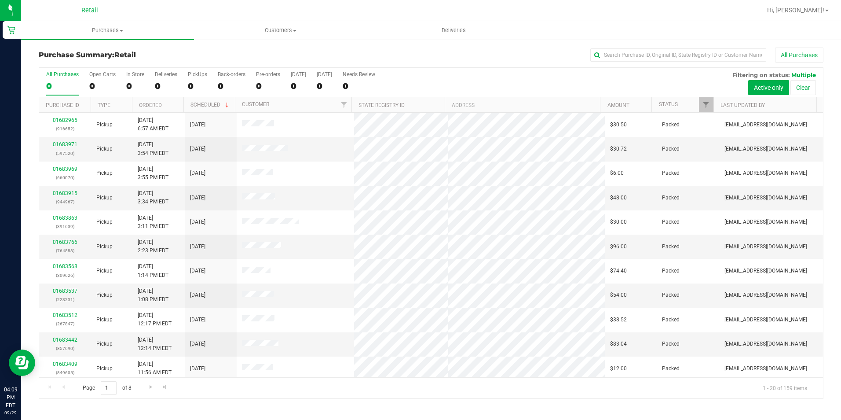
click at [771, 29] on ul "Purchases Summary of purchases Fulfillment All purchases Customers All customer…" at bounding box center [441, 30] width 841 height 19
click at [727, 59] on input "text" at bounding box center [678, 54] width 176 height 13
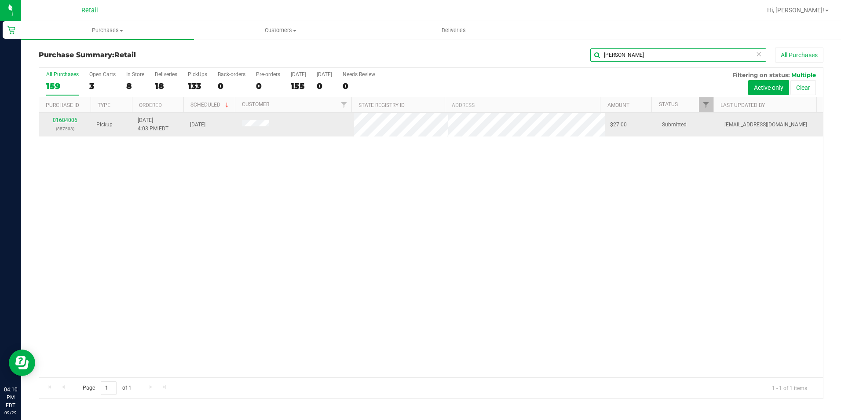
type input "lisa"
click at [65, 118] on link "01684006" at bounding box center [65, 120] width 25 height 6
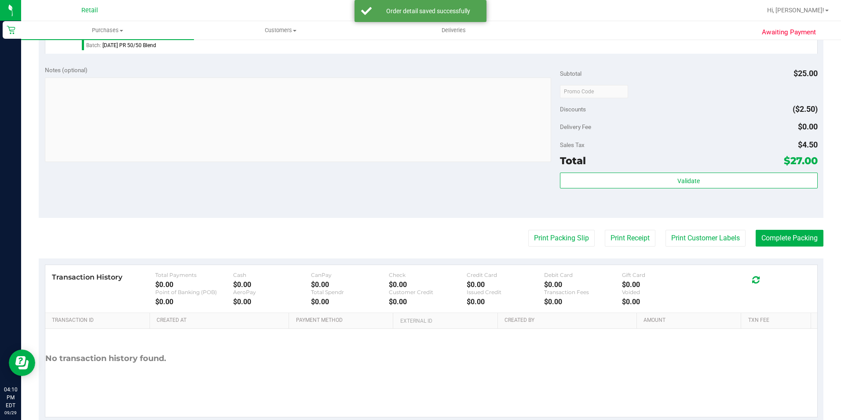
scroll to position [300, 0]
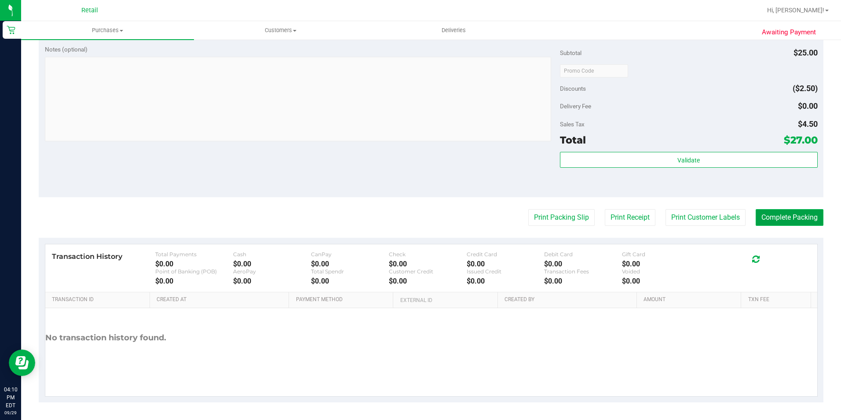
click at [793, 219] on button "Complete Packing" at bounding box center [790, 217] width 68 height 17
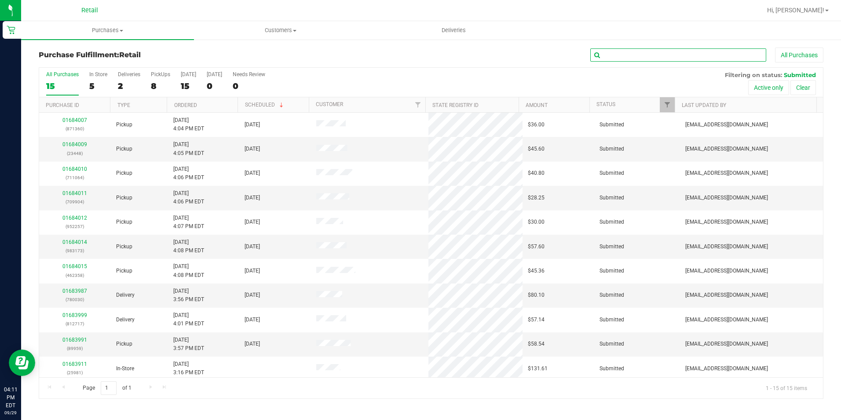
click at [629, 57] on input "text" at bounding box center [678, 54] width 176 height 13
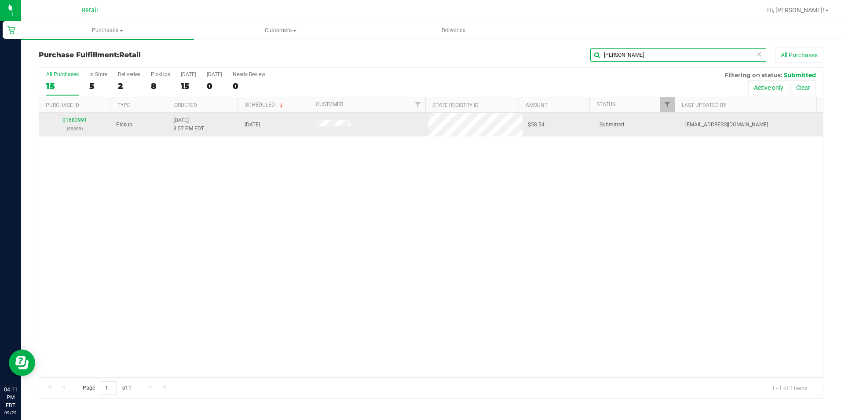
type input "nancy brenner"
click at [67, 121] on link "01683991" at bounding box center [74, 120] width 25 height 6
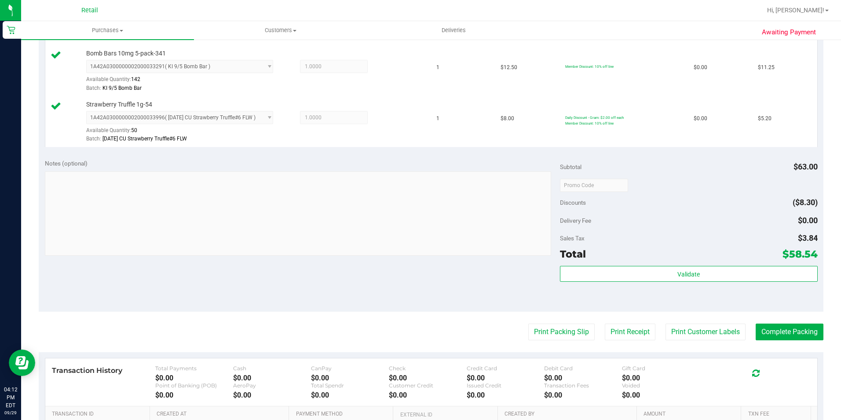
scroll to position [396, 0]
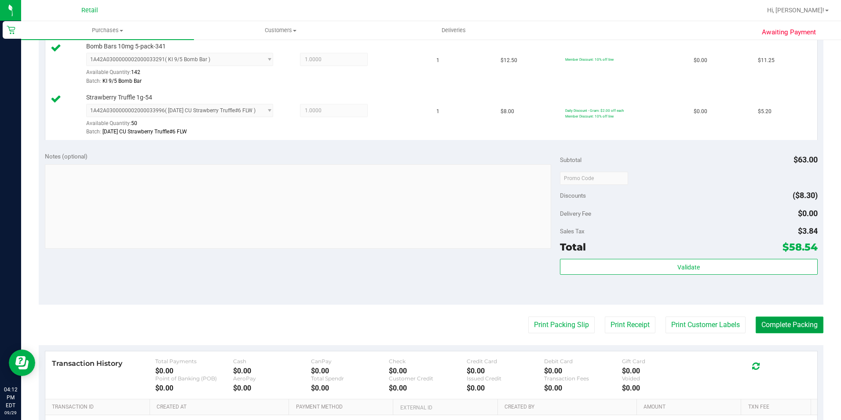
click at [784, 326] on button "Complete Packing" at bounding box center [790, 324] width 68 height 17
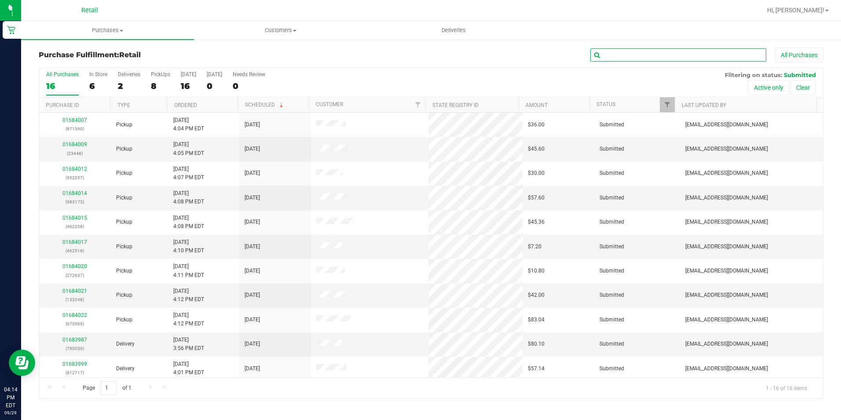
click at [714, 59] on input "text" at bounding box center [678, 54] width 176 height 13
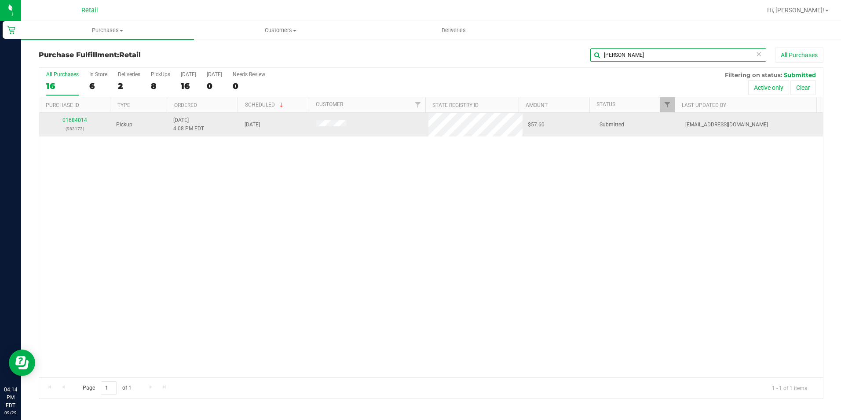
type input "antonio"
click at [81, 120] on link "01684014" at bounding box center [74, 120] width 25 height 6
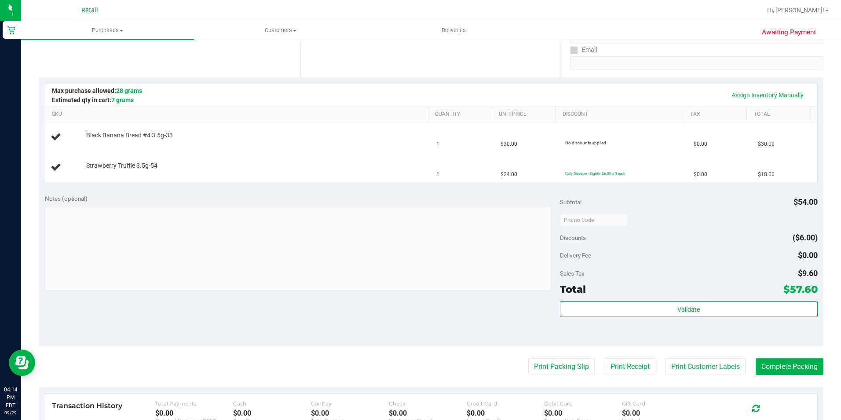
scroll to position [176, 0]
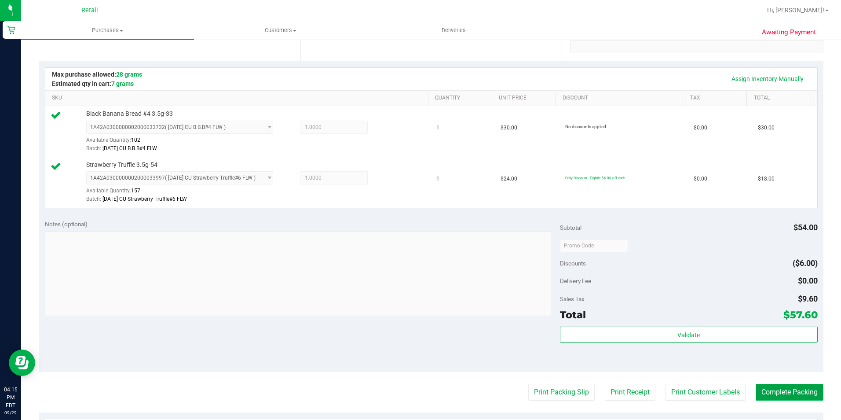
click at [793, 388] on button "Complete Packing" at bounding box center [790, 392] width 68 height 17
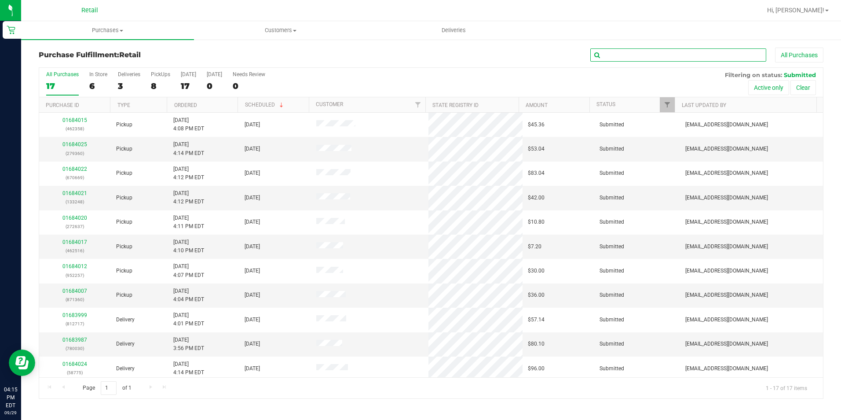
click at [696, 54] on input "text" at bounding box center [678, 54] width 176 height 13
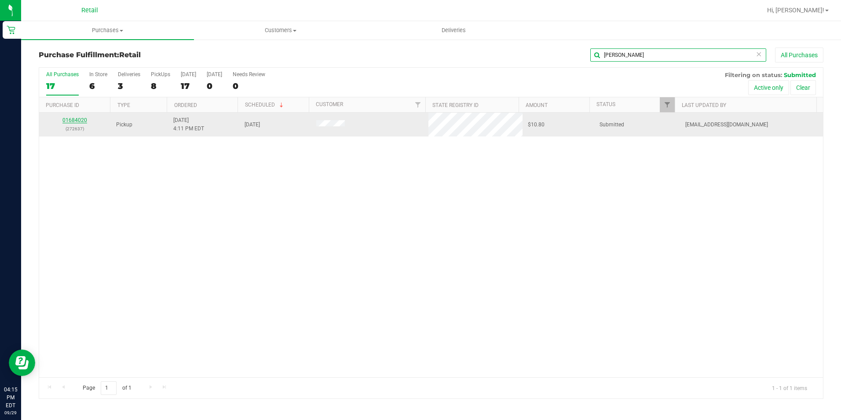
type input "ethan"
click at [79, 119] on link "01684020" at bounding box center [74, 120] width 25 height 6
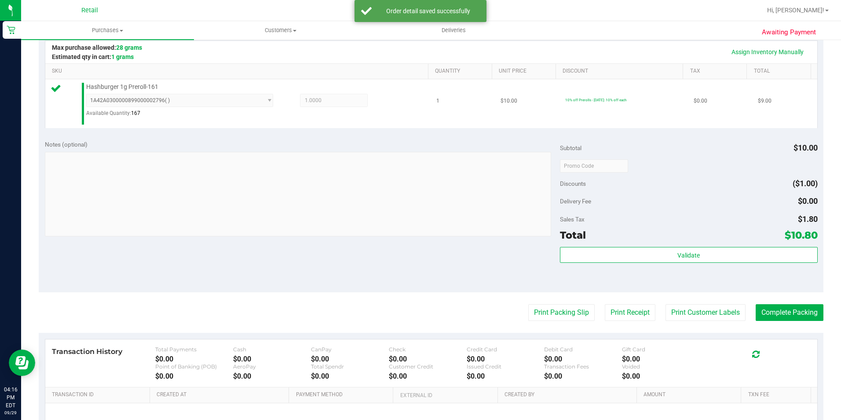
scroll to position [220, 0]
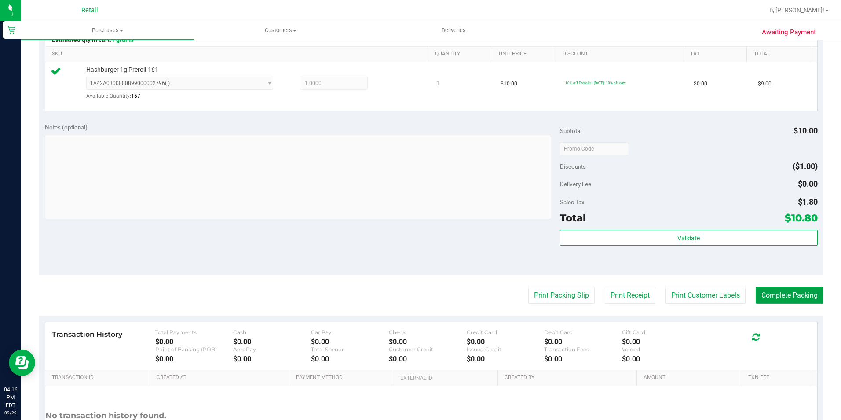
click at [789, 295] on button "Complete Packing" at bounding box center [790, 295] width 68 height 17
